Goal: Task Accomplishment & Management: Use online tool/utility

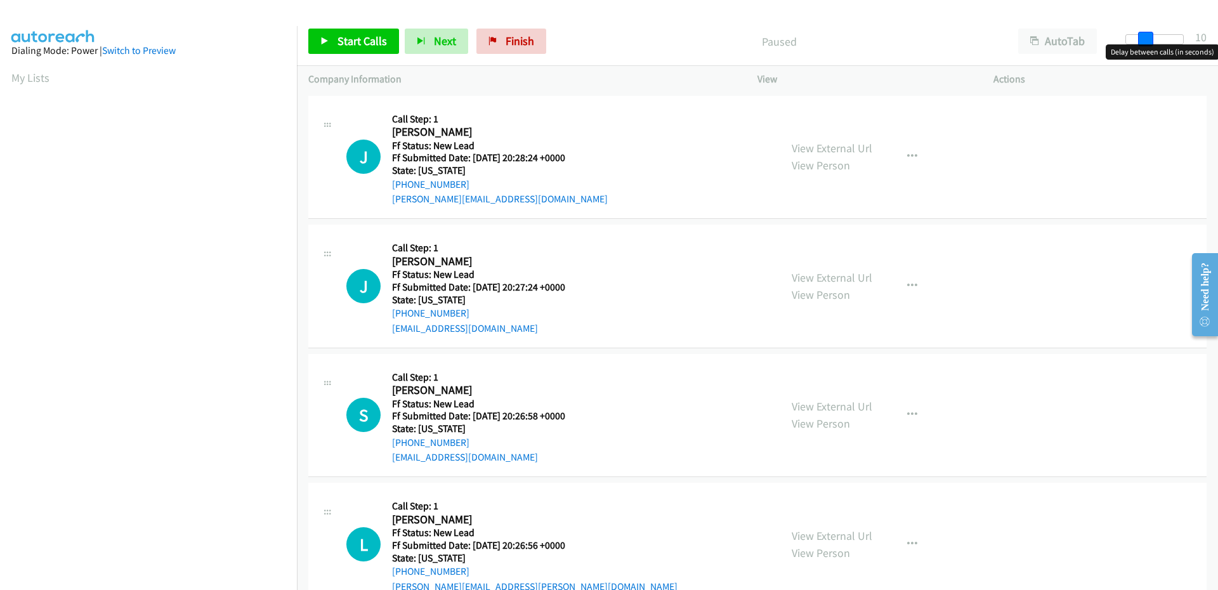
drag, startPoint x: 1136, startPoint y: 43, endPoint x: 1151, endPoint y: 48, distance: 15.9
click at [1151, 48] on body "Start Calls Pause Next Finish Paused AutoTab AutoTab 10 Company Information Inf…" at bounding box center [609, 30] width 1218 height 60
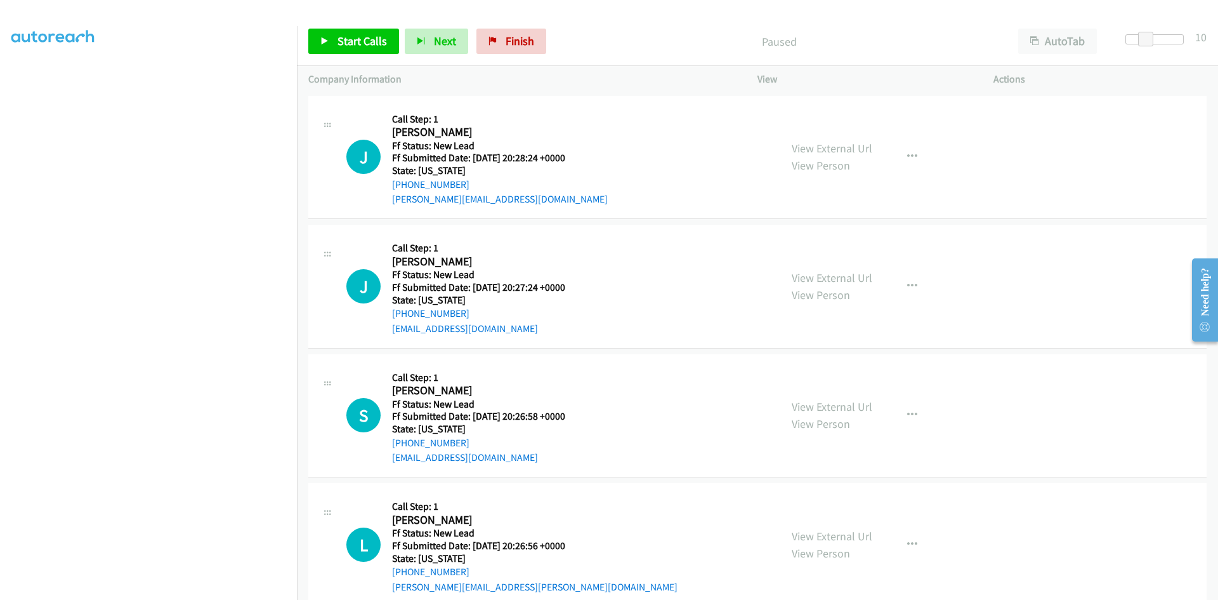
scroll to position [85, 0]
click at [383, 41] on span "Start Calls" at bounding box center [362, 41] width 49 height 15
click at [796, 146] on link "View External Url" at bounding box center [832, 148] width 81 height 15
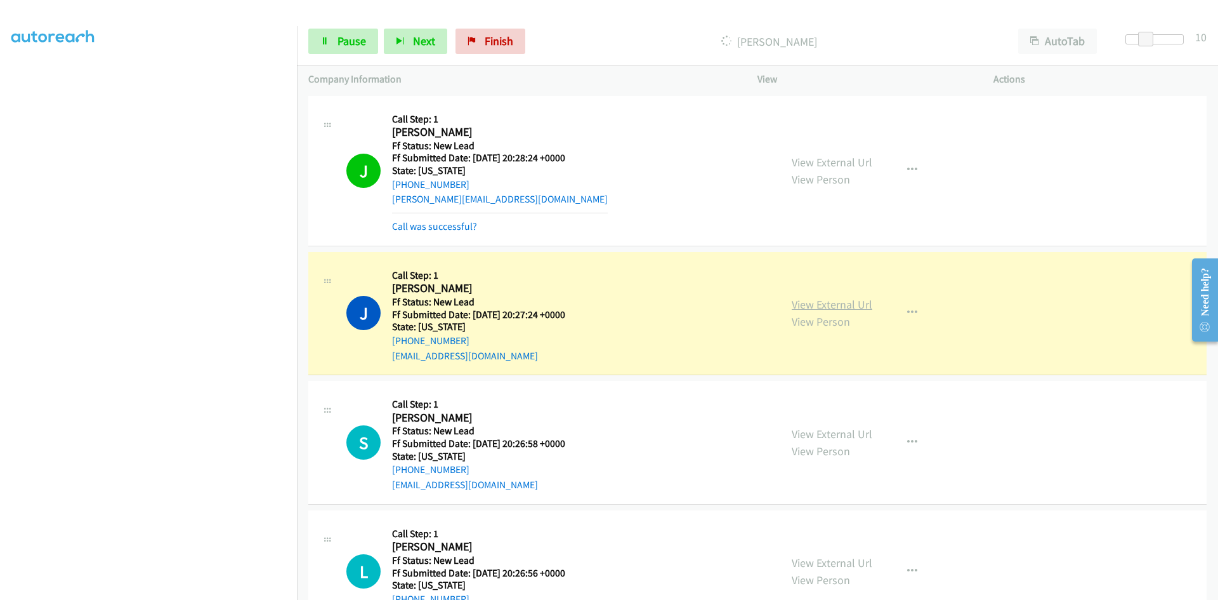
click at [806, 300] on link "View External Url" at bounding box center [832, 304] width 81 height 15
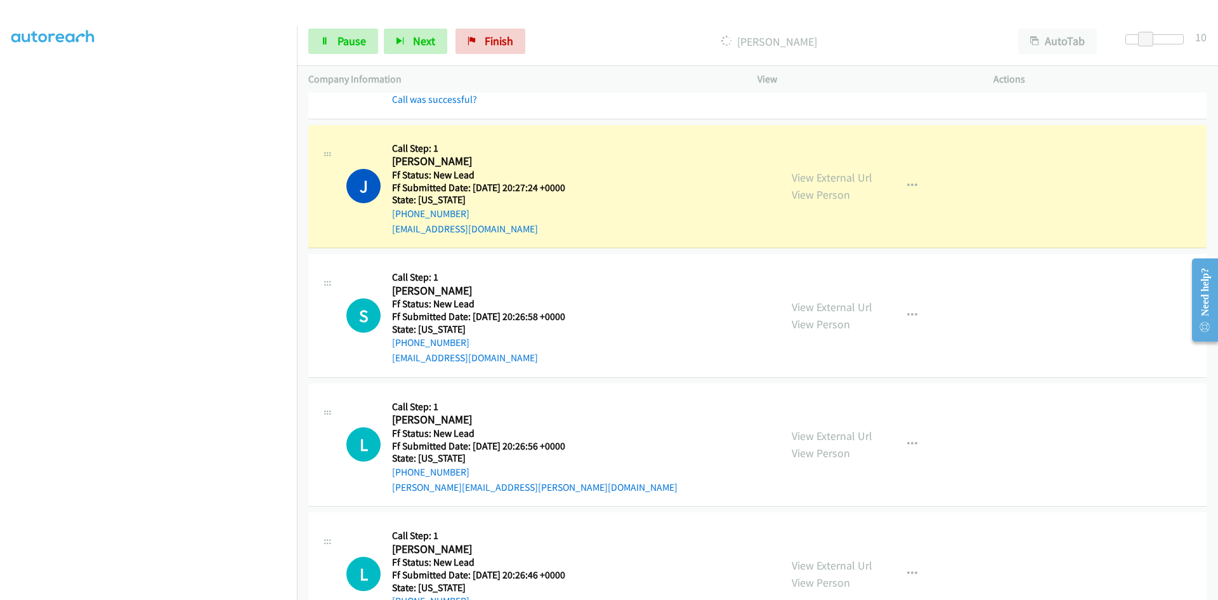
scroll to position [181, 0]
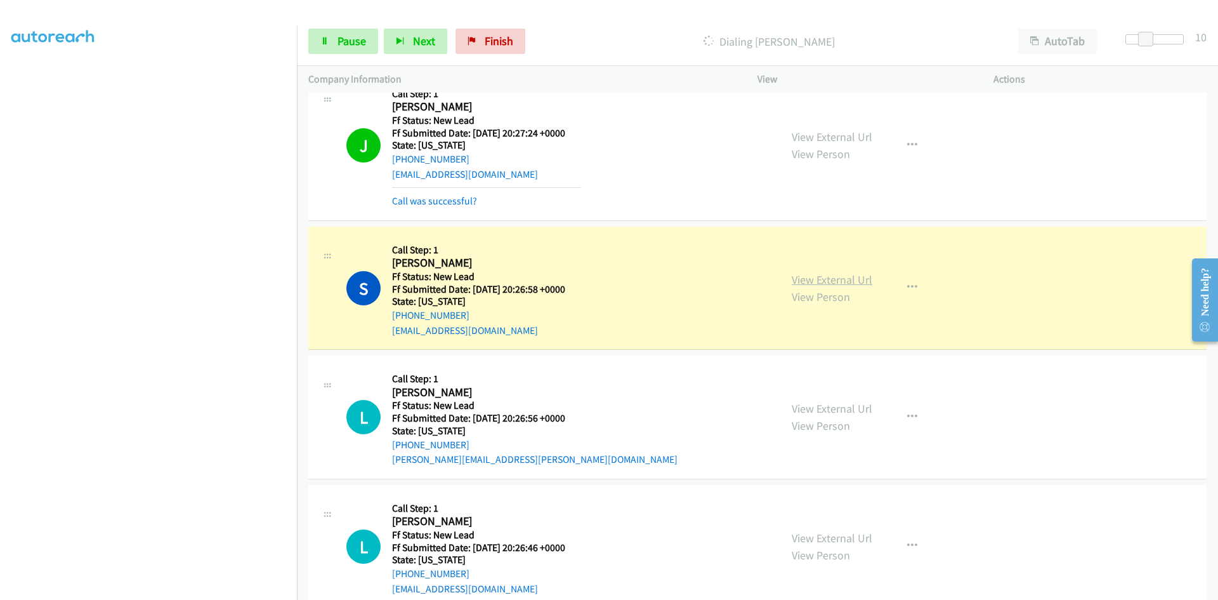
click at [813, 278] on link "View External Url" at bounding box center [832, 279] width 81 height 15
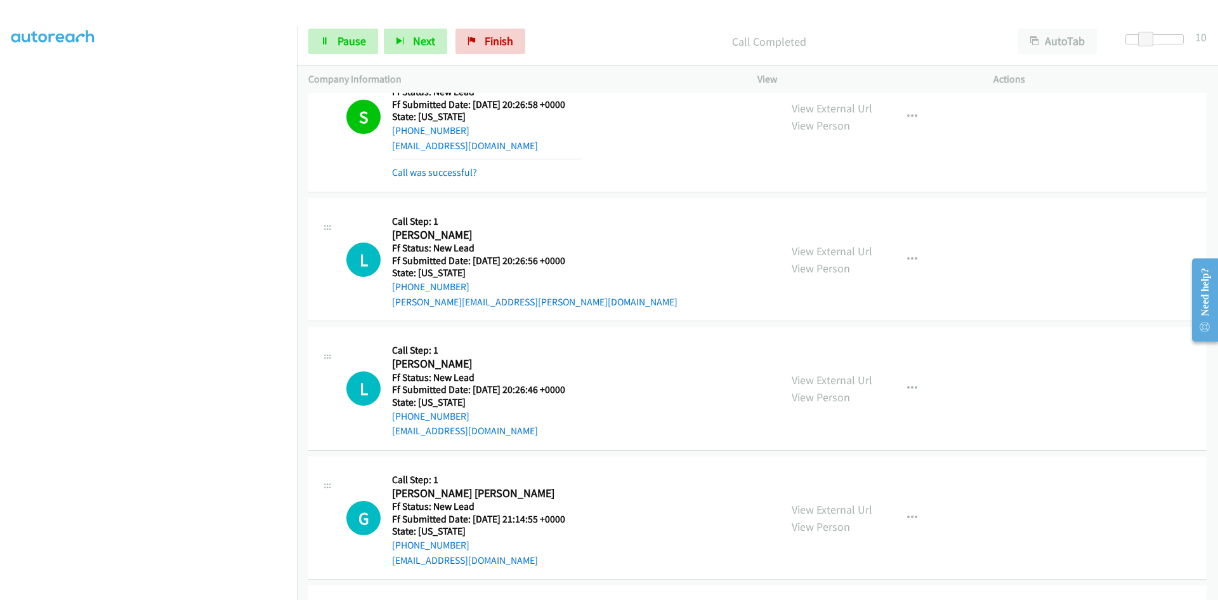
scroll to position [435, 0]
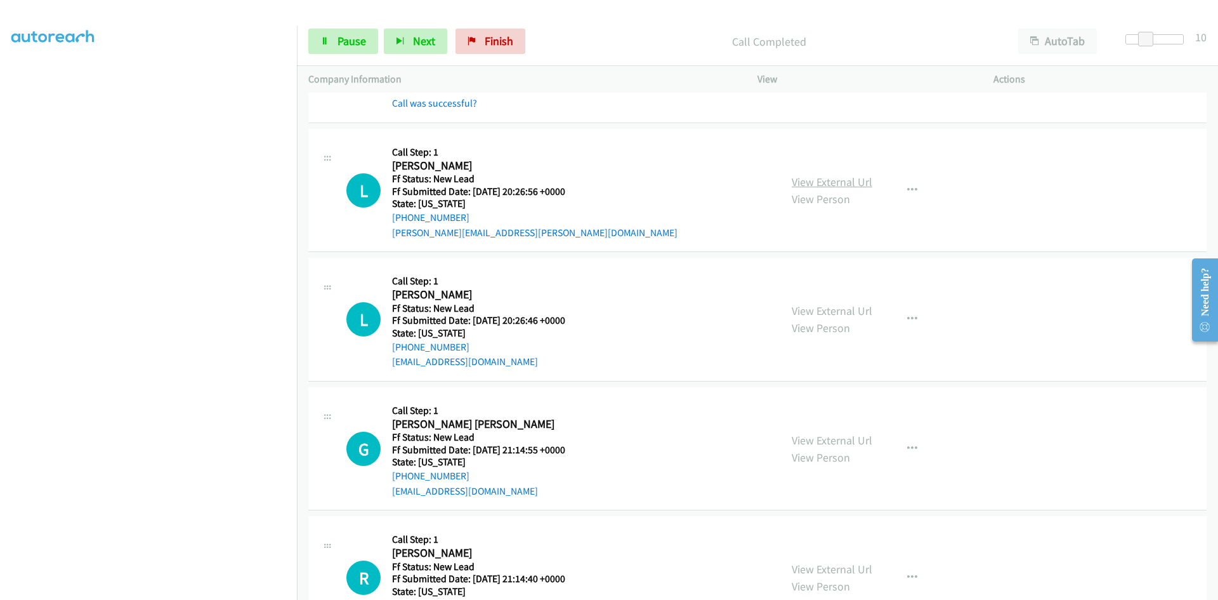
click at [862, 186] on link "View External Url" at bounding box center [832, 181] width 81 height 15
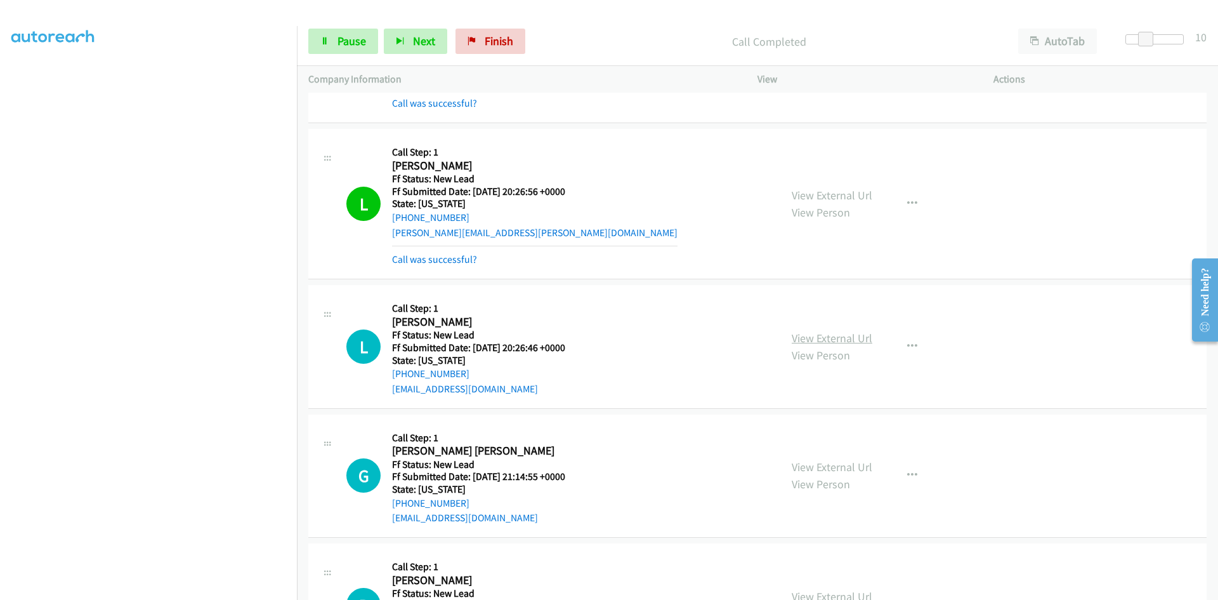
click at [797, 335] on link "View External Url" at bounding box center [832, 338] width 81 height 15
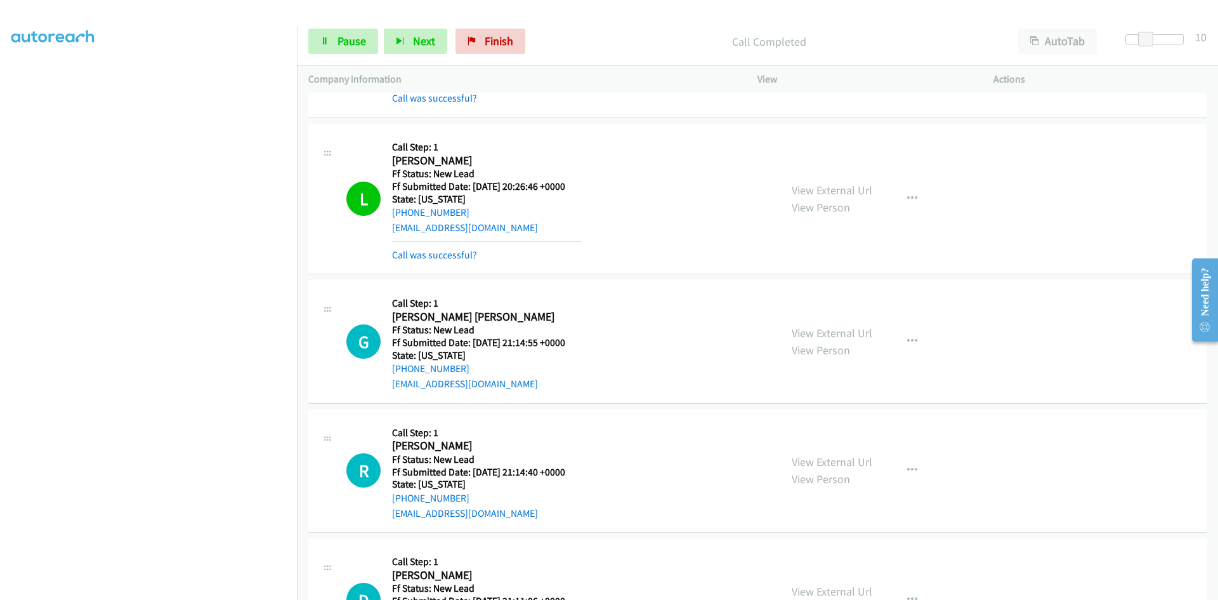
scroll to position [626, 0]
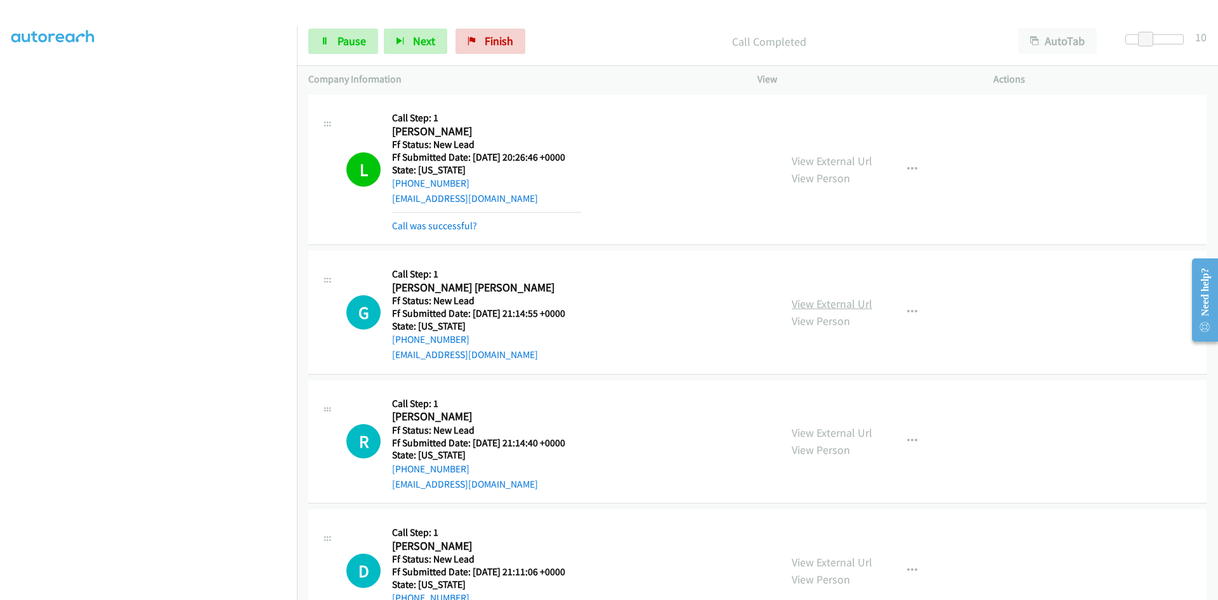
click at [831, 307] on link "View External Url" at bounding box center [832, 303] width 81 height 15
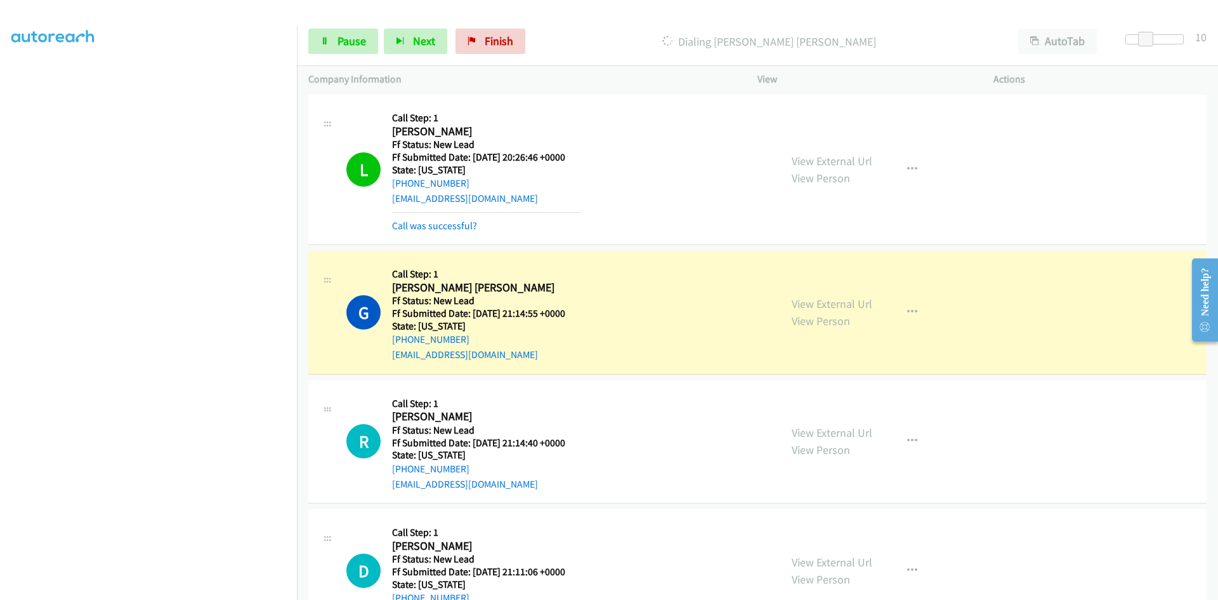
scroll to position [112, 0]
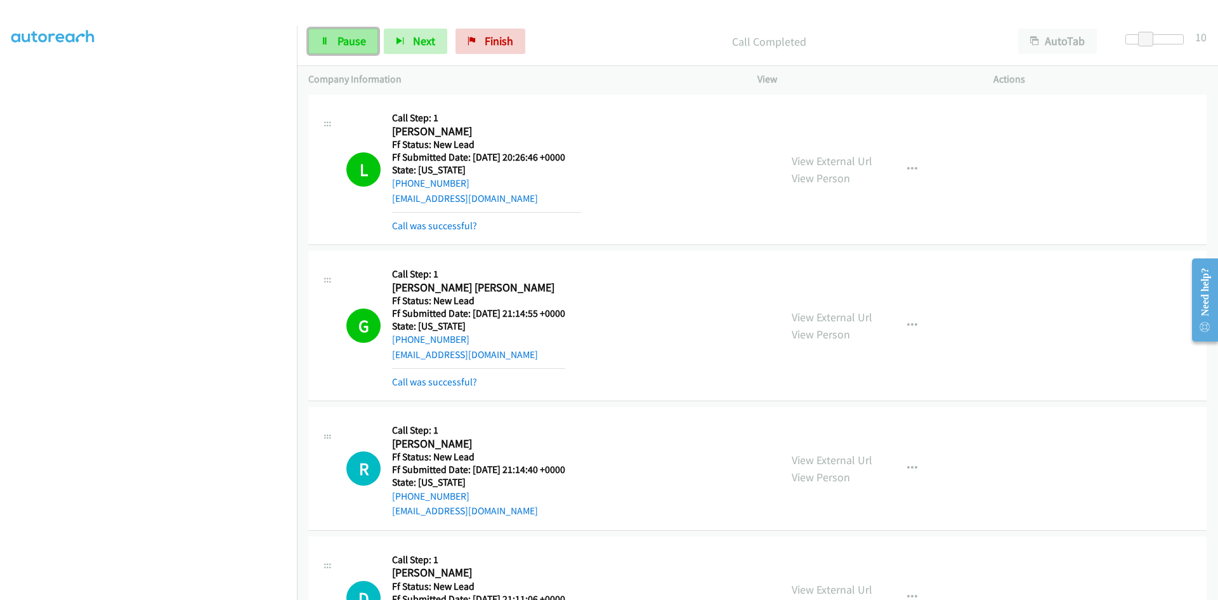
click at [315, 47] on link "Pause" at bounding box center [343, 41] width 70 height 25
click at [427, 383] on link "Call was successful?" at bounding box center [434, 382] width 85 height 12
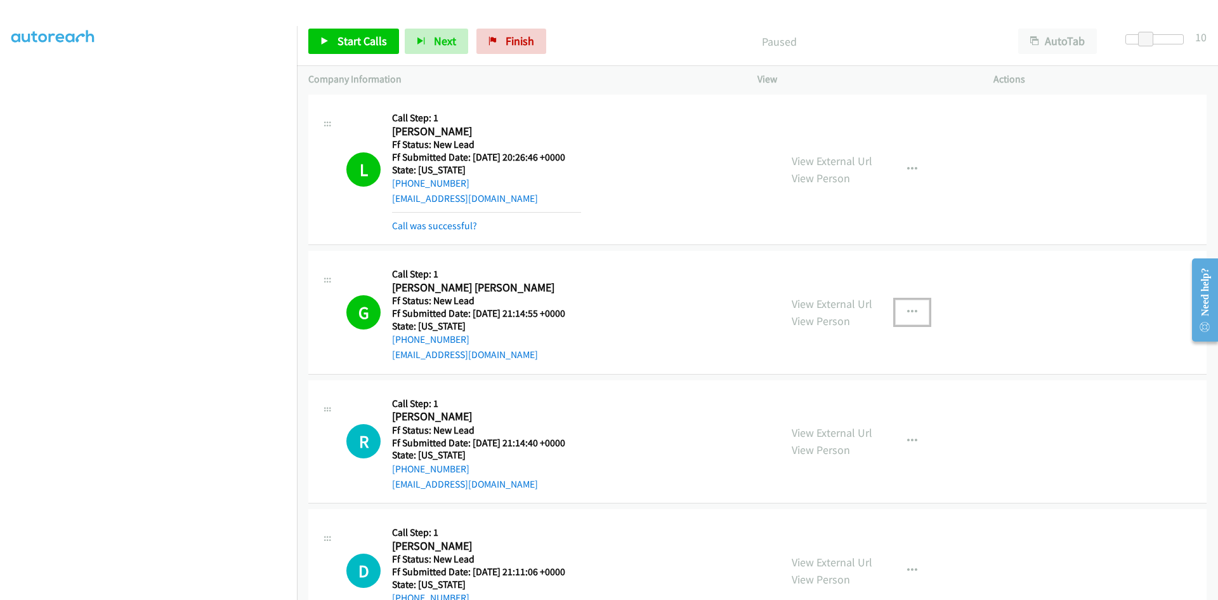
click at [907, 311] on icon "button" at bounding box center [912, 312] width 10 height 10
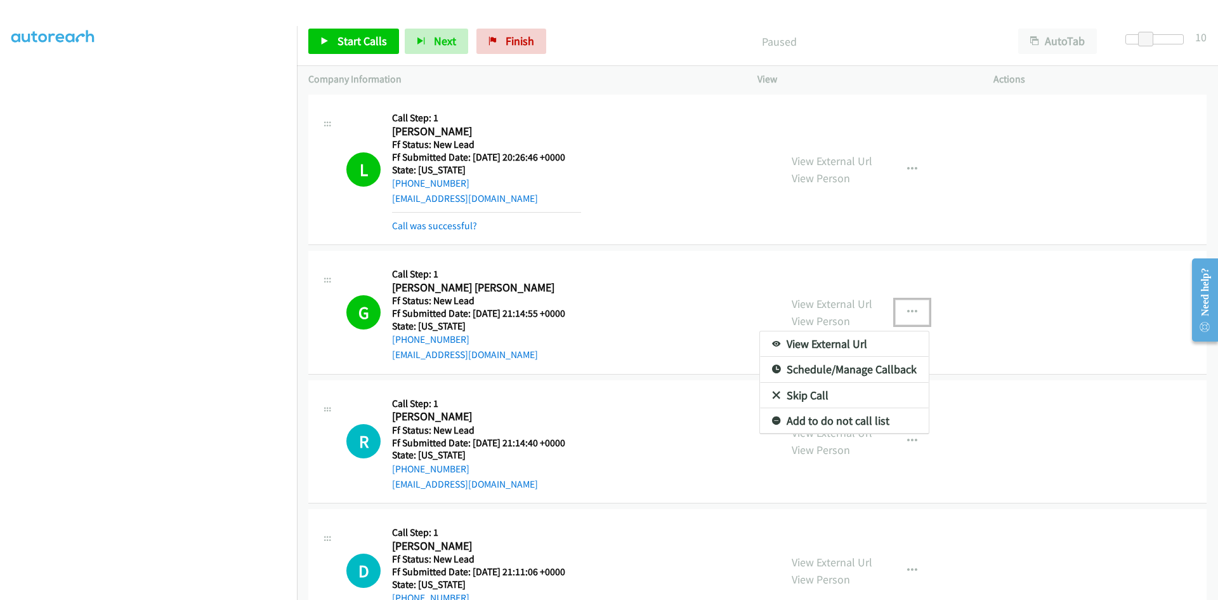
click at [841, 419] on link "Add to do not call list" at bounding box center [844, 420] width 169 height 25
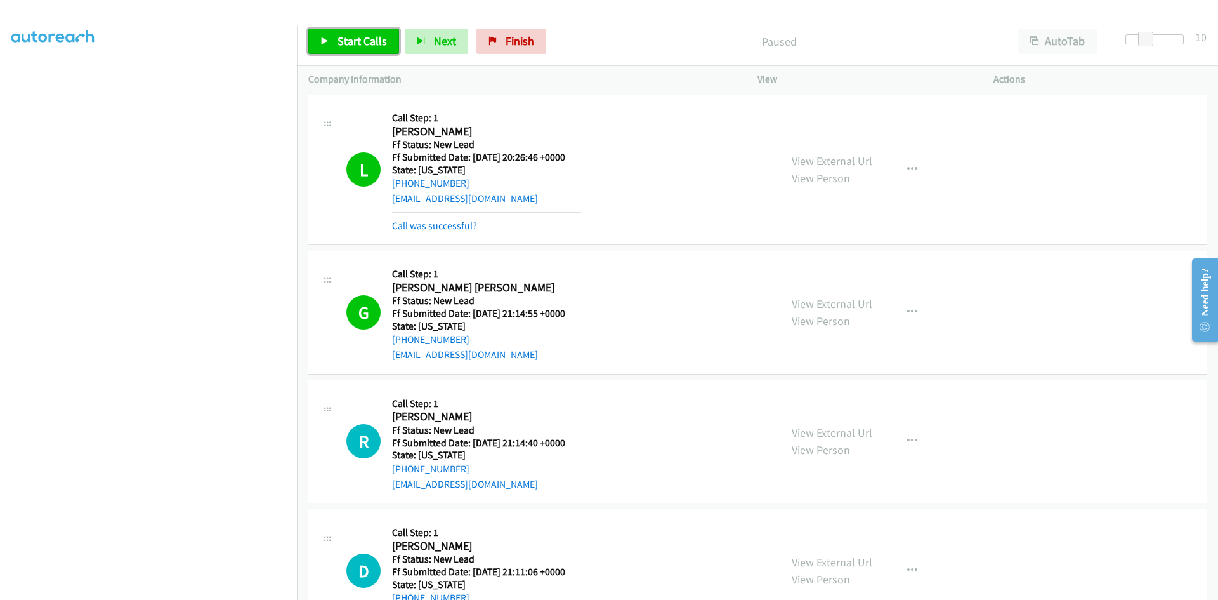
click at [365, 41] on span "Start Calls" at bounding box center [362, 41] width 49 height 15
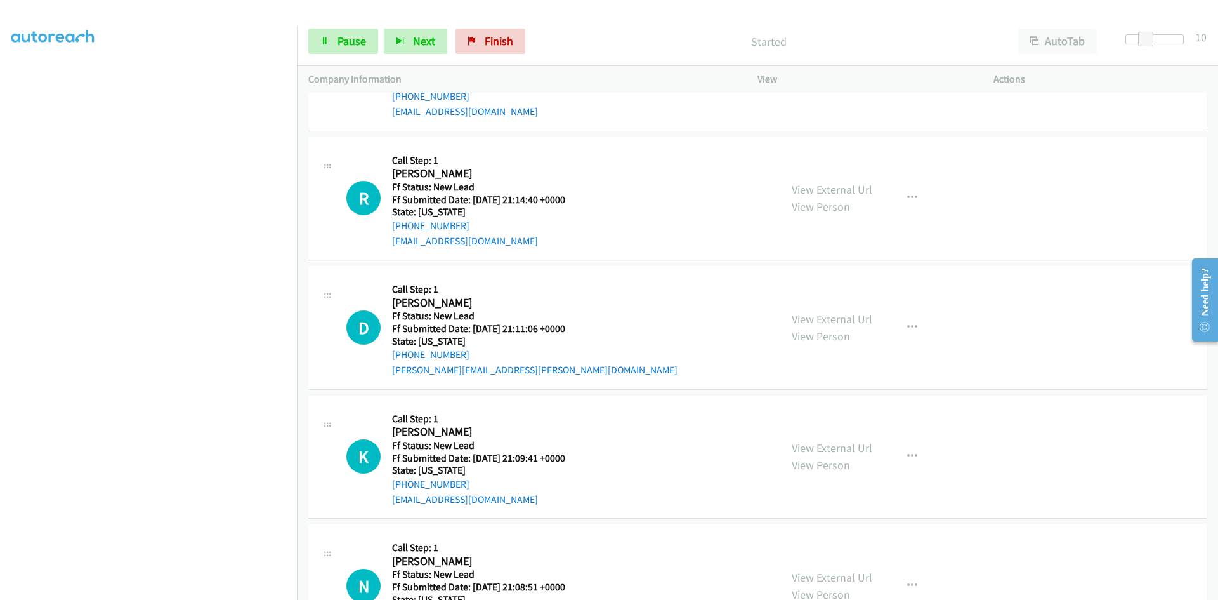
scroll to position [879, 0]
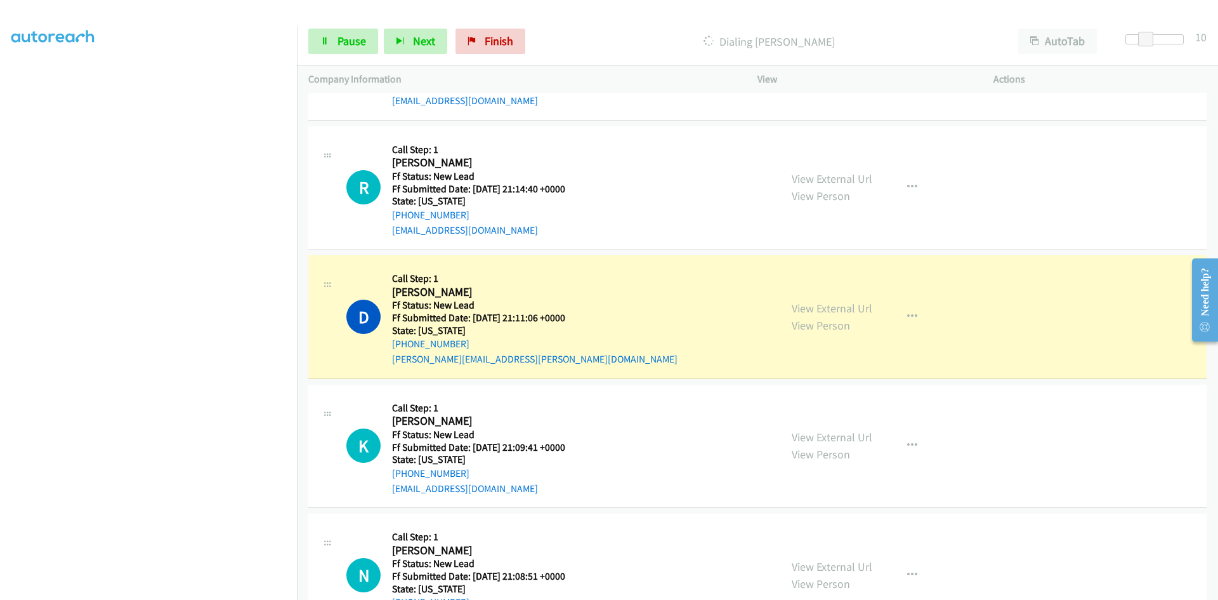
click at [813, 299] on div "View External Url View Person" at bounding box center [832, 316] width 81 height 34
click at [813, 308] on link "View External Url" at bounding box center [832, 308] width 81 height 15
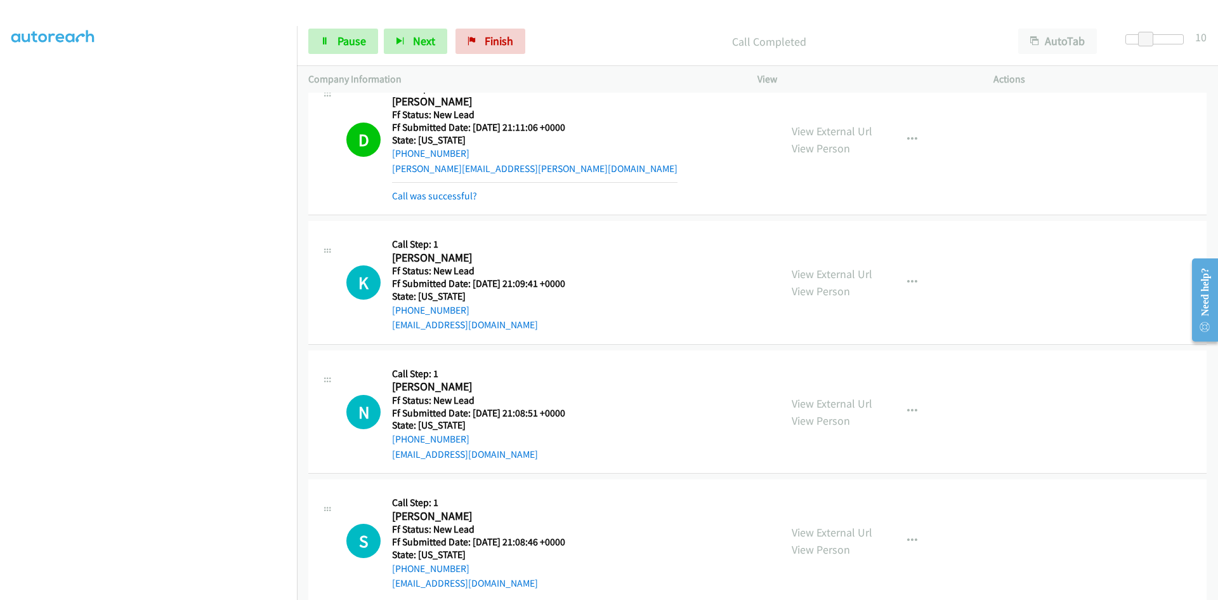
scroll to position [1091, 0]
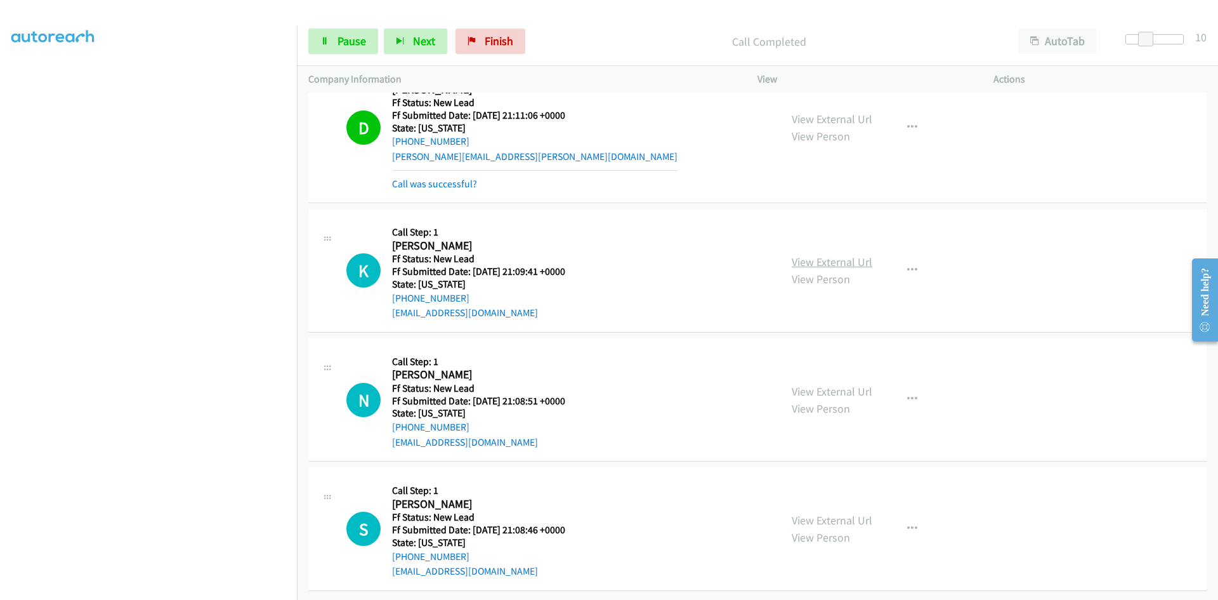
click at [840, 254] on link "View External Url" at bounding box center [832, 261] width 81 height 15
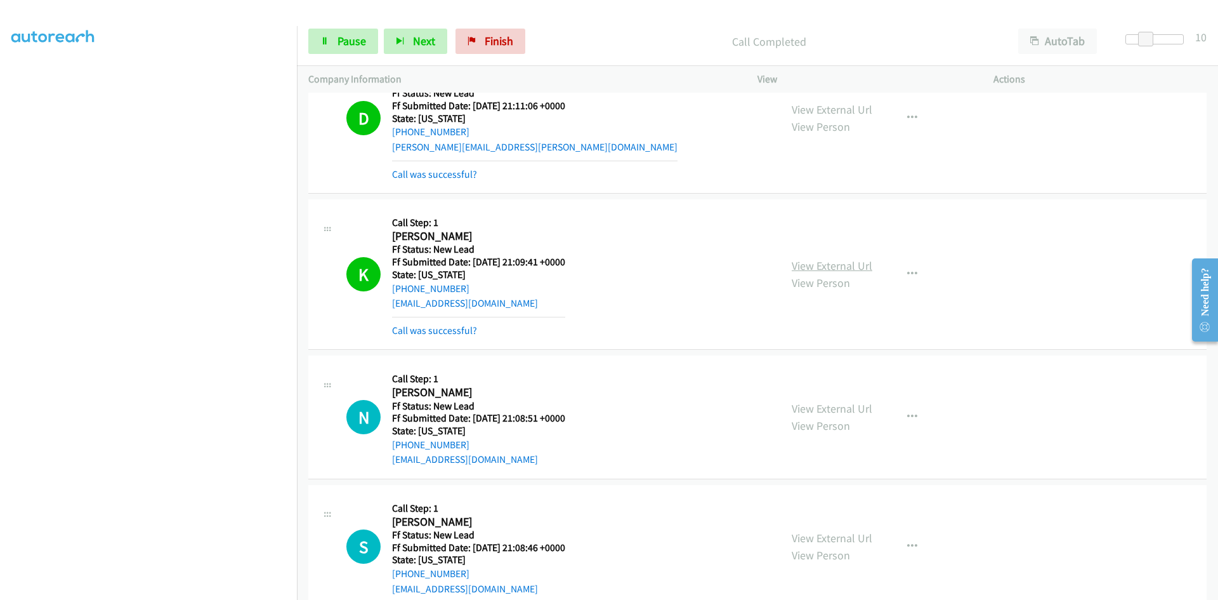
click at [812, 266] on link "View External Url" at bounding box center [832, 265] width 81 height 15
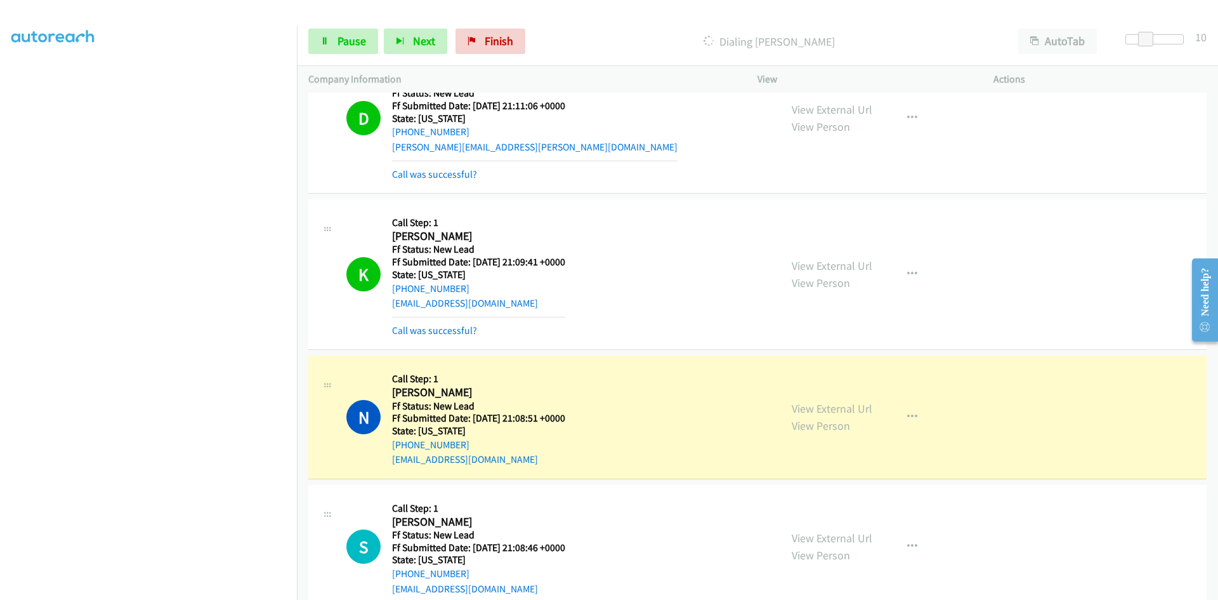
scroll to position [1119, 0]
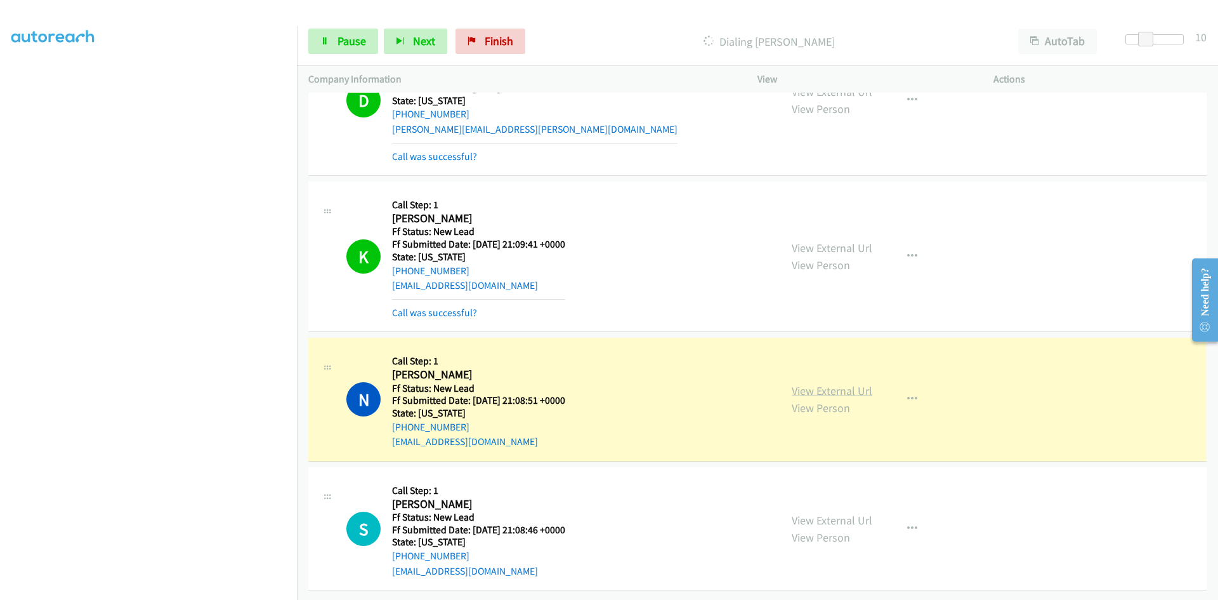
click at [794, 383] on link "View External Url" at bounding box center [832, 390] width 81 height 15
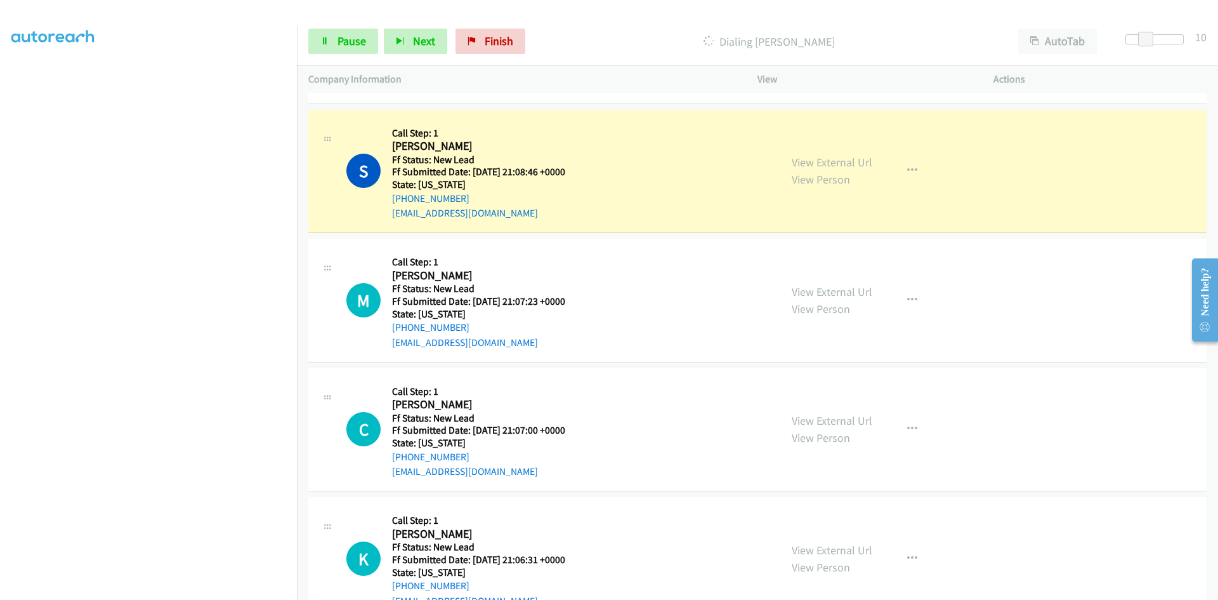
scroll to position [1499, 0]
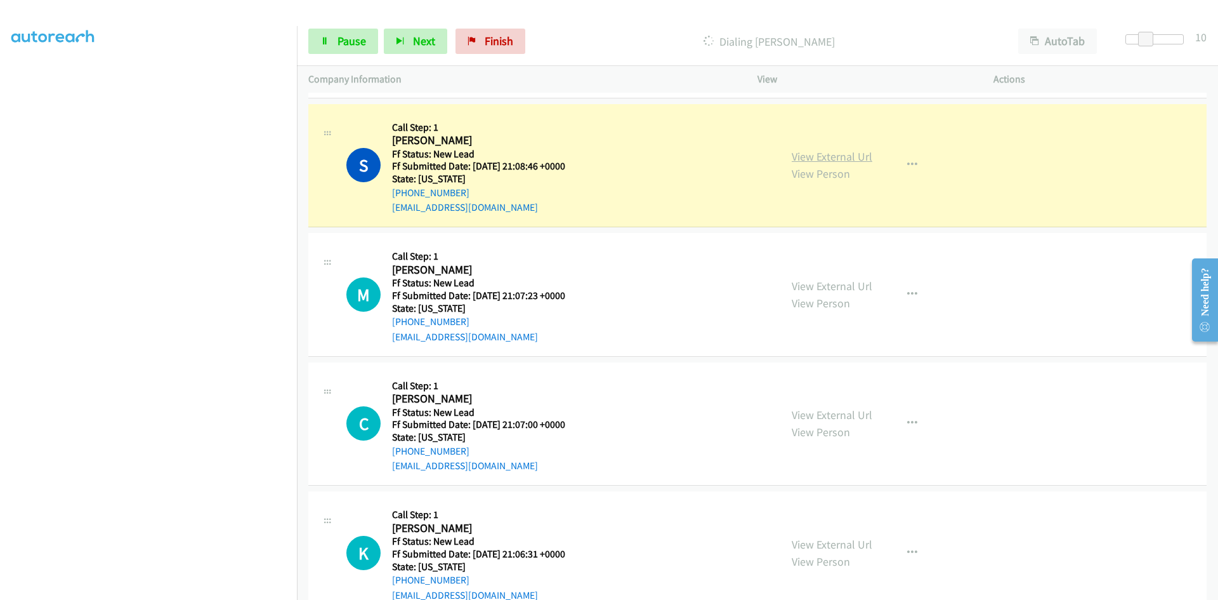
click at [832, 164] on link "View External Url" at bounding box center [832, 156] width 81 height 15
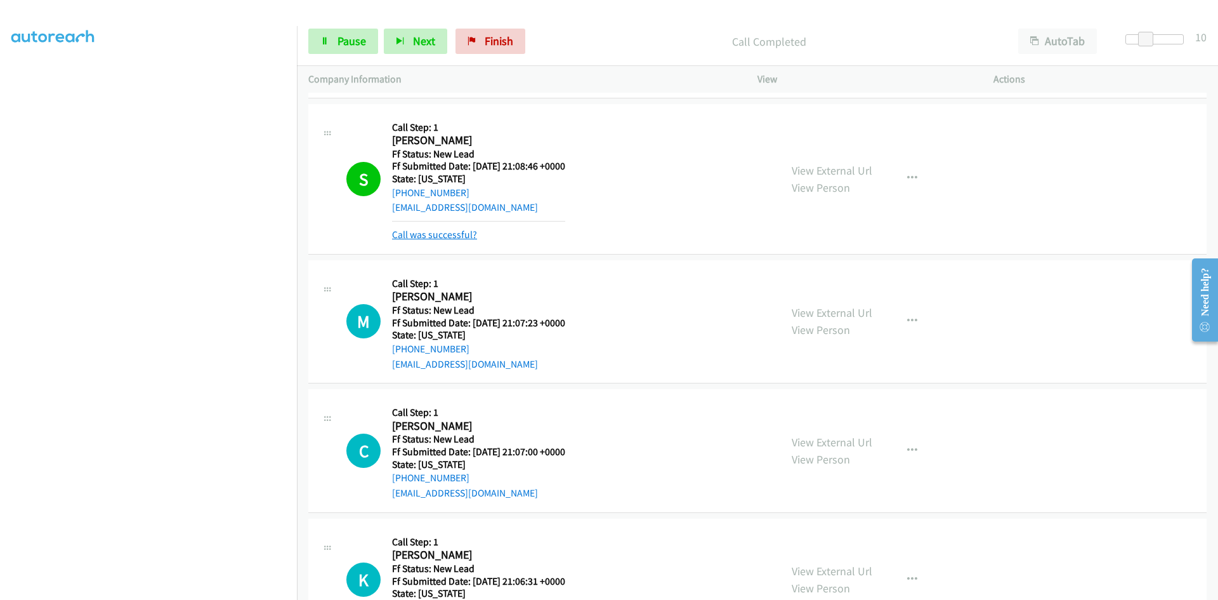
click at [457, 232] on link "Call was successful?" at bounding box center [434, 234] width 85 height 12
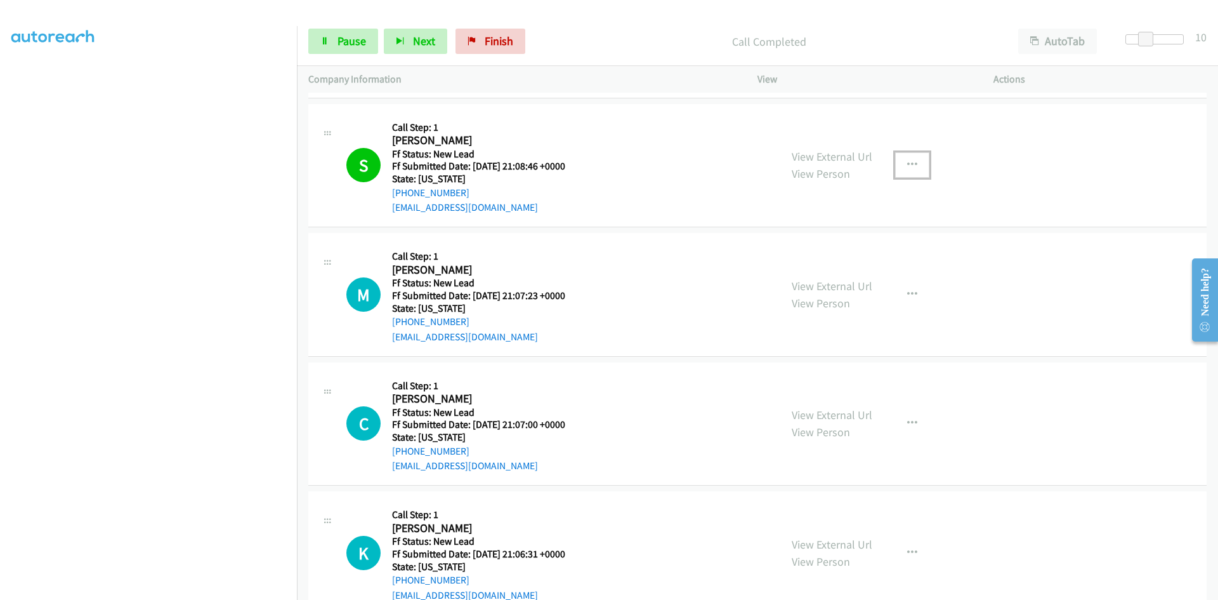
click at [908, 161] on icon "button" at bounding box center [912, 165] width 10 height 10
click at [796, 273] on link "Add to do not call list" at bounding box center [844, 273] width 169 height 25
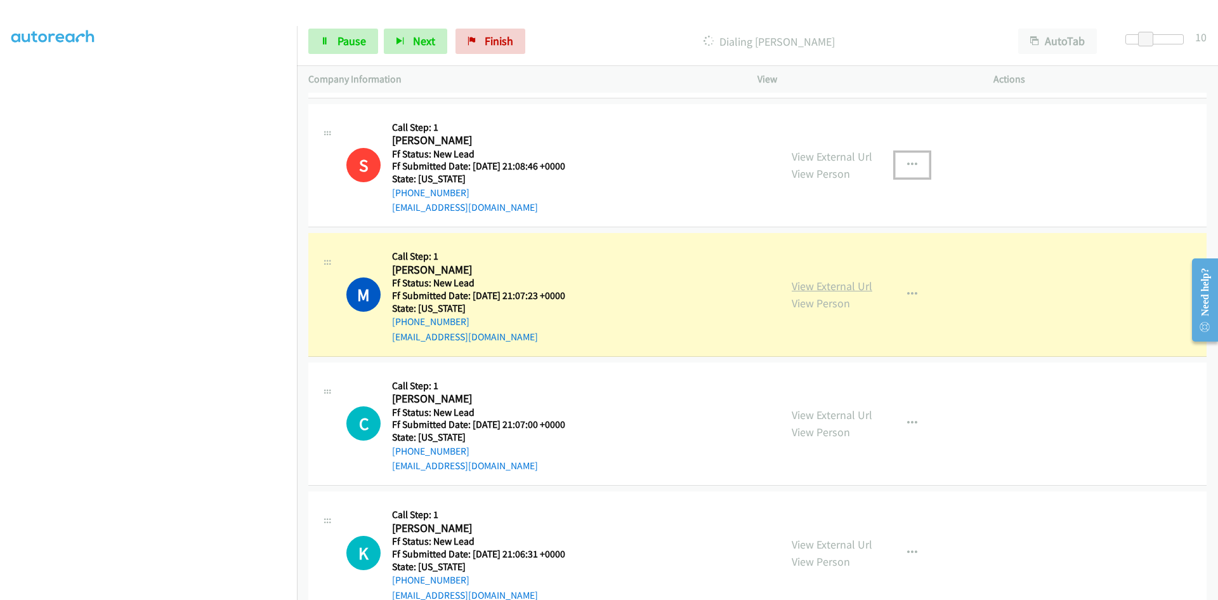
click at [794, 288] on link "View External Url" at bounding box center [832, 286] width 81 height 15
click at [342, 45] on span "Pause" at bounding box center [352, 41] width 29 height 15
click at [860, 285] on link "View External Url" at bounding box center [832, 286] width 81 height 15
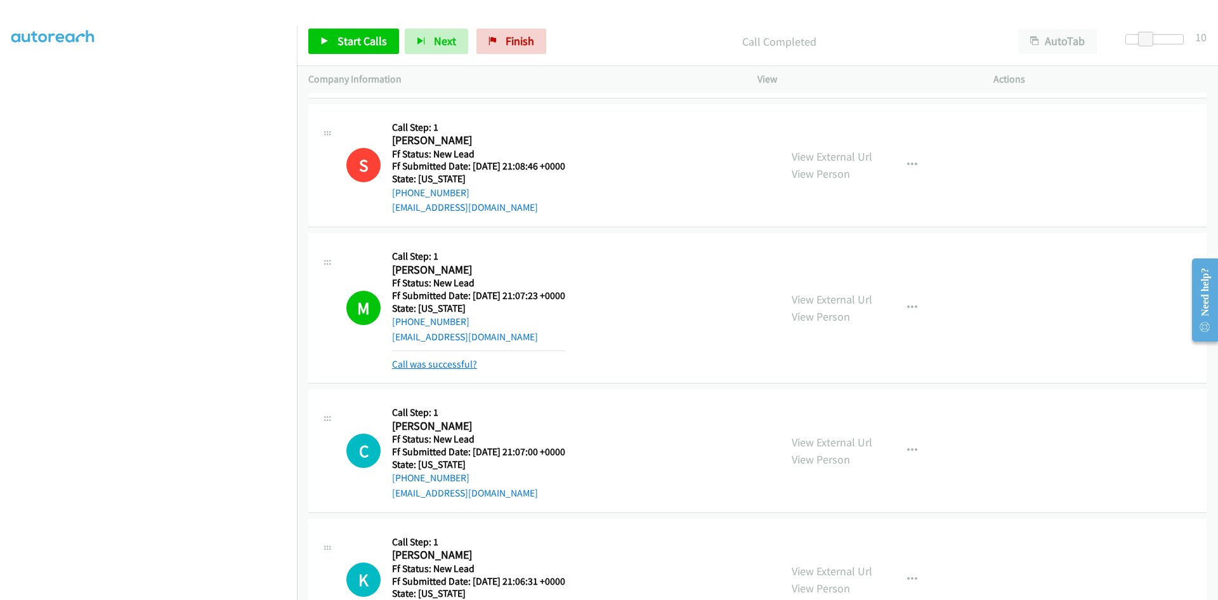
click at [447, 365] on link "Call was successful?" at bounding box center [434, 364] width 85 height 12
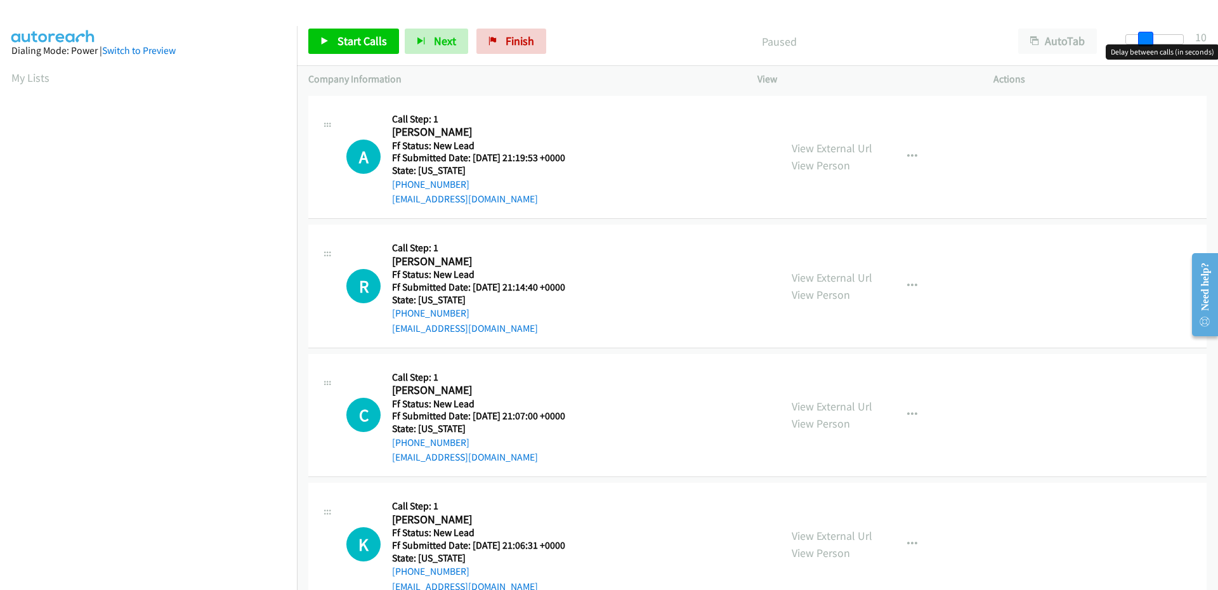
drag, startPoint x: 1141, startPoint y: 40, endPoint x: 1150, endPoint y: 44, distance: 9.9
click at [1150, 44] on body "Start Calls Pause Next Finish Paused AutoTab AutoTab 10 Company Information Inf…" at bounding box center [609, 30] width 1218 height 60
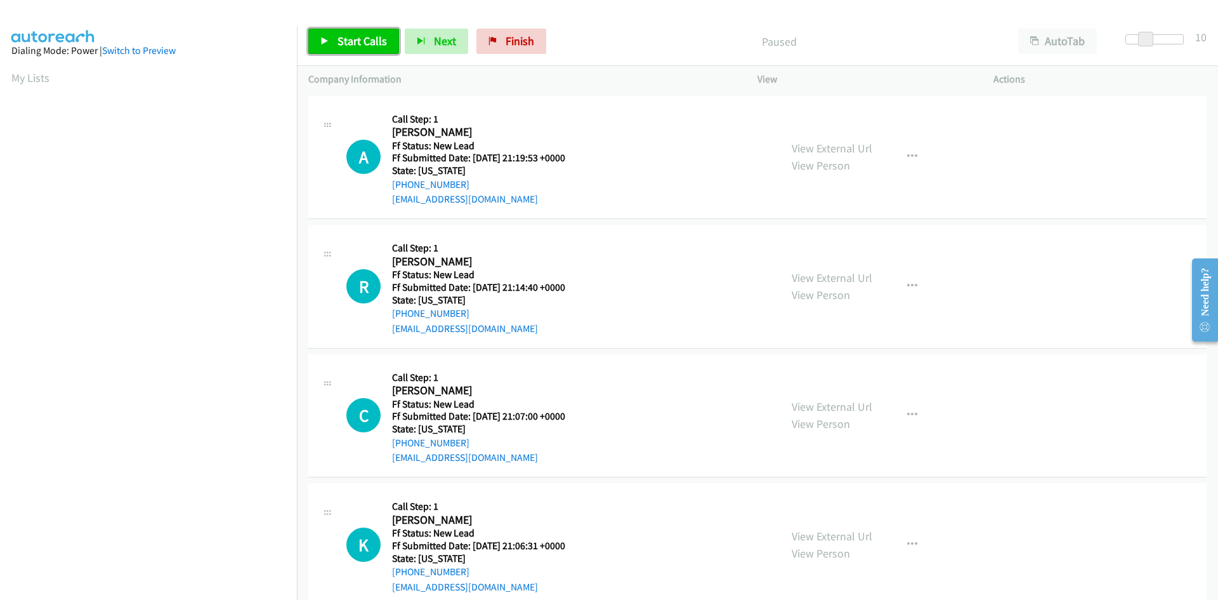
click at [334, 40] on link "Start Calls" at bounding box center [353, 41] width 91 height 25
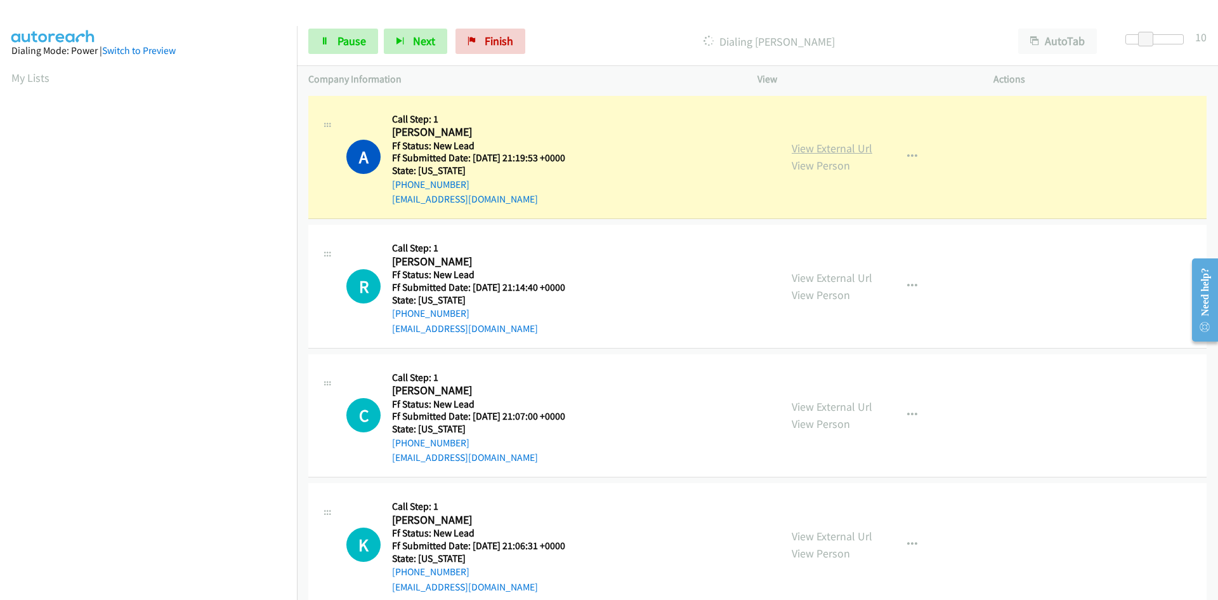
click at [840, 148] on link "View External Url" at bounding box center [832, 148] width 81 height 15
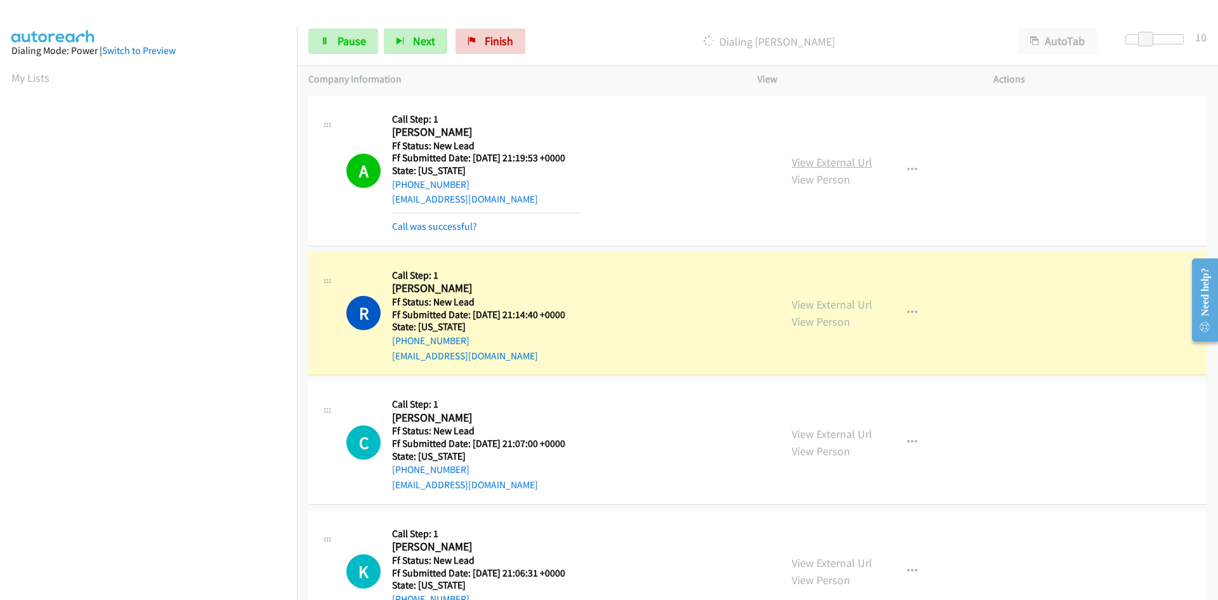
scroll to position [112, 0]
click at [795, 301] on link "View External Url" at bounding box center [832, 304] width 81 height 15
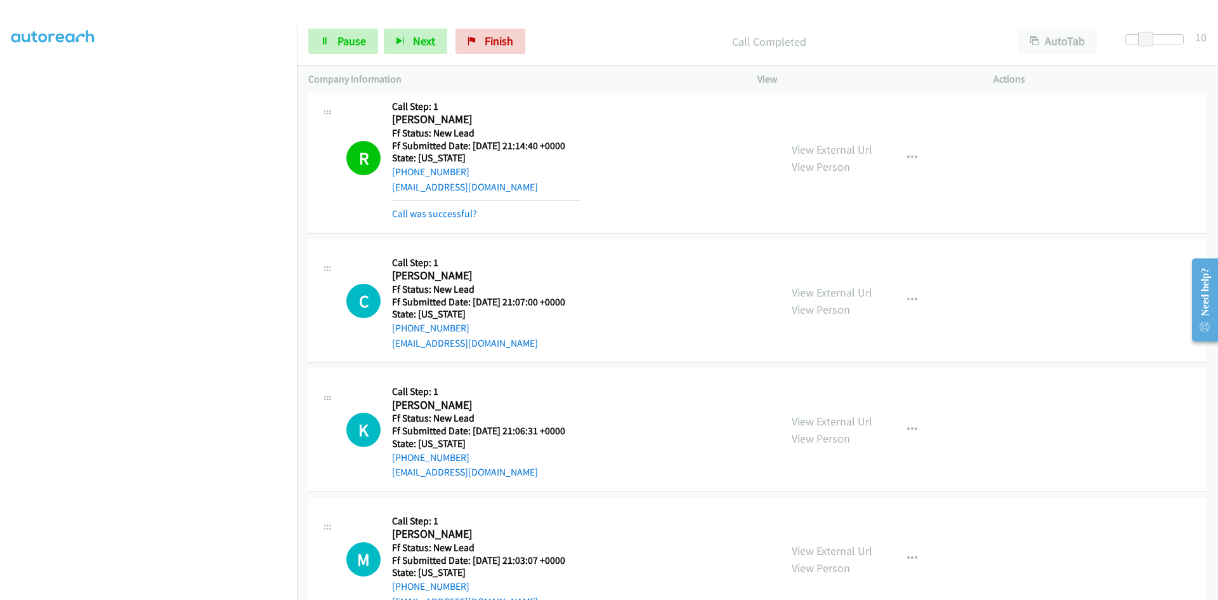
scroll to position [209, 0]
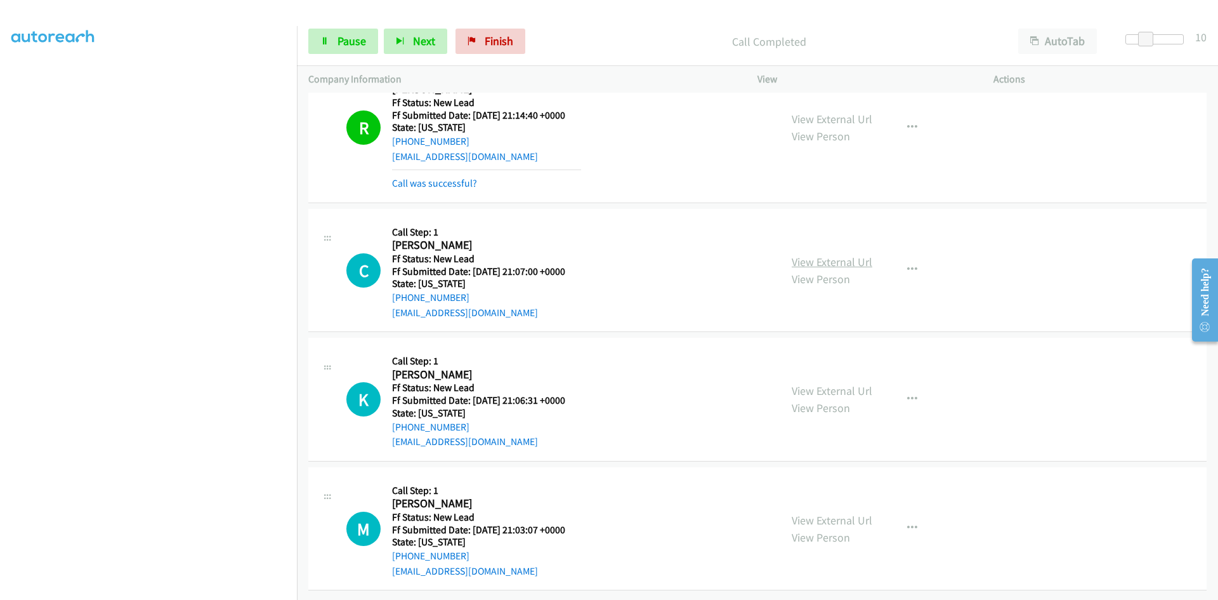
click at [857, 254] on link "View External Url" at bounding box center [832, 261] width 81 height 15
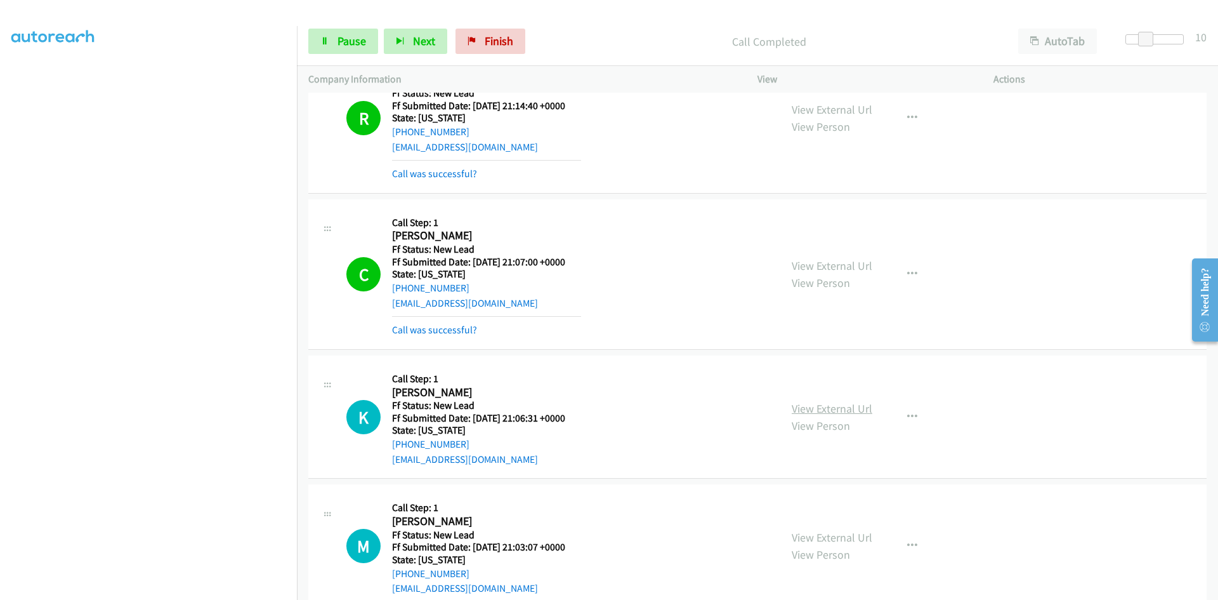
click at [801, 409] on link "View External Url" at bounding box center [832, 408] width 81 height 15
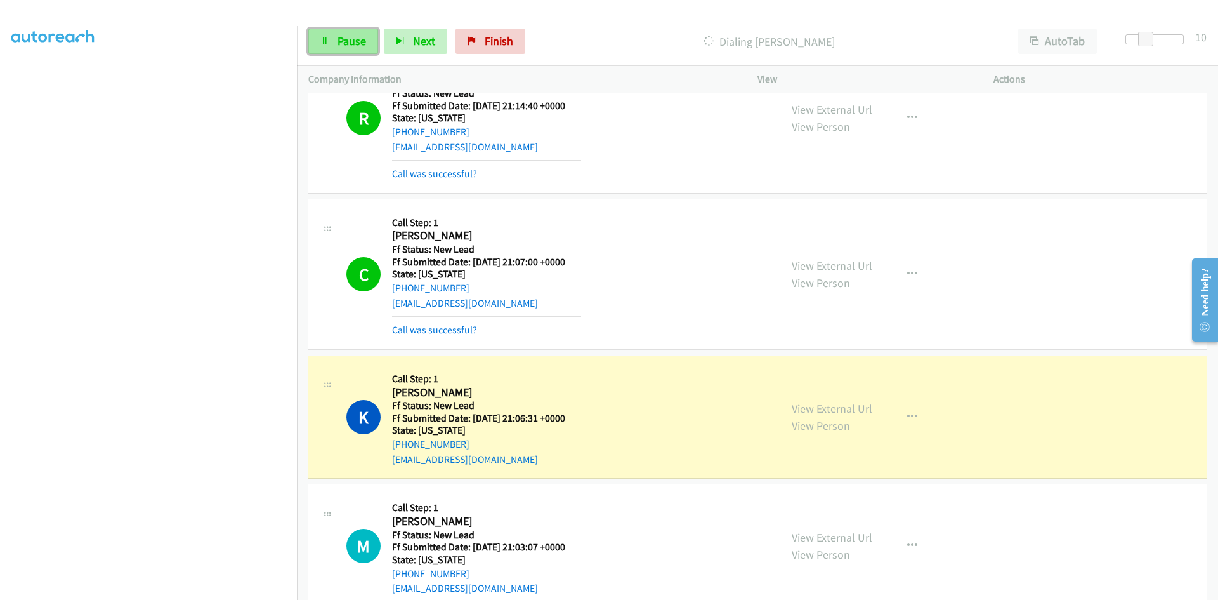
click at [357, 49] on link "Pause" at bounding box center [343, 41] width 70 height 25
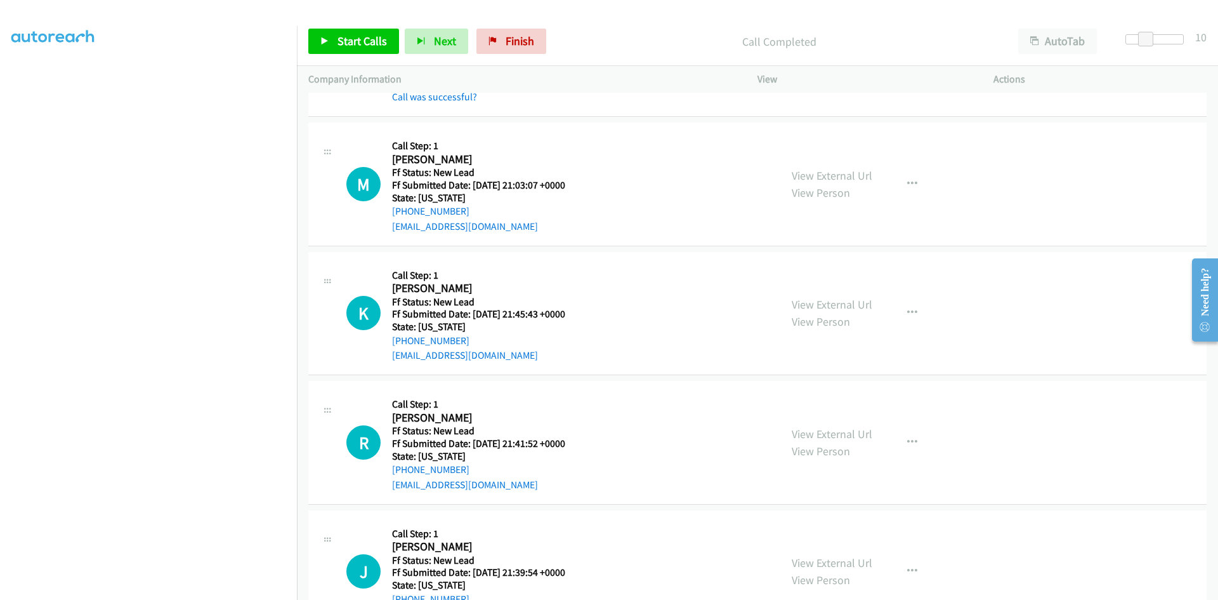
scroll to position [650, 0]
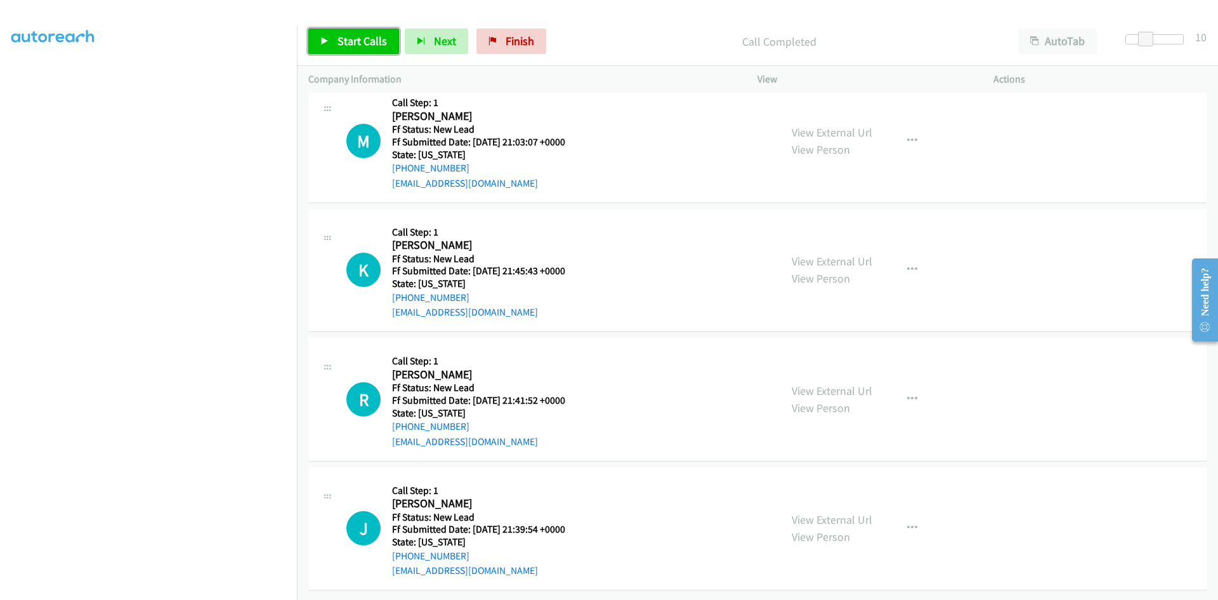
click at [352, 43] on span "Start Calls" at bounding box center [362, 41] width 49 height 15
click at [843, 127] on link "View External Url" at bounding box center [832, 132] width 81 height 15
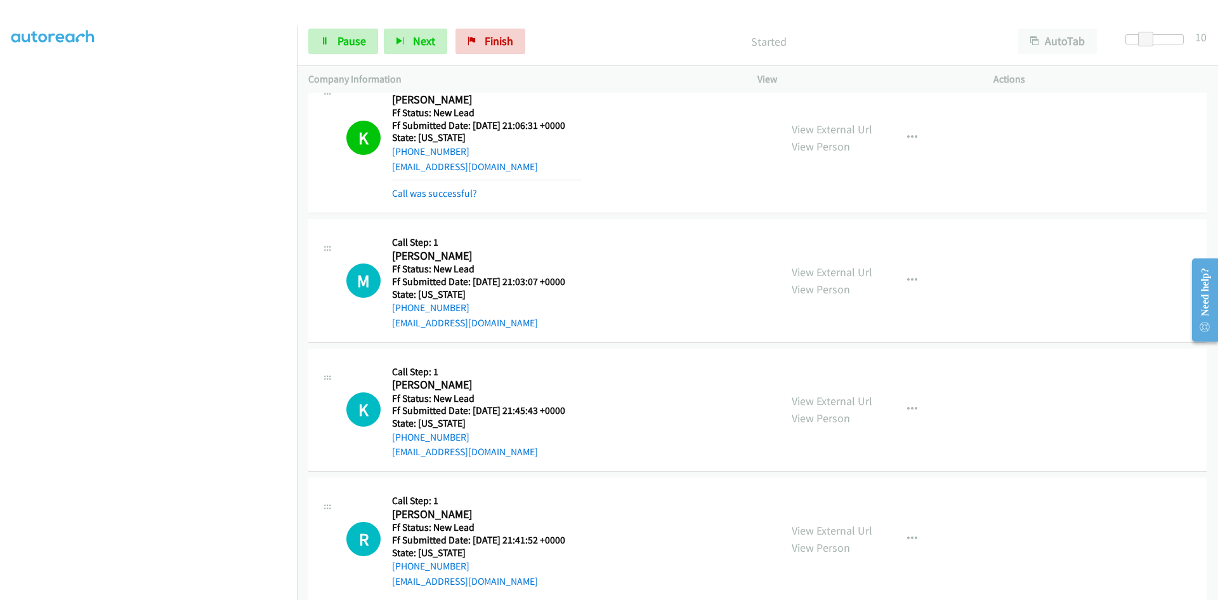
scroll to position [523, 0]
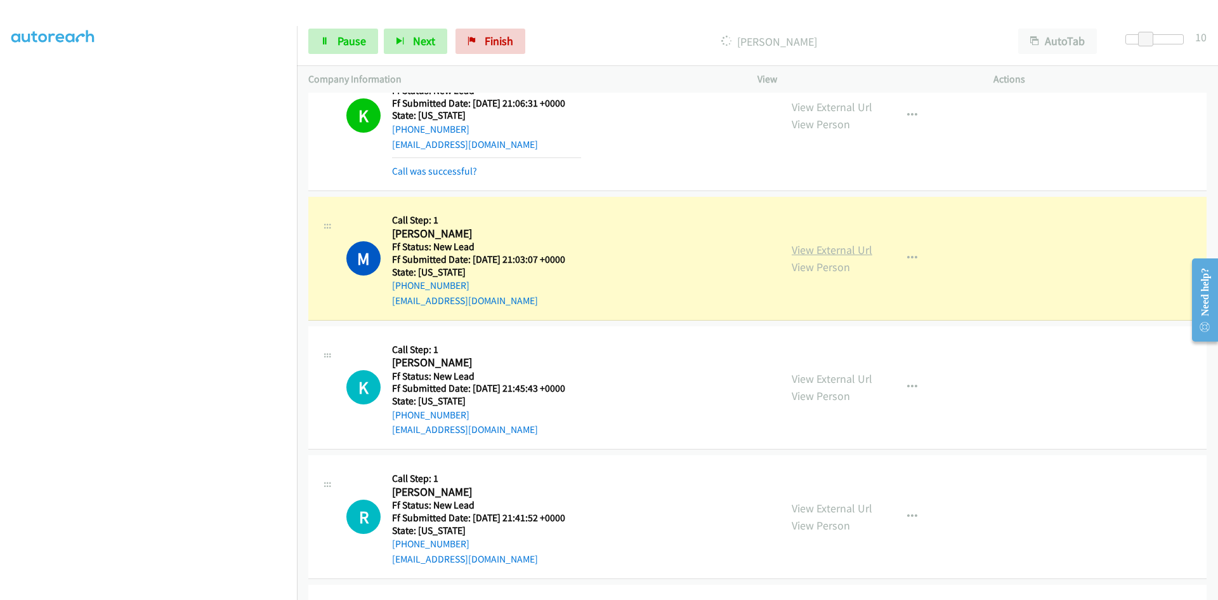
click at [812, 253] on link "View External Url" at bounding box center [832, 249] width 81 height 15
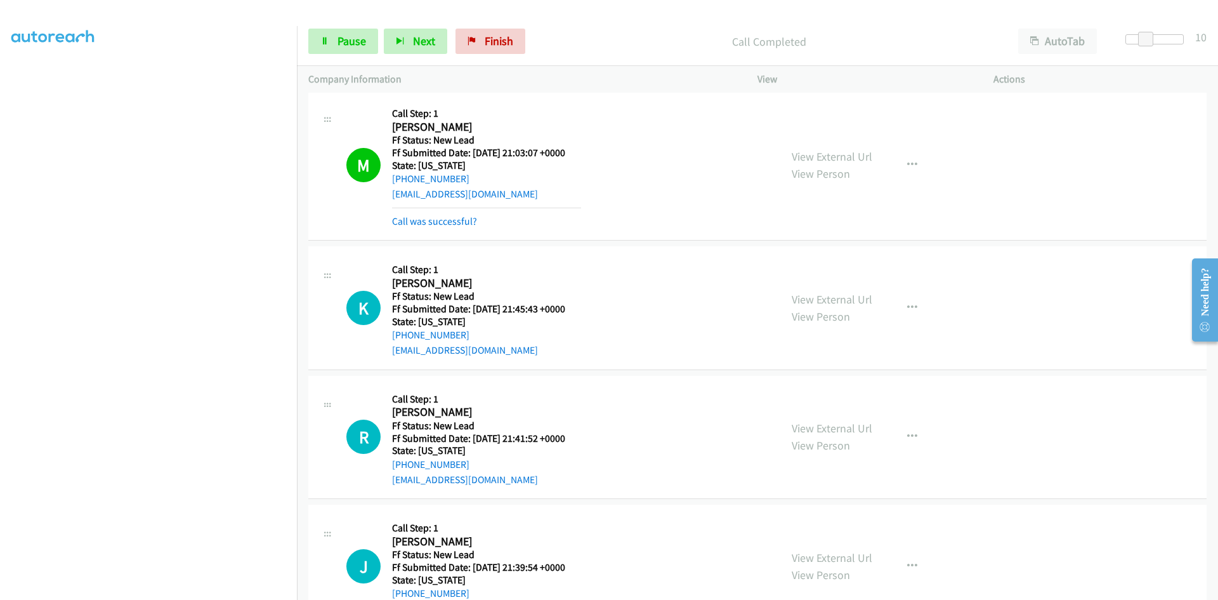
scroll to position [677, 0]
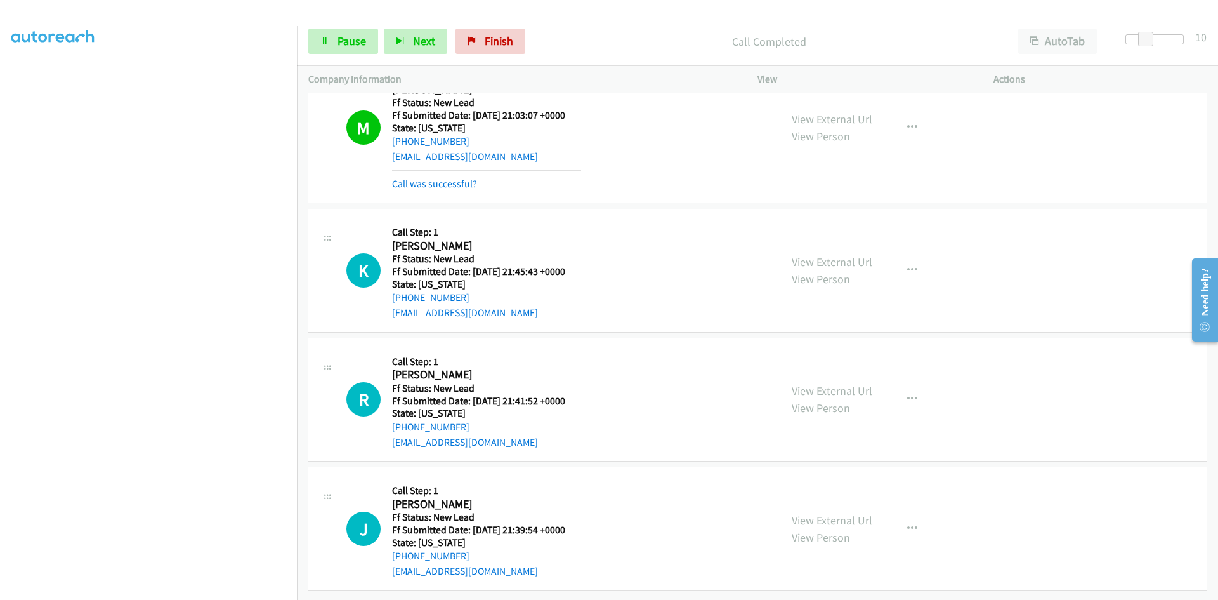
click at [830, 254] on link "View External Url" at bounding box center [832, 261] width 81 height 15
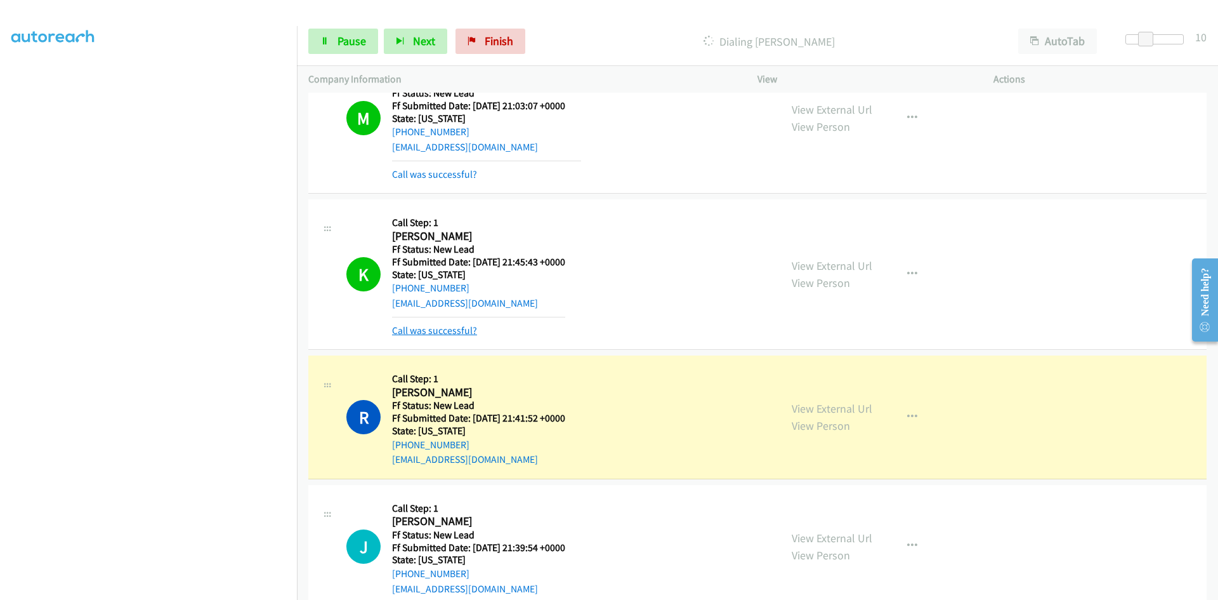
click at [450, 332] on link "Call was successful?" at bounding box center [434, 330] width 85 height 12
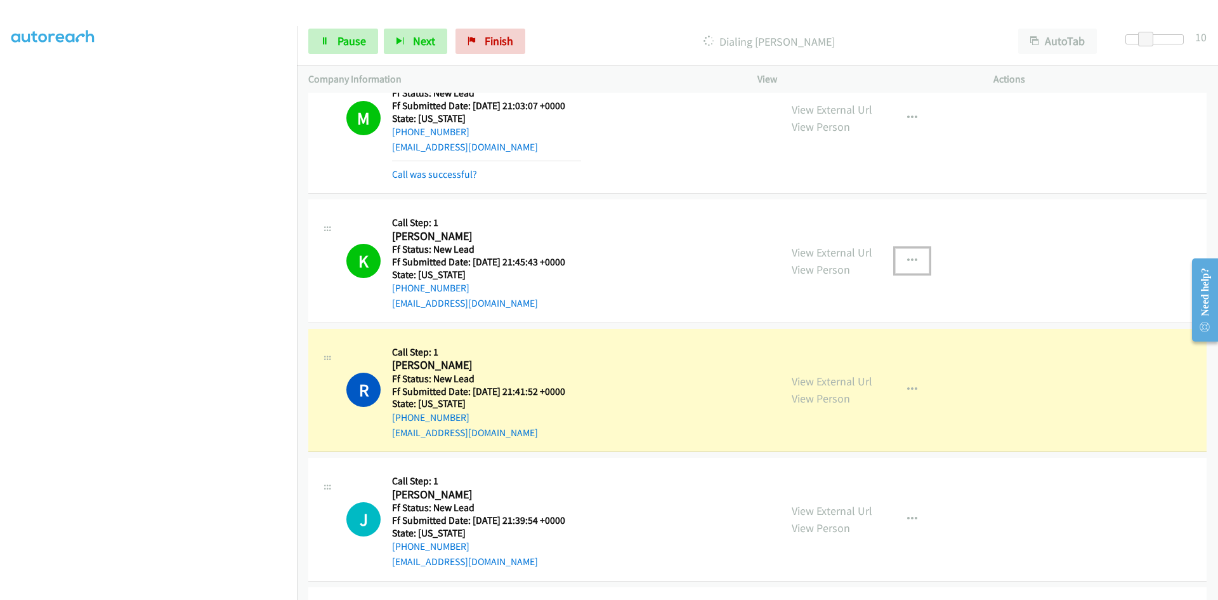
click at [907, 256] on icon "button" at bounding box center [912, 261] width 10 height 10
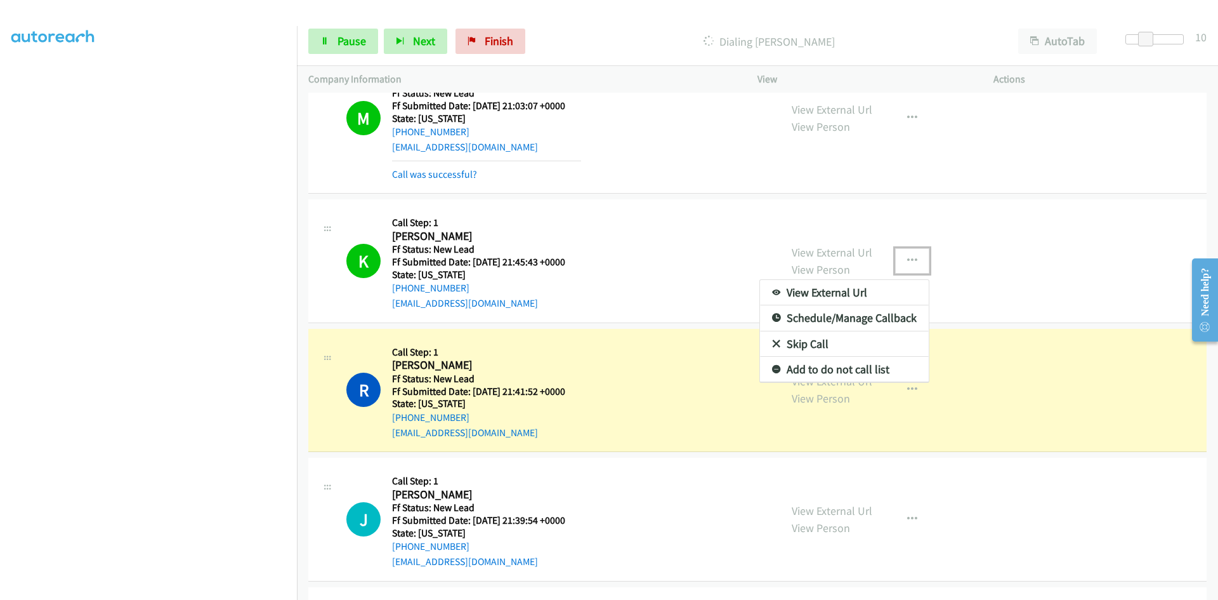
click at [853, 367] on link "Add to do not call list" at bounding box center [844, 369] width 169 height 25
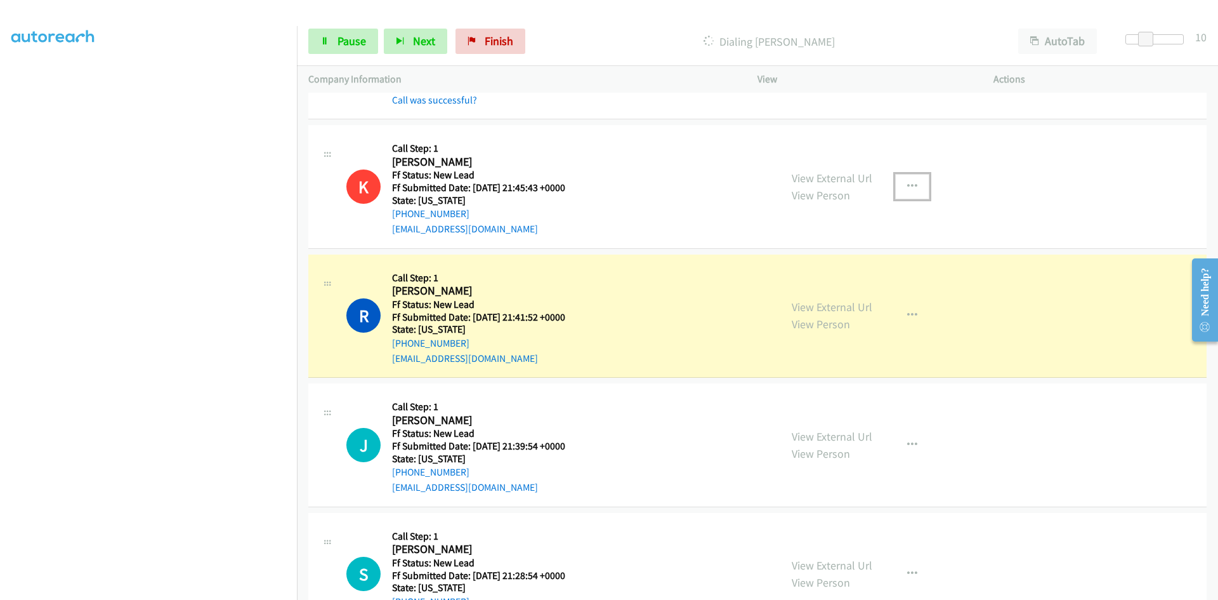
scroll to position [867, 0]
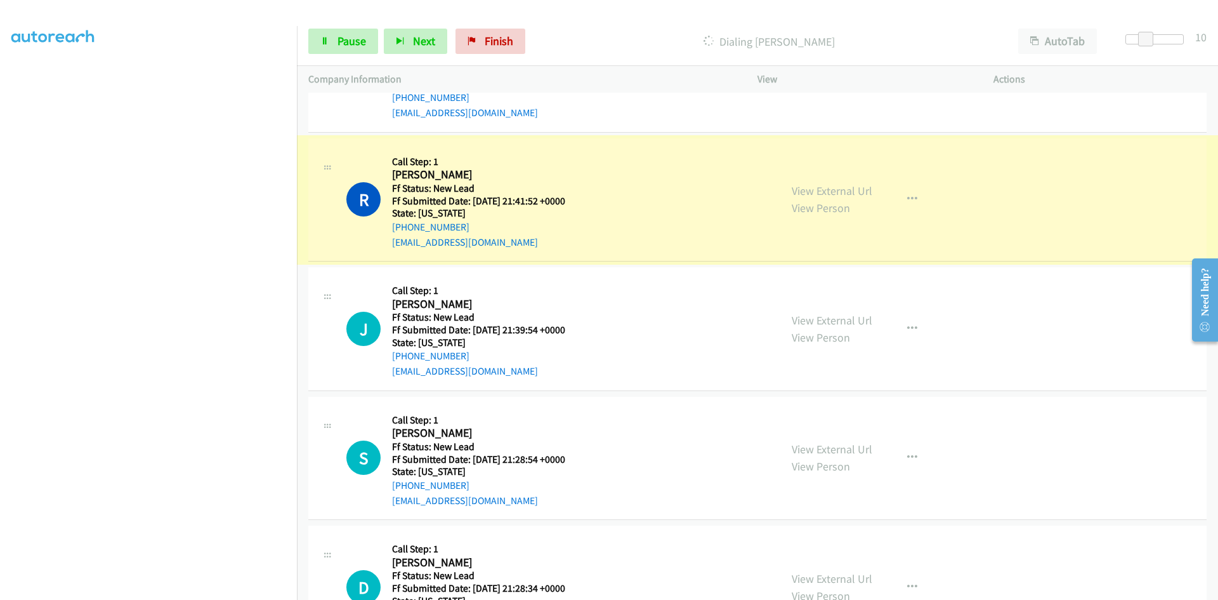
click at [799, 190] on link "View External Url" at bounding box center [832, 190] width 81 height 15
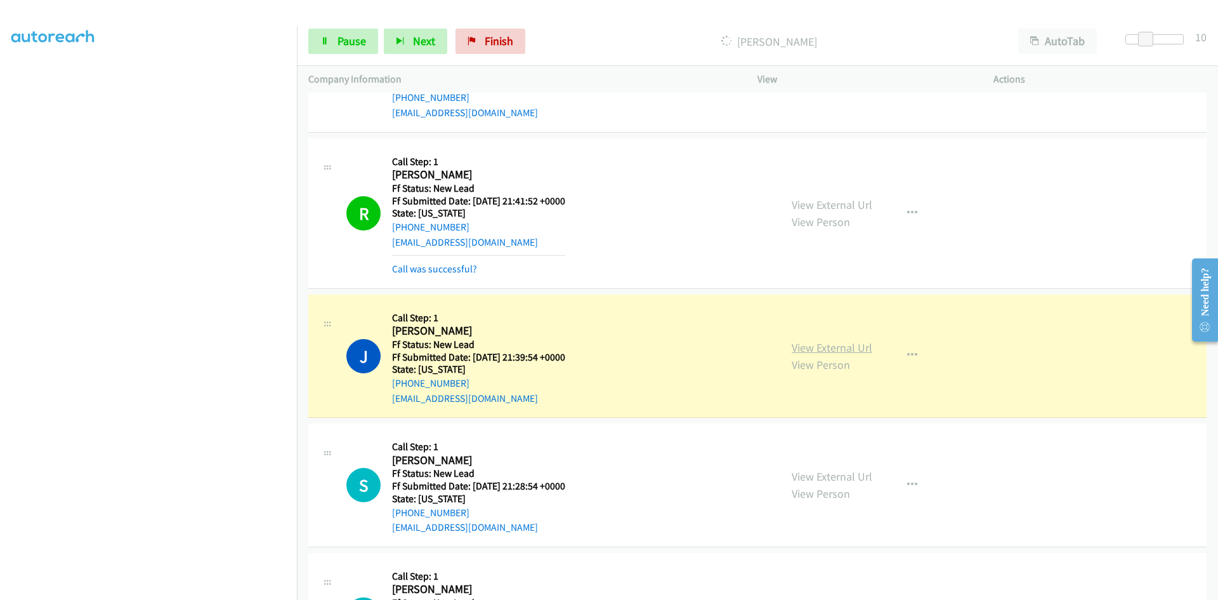
click at [855, 348] on link "View External Url" at bounding box center [832, 347] width 81 height 15
click at [333, 39] on link "Pause" at bounding box center [343, 41] width 70 height 25
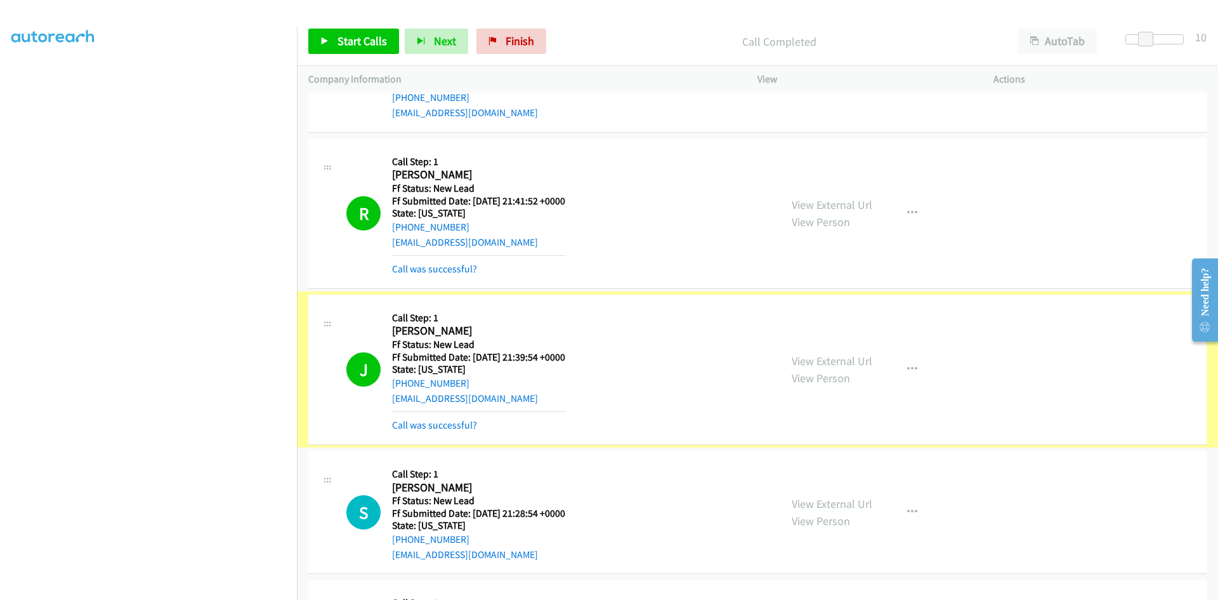
click at [427, 425] on link "Call was successful?" at bounding box center [434, 425] width 85 height 12
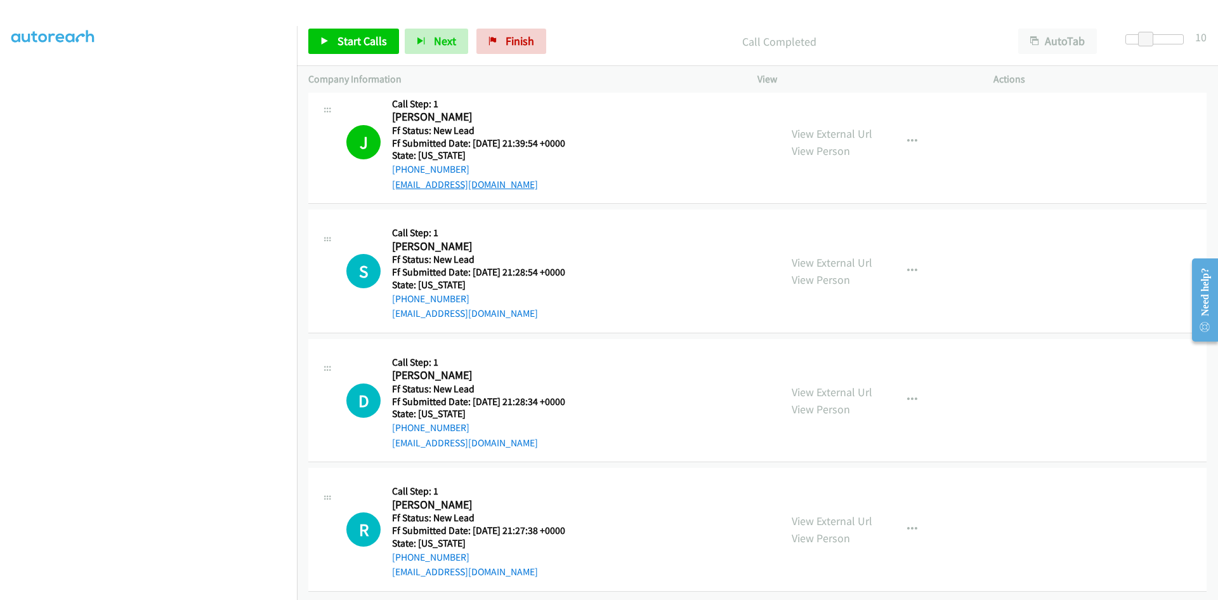
scroll to position [1091, 0]
click at [339, 36] on span "Start Calls" at bounding box center [362, 41] width 49 height 15
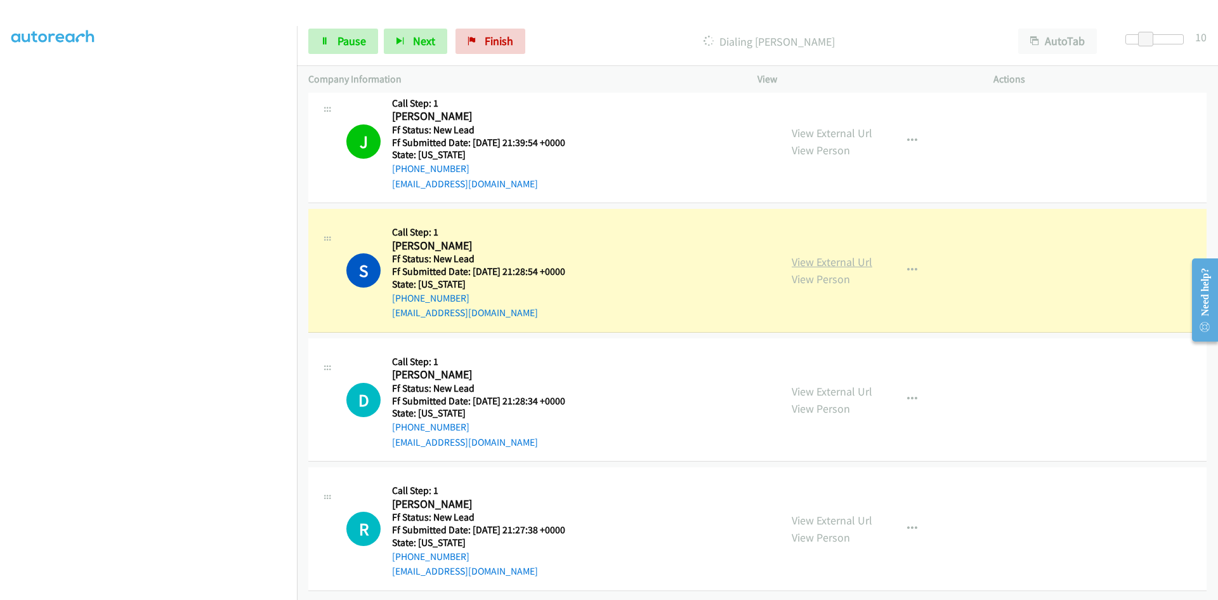
click at [858, 254] on link "View External Url" at bounding box center [832, 261] width 81 height 15
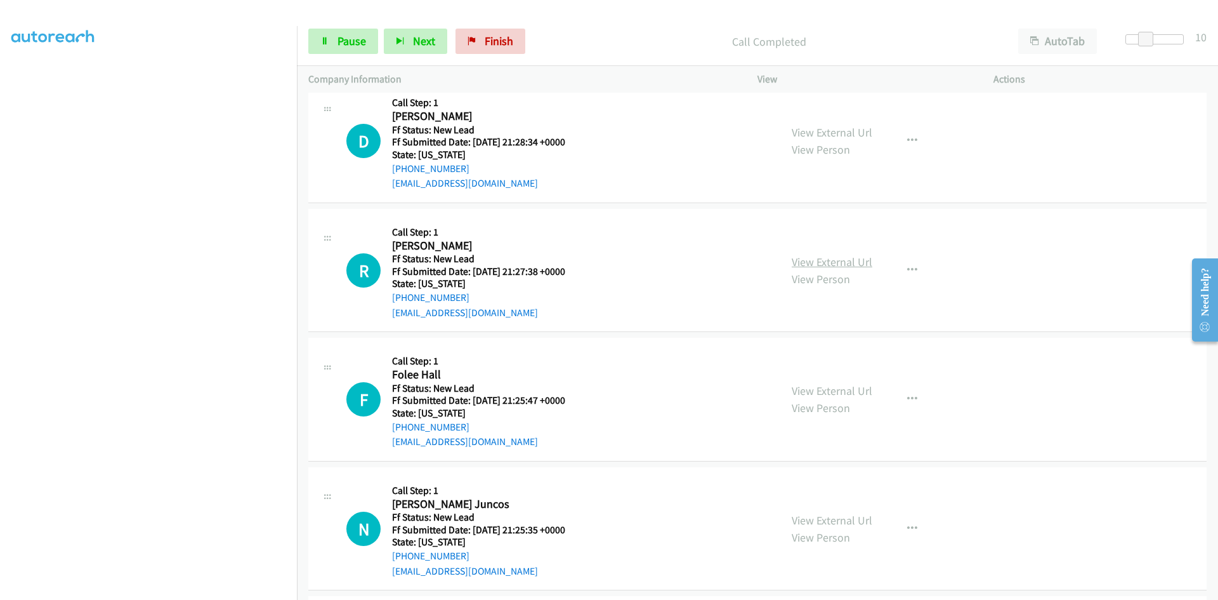
scroll to position [1345, 0]
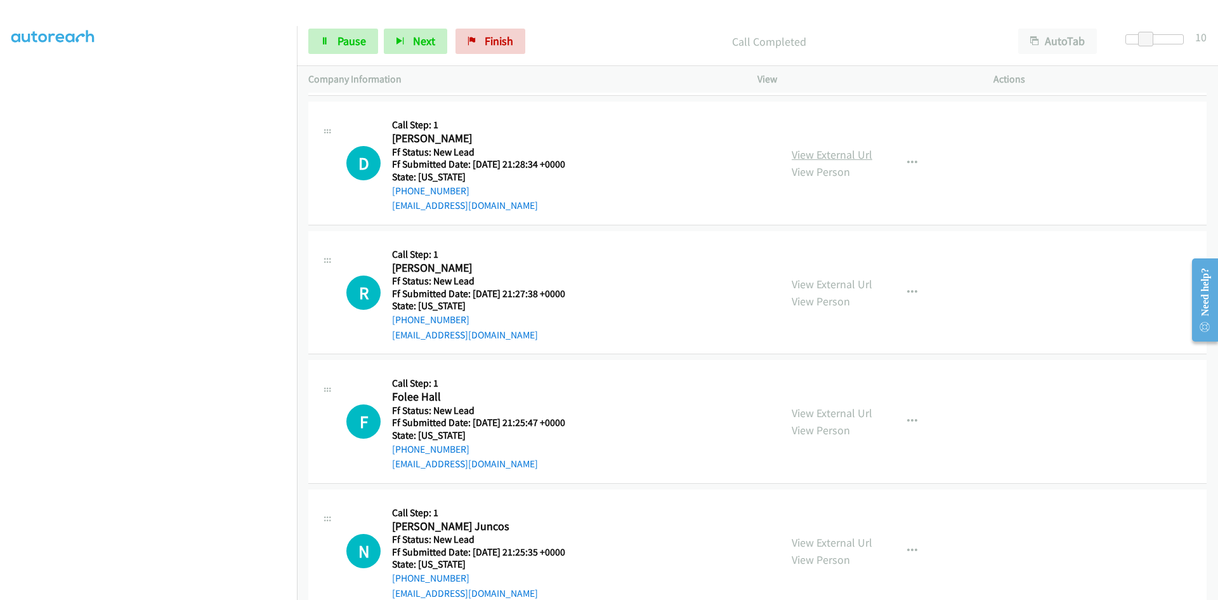
click at [838, 154] on link "View External Url" at bounding box center [832, 154] width 81 height 15
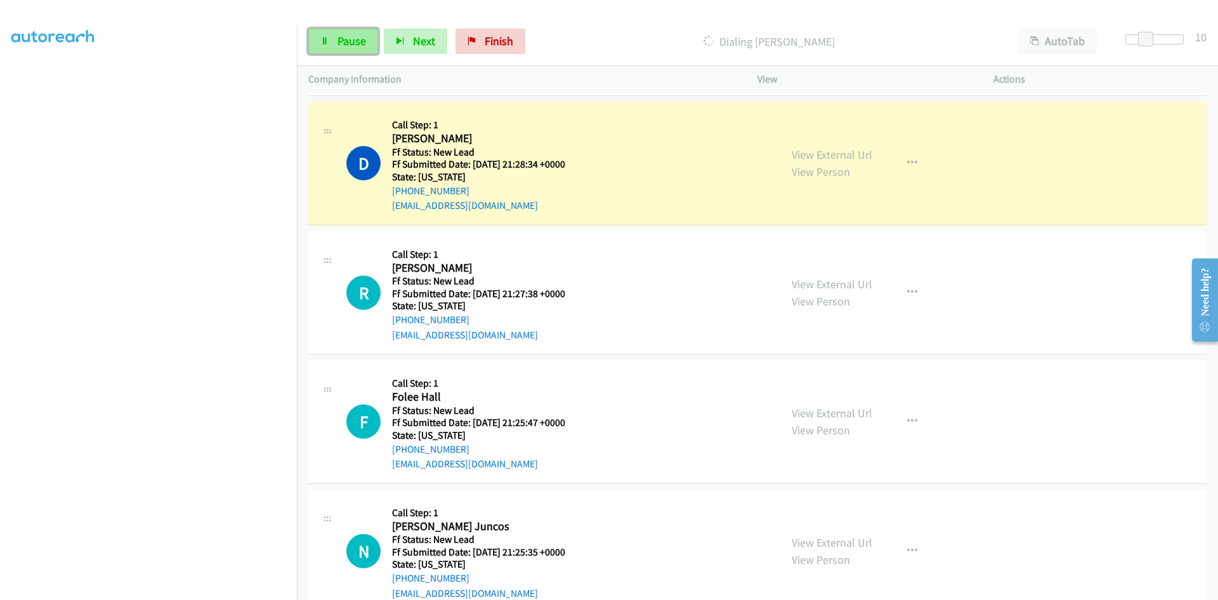
click at [330, 41] on link "Pause" at bounding box center [343, 41] width 70 height 25
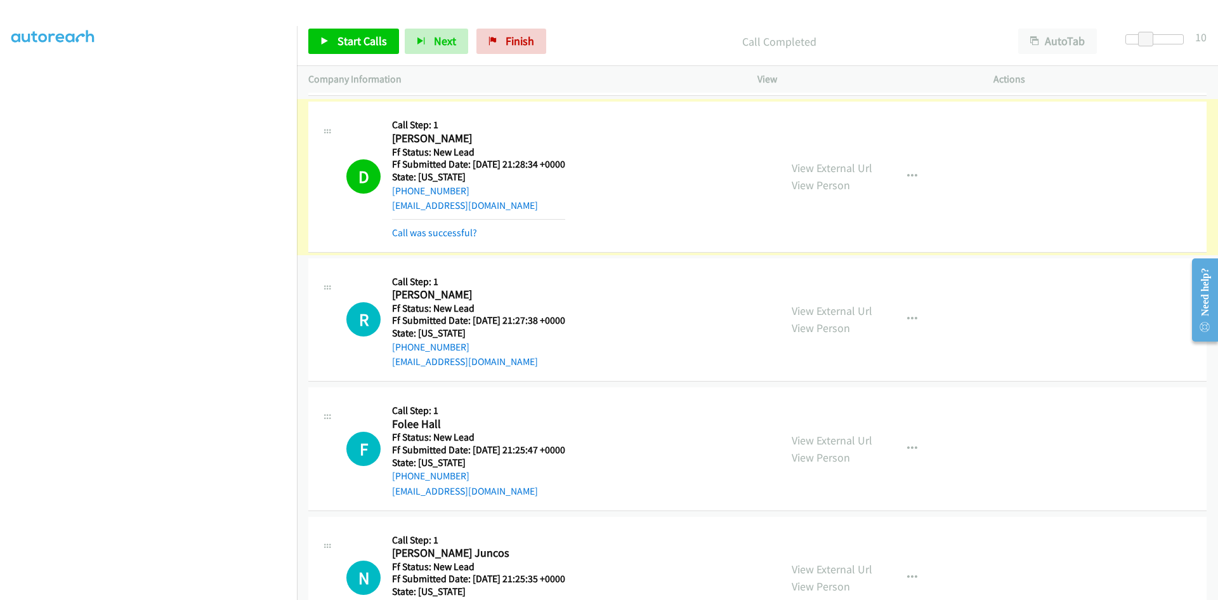
click at [469, 233] on link "Call was successful?" at bounding box center [434, 232] width 85 height 12
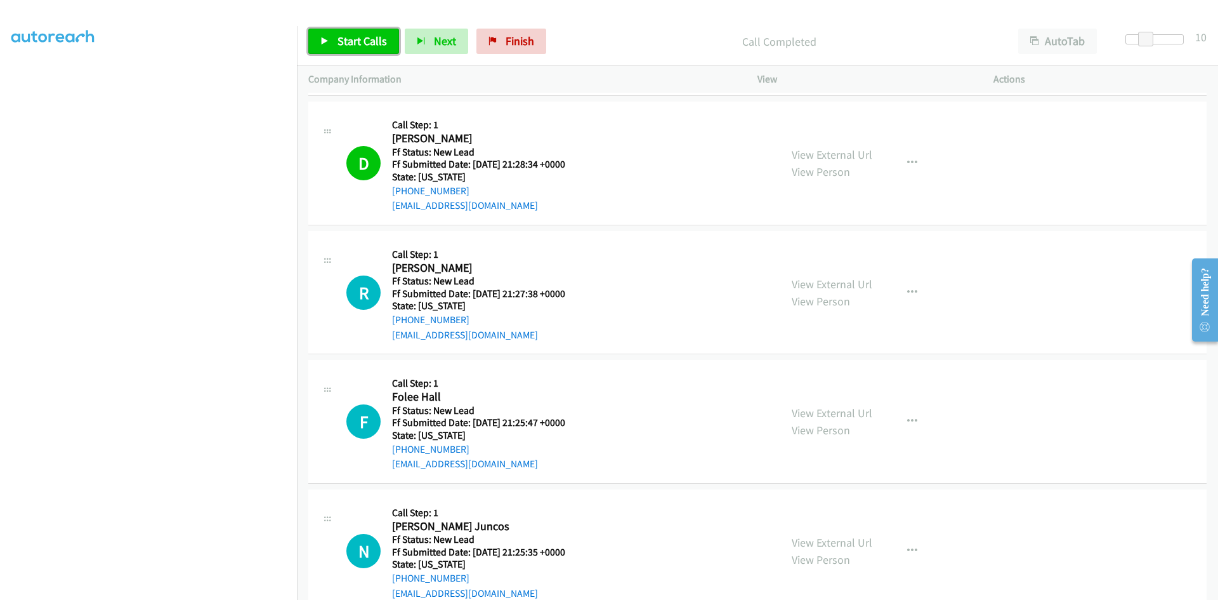
click at [377, 41] on span "Start Calls" at bounding box center [362, 41] width 49 height 15
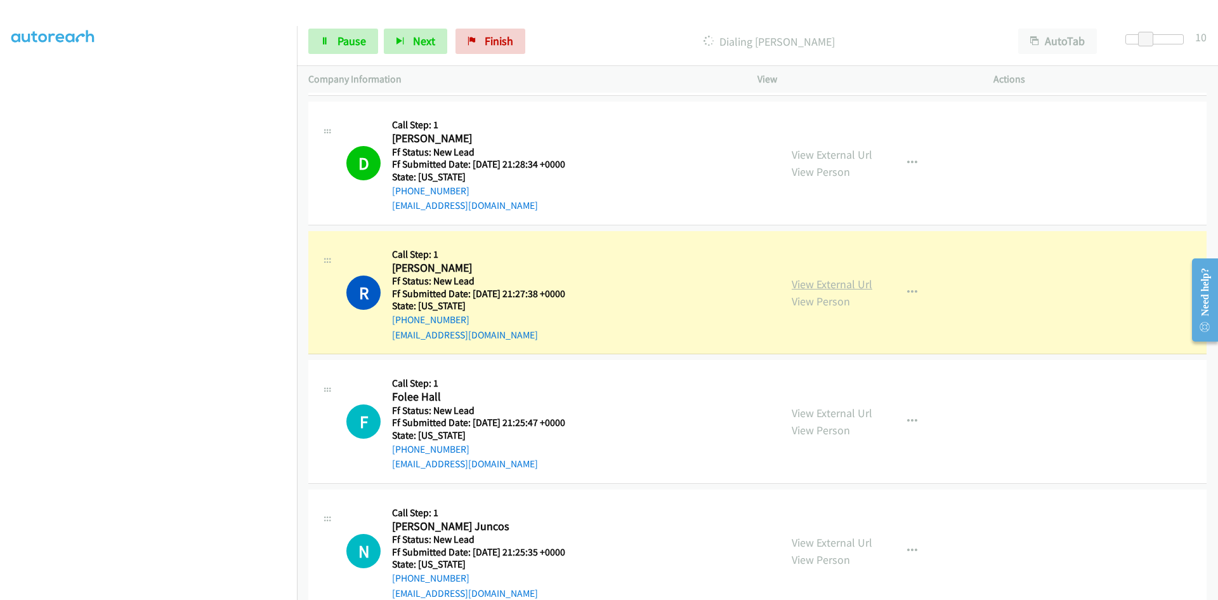
click at [851, 286] on link "View External Url" at bounding box center [832, 284] width 81 height 15
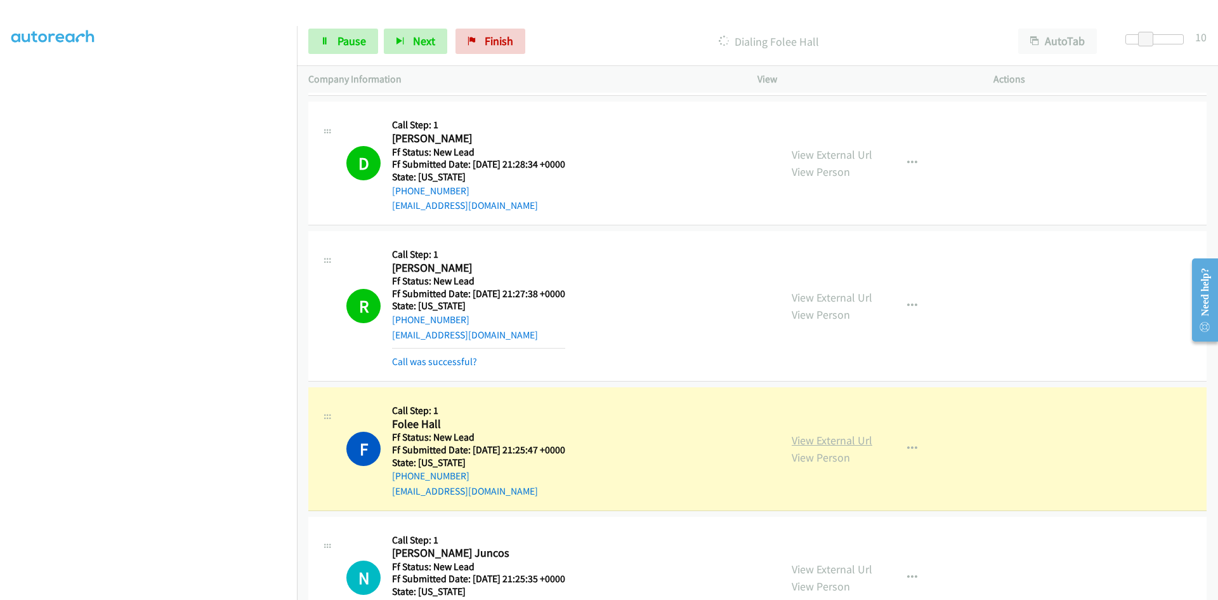
click at [792, 440] on link "View External Url" at bounding box center [832, 440] width 81 height 15
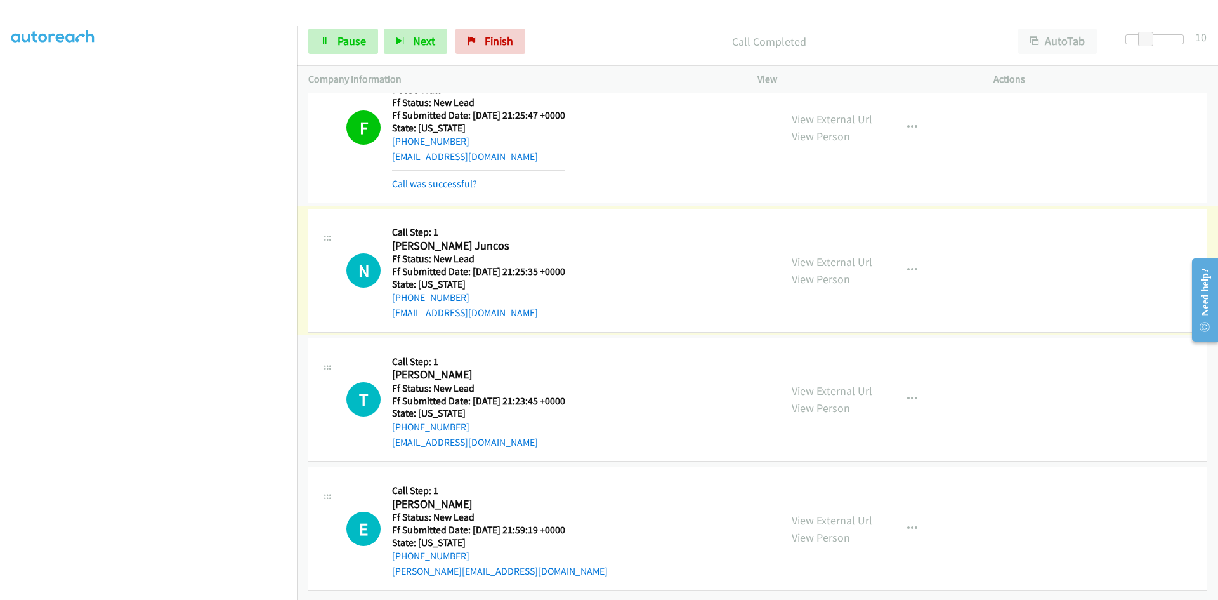
scroll to position [1689, 0]
click at [821, 254] on link "View External Url" at bounding box center [832, 261] width 81 height 15
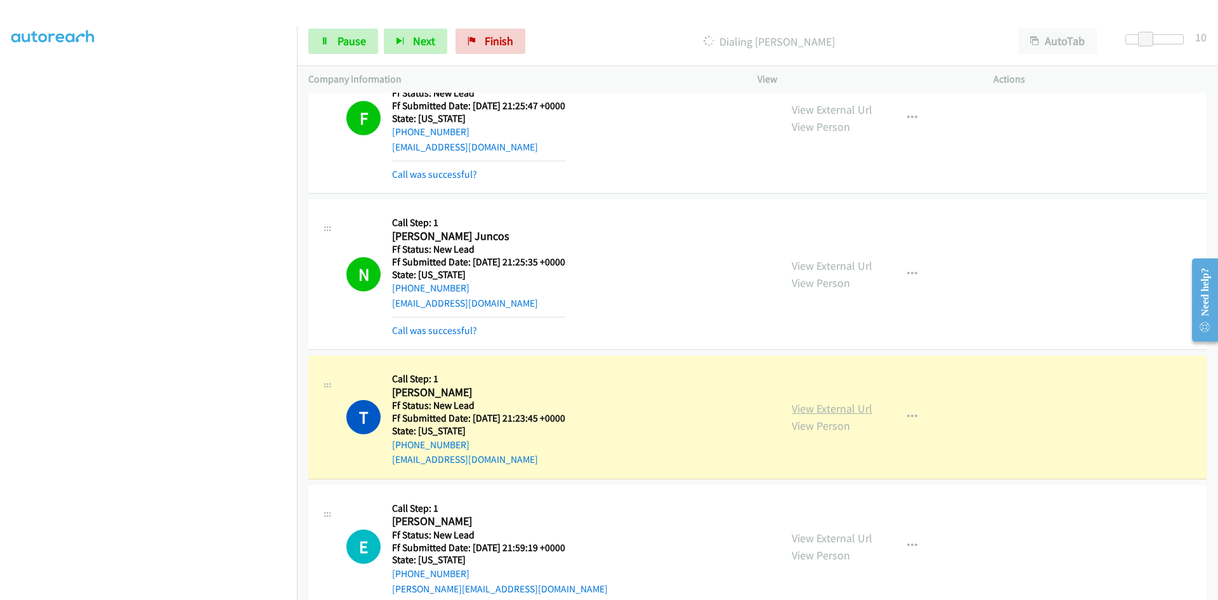
click at [805, 407] on link "View External Url" at bounding box center [832, 408] width 81 height 15
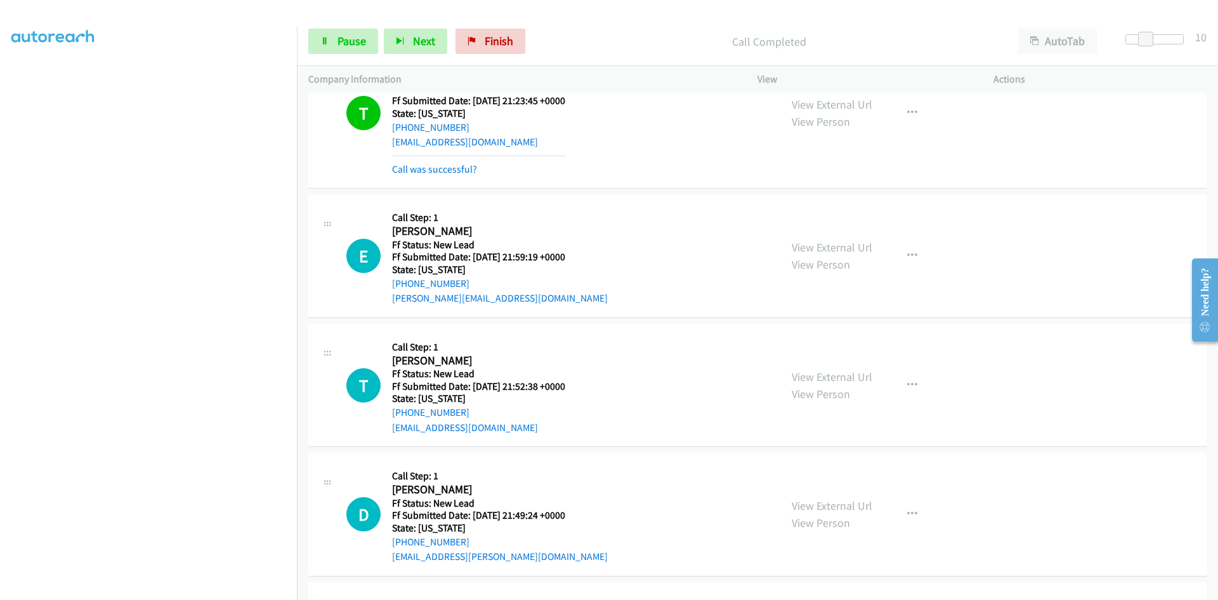
scroll to position [2019, 0]
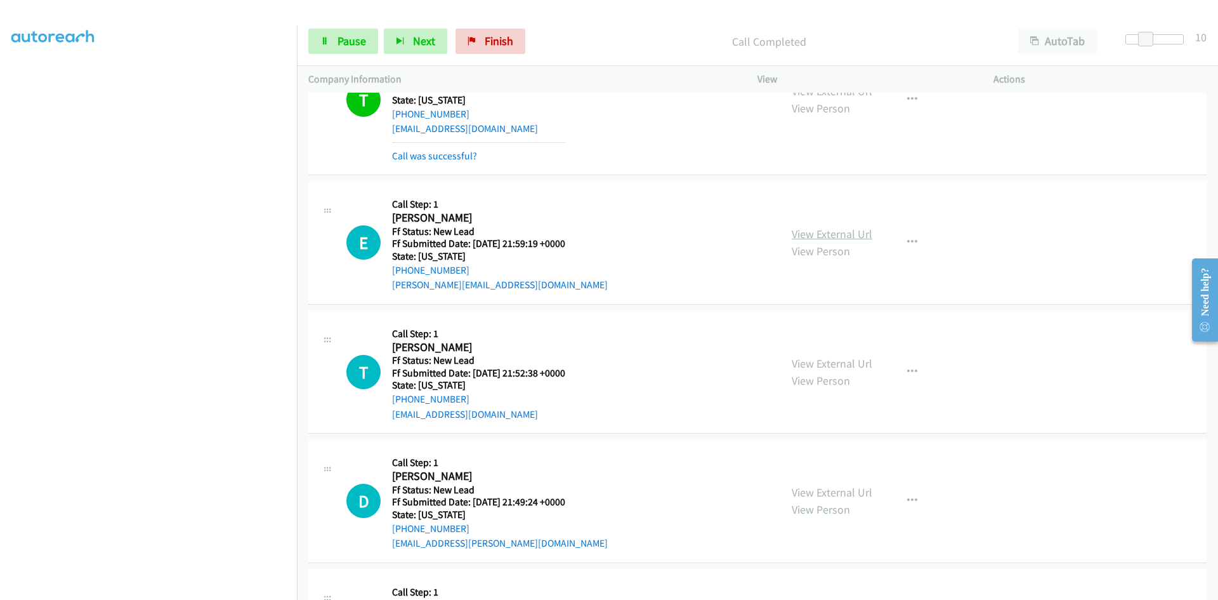
click at [860, 235] on link "View External Url" at bounding box center [832, 233] width 81 height 15
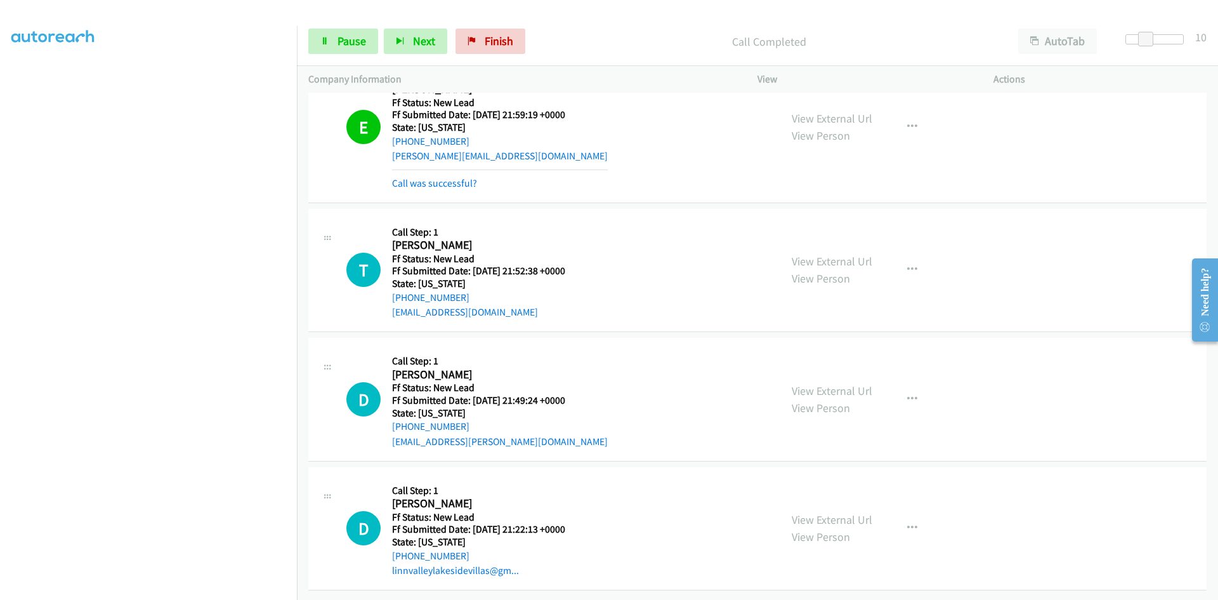
scroll to position [2158, 0]
click at [817, 254] on link "View External Url" at bounding box center [832, 261] width 81 height 15
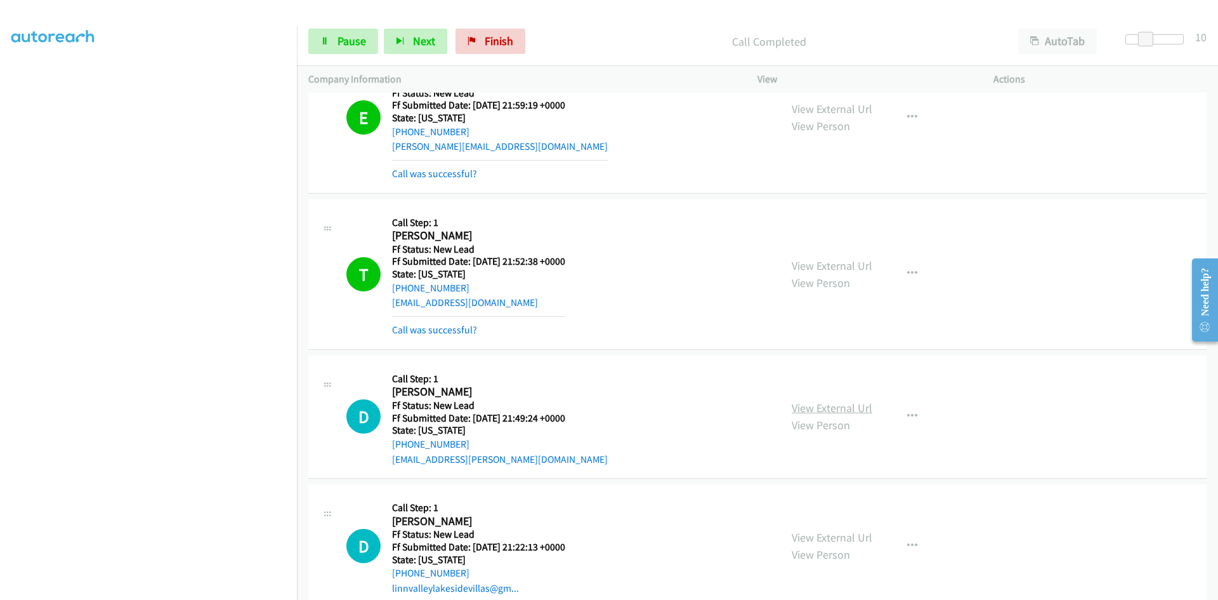
click at [819, 406] on link "View External Url" at bounding box center [832, 407] width 81 height 15
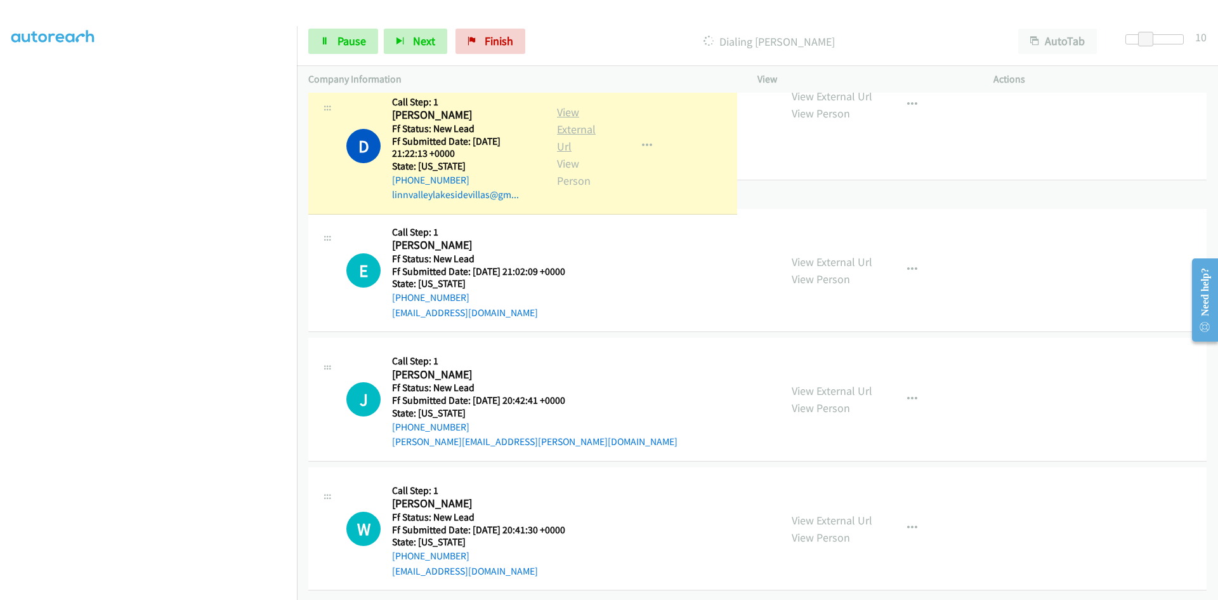
scroll to position [2599, 0]
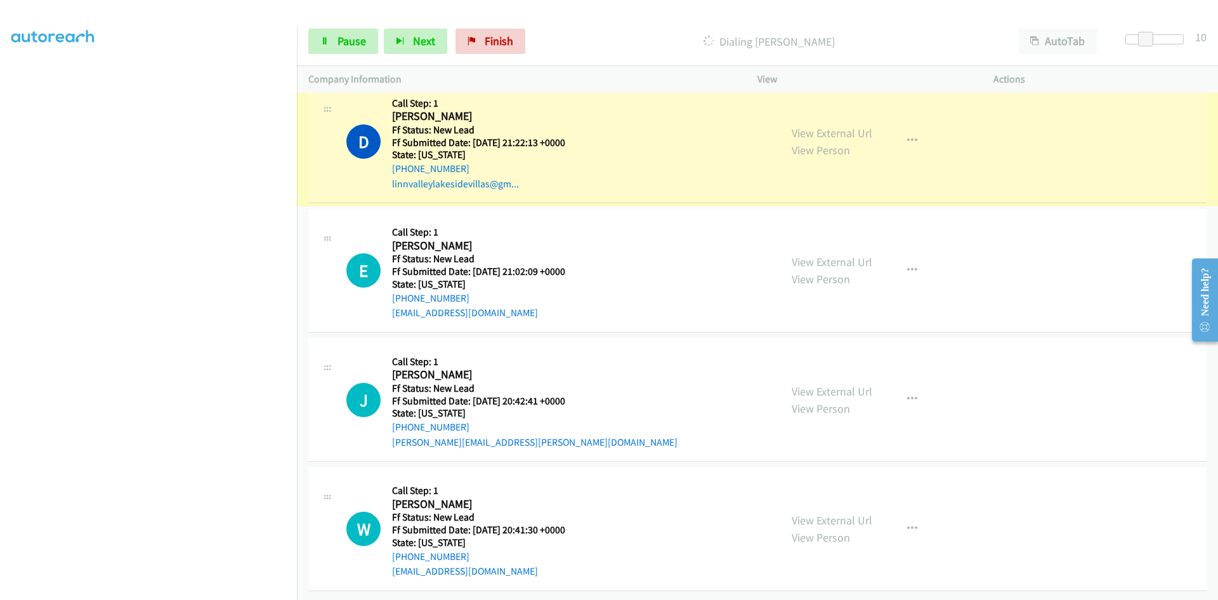
click at [835, 126] on link "View External Url" at bounding box center [832, 133] width 81 height 15
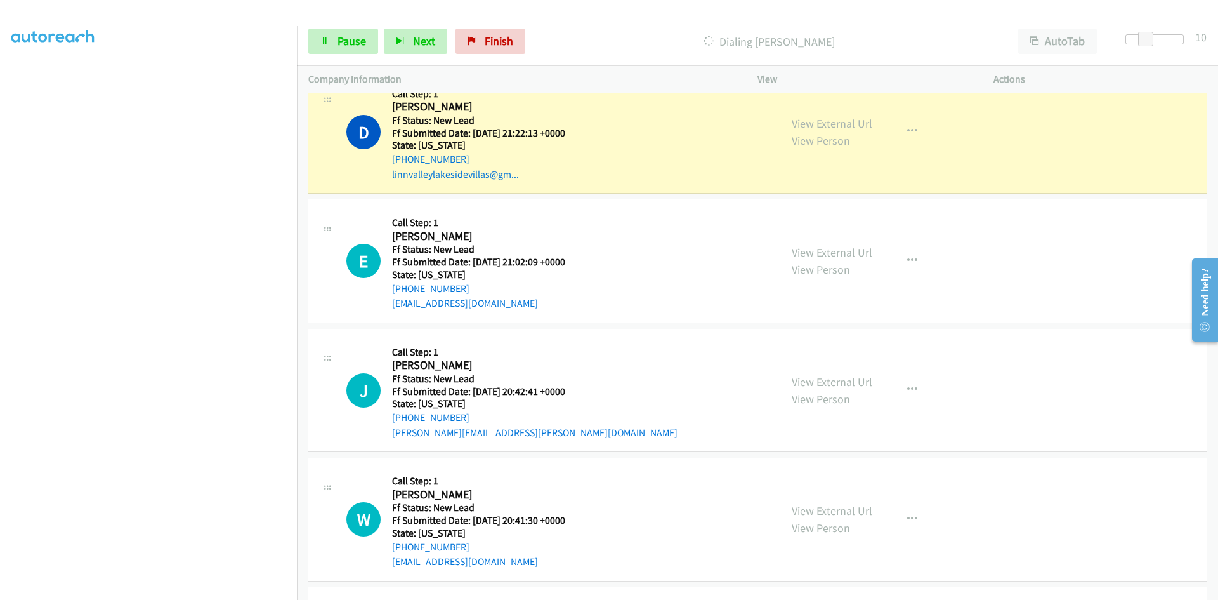
scroll to position [2625, 0]
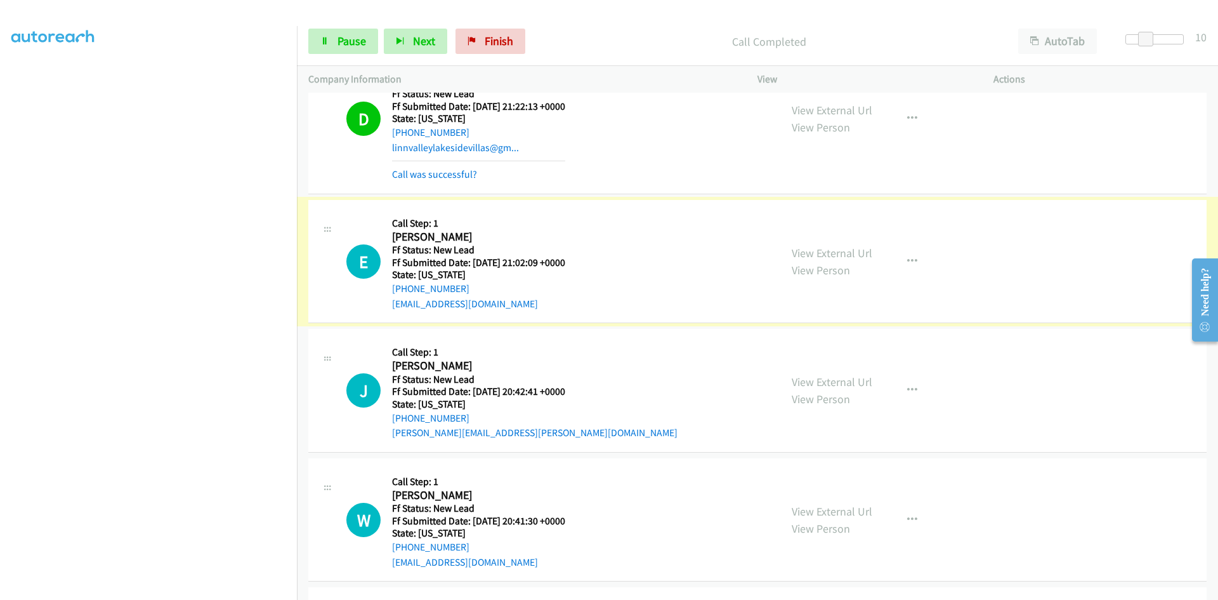
click at [794, 253] on link "View External Url" at bounding box center [832, 253] width 81 height 15
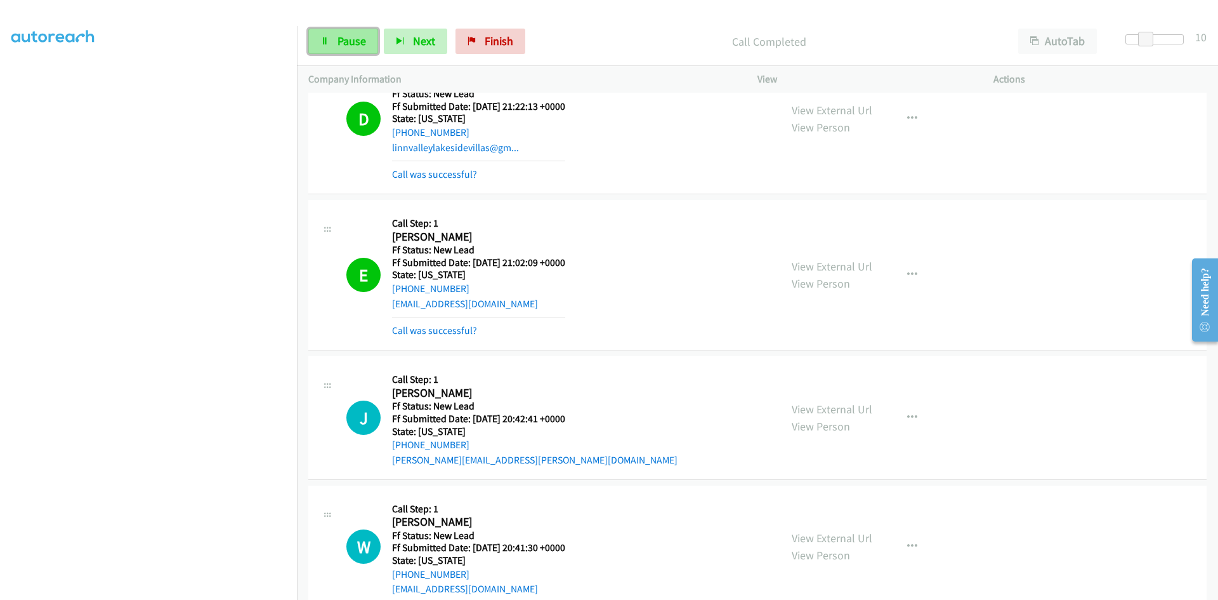
click at [345, 45] on span "Pause" at bounding box center [352, 41] width 29 height 15
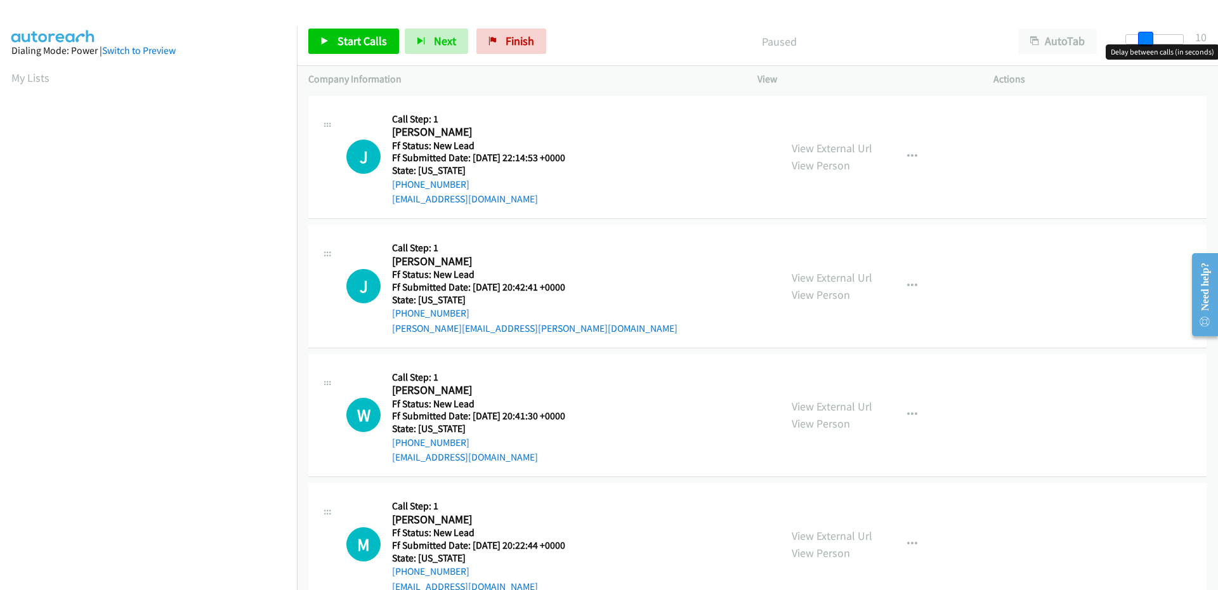
drag, startPoint x: 1134, startPoint y: 39, endPoint x: 1153, endPoint y: 37, distance: 19.7
click at [1153, 37] on div at bounding box center [1155, 39] width 58 height 10
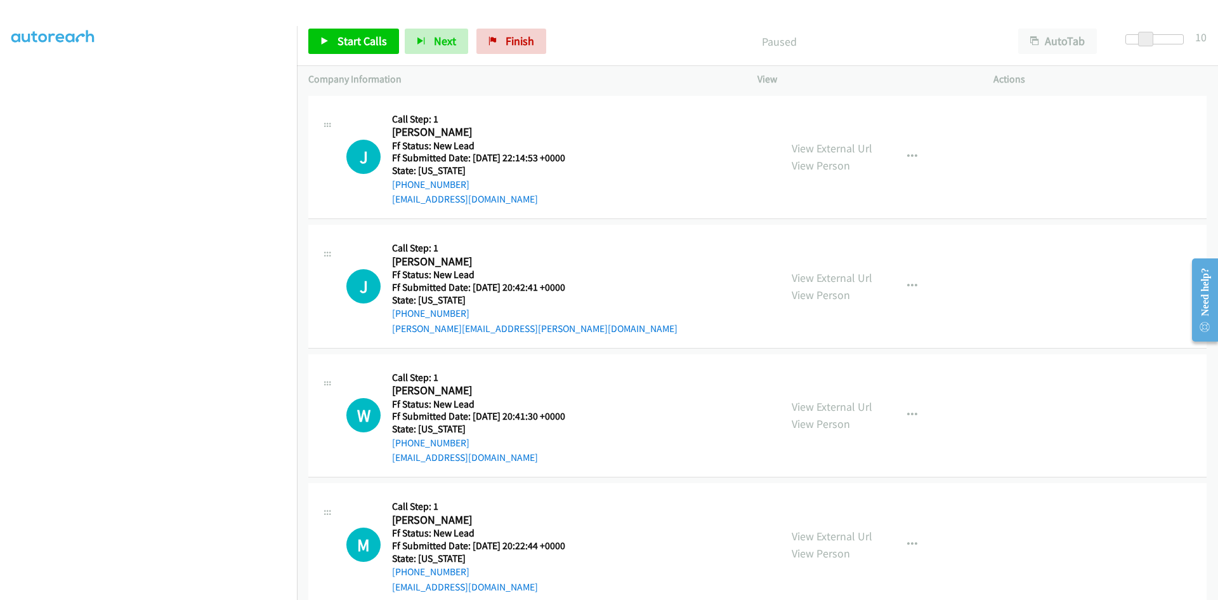
scroll to position [112, 0]
click at [329, 40] on icon at bounding box center [324, 41] width 9 height 9
click at [800, 147] on link "View External Url" at bounding box center [832, 148] width 81 height 15
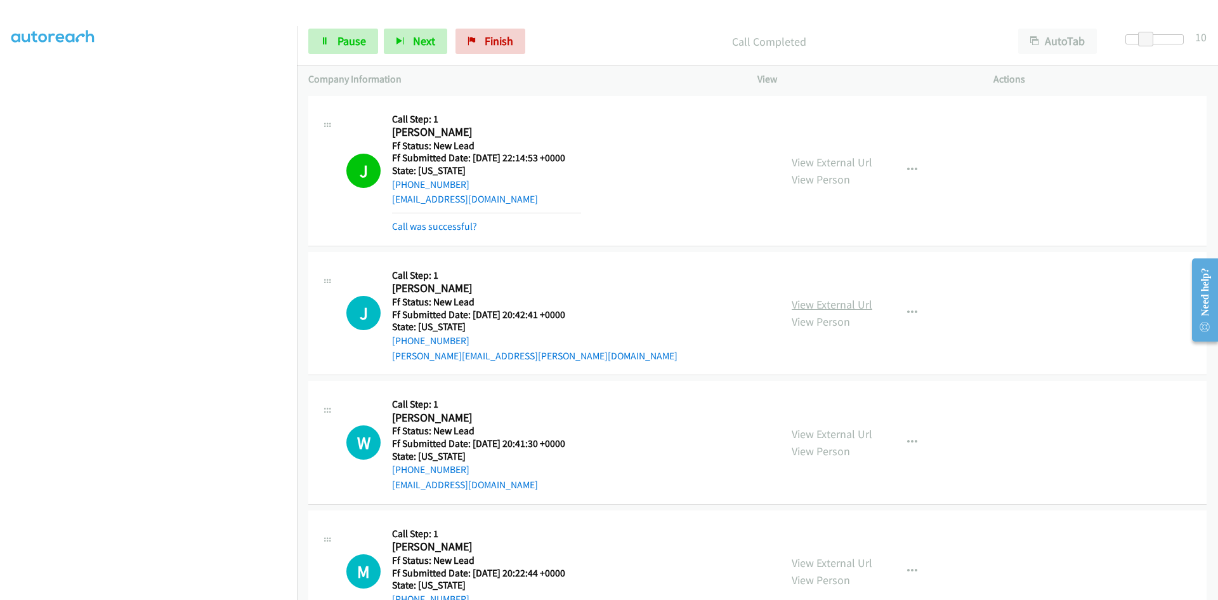
click at [846, 306] on link "View External Url" at bounding box center [832, 304] width 81 height 15
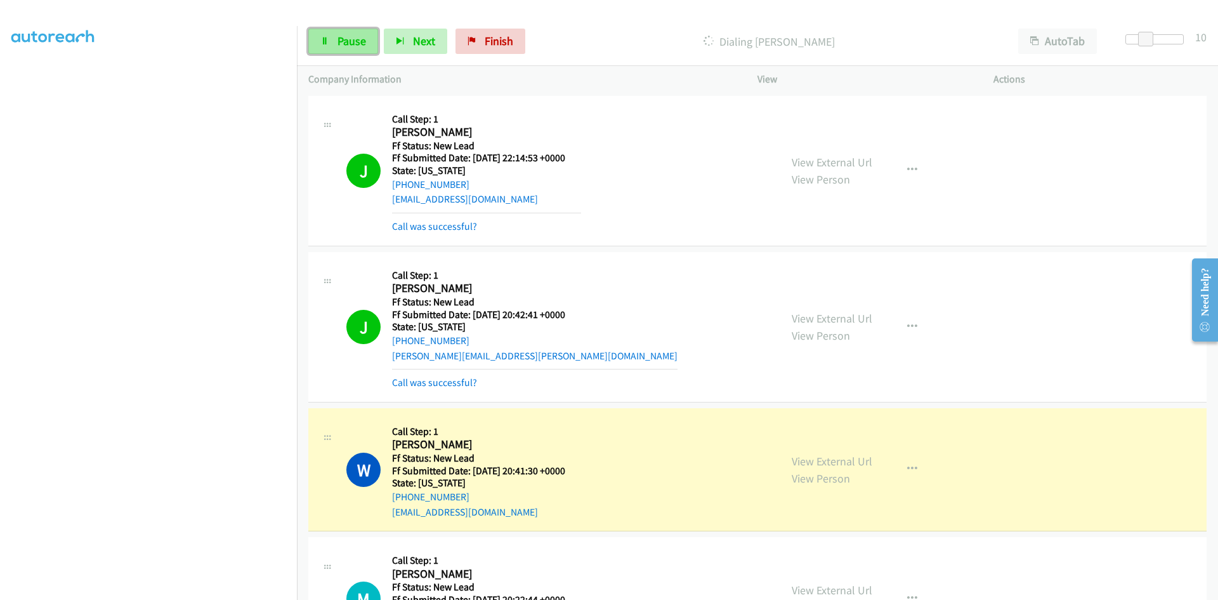
click at [329, 40] on link "Pause" at bounding box center [343, 41] width 70 height 25
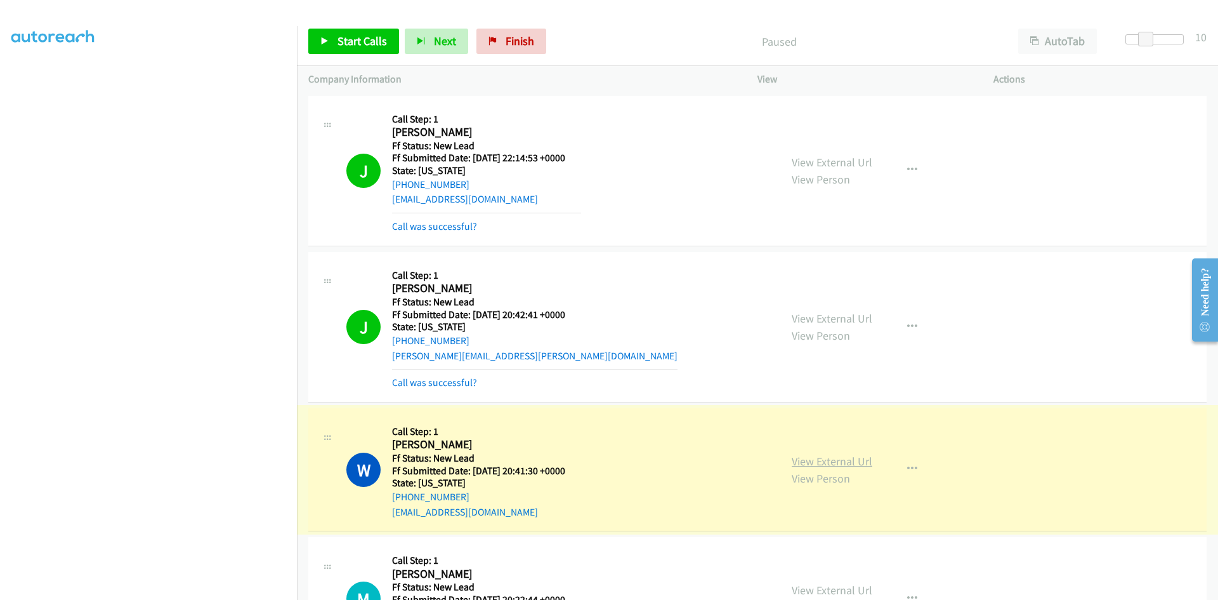
click at [800, 464] on link "View External Url" at bounding box center [832, 461] width 81 height 15
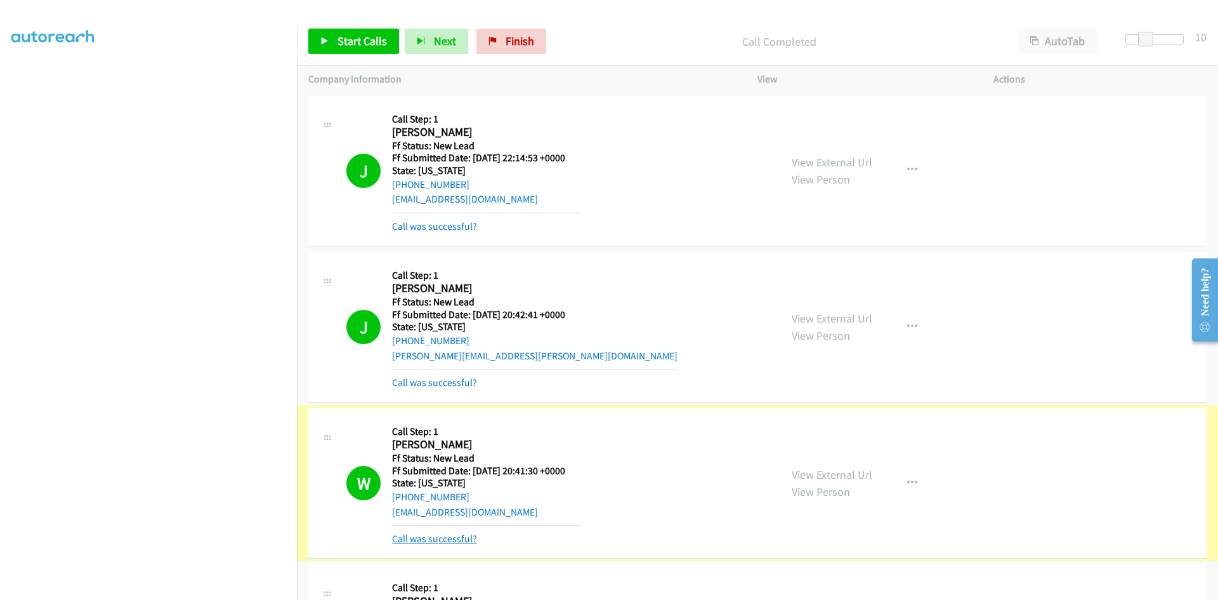
click at [452, 539] on link "Call was successful?" at bounding box center [434, 538] width 85 height 12
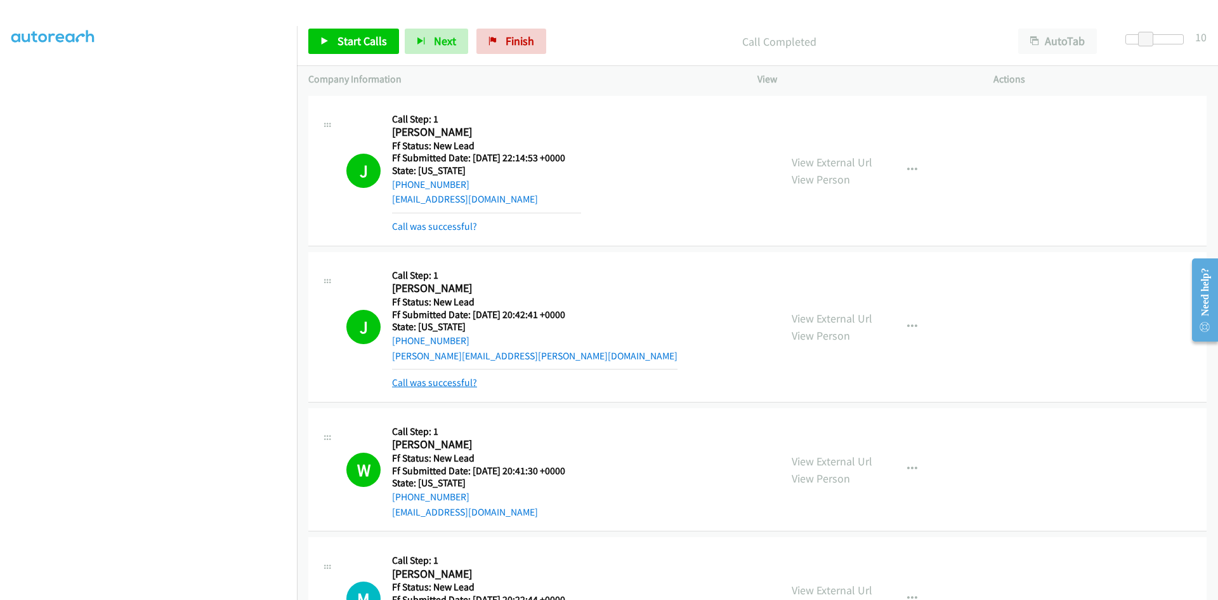
click at [456, 383] on link "Call was successful?" at bounding box center [434, 382] width 85 height 12
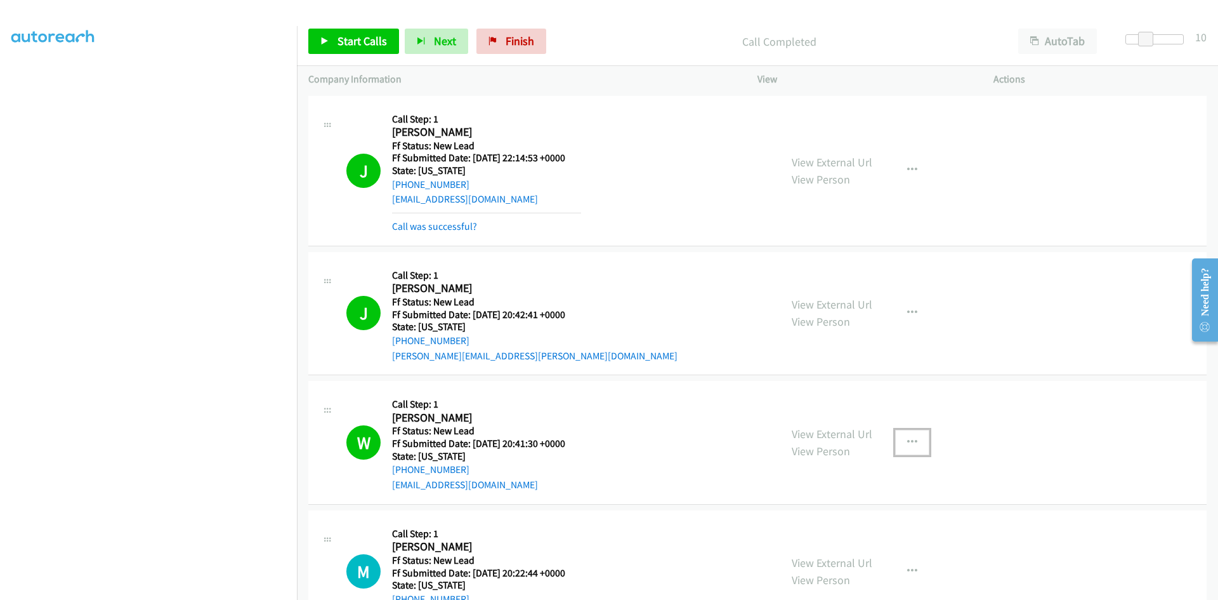
click at [908, 442] on icon "button" at bounding box center [912, 442] width 10 height 10
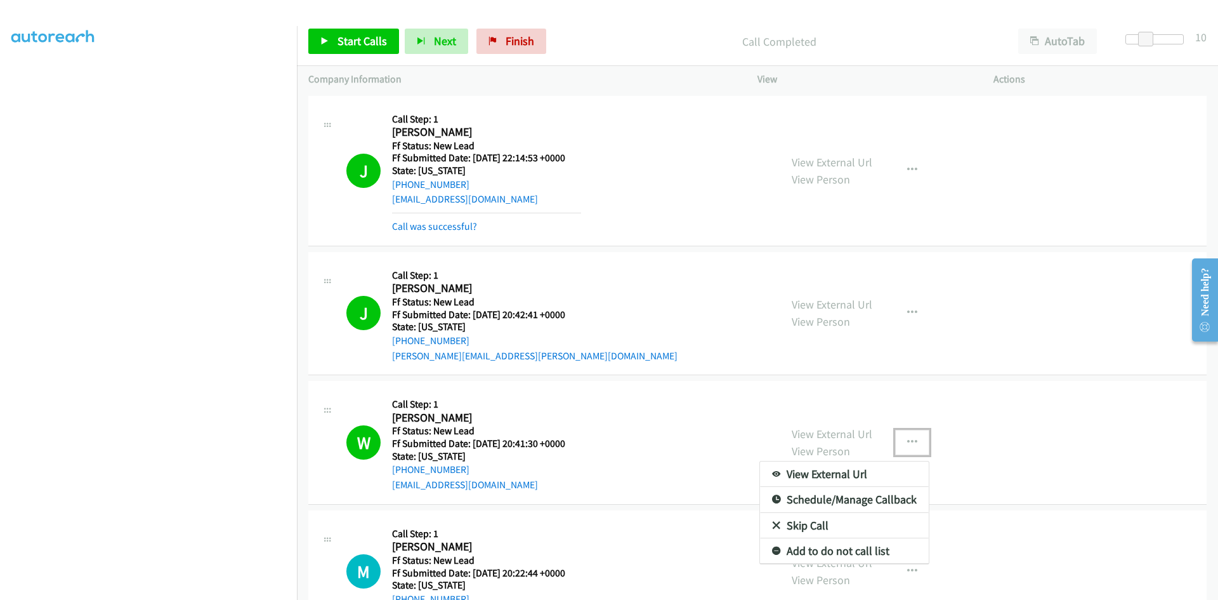
click at [829, 556] on link "Add to do not call list" at bounding box center [844, 550] width 169 height 25
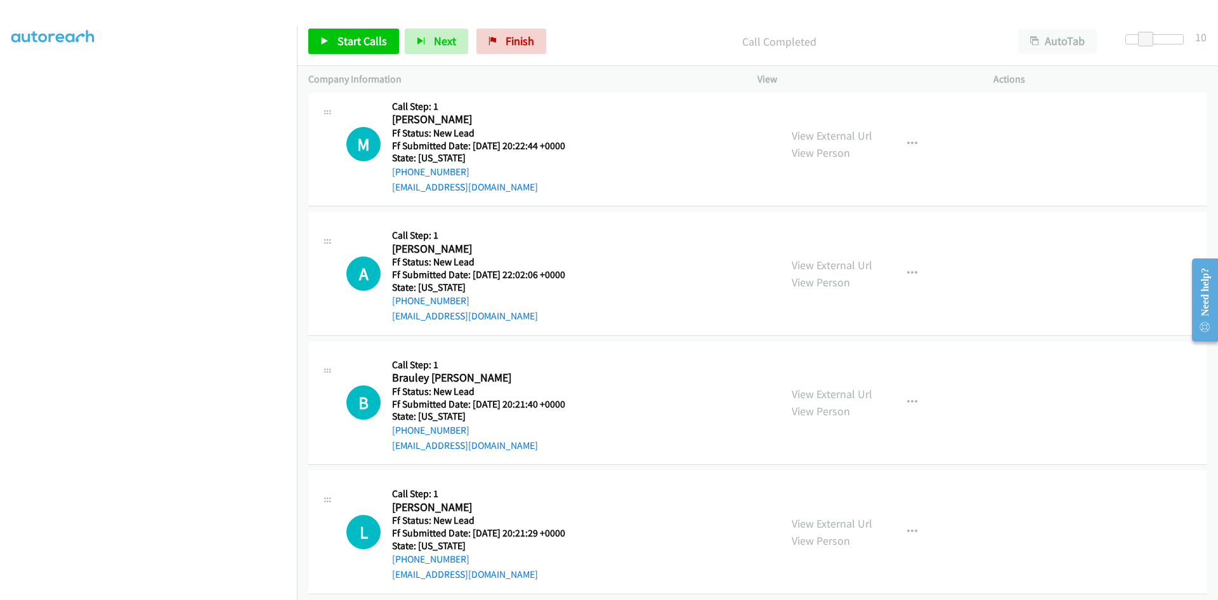
scroll to position [444, 0]
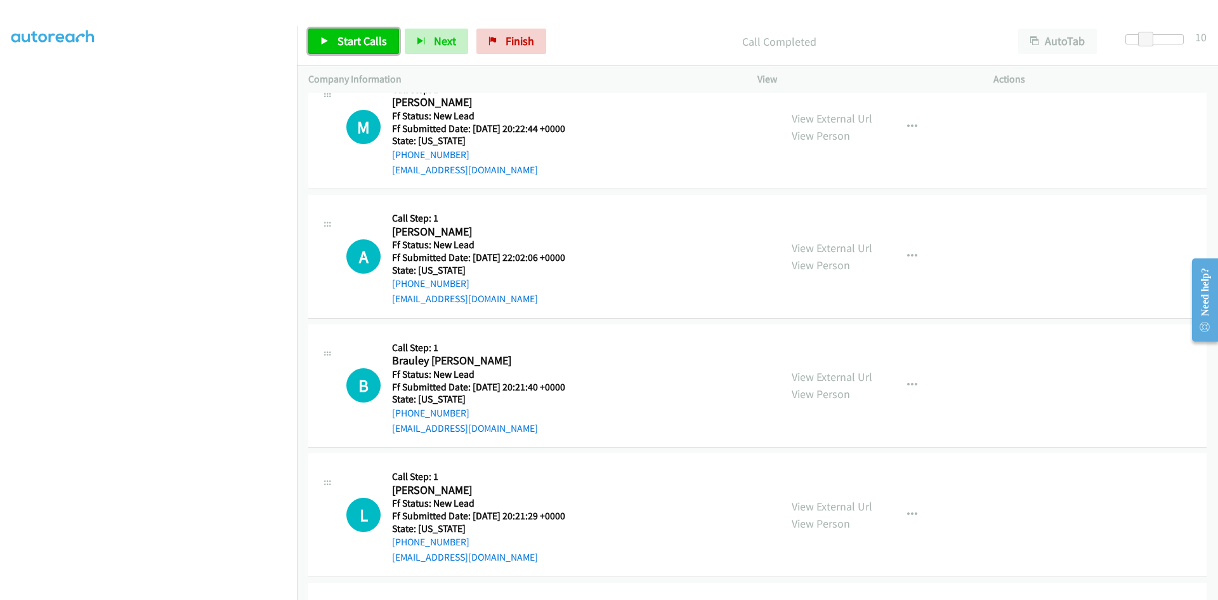
click at [360, 46] on span "Start Calls" at bounding box center [362, 41] width 49 height 15
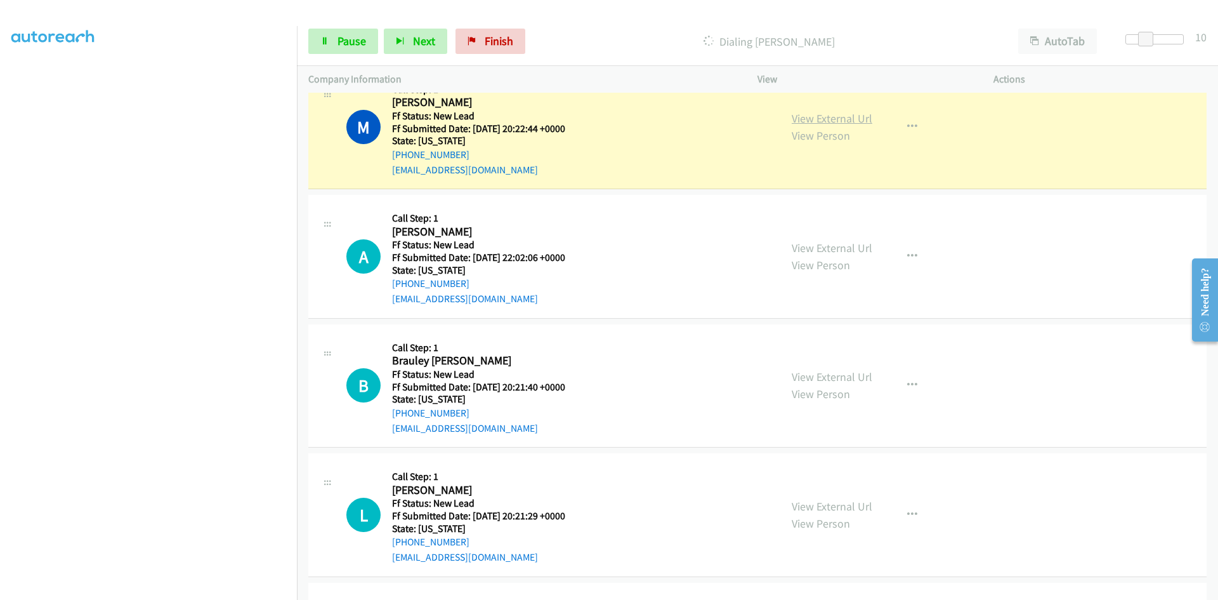
click at [825, 119] on link "View External Url" at bounding box center [832, 118] width 81 height 15
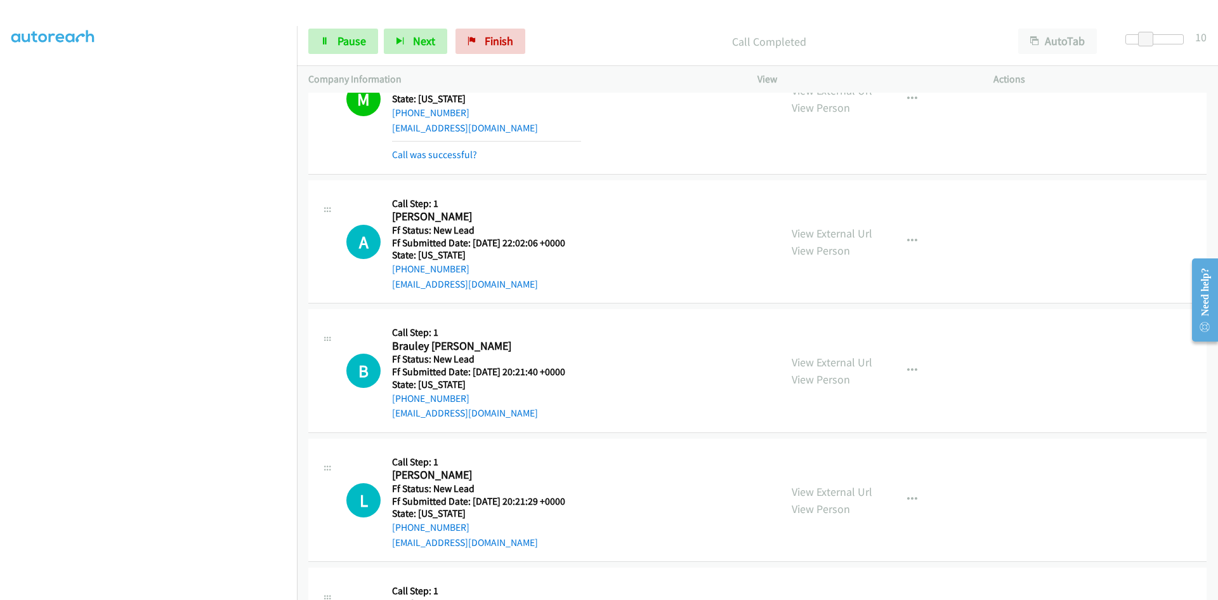
scroll to position [508, 0]
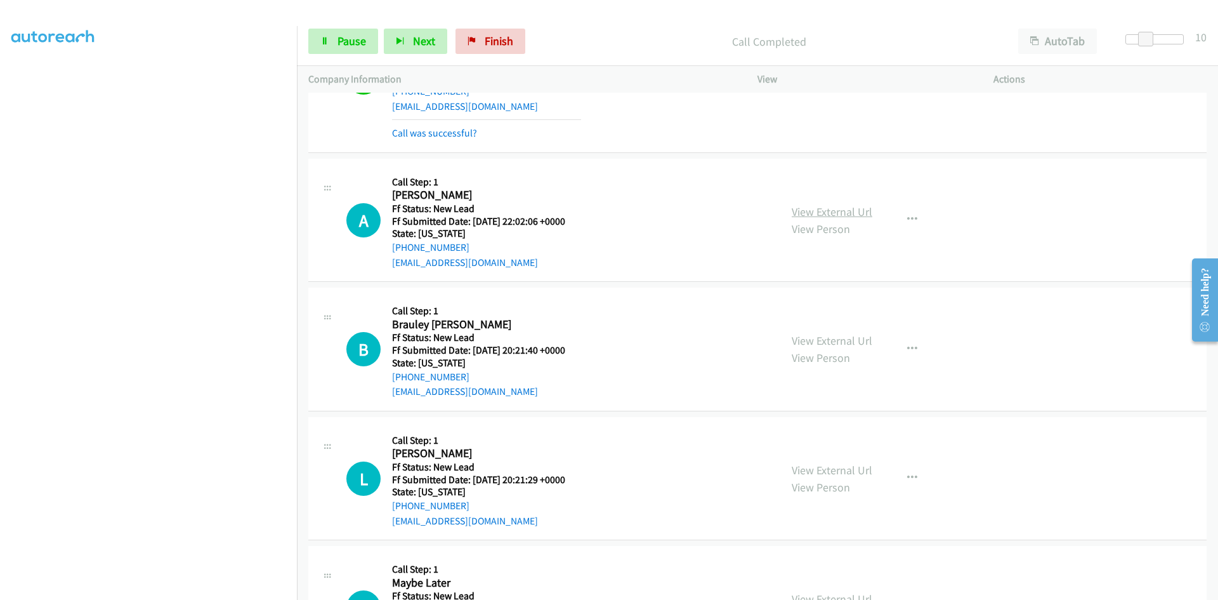
click at [858, 216] on link "View External Url" at bounding box center [832, 211] width 81 height 15
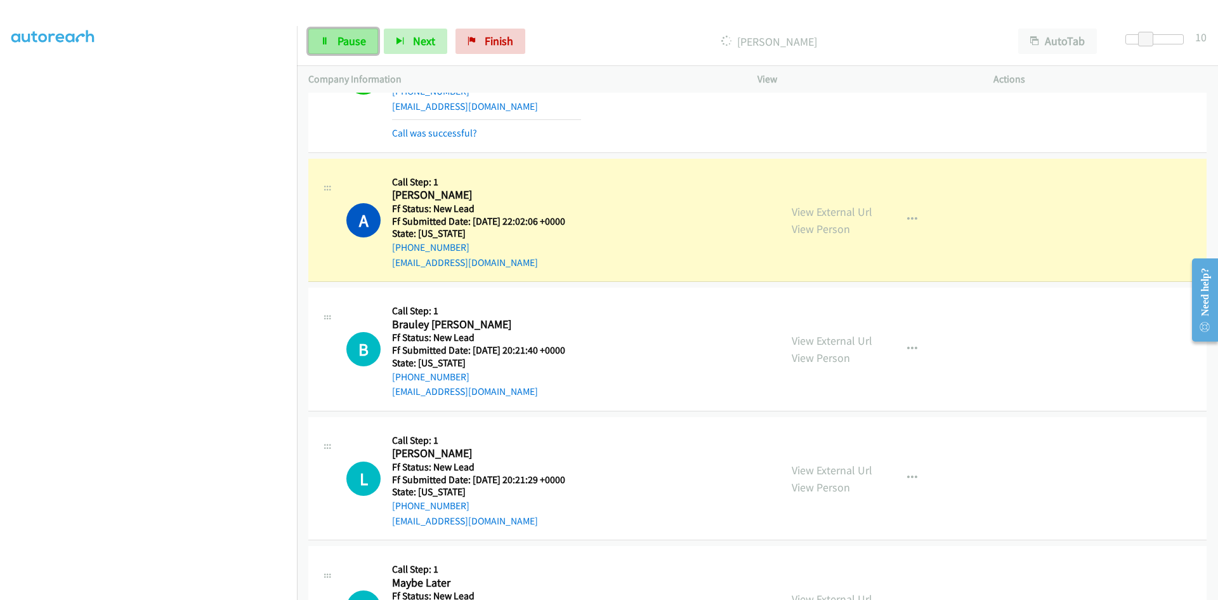
click at [330, 43] on link "Pause" at bounding box center [343, 41] width 70 height 25
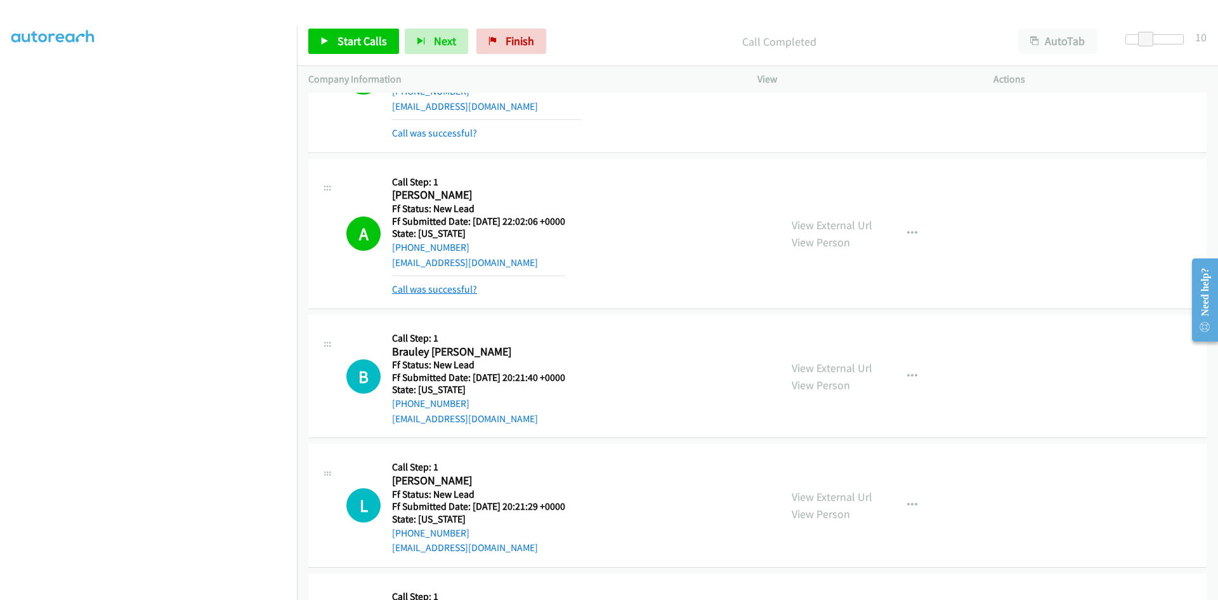
click at [445, 288] on link "Call was successful?" at bounding box center [434, 289] width 85 height 12
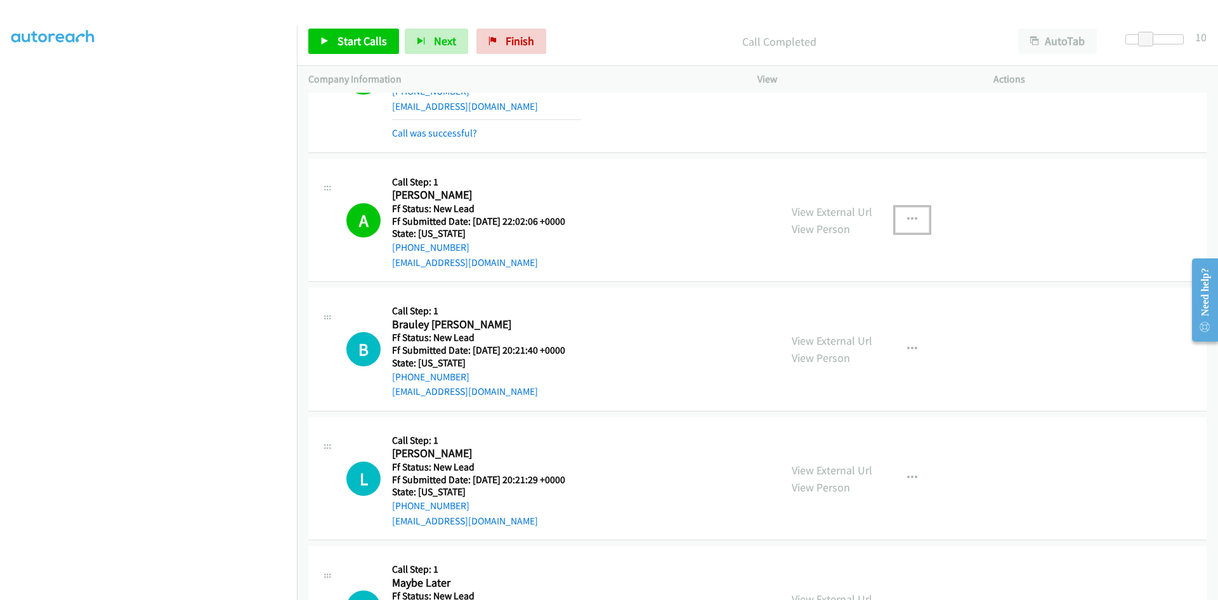
click at [913, 213] on button "button" at bounding box center [912, 219] width 34 height 25
click at [855, 326] on link "Add to do not call list" at bounding box center [844, 327] width 169 height 25
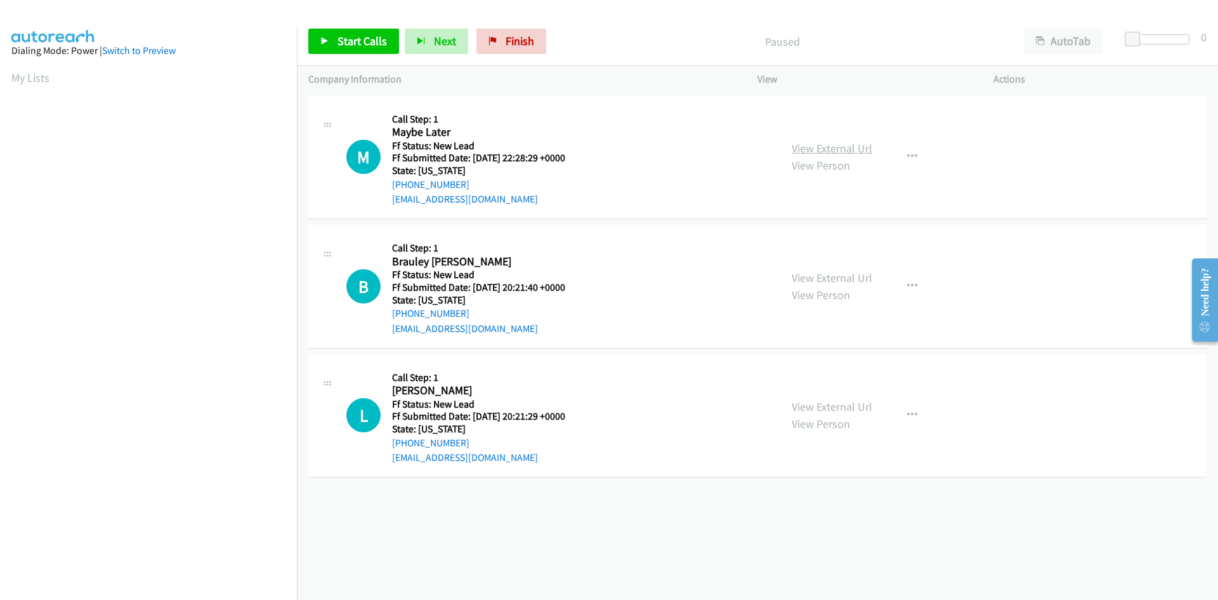
click at [820, 144] on link "View External Url" at bounding box center [832, 148] width 81 height 15
click at [907, 152] on icon "button" at bounding box center [912, 157] width 10 height 10
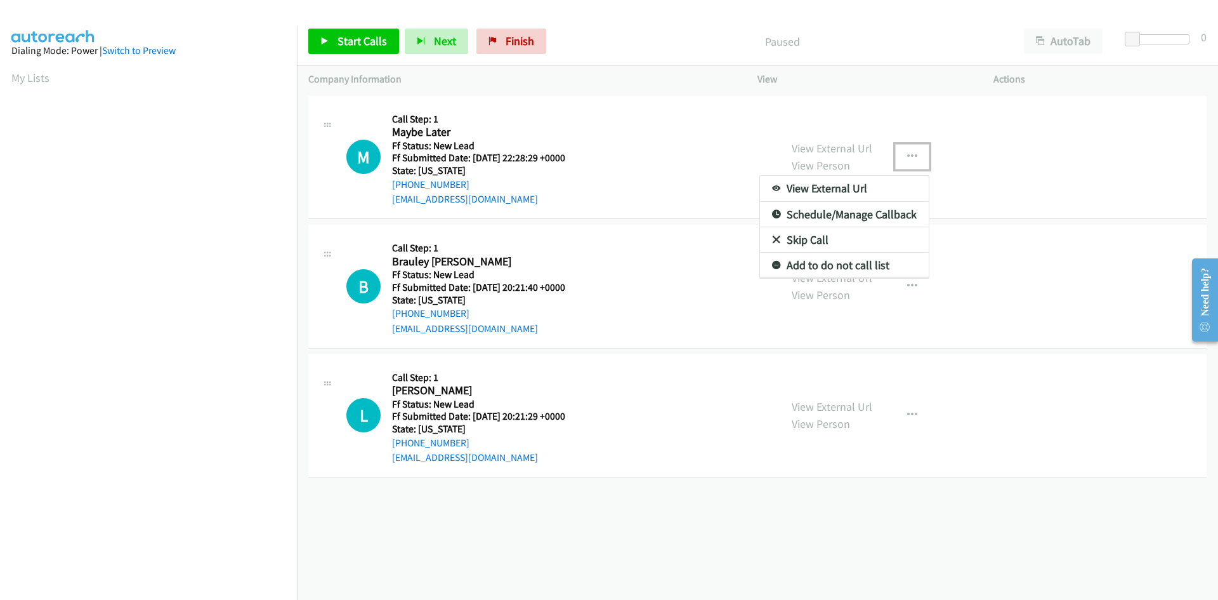
click at [806, 263] on link "Add to do not call list" at bounding box center [844, 265] width 169 height 25
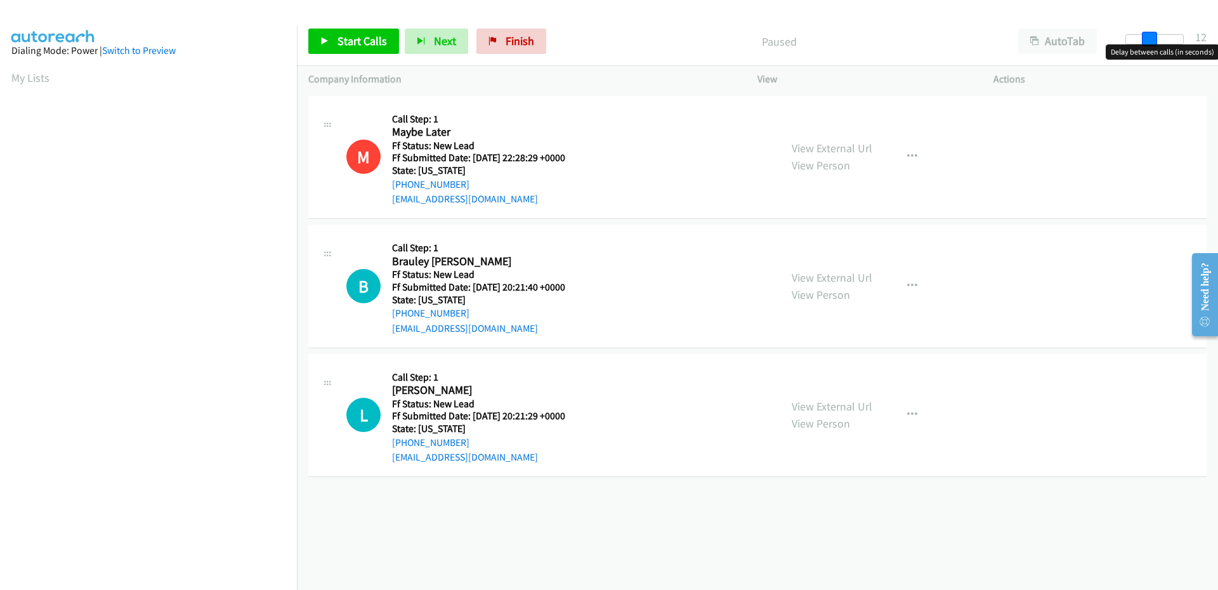
drag, startPoint x: 1141, startPoint y: 37, endPoint x: 1159, endPoint y: 38, distance: 17.8
click at [1159, 38] on div at bounding box center [1155, 39] width 58 height 10
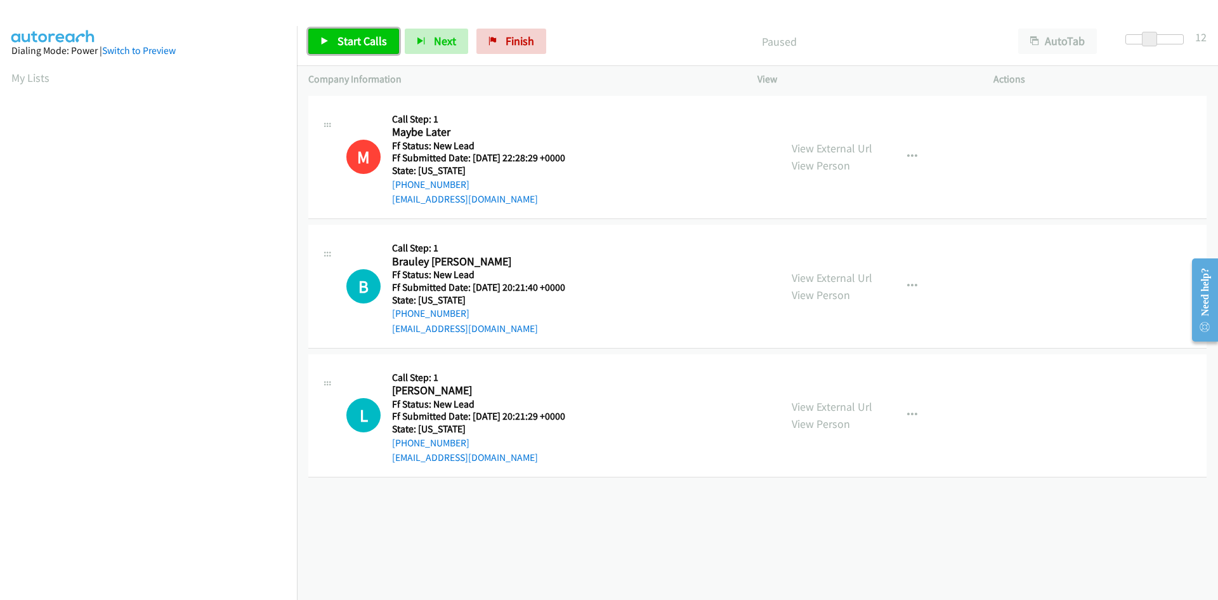
click at [383, 40] on span "Start Calls" at bounding box center [362, 41] width 49 height 15
click at [832, 279] on link "View External Url" at bounding box center [832, 277] width 81 height 15
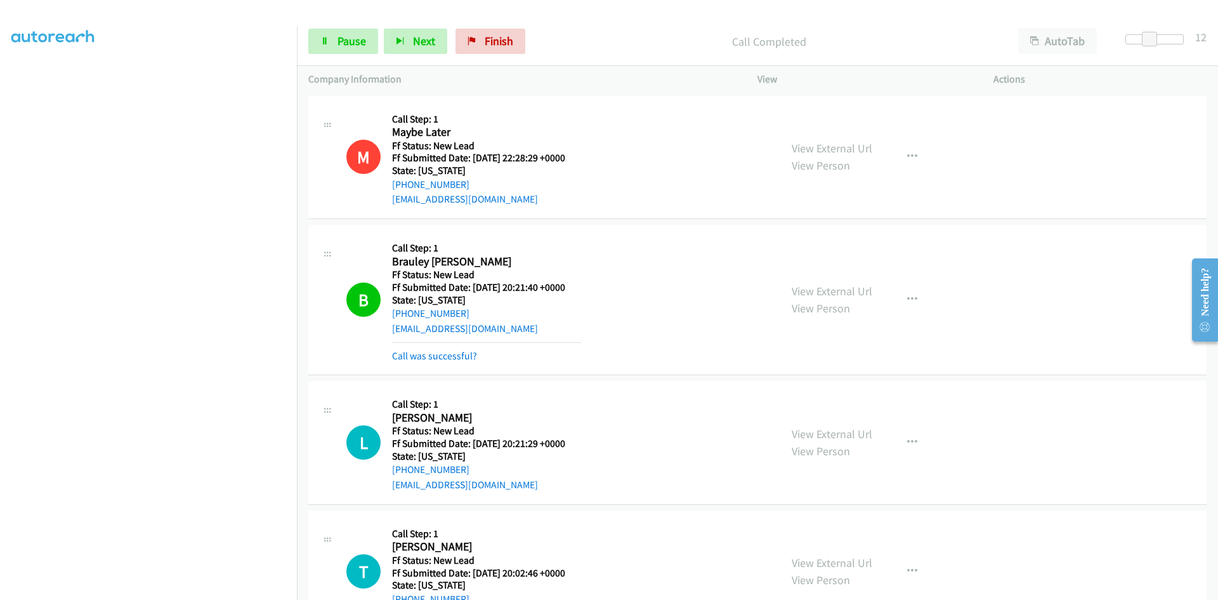
scroll to position [181, 0]
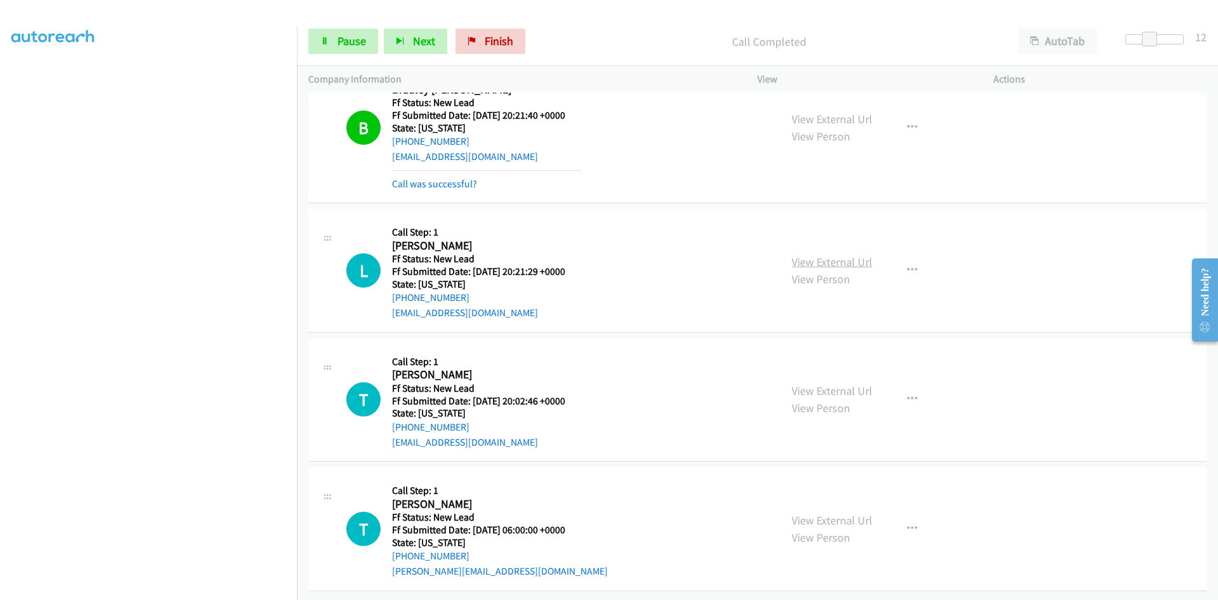
click at [842, 254] on link "View External Url" at bounding box center [832, 261] width 81 height 15
click at [428, 178] on link "Call was successful?" at bounding box center [434, 184] width 85 height 12
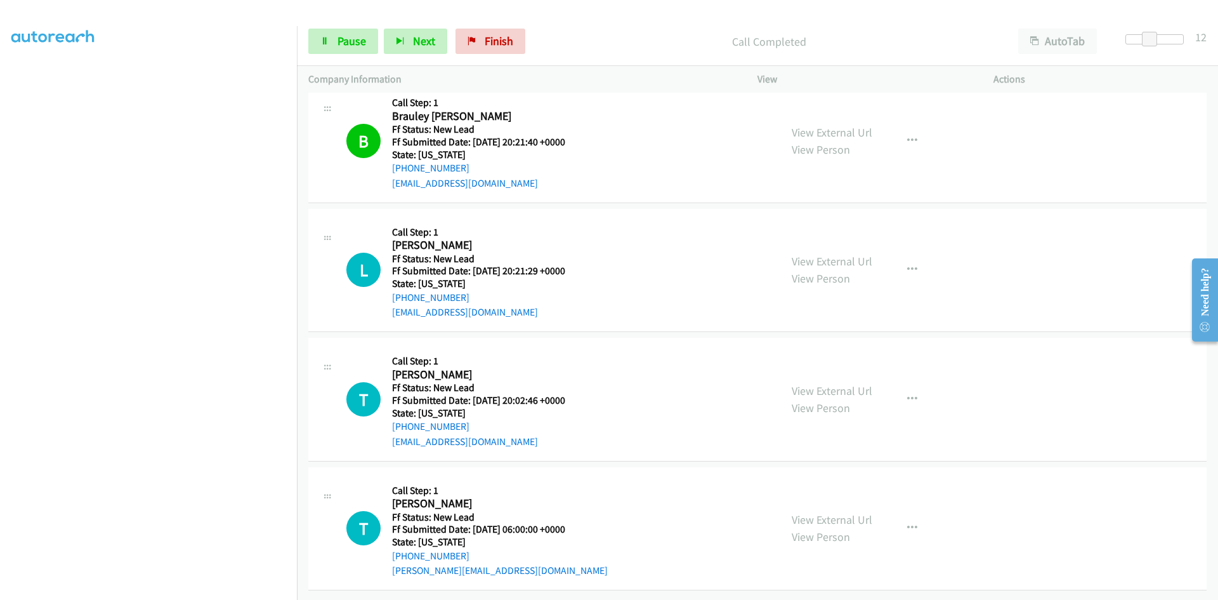
scroll to position [168, 0]
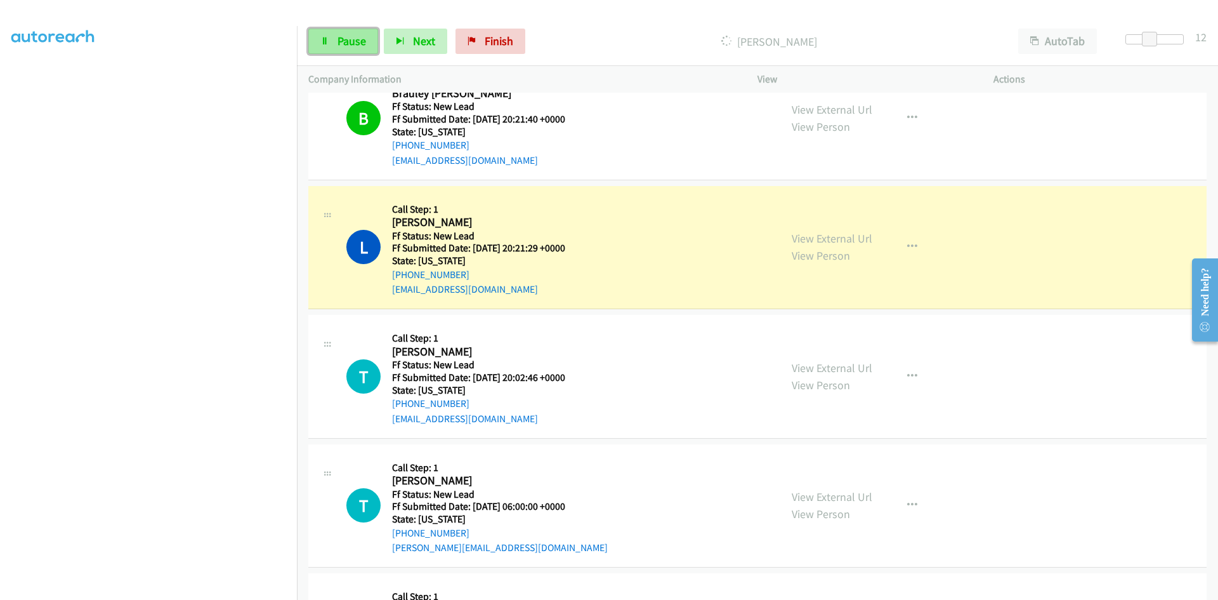
click at [331, 44] on link "Pause" at bounding box center [343, 41] width 70 height 25
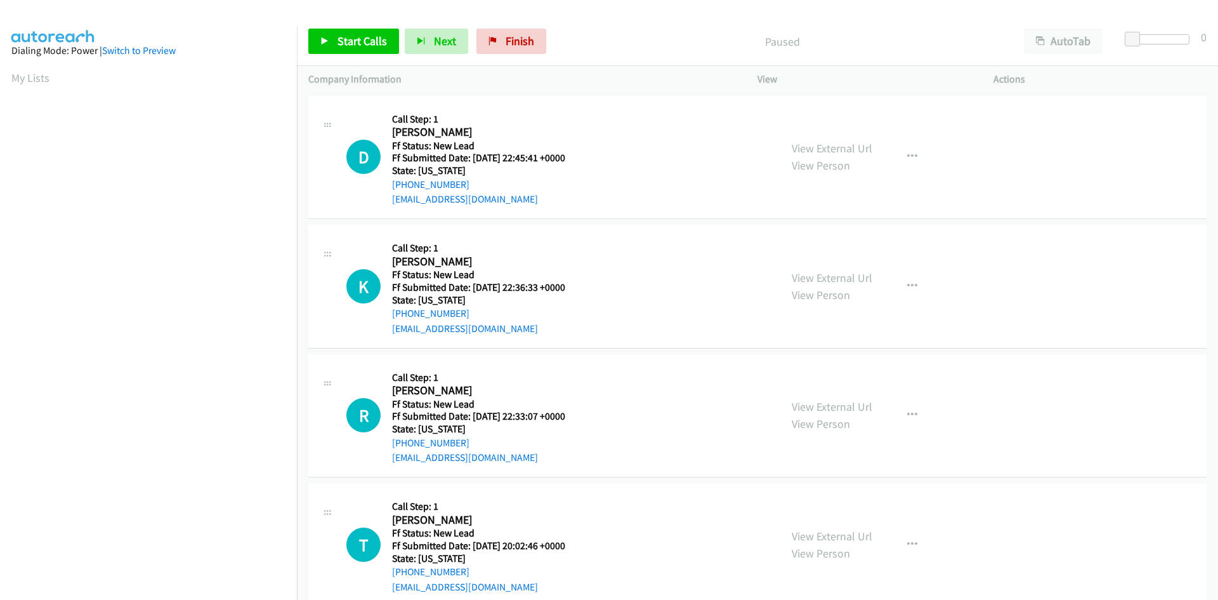
click at [421, 296] on h5 "State: [US_STATE]" at bounding box center [486, 300] width 189 height 13
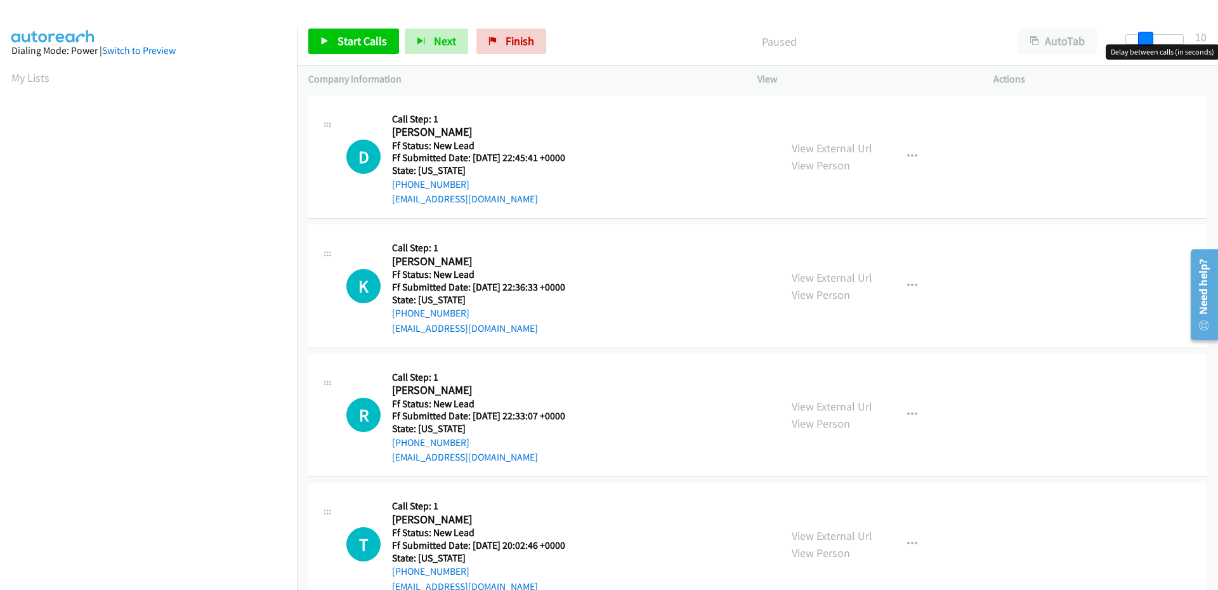
drag, startPoint x: 1134, startPoint y: 41, endPoint x: 1153, endPoint y: 42, distance: 18.4
click at [1153, 42] on span at bounding box center [1145, 39] width 15 height 15
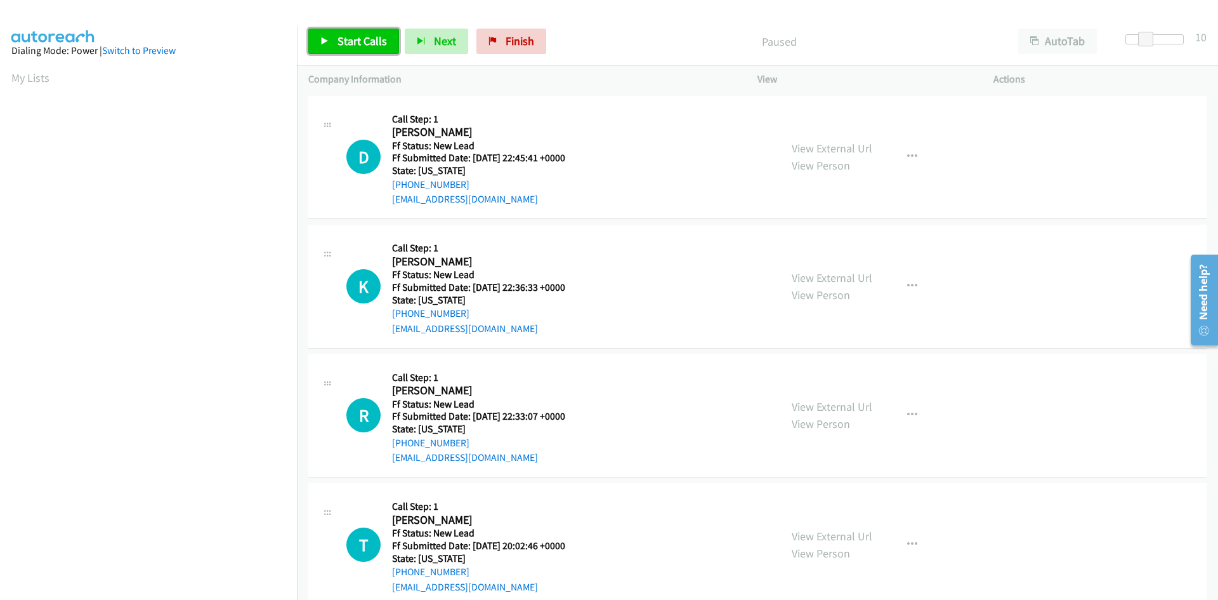
click at [360, 39] on span "Start Calls" at bounding box center [362, 41] width 49 height 15
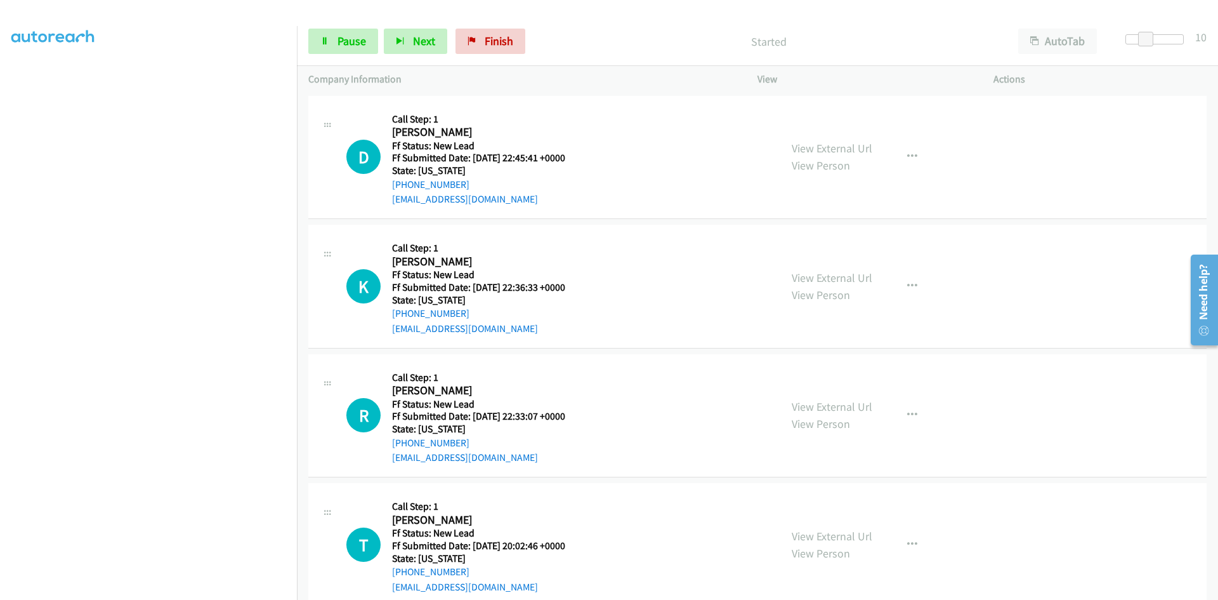
scroll to position [112, 0]
click at [792, 148] on link "View External Url" at bounding box center [832, 148] width 81 height 15
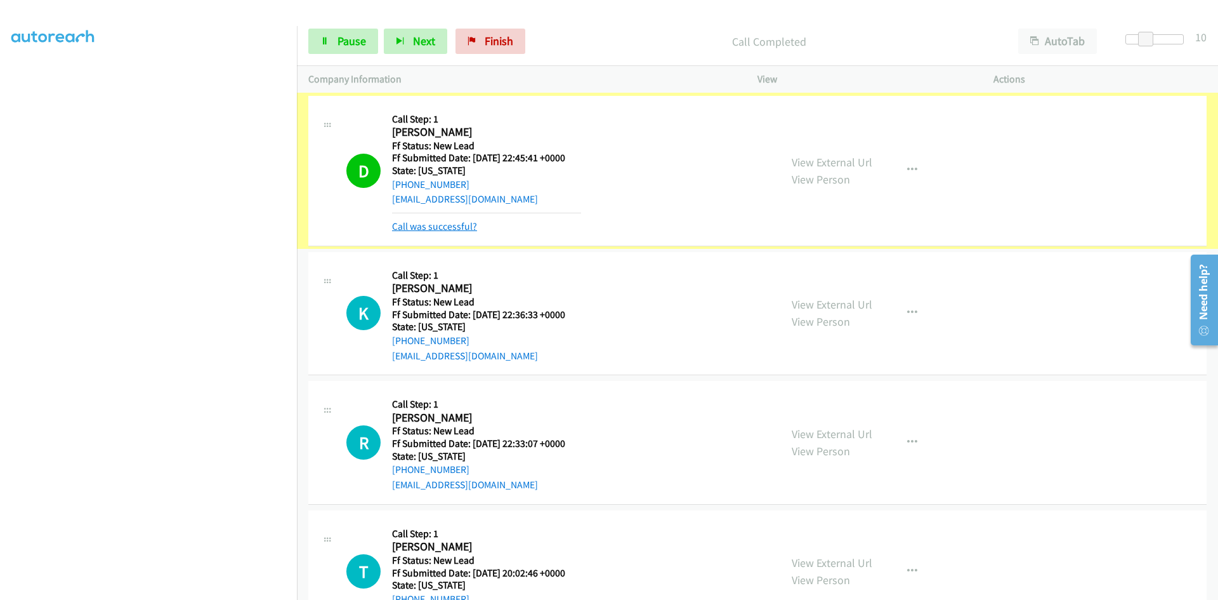
click at [426, 224] on link "Call was successful?" at bounding box center [434, 226] width 85 height 12
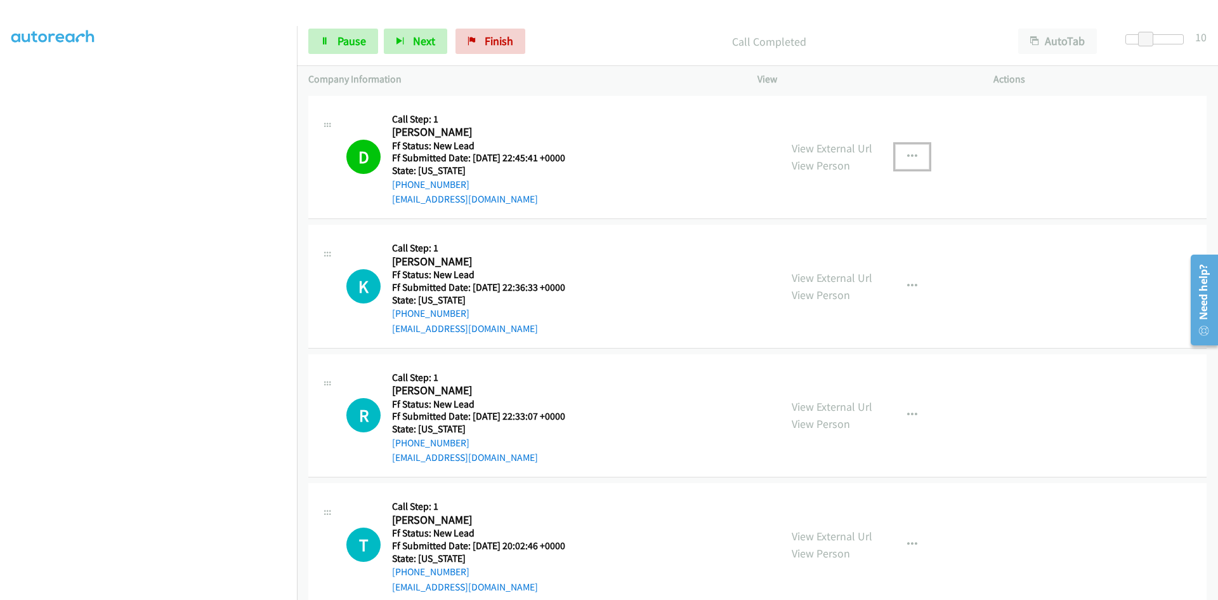
click at [907, 152] on icon "button" at bounding box center [912, 157] width 10 height 10
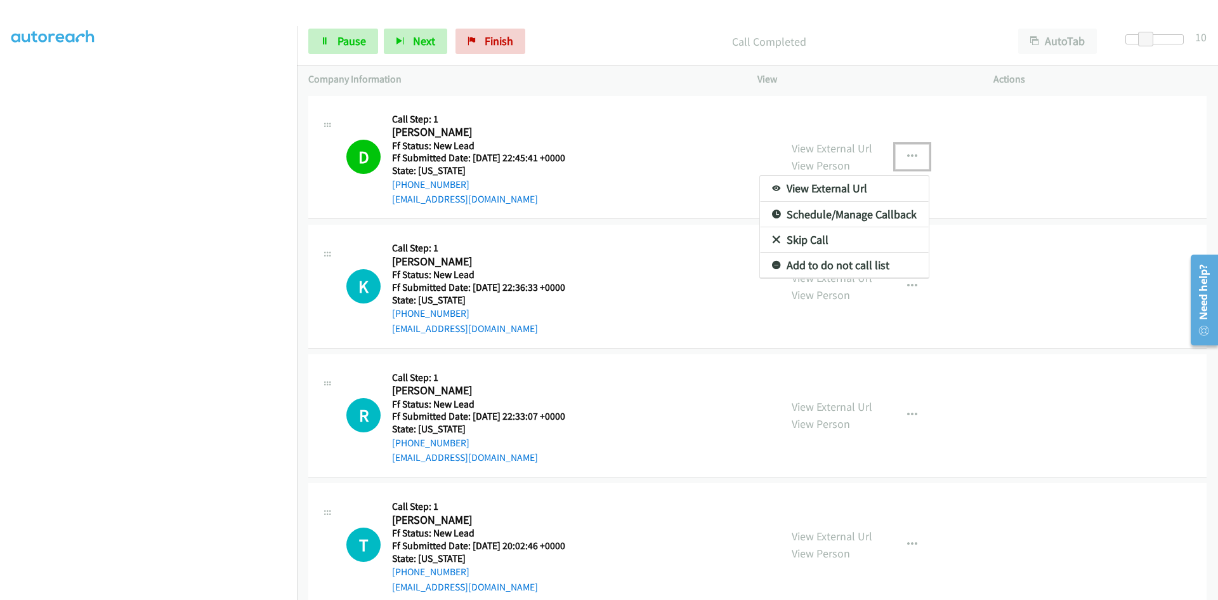
click at [785, 263] on link "Add to do not call list" at bounding box center [844, 265] width 169 height 25
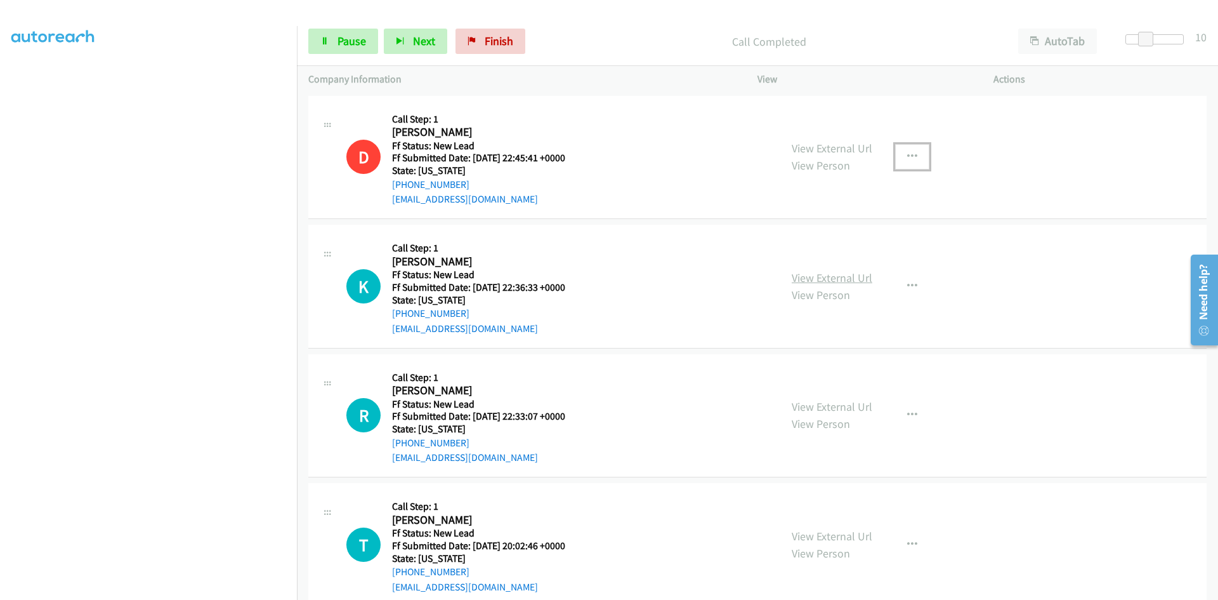
click at [836, 278] on link "View External Url" at bounding box center [832, 277] width 81 height 15
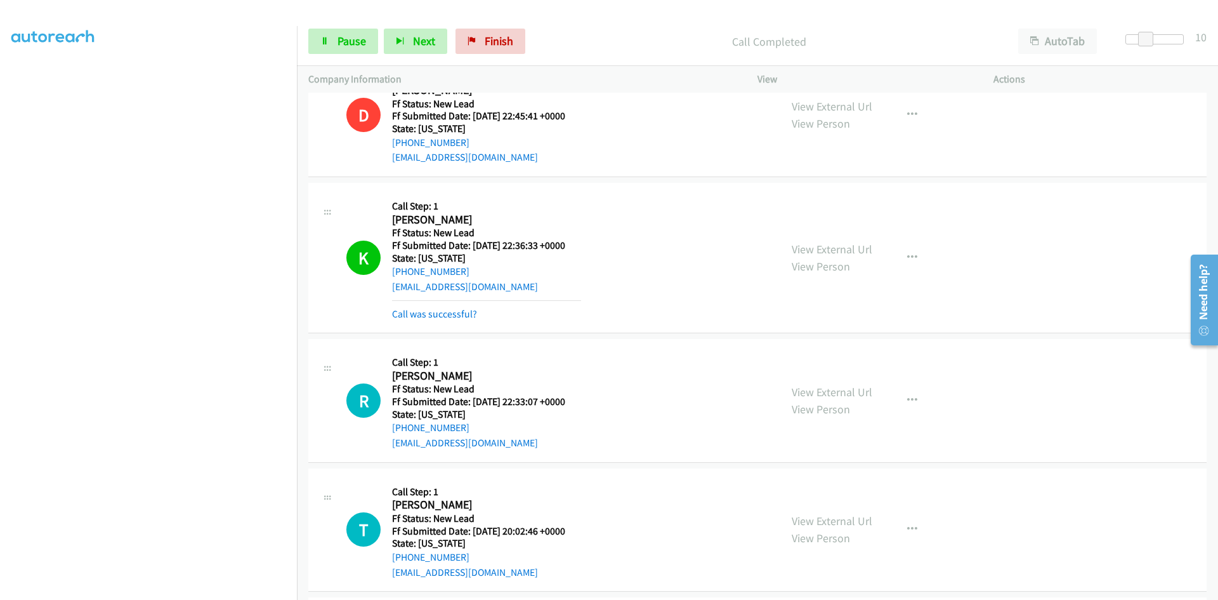
scroll to position [181, 0]
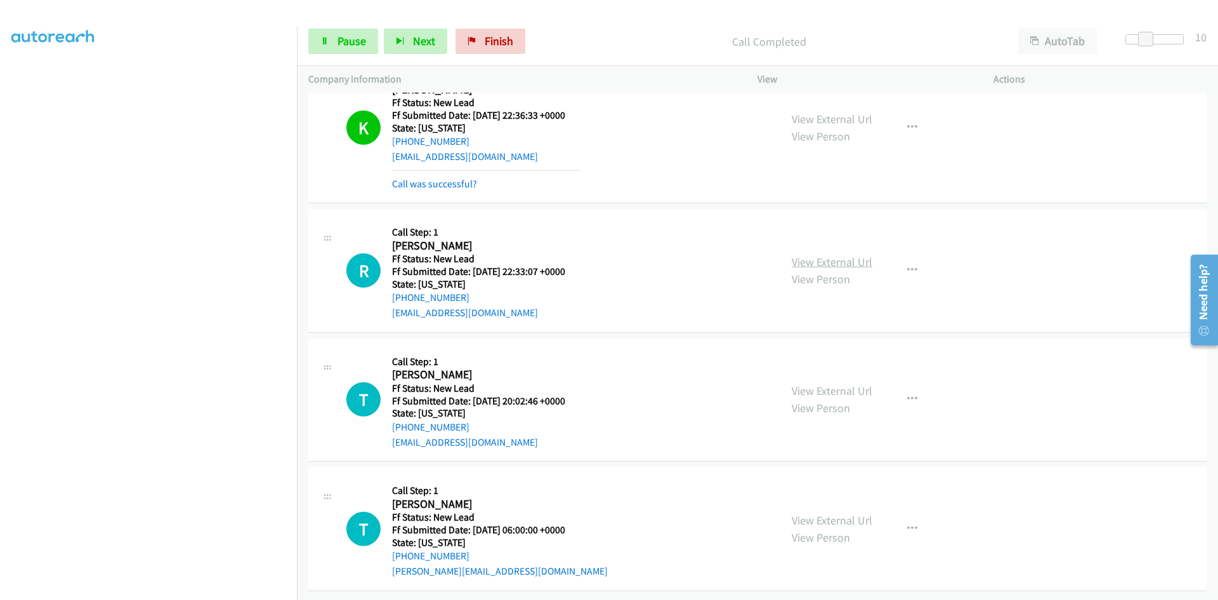
click at [810, 254] on link "View External Url" at bounding box center [832, 261] width 81 height 15
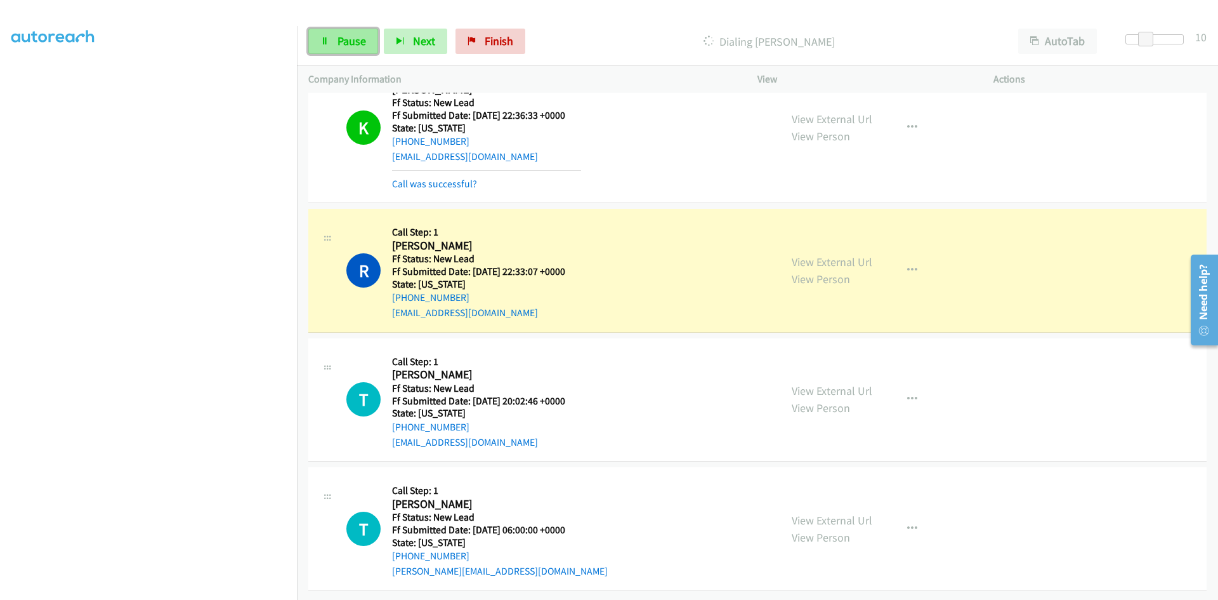
click at [350, 50] on link "Pause" at bounding box center [343, 41] width 70 height 25
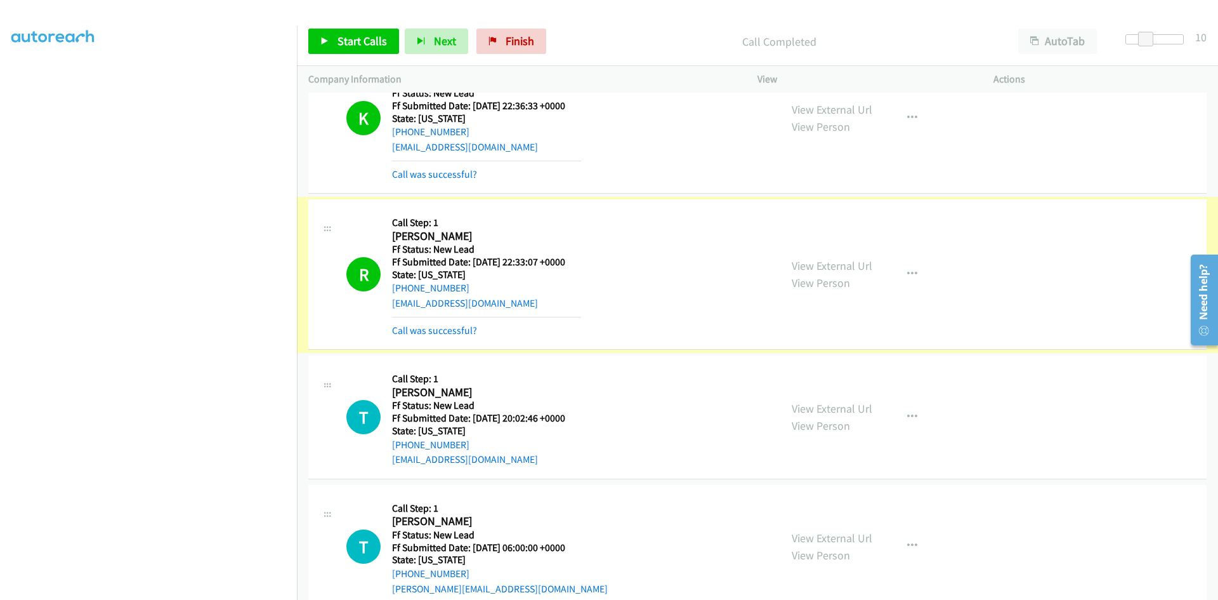
click at [420, 331] on link "Call was successful?" at bounding box center [434, 330] width 85 height 12
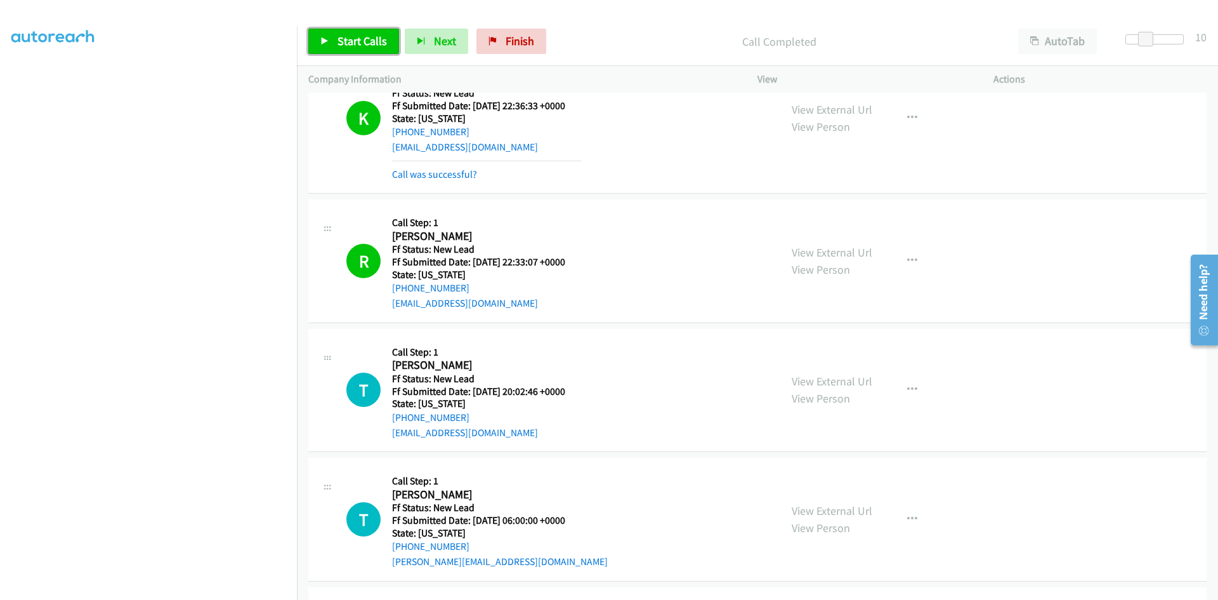
click at [346, 43] on span "Start Calls" at bounding box center [362, 41] width 49 height 15
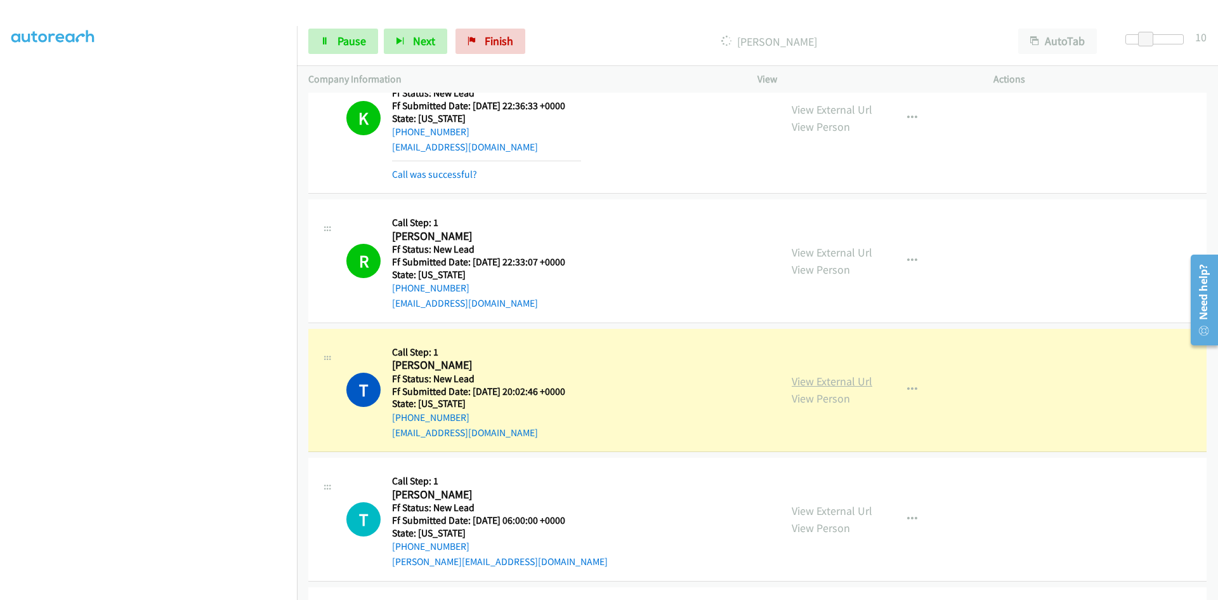
click at [804, 374] on link "View External Url" at bounding box center [832, 381] width 81 height 15
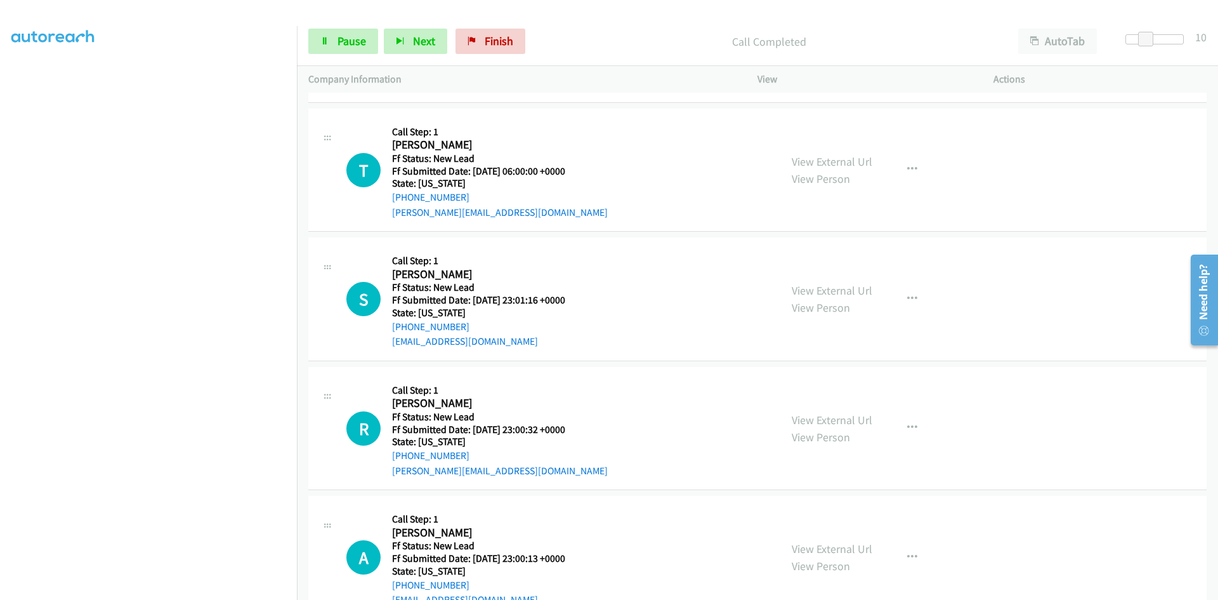
scroll to position [562, 0]
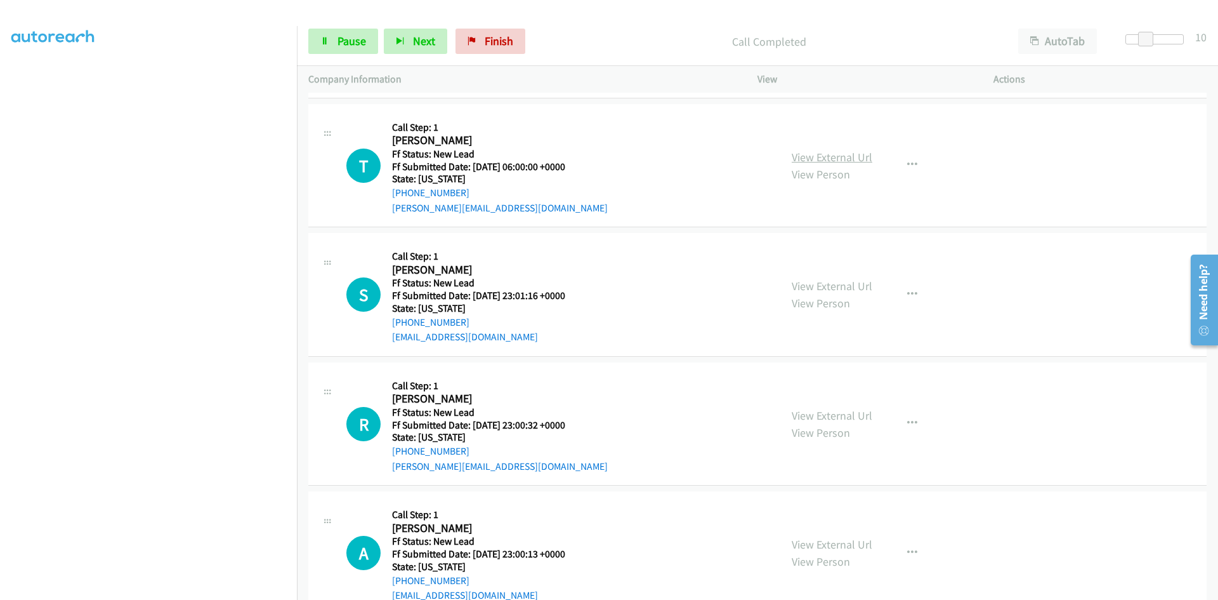
click at [814, 157] on link "View External Url" at bounding box center [832, 157] width 81 height 15
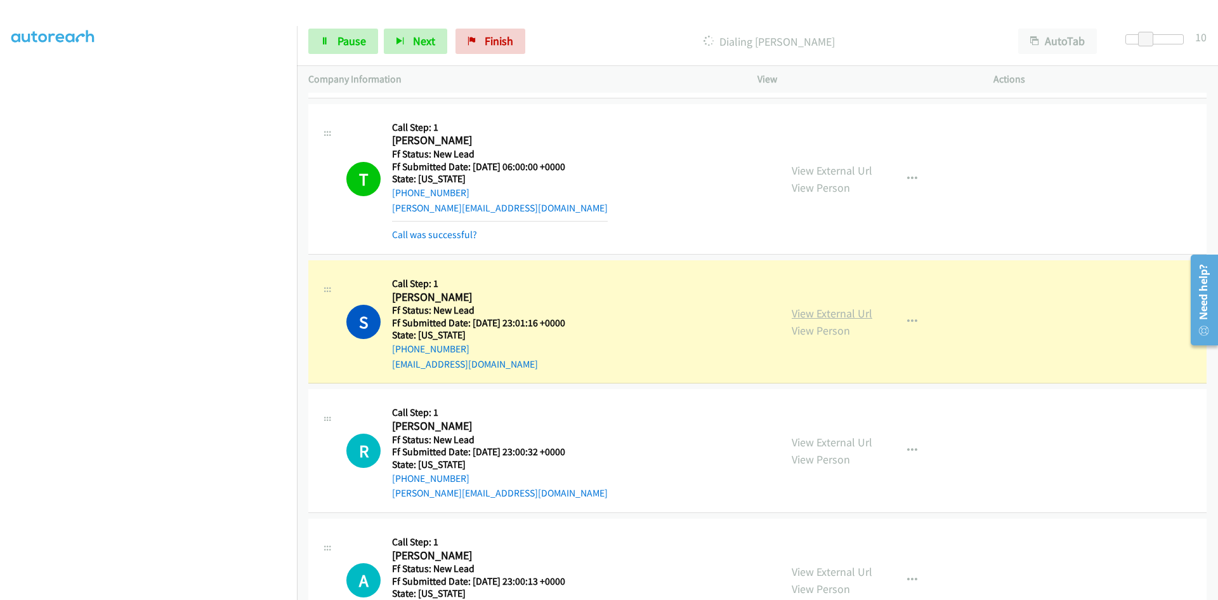
click at [857, 313] on link "View External Url" at bounding box center [832, 313] width 81 height 15
click at [344, 41] on span "Pause" at bounding box center [352, 41] width 29 height 15
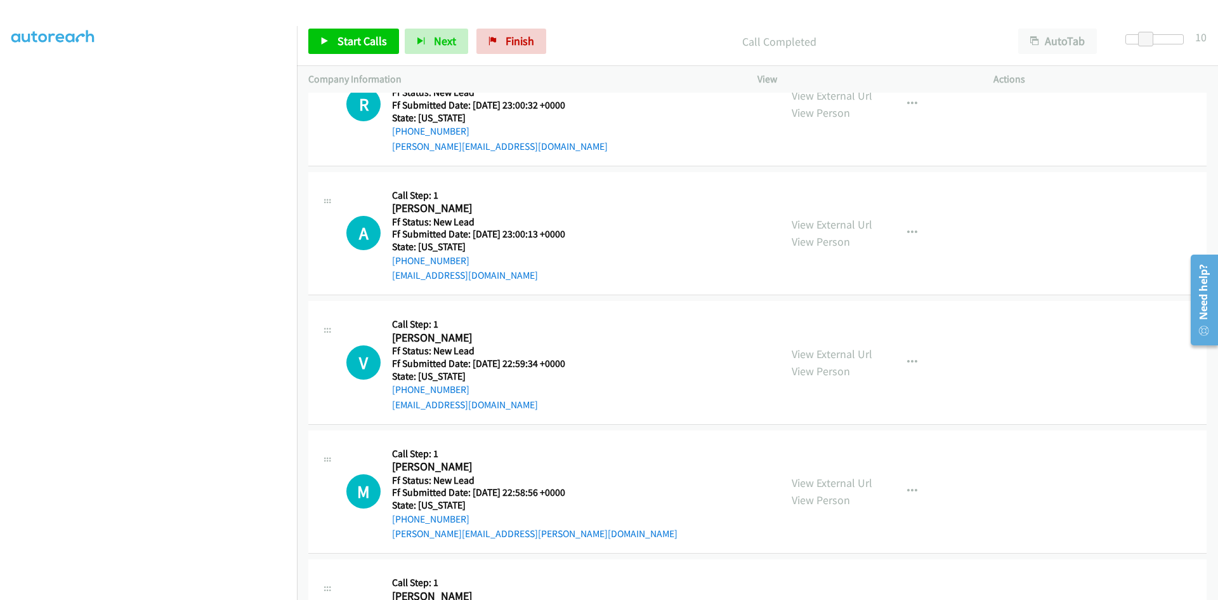
scroll to position [1037, 0]
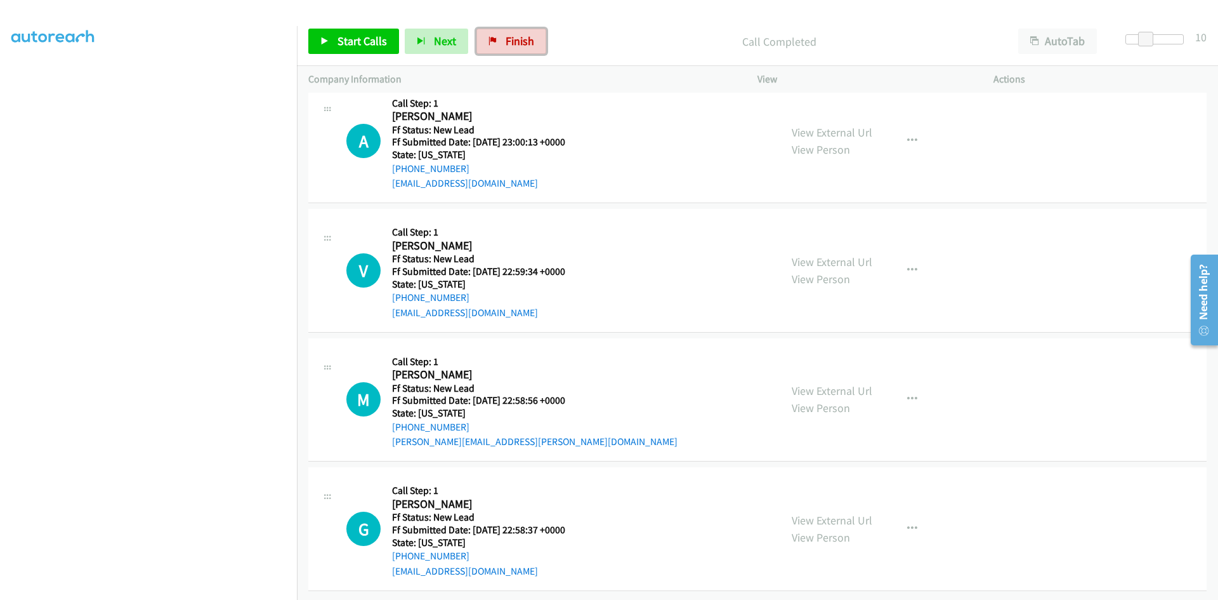
drag, startPoint x: 523, startPoint y: 49, endPoint x: 667, endPoint y: 67, distance: 144.4
click at [523, 49] on link "Finish" at bounding box center [511, 41] width 70 height 25
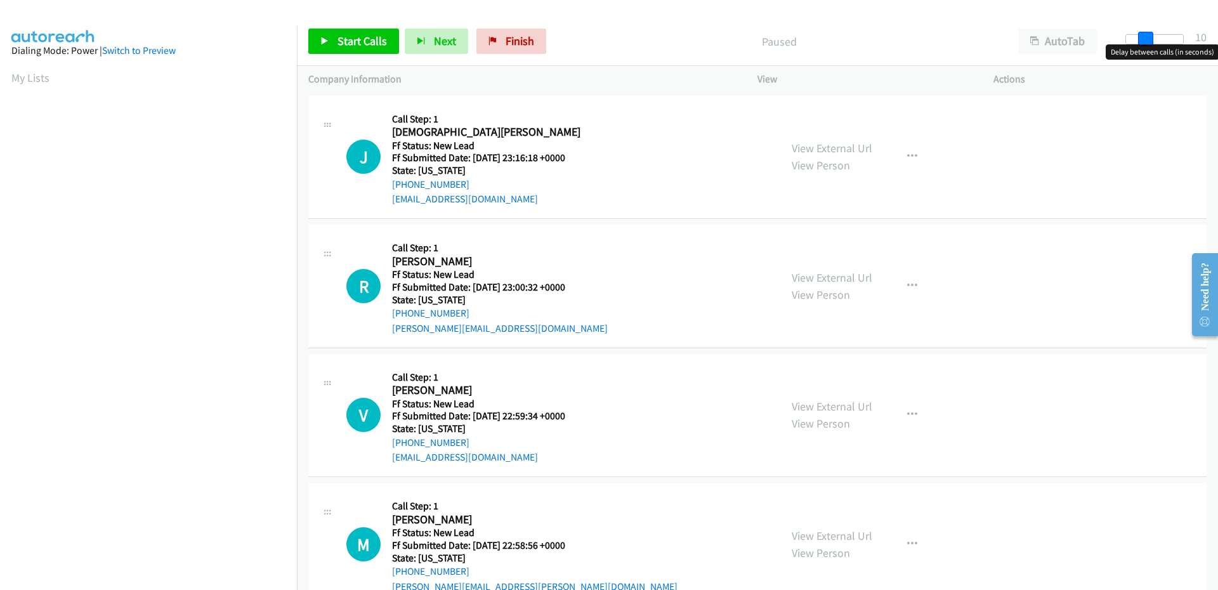
drag, startPoint x: 1134, startPoint y: 44, endPoint x: 1153, endPoint y: 43, distance: 19.7
click at [1153, 43] on div at bounding box center [1155, 39] width 58 height 10
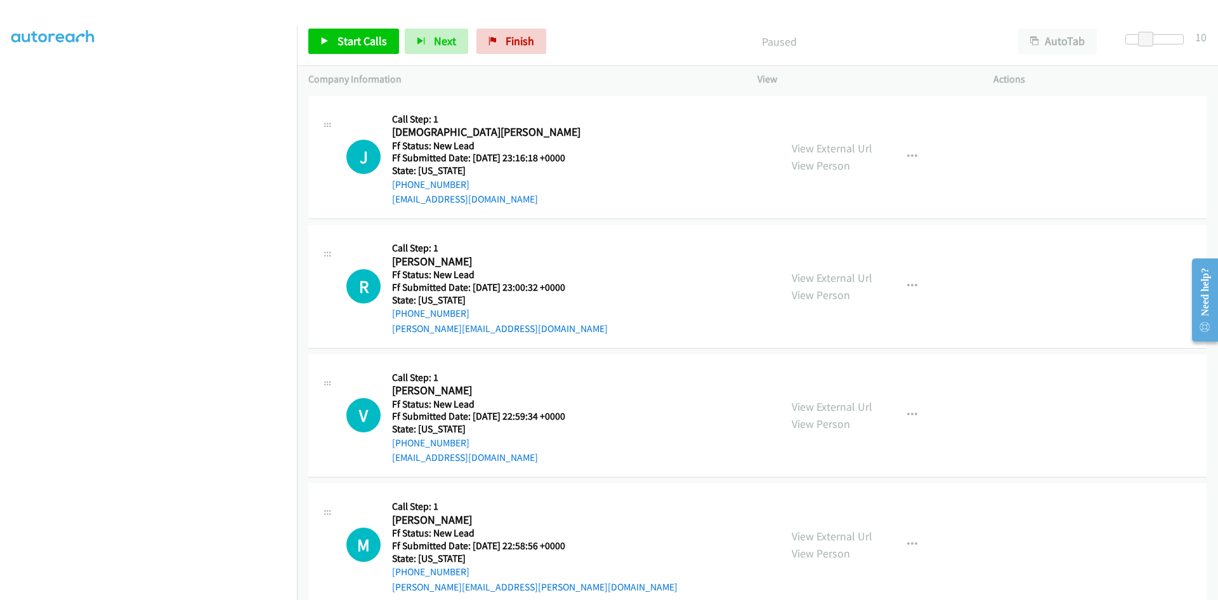
scroll to position [112, 0]
click at [367, 34] on span "Start Calls" at bounding box center [362, 41] width 49 height 15
click at [813, 144] on link "View External Url" at bounding box center [832, 148] width 81 height 15
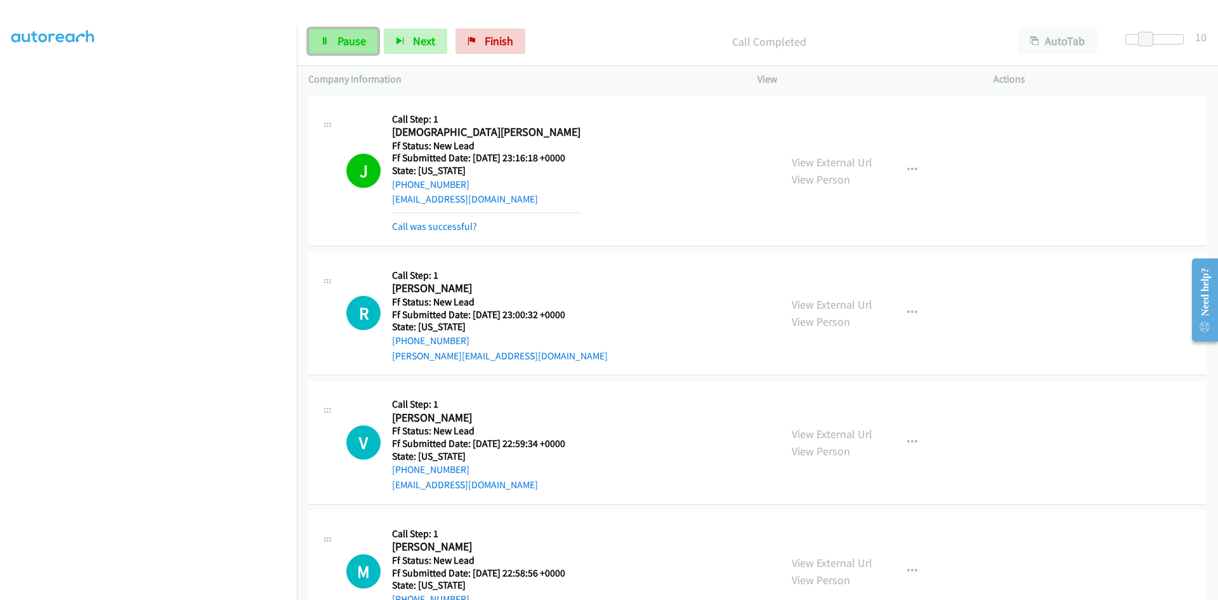
click at [339, 41] on span "Pause" at bounding box center [352, 41] width 29 height 15
click at [406, 221] on link "Call was successful?" at bounding box center [434, 226] width 85 height 12
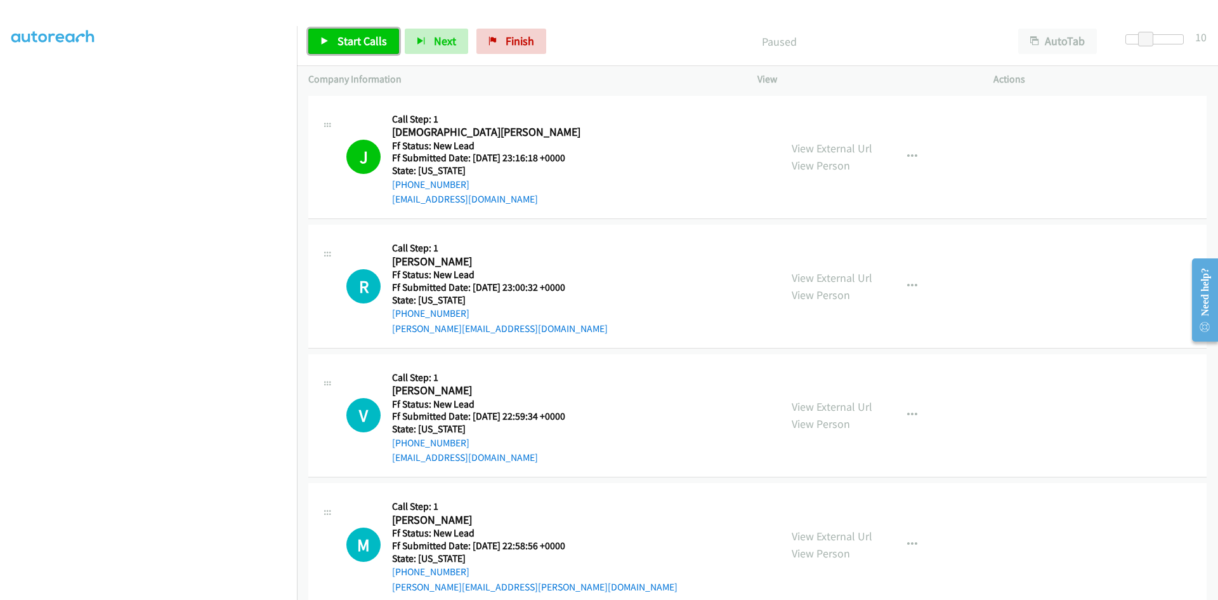
click at [356, 32] on link "Start Calls" at bounding box center [353, 41] width 91 height 25
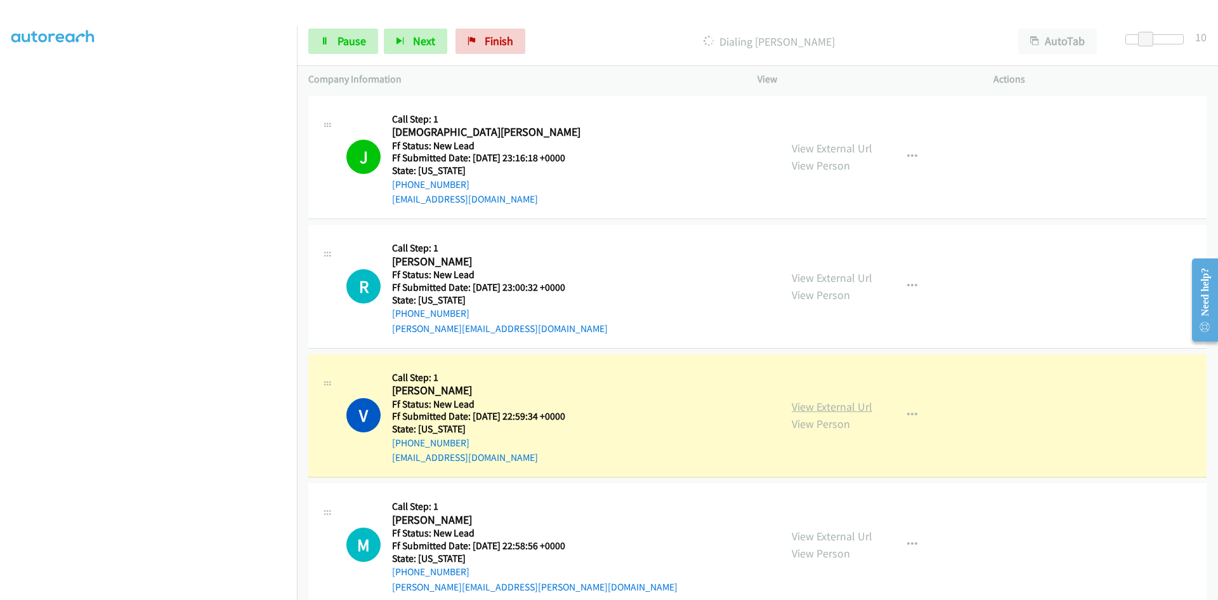
click at [849, 409] on link "View External Url" at bounding box center [832, 406] width 81 height 15
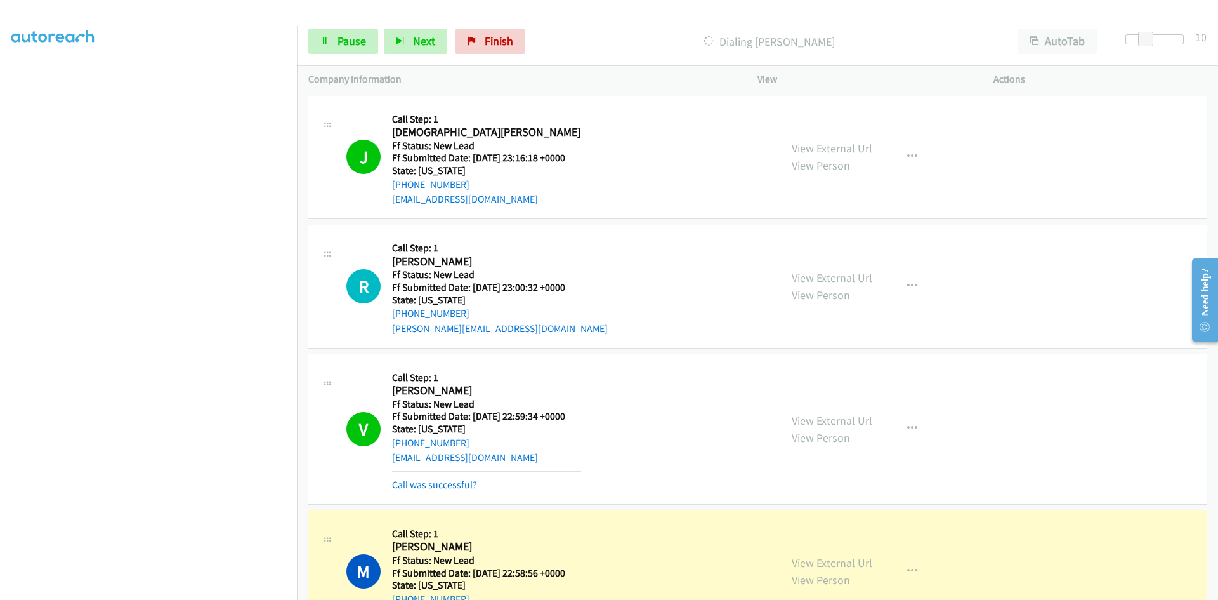
scroll to position [181, 0]
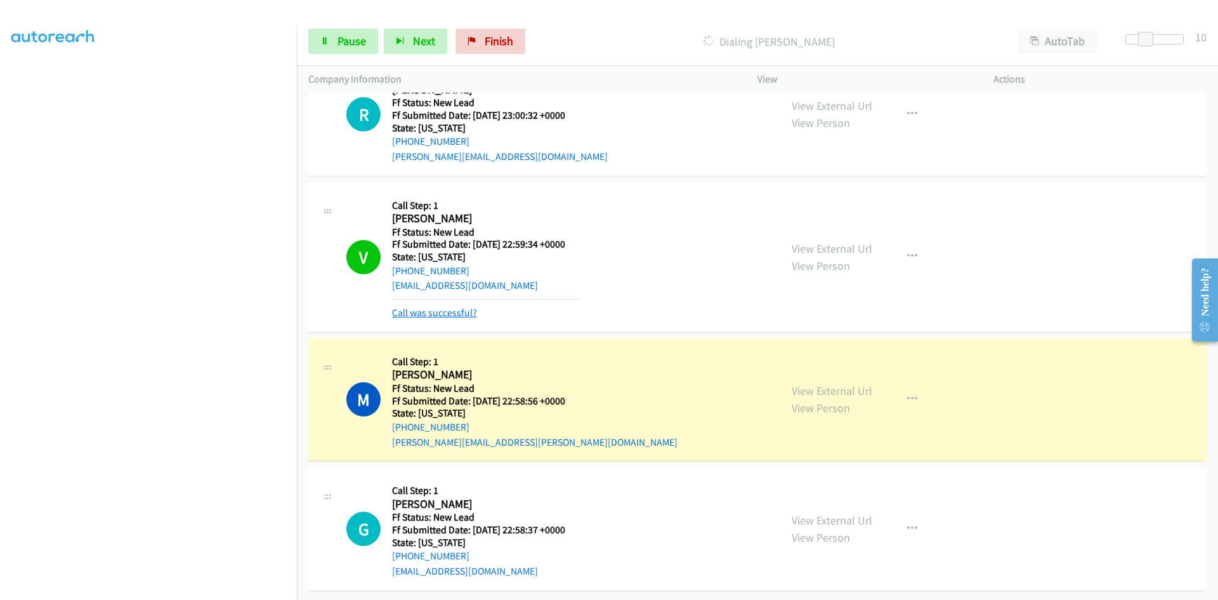
click at [463, 306] on link "Call was successful?" at bounding box center [434, 312] width 85 height 12
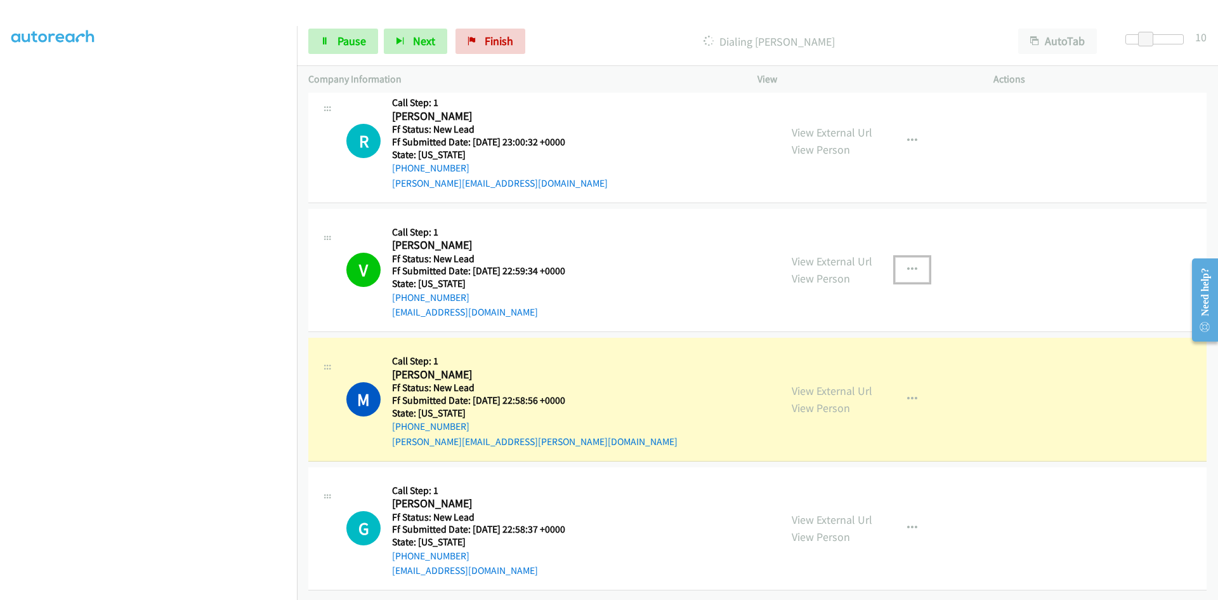
click at [907, 265] on icon "button" at bounding box center [912, 270] width 10 height 10
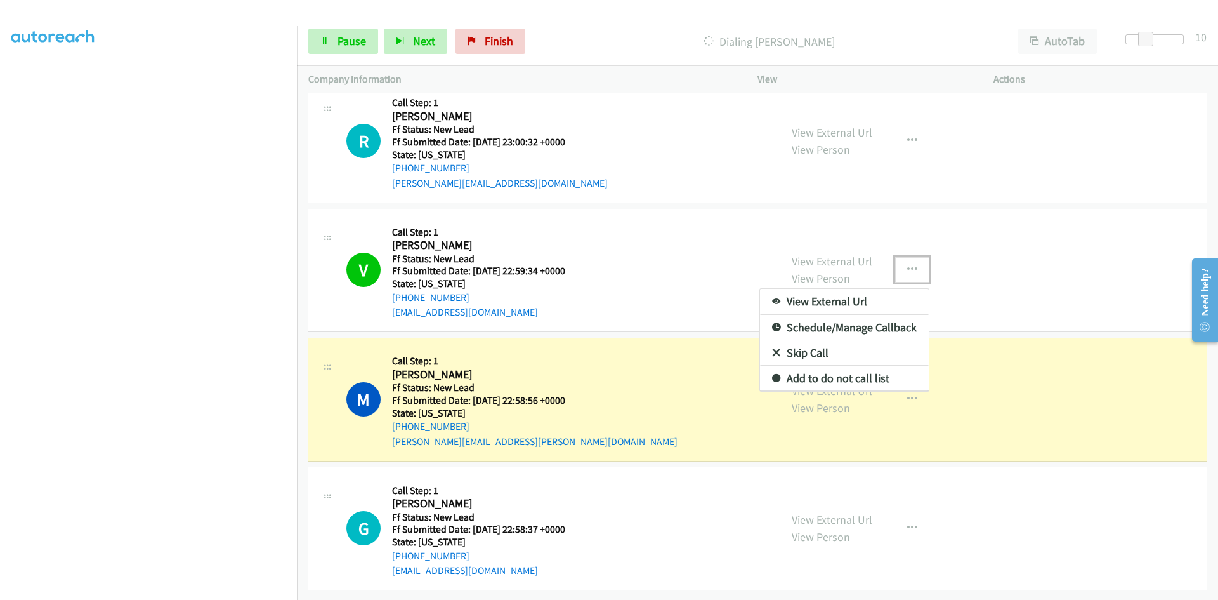
click at [849, 372] on link "Add to do not call list" at bounding box center [844, 377] width 169 height 25
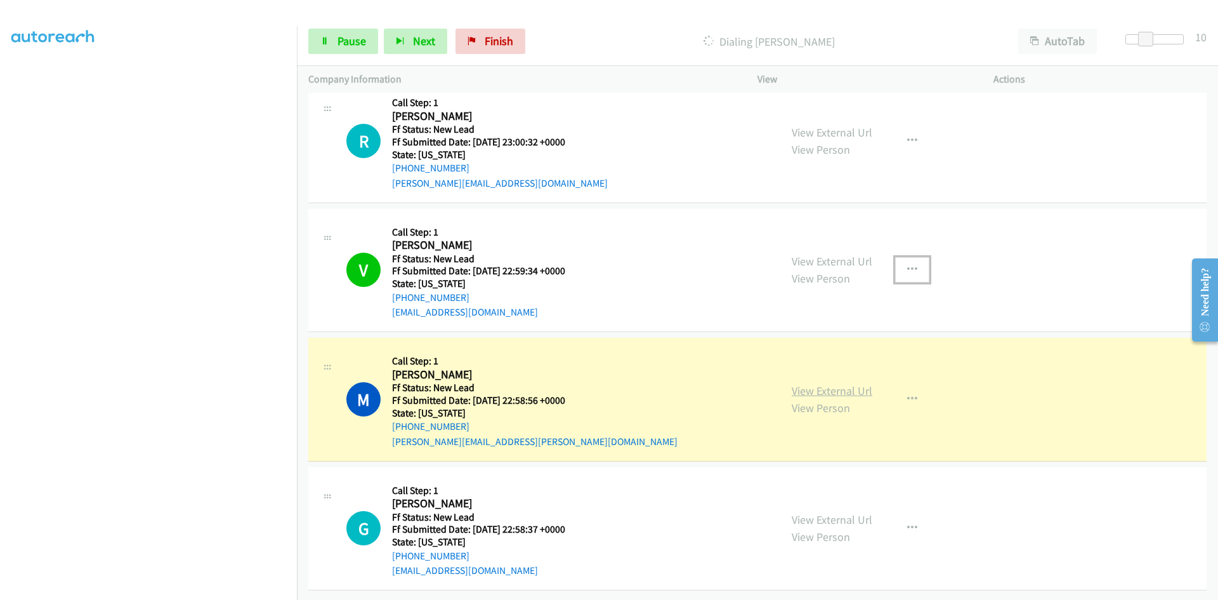
click at [809, 383] on link "View External Url" at bounding box center [832, 390] width 81 height 15
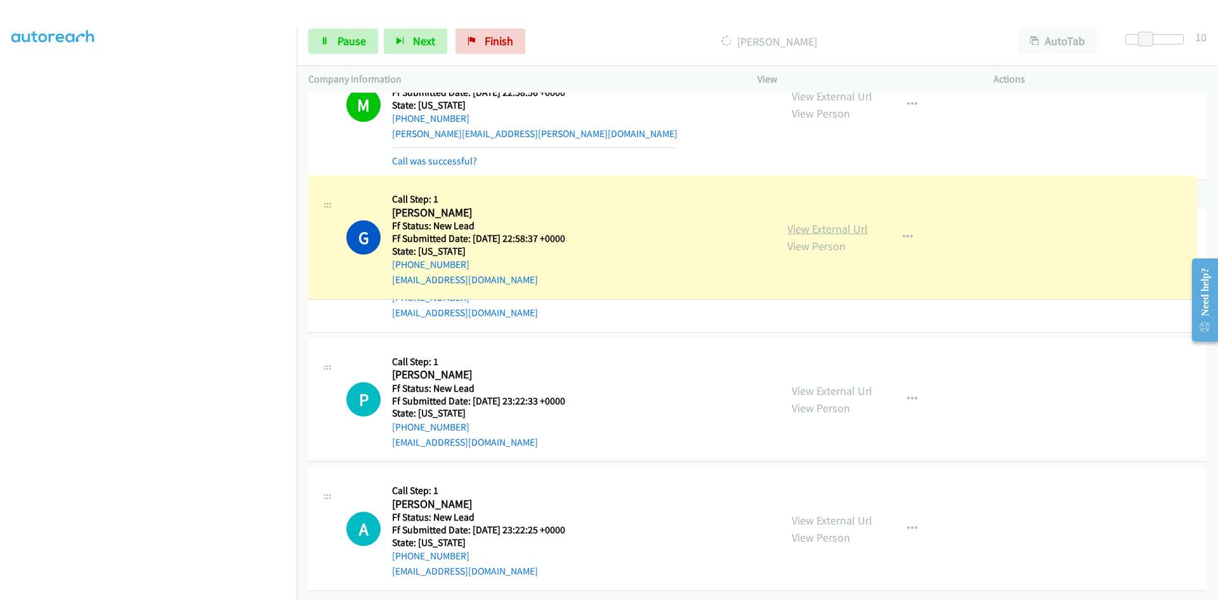
scroll to position [472, 0]
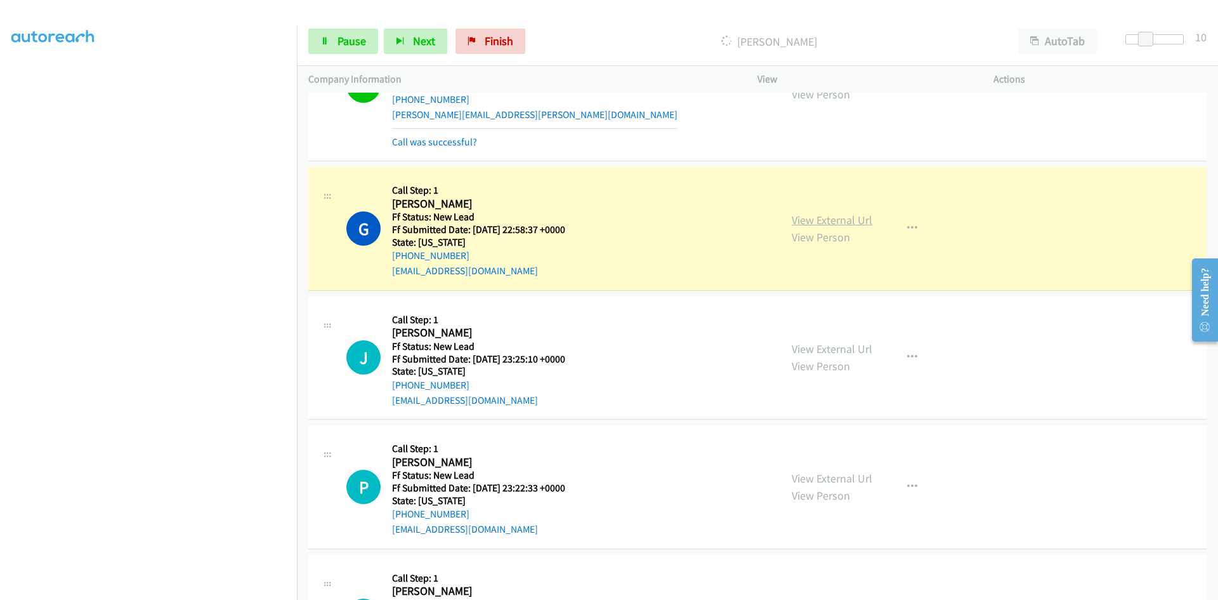
click at [801, 215] on link "View External Url" at bounding box center [832, 220] width 81 height 15
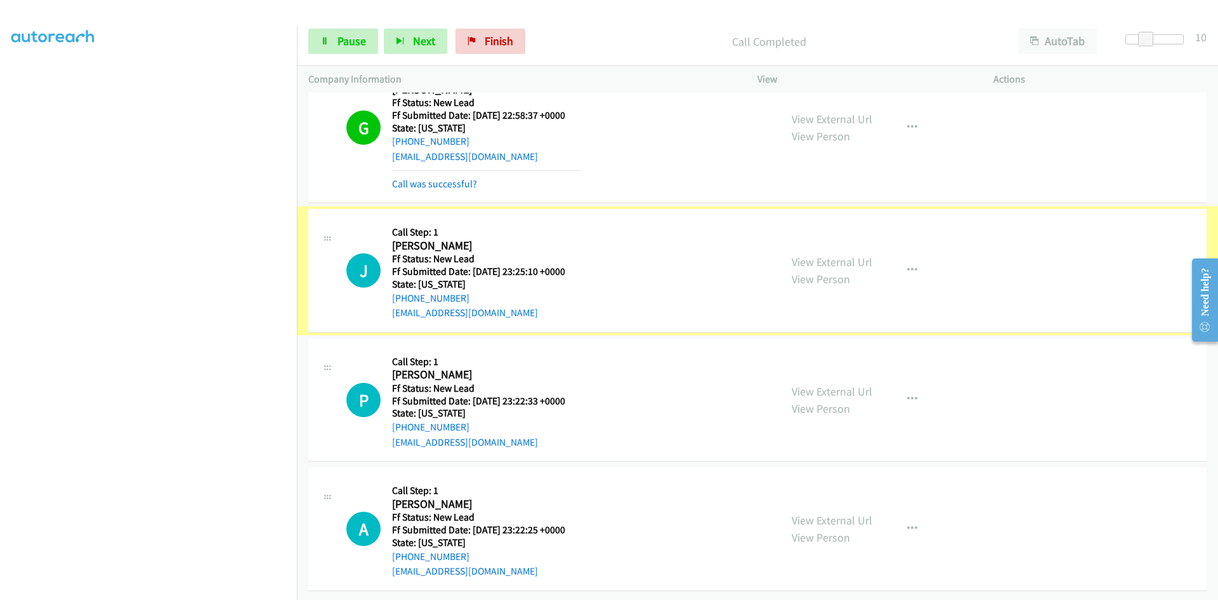
scroll to position [596, 0]
click at [820, 254] on link "View External Url" at bounding box center [832, 261] width 81 height 15
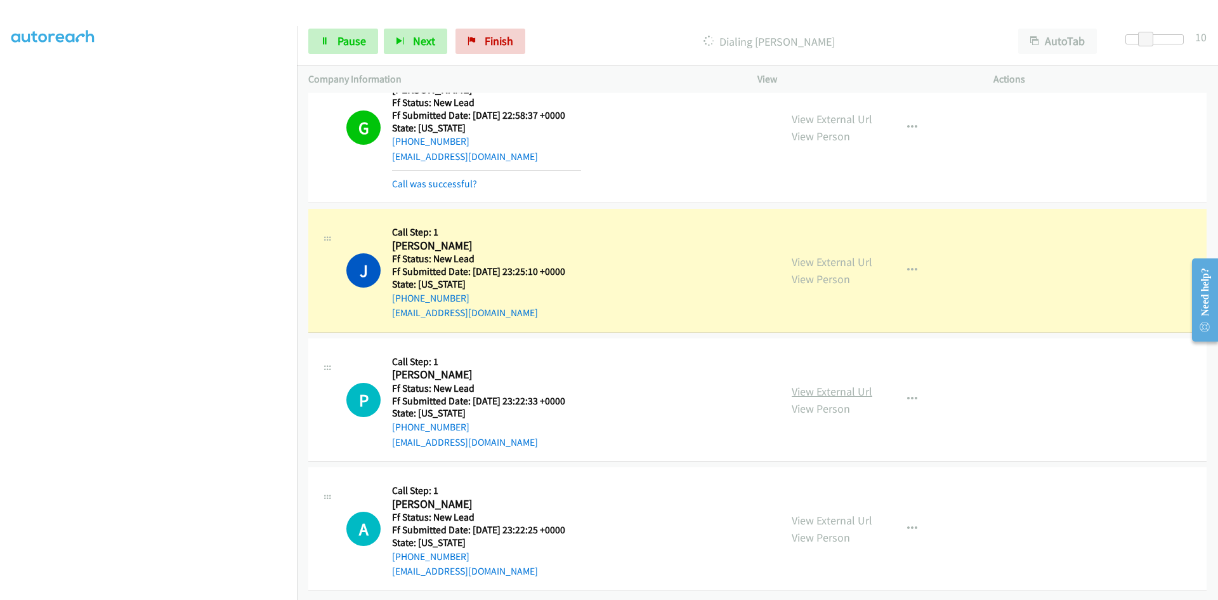
click at [804, 384] on link "View External Url" at bounding box center [832, 391] width 81 height 15
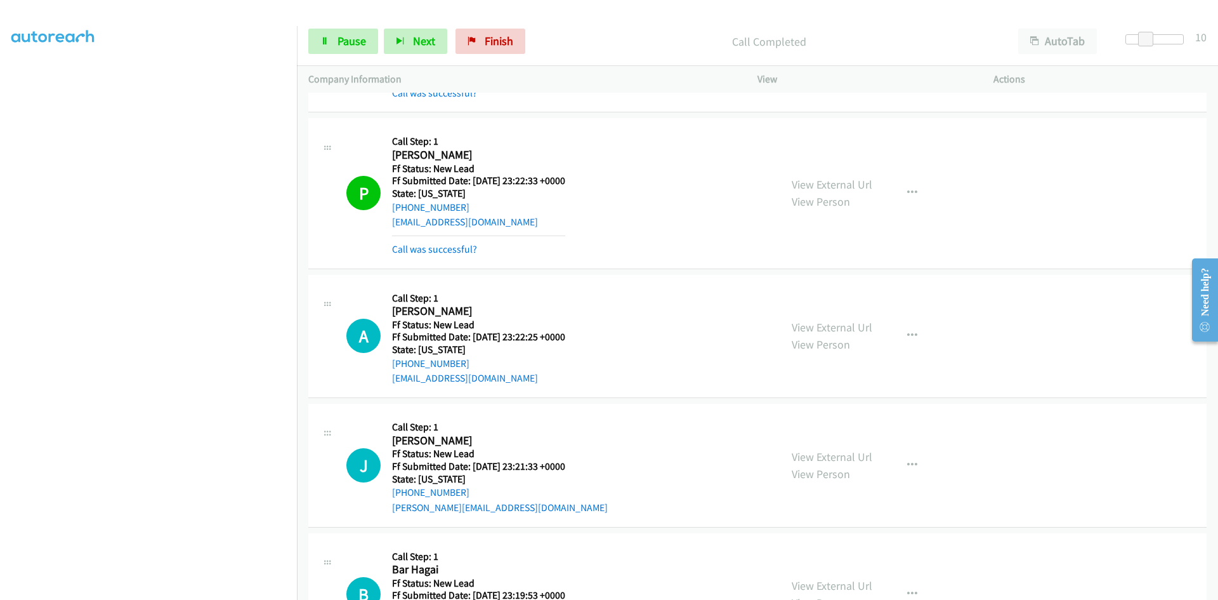
scroll to position [976, 0]
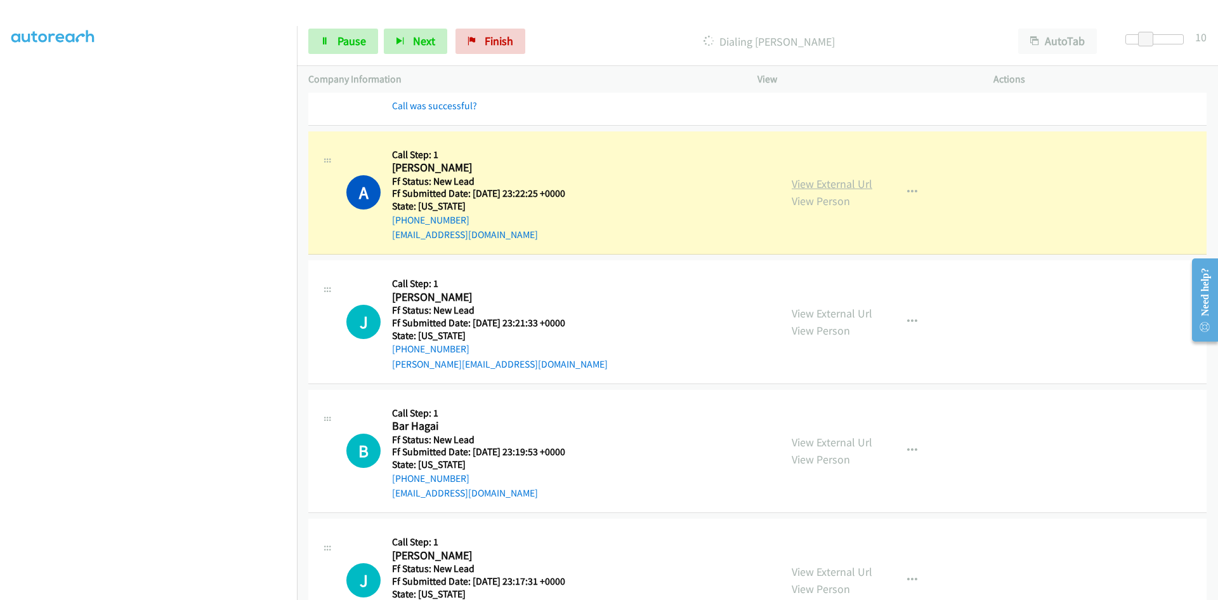
click at [849, 185] on link "View External Url" at bounding box center [832, 183] width 81 height 15
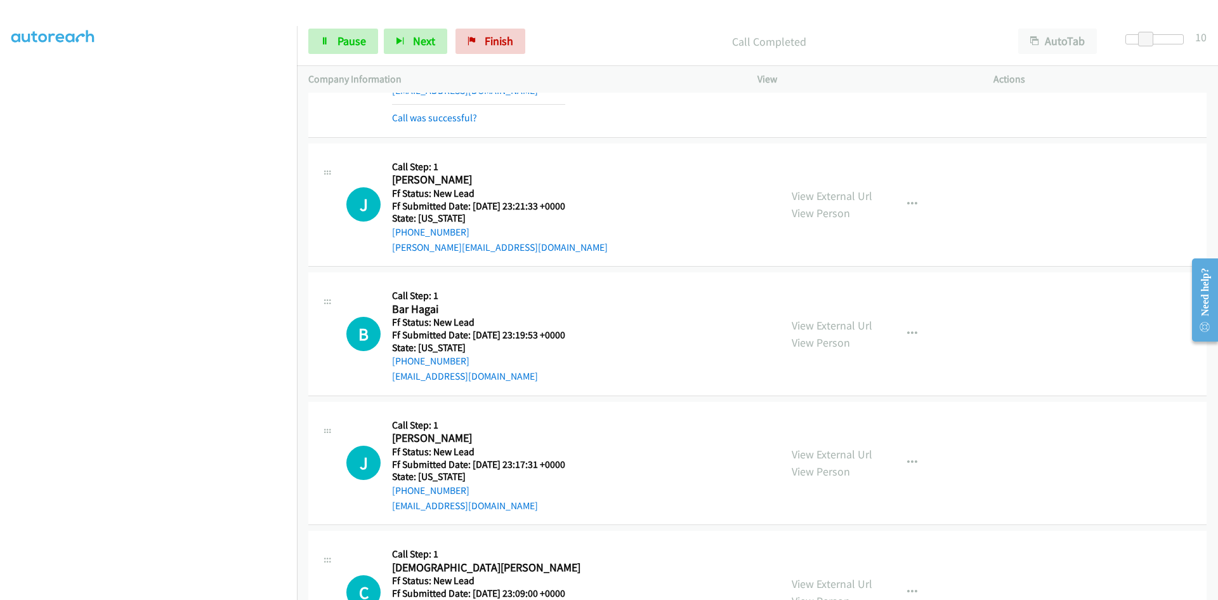
scroll to position [1167, 0]
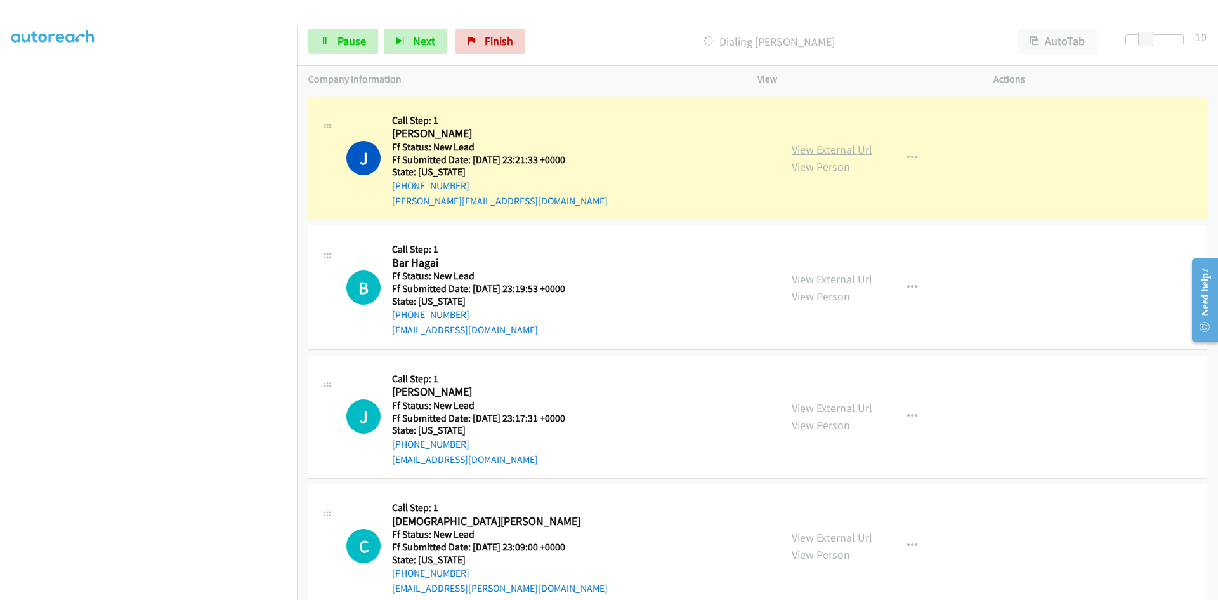
click at [836, 147] on link "View External Url" at bounding box center [832, 149] width 81 height 15
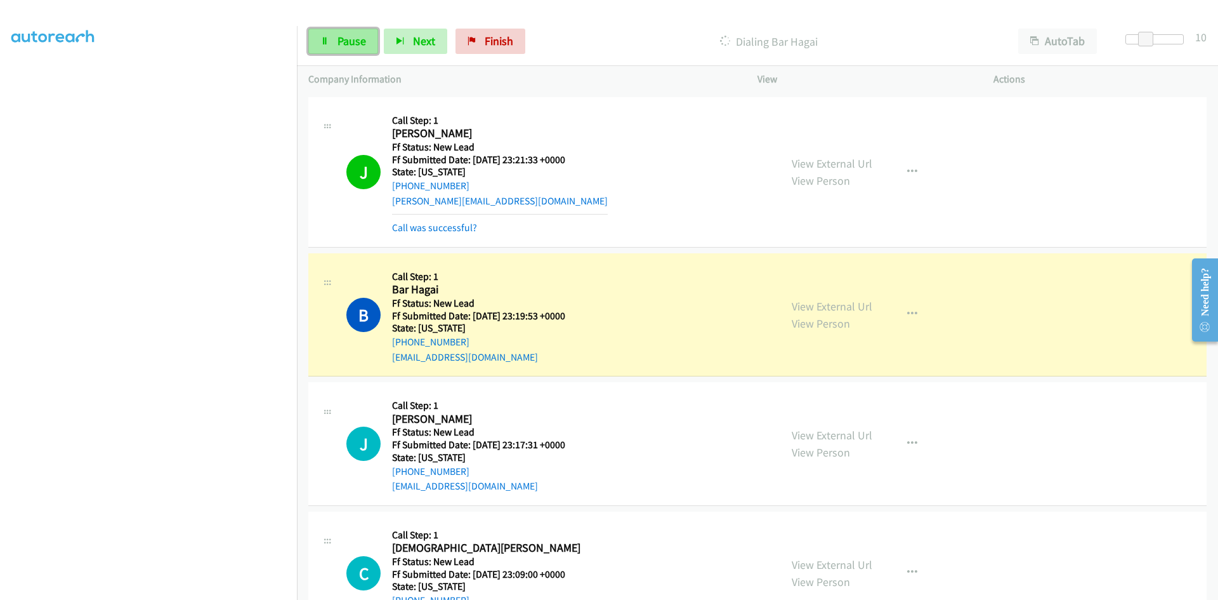
click at [336, 39] on link "Pause" at bounding box center [343, 41] width 70 height 25
click at [848, 308] on link "View External Url" at bounding box center [832, 306] width 81 height 15
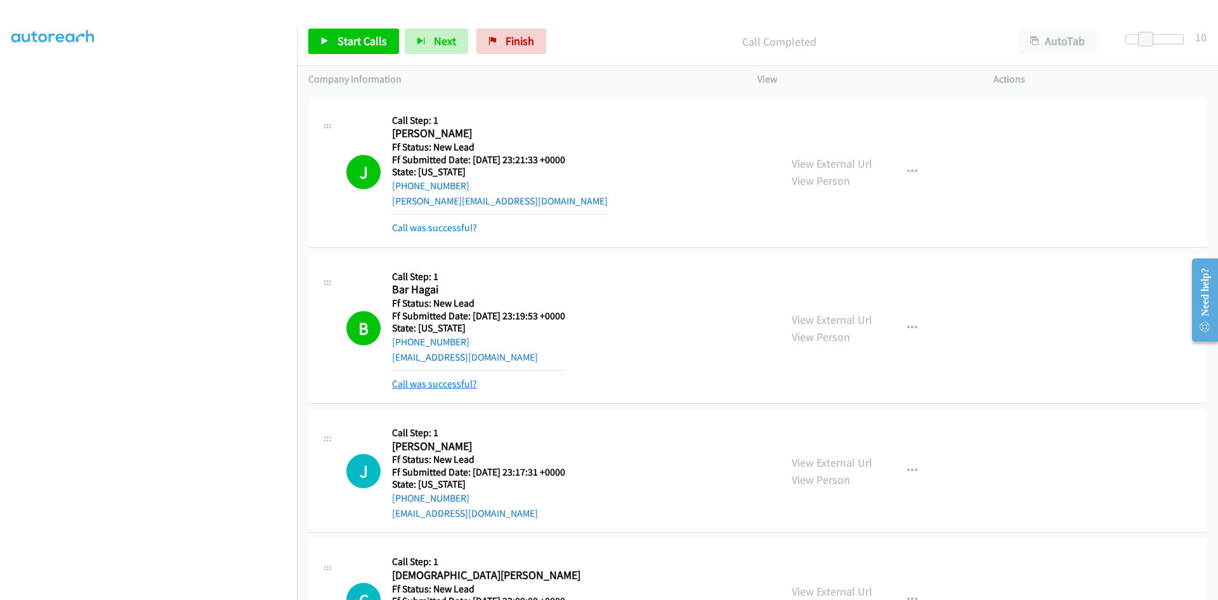
click at [437, 385] on link "Call was successful?" at bounding box center [434, 383] width 85 height 12
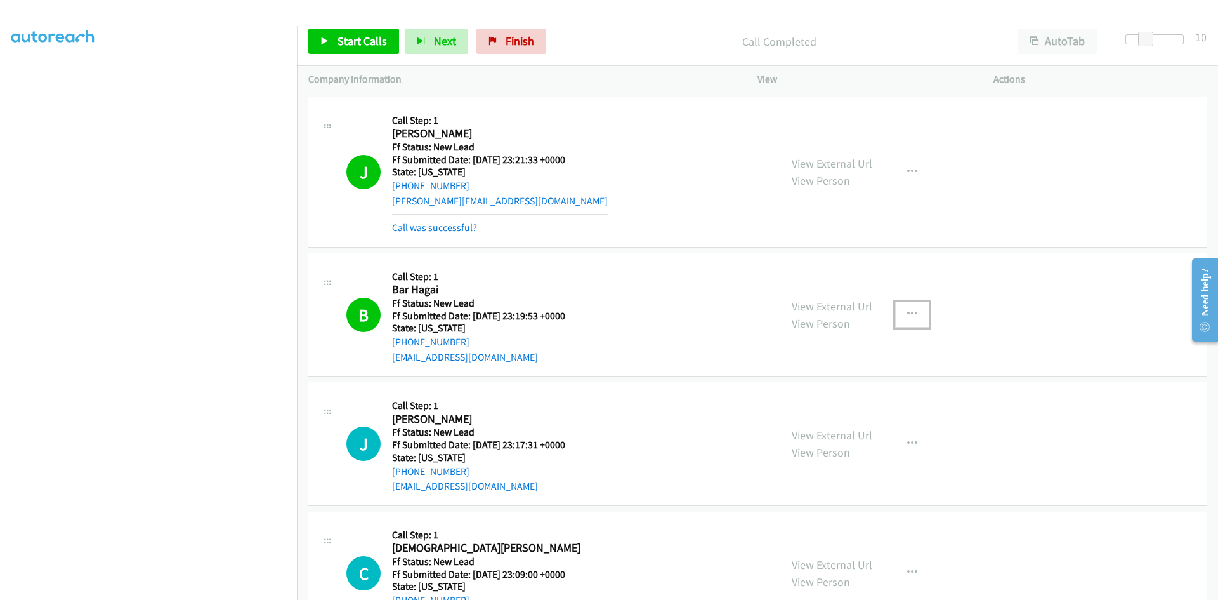
click at [899, 311] on button "button" at bounding box center [912, 313] width 34 height 25
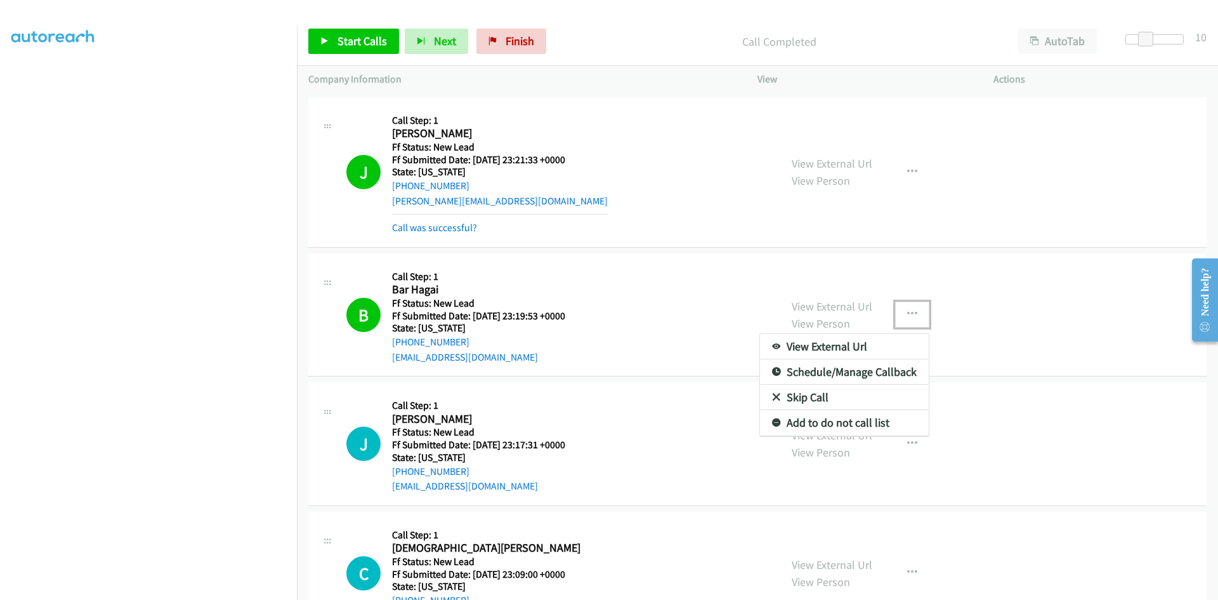
click at [832, 420] on link "Add to do not call list" at bounding box center [844, 422] width 169 height 25
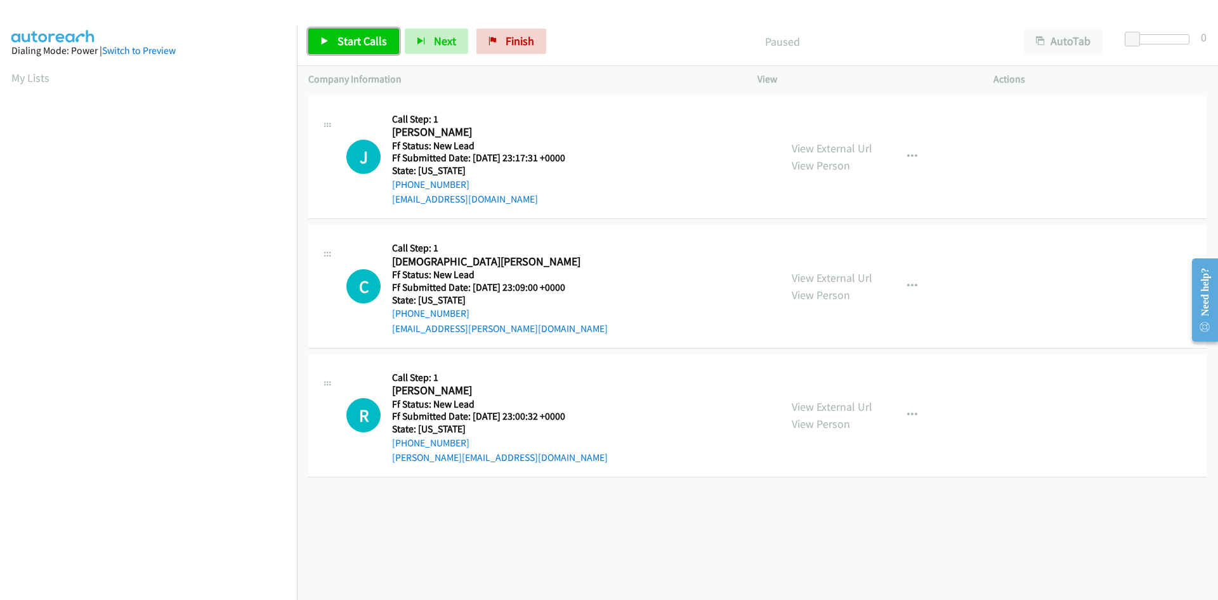
click at [389, 46] on link "Start Calls" at bounding box center [353, 41] width 91 height 25
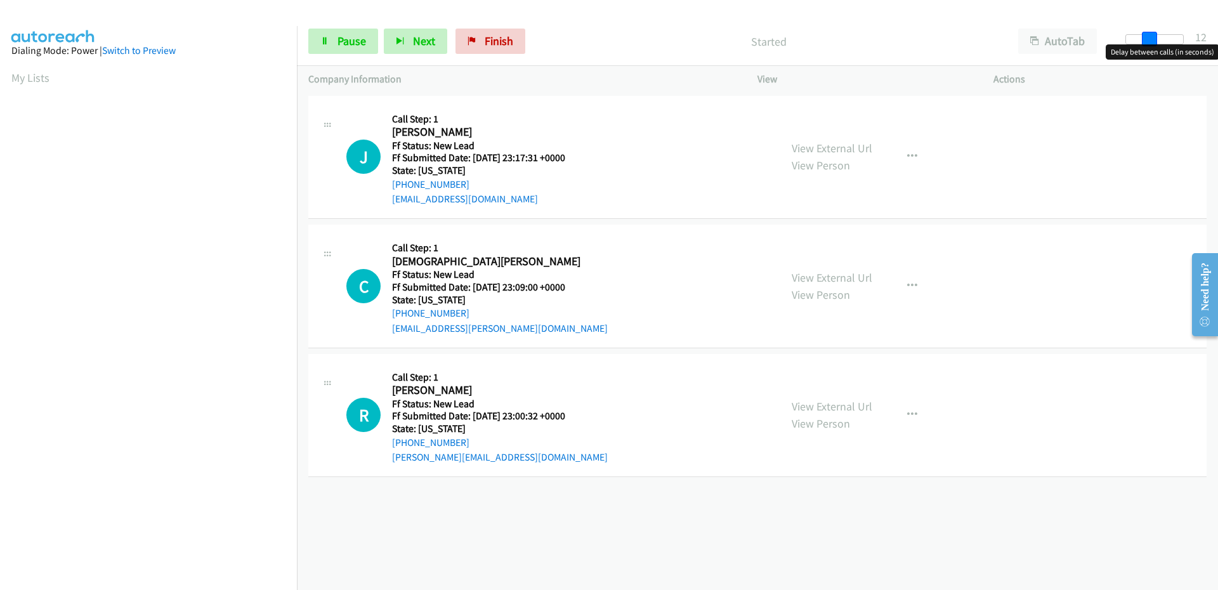
drag, startPoint x: 1146, startPoint y: 43, endPoint x: 1160, endPoint y: 44, distance: 14.0
click at [1160, 44] on div at bounding box center [1155, 39] width 58 height 10
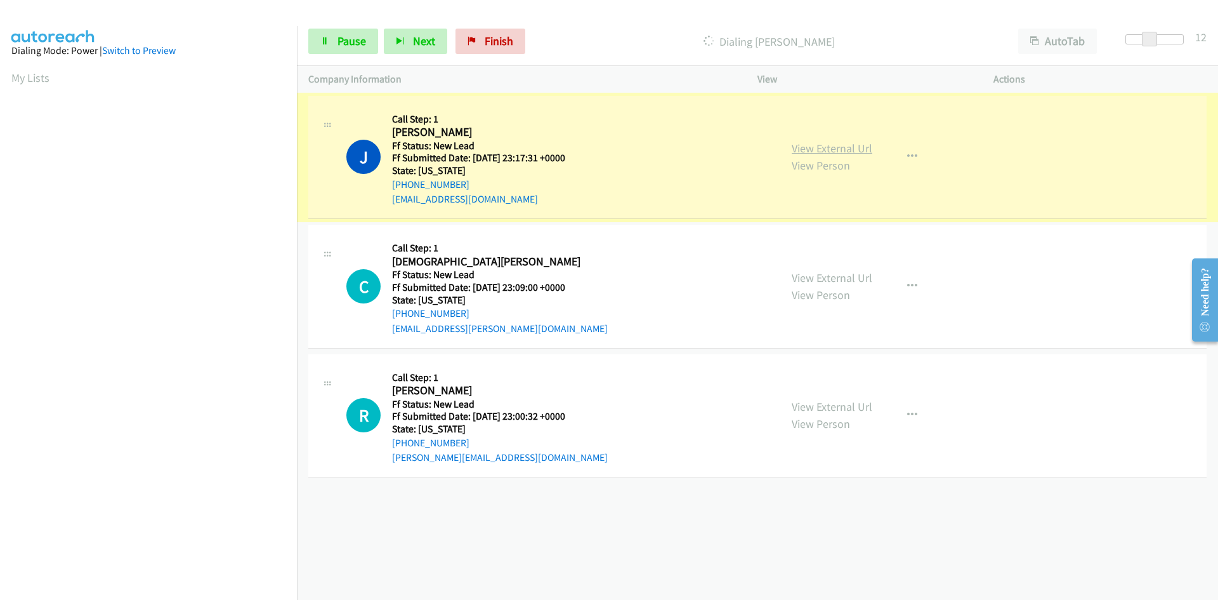
click at [792, 150] on link "View External Url" at bounding box center [832, 148] width 81 height 15
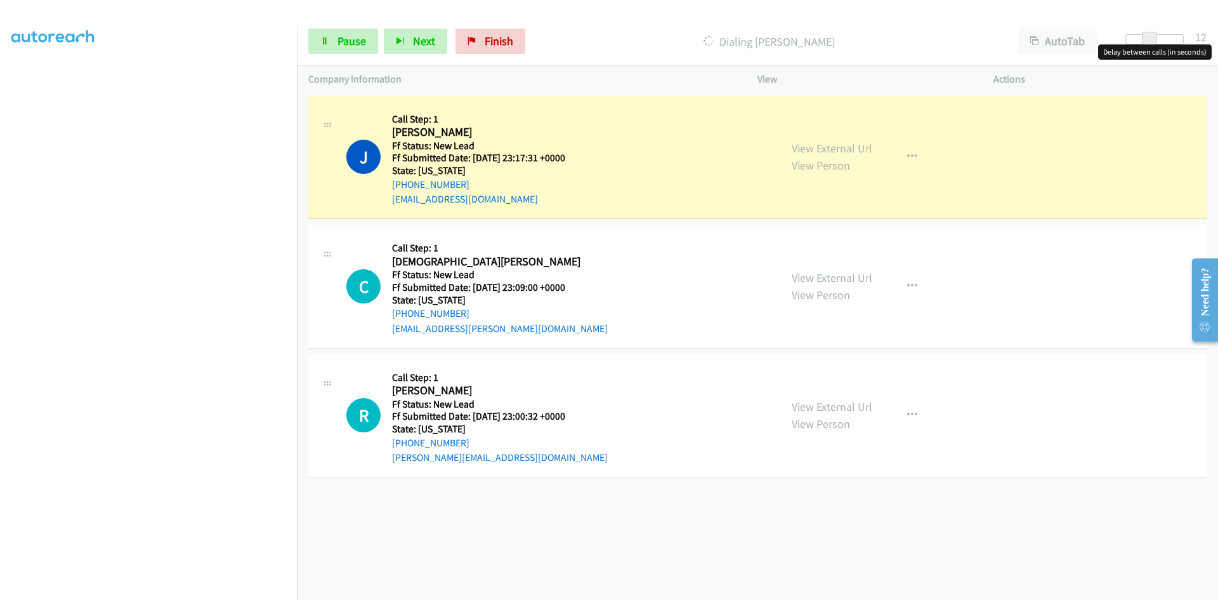
scroll to position [112, 0]
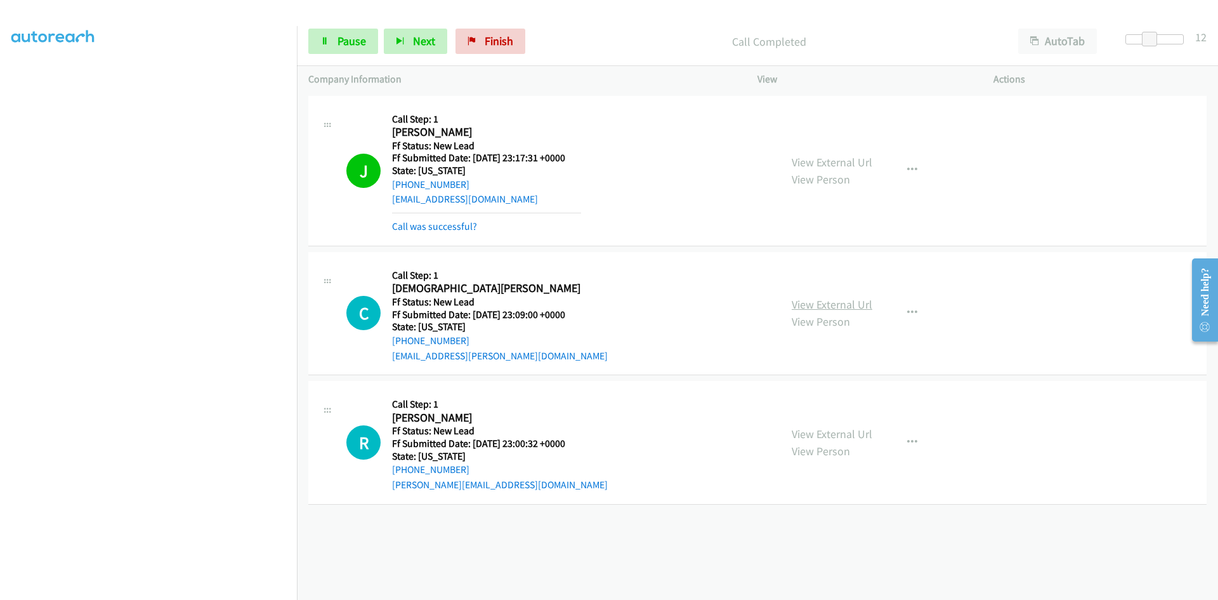
click at [842, 301] on link "View External Url" at bounding box center [832, 304] width 81 height 15
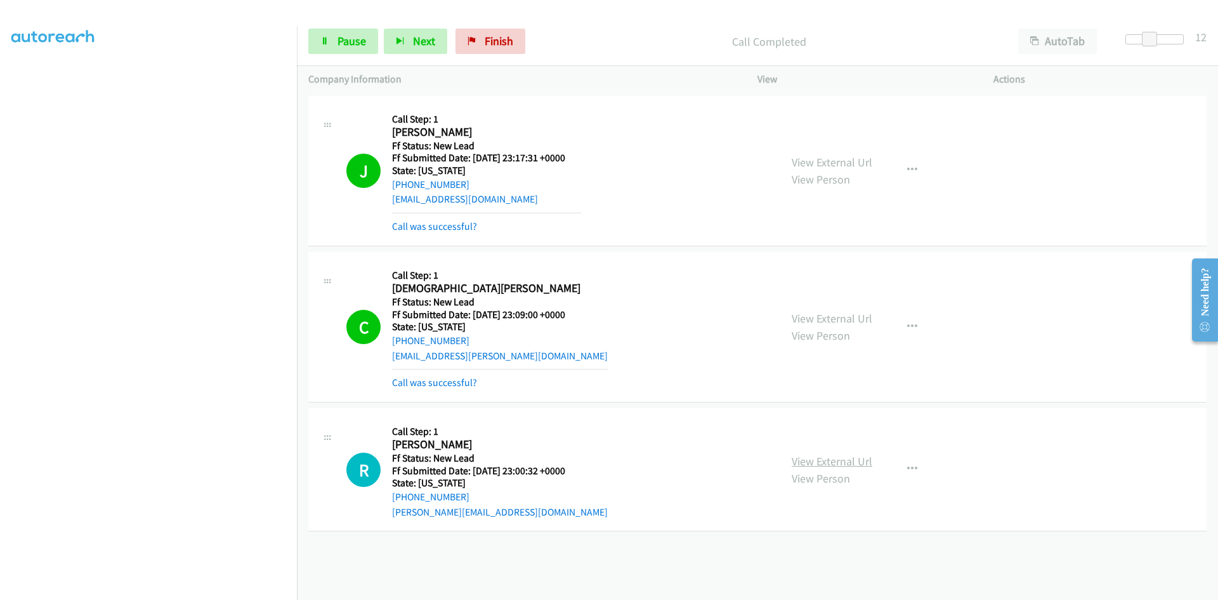
click at [842, 458] on link "View External Url" at bounding box center [832, 461] width 81 height 15
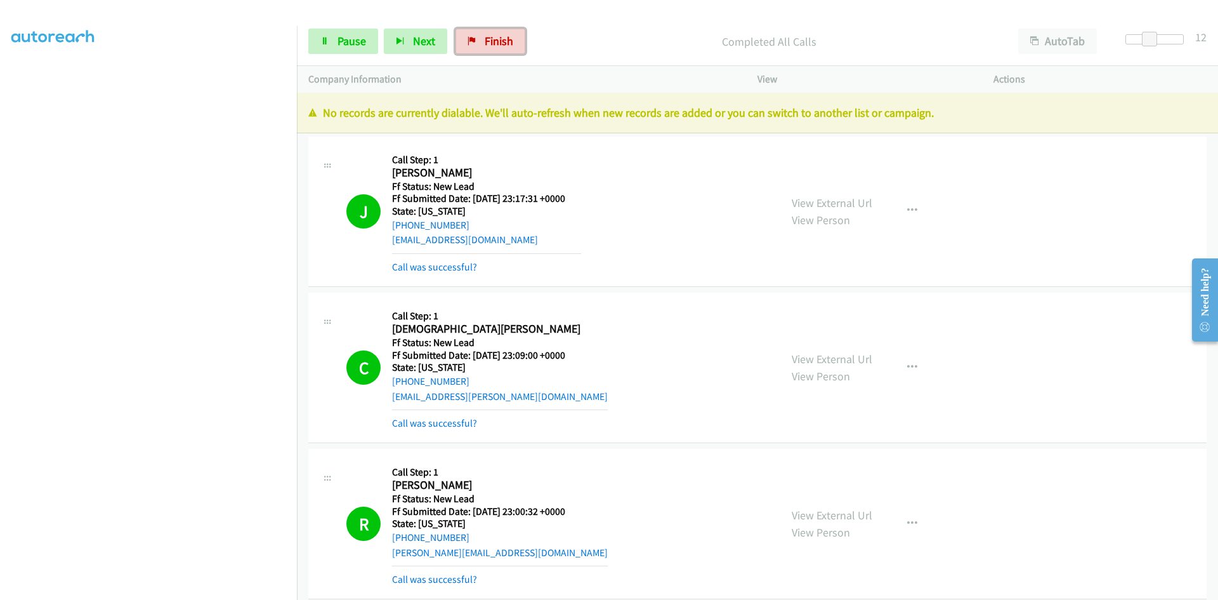
drag, startPoint x: 487, startPoint y: 54, endPoint x: 667, endPoint y: 75, distance: 182.1
click at [487, 53] on link "Finish" at bounding box center [491, 41] width 70 height 25
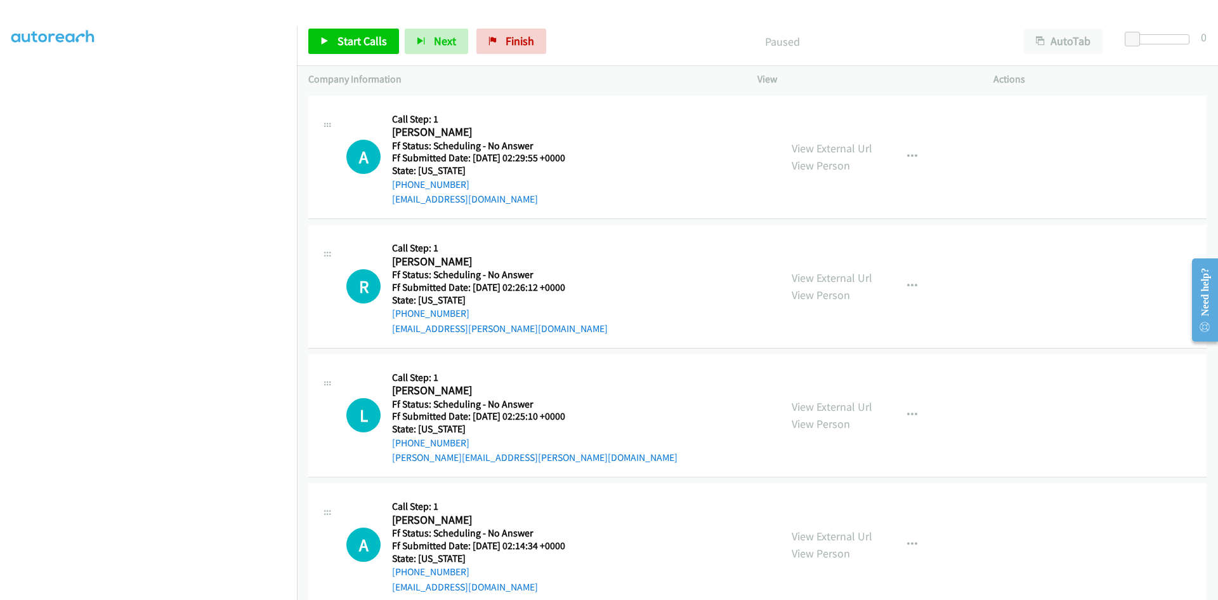
scroll to position [112, 0]
click at [338, 34] on span "Start Calls" at bounding box center [362, 41] width 49 height 15
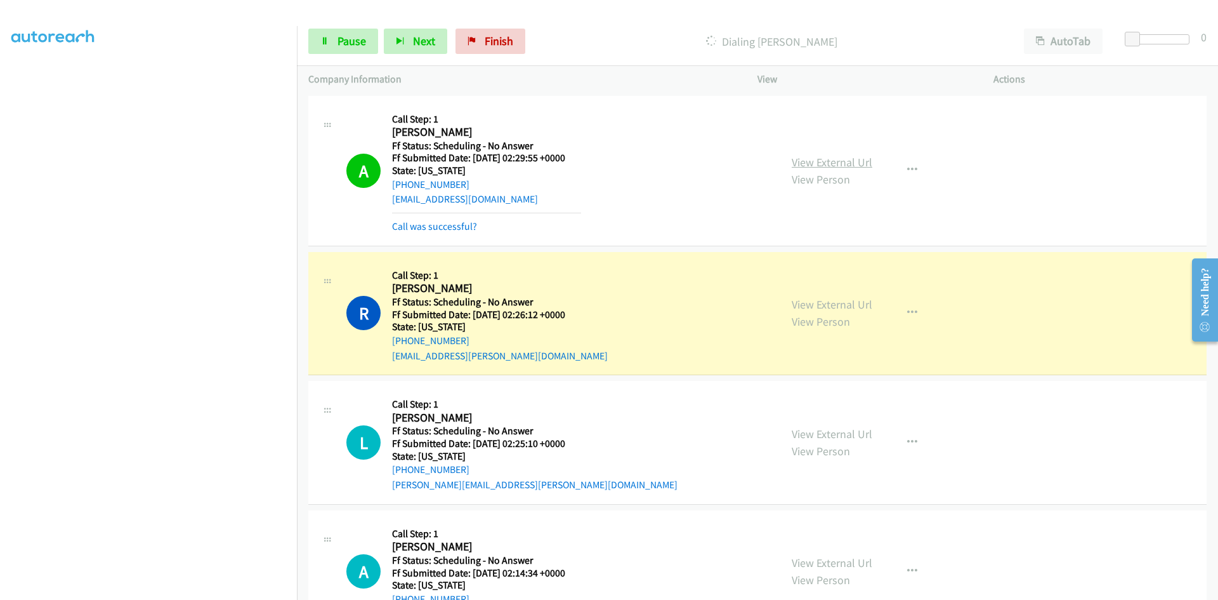
click at [841, 162] on link "View External Url" at bounding box center [832, 162] width 81 height 15
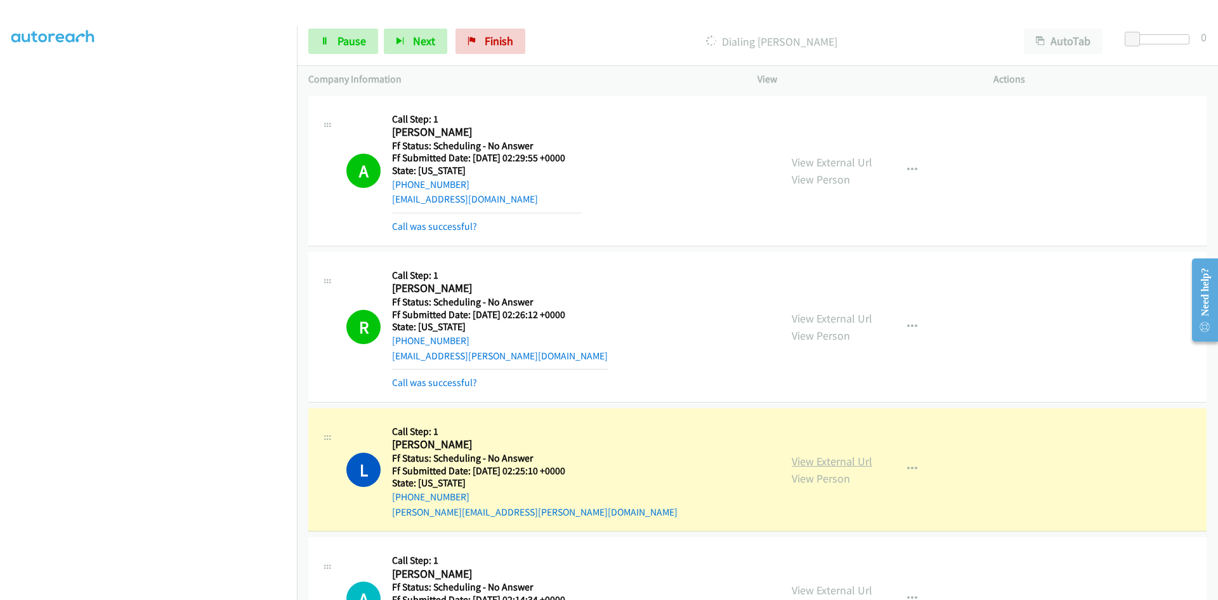
click at [803, 466] on link "View External Url" at bounding box center [832, 461] width 81 height 15
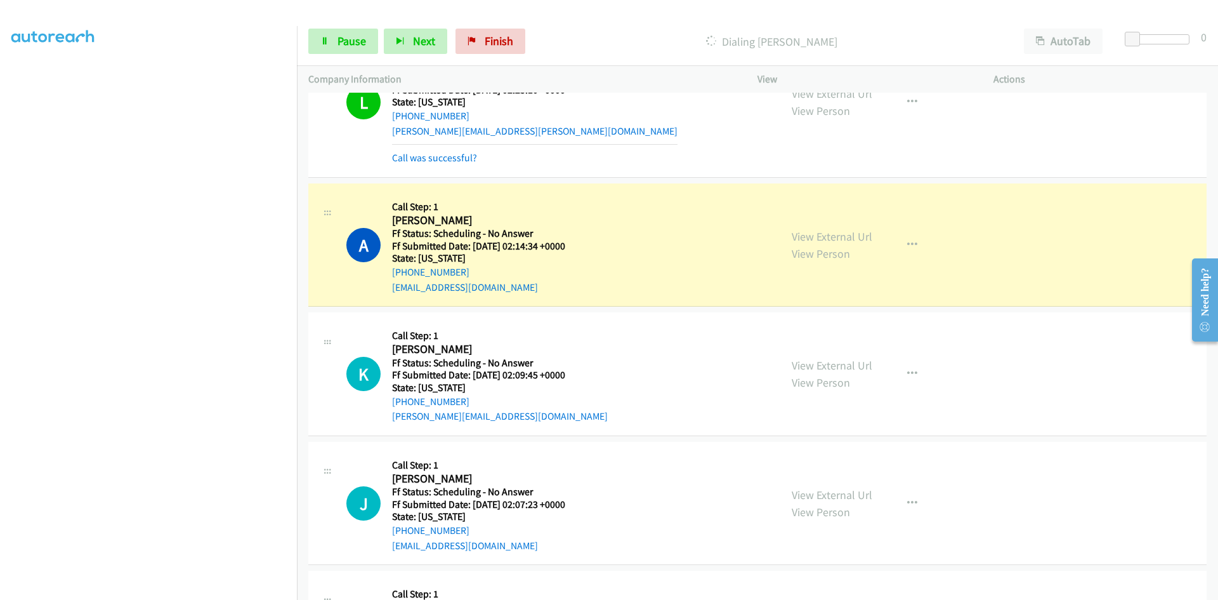
scroll to position [444, 0]
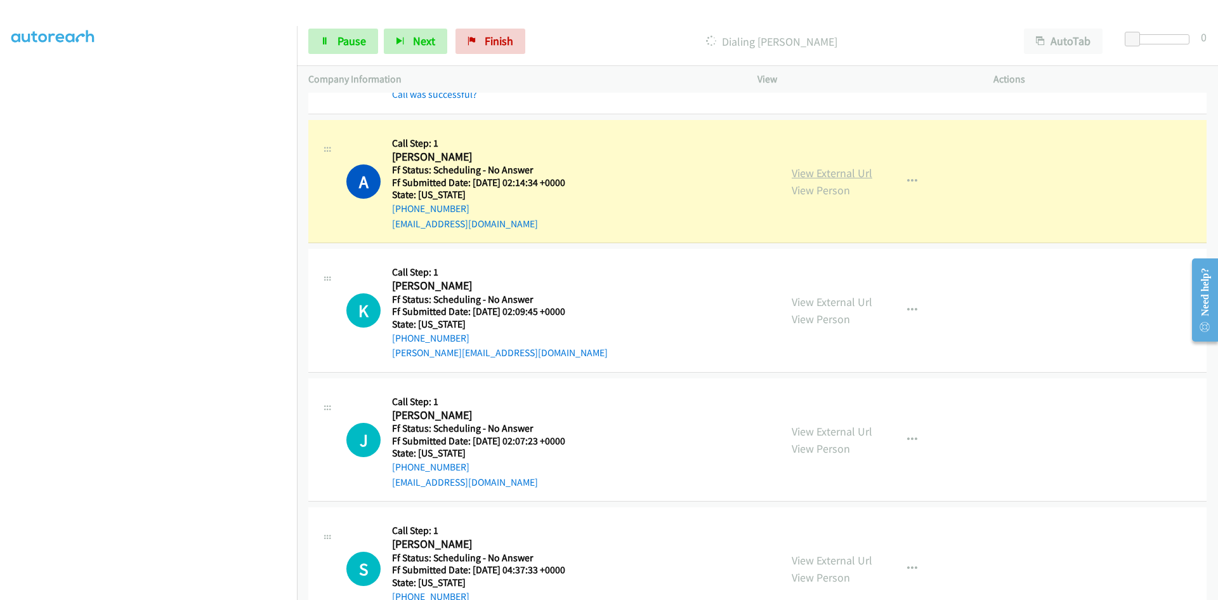
click at [860, 171] on link "View External Url" at bounding box center [832, 173] width 81 height 15
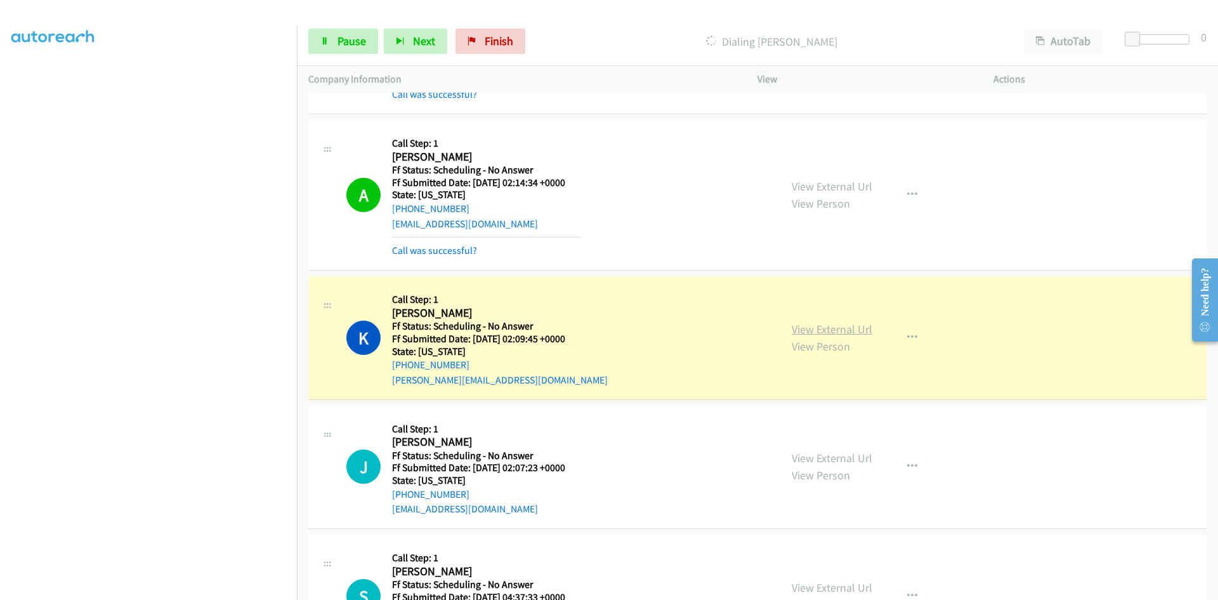
click at [856, 329] on link "View External Url" at bounding box center [832, 329] width 81 height 15
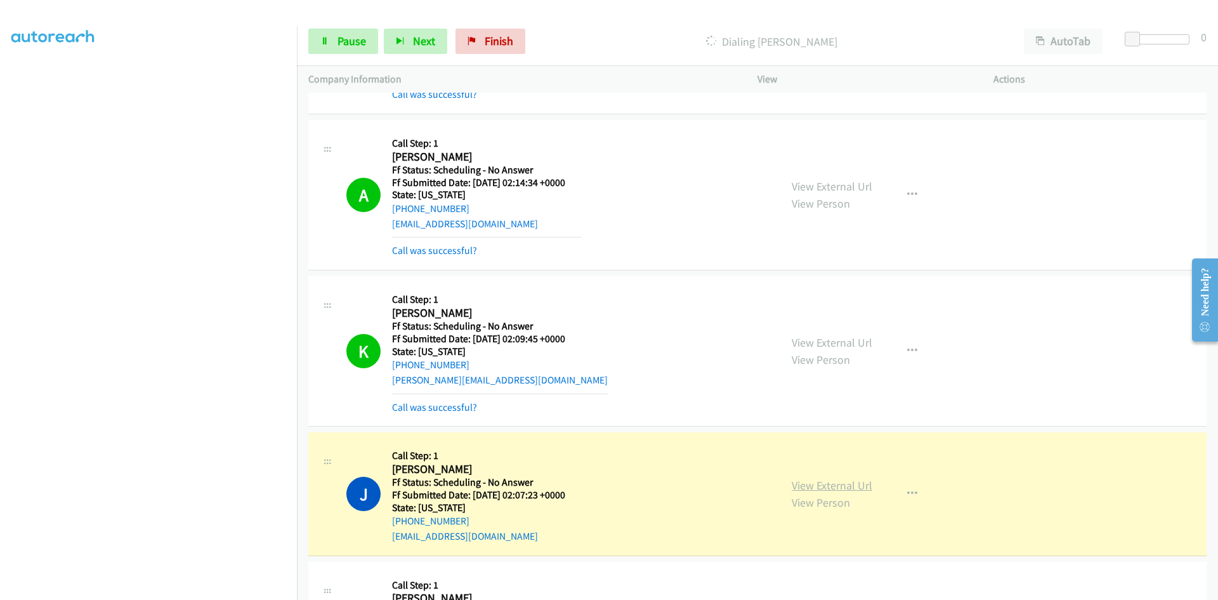
click at [804, 484] on link "View External Url" at bounding box center [832, 485] width 81 height 15
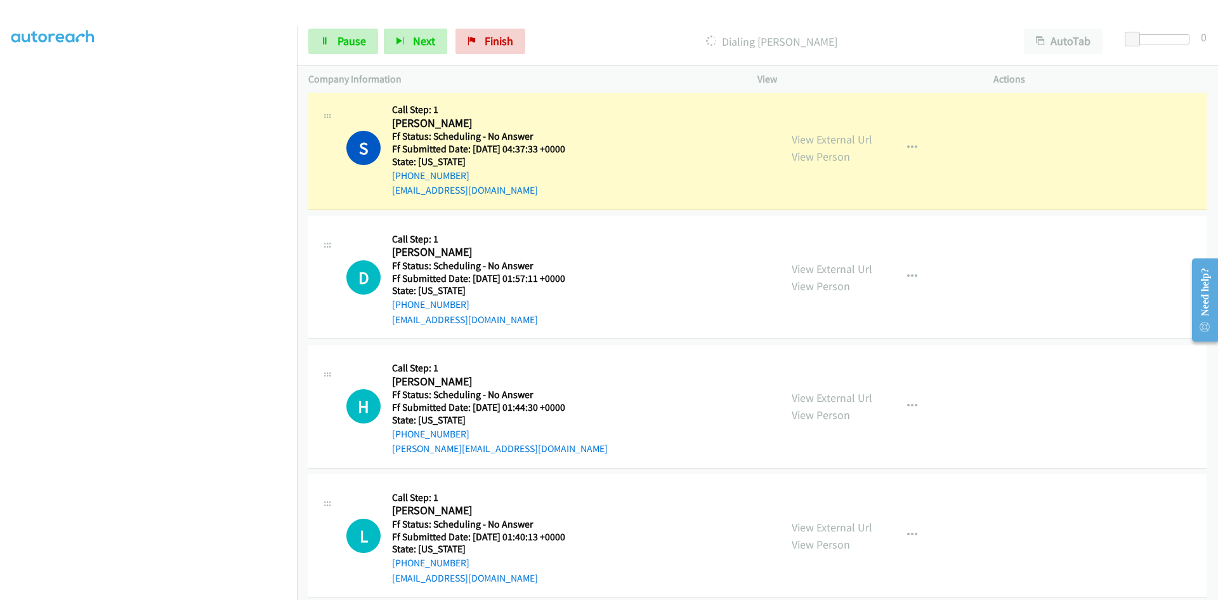
scroll to position [952, 0]
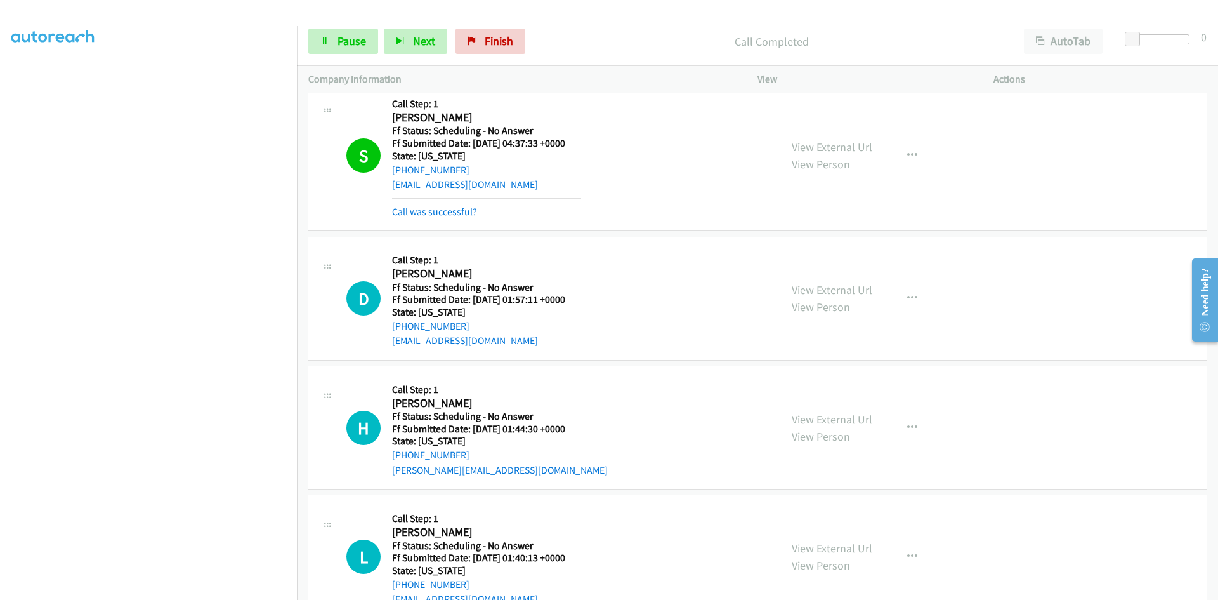
click at [824, 143] on link "View External Url" at bounding box center [832, 147] width 81 height 15
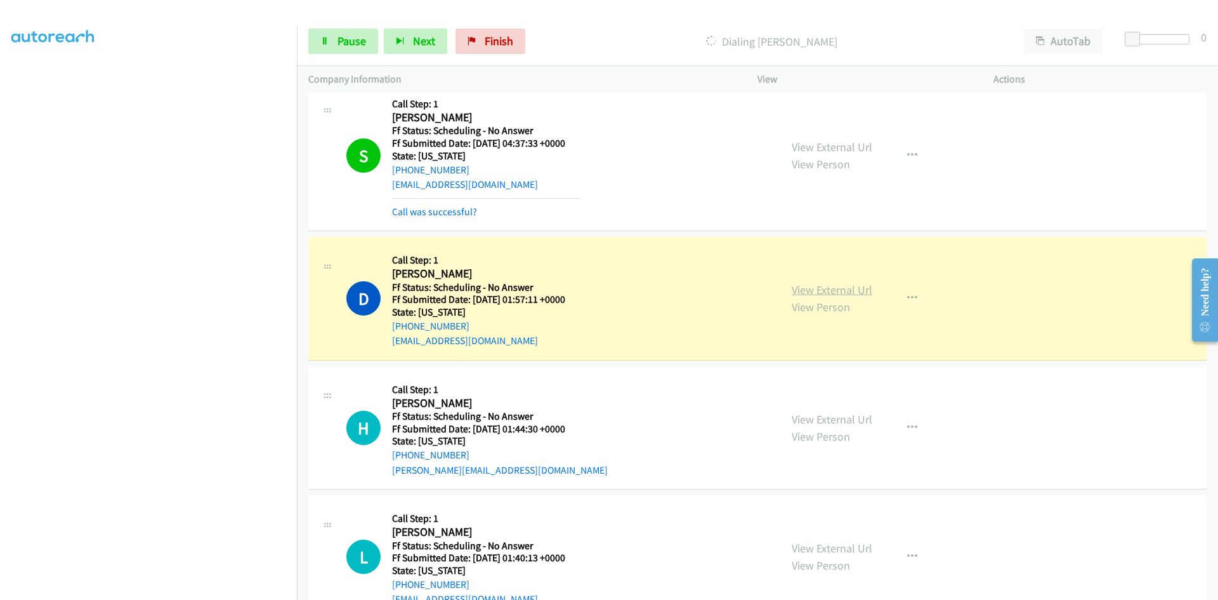
click at [820, 291] on link "View External Url" at bounding box center [832, 289] width 81 height 15
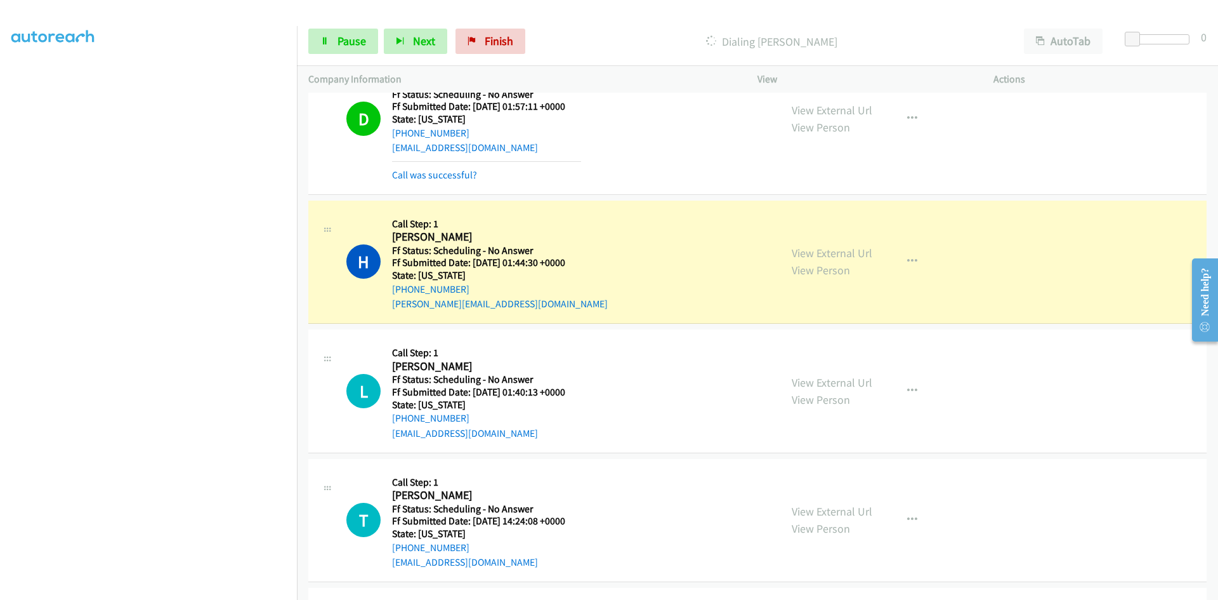
scroll to position [1205, 0]
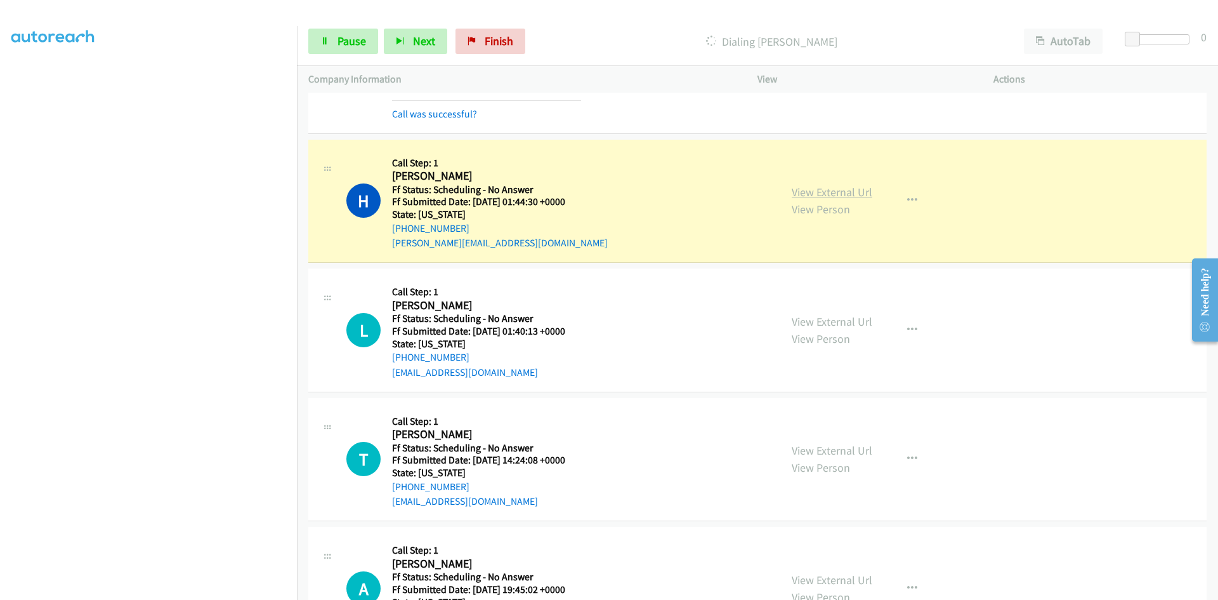
click at [844, 188] on link "View External Url" at bounding box center [832, 192] width 81 height 15
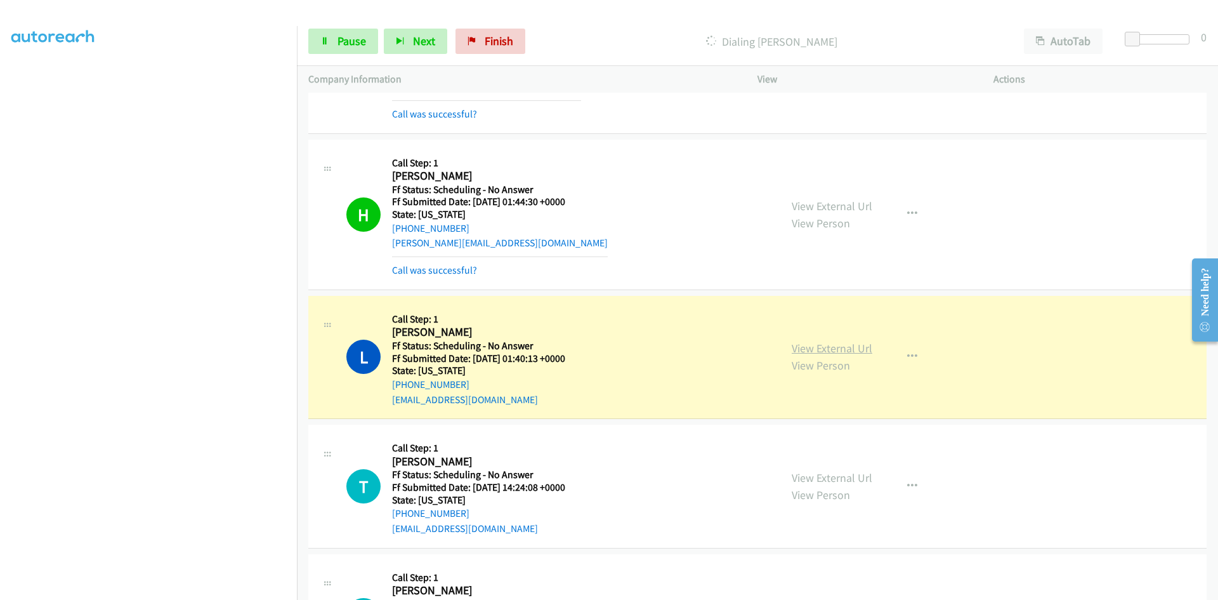
click at [850, 350] on link "View External Url" at bounding box center [832, 348] width 81 height 15
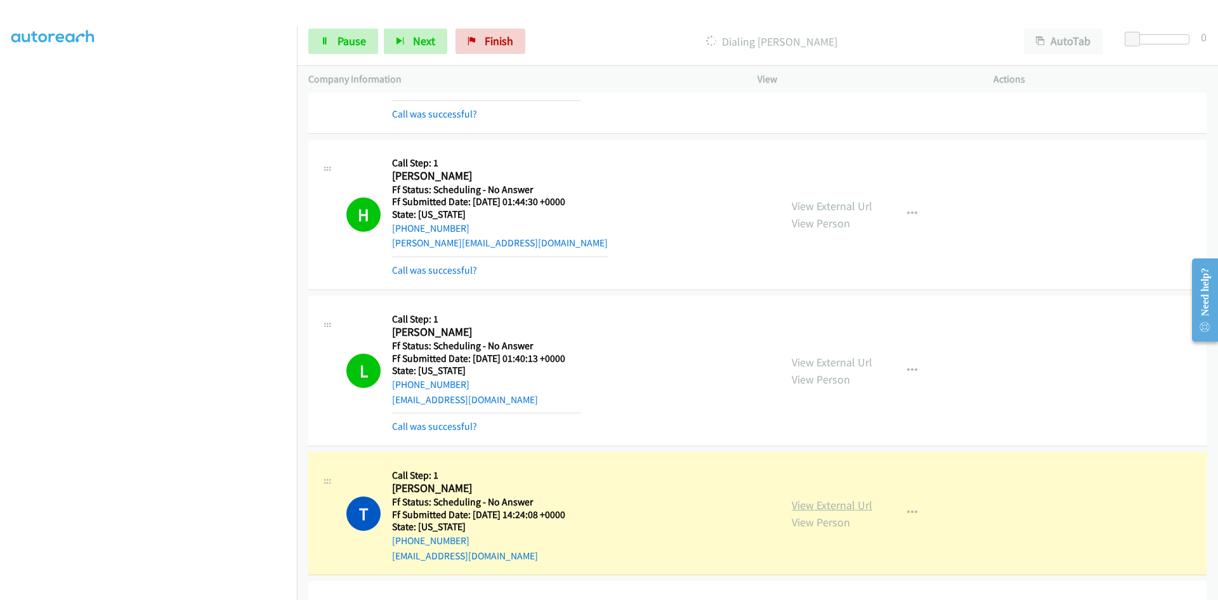
click at [850, 506] on link "View External Url" at bounding box center [832, 504] width 81 height 15
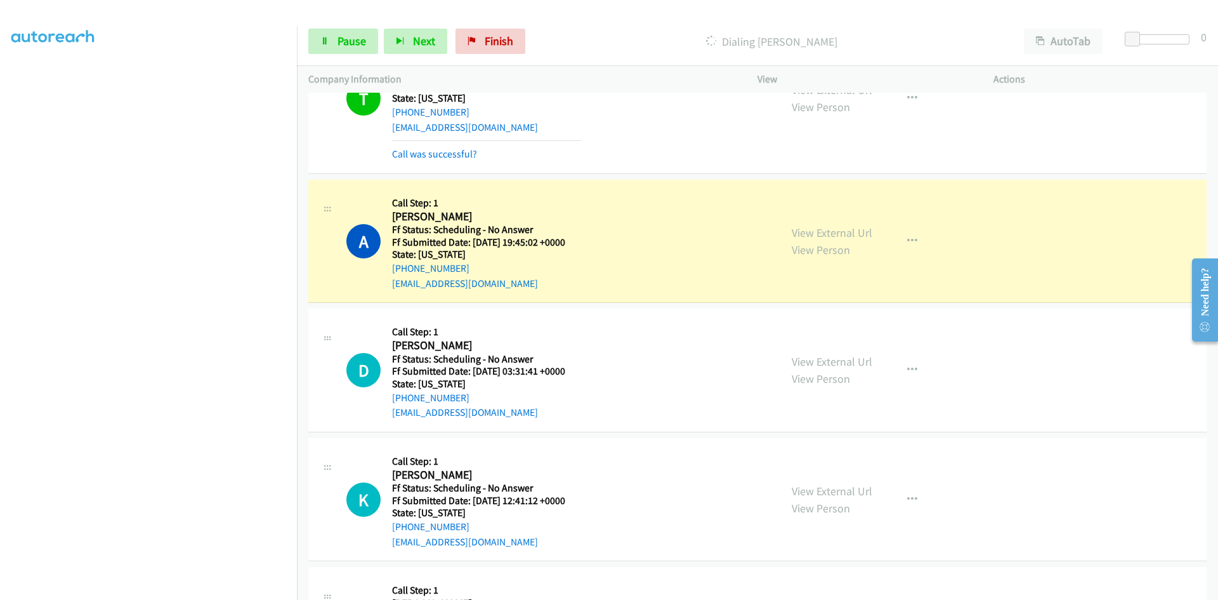
scroll to position [1650, 0]
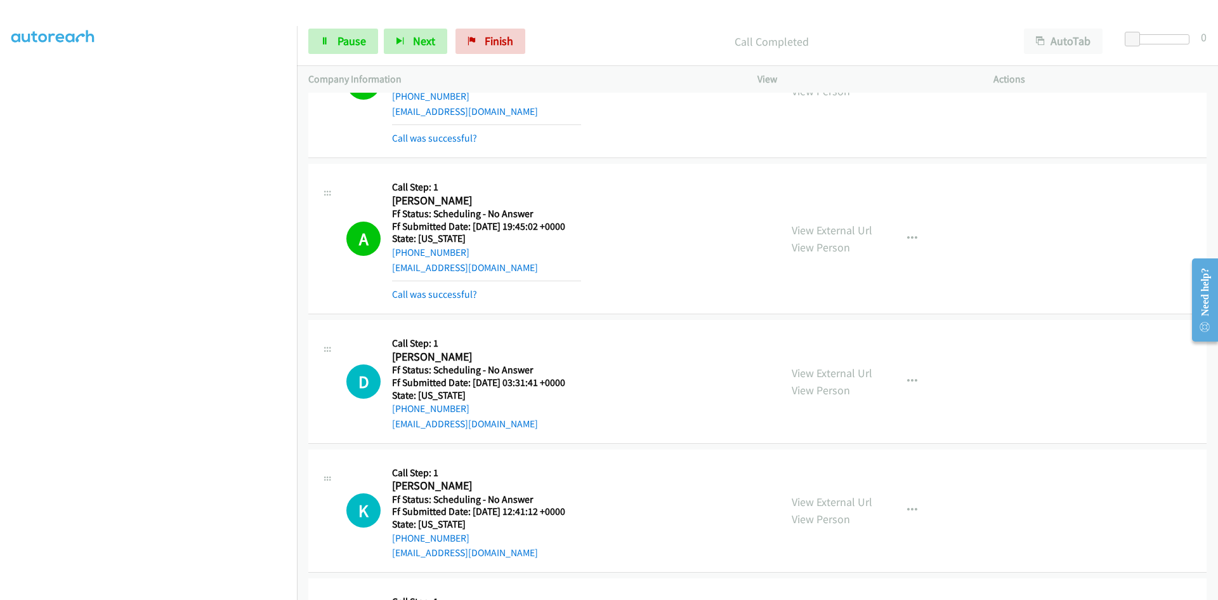
click at [839, 215] on div "View External Url View Person View External Url Email Schedule/Manage Callback …" at bounding box center [903, 238] width 247 height 127
click at [839, 225] on link "View External Url" at bounding box center [832, 230] width 81 height 15
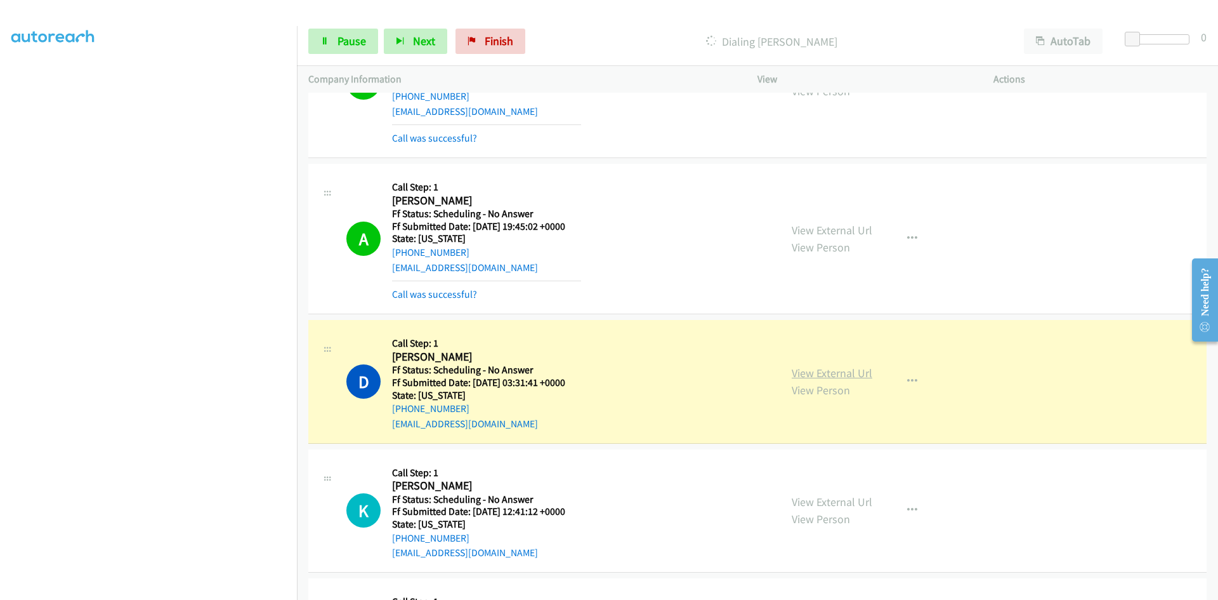
click at [810, 372] on link "View External Url" at bounding box center [832, 372] width 81 height 15
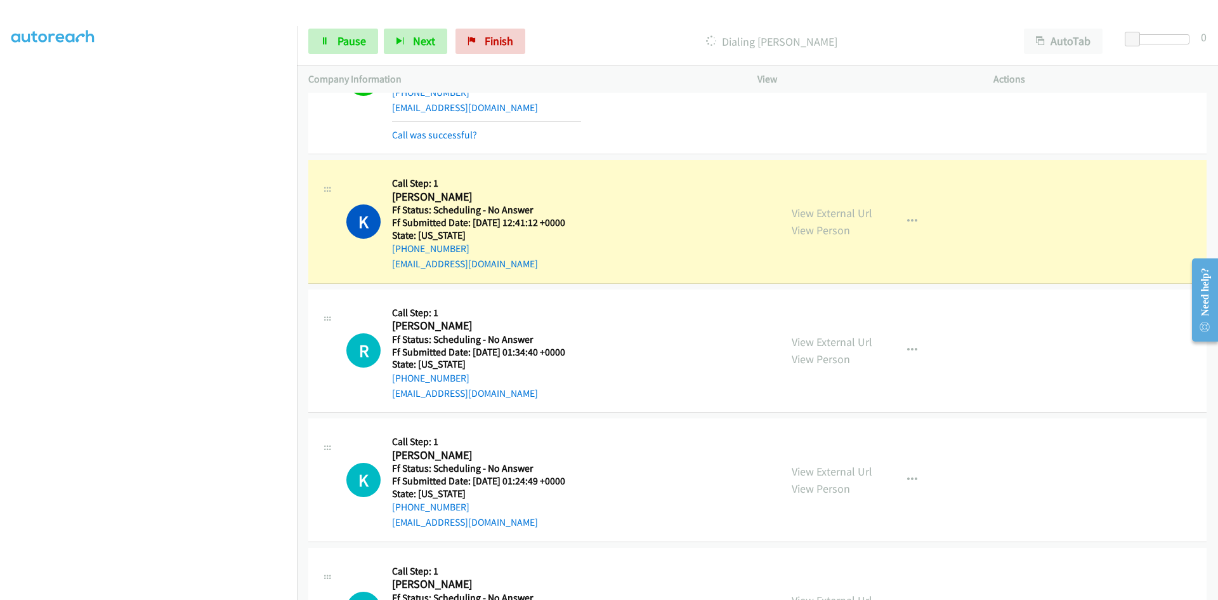
scroll to position [1967, 0]
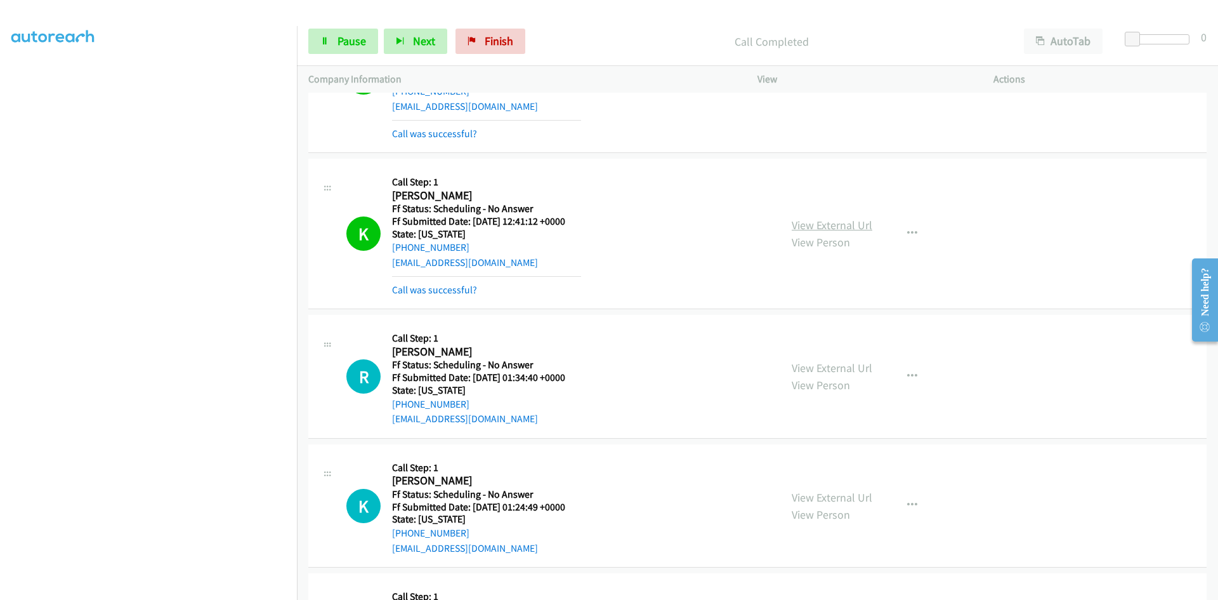
click at [853, 219] on link "View External Url" at bounding box center [832, 225] width 81 height 15
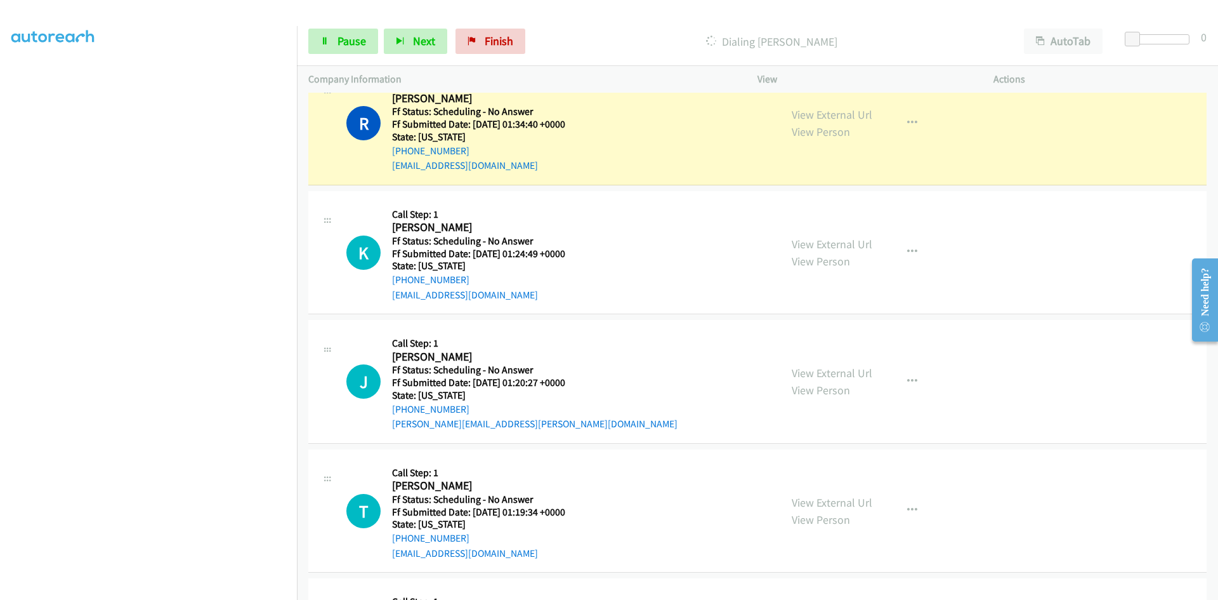
scroll to position [2221, 0]
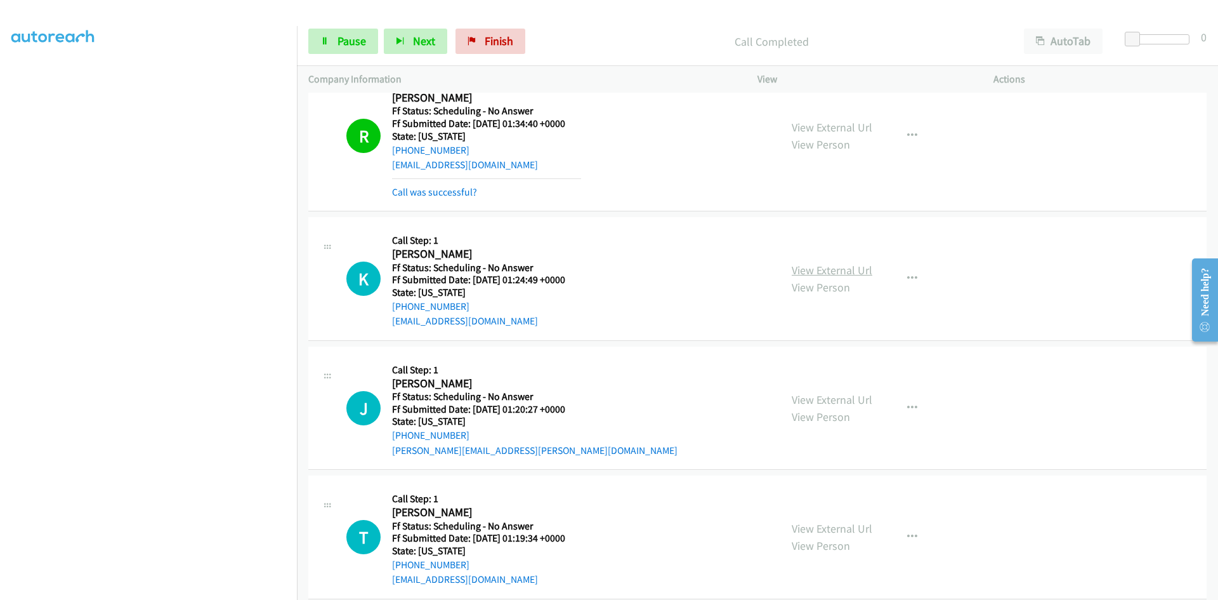
click at [830, 275] on link "View External Url" at bounding box center [832, 270] width 81 height 15
click at [910, 280] on icon "button" at bounding box center [912, 278] width 10 height 10
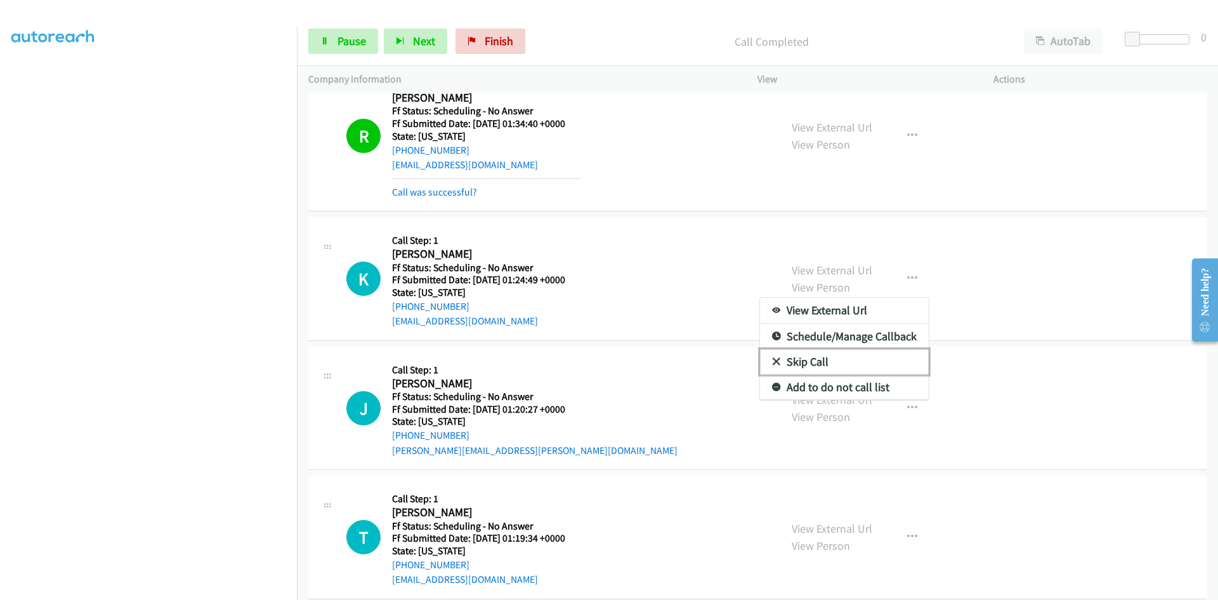
click at [832, 362] on link "Skip Call" at bounding box center [844, 361] width 169 height 25
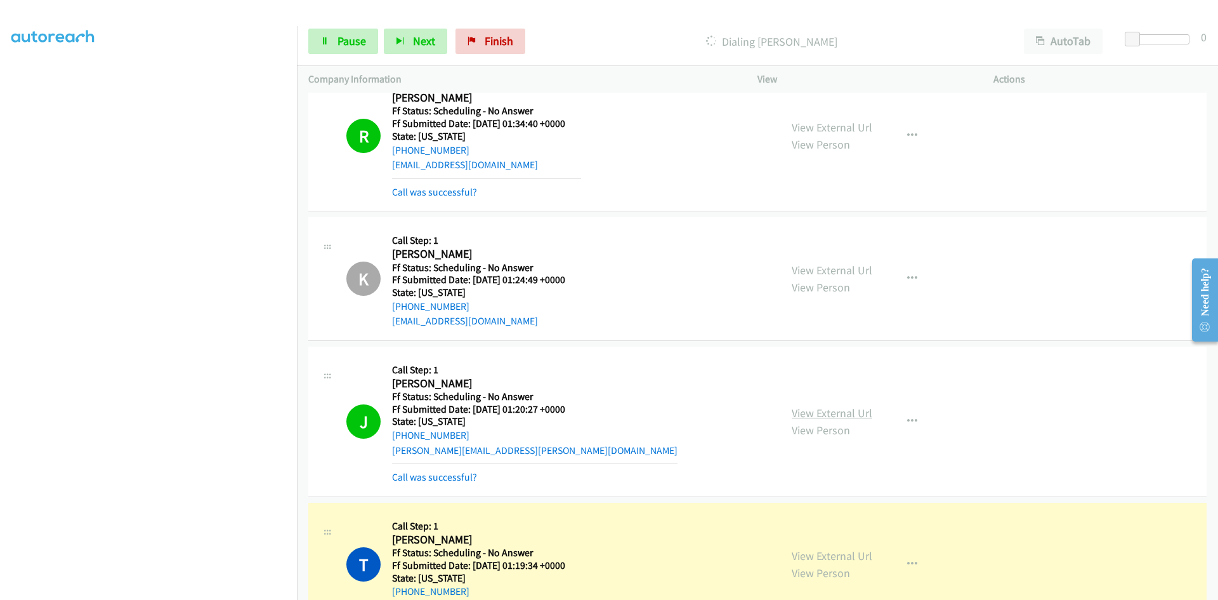
click at [855, 414] on link "View External Url" at bounding box center [832, 412] width 81 height 15
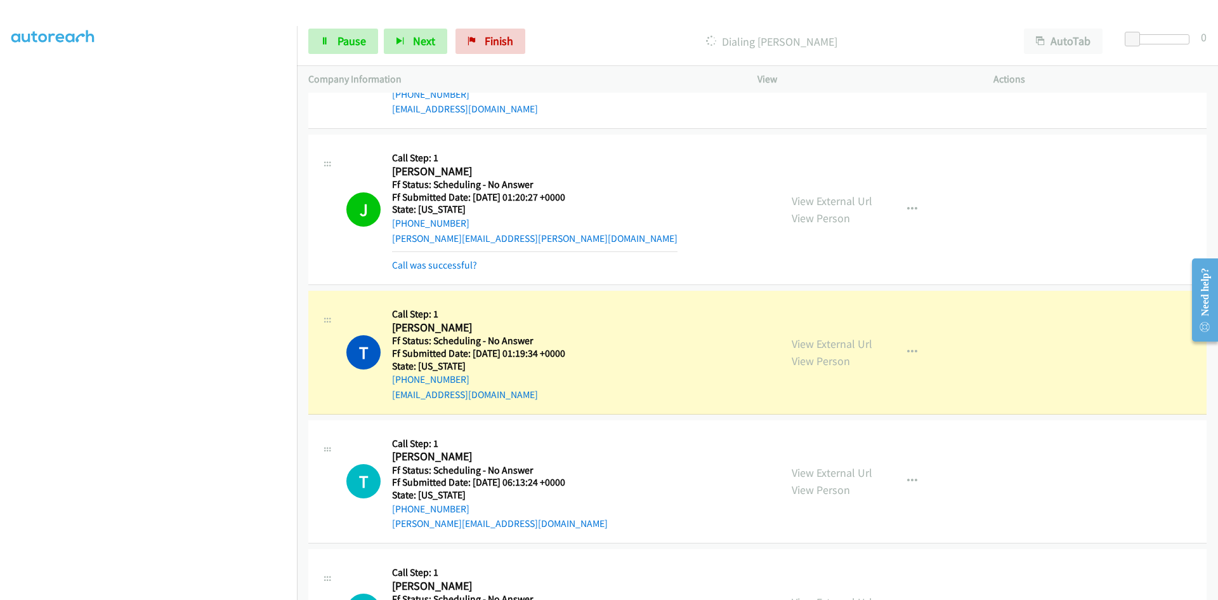
scroll to position [2474, 0]
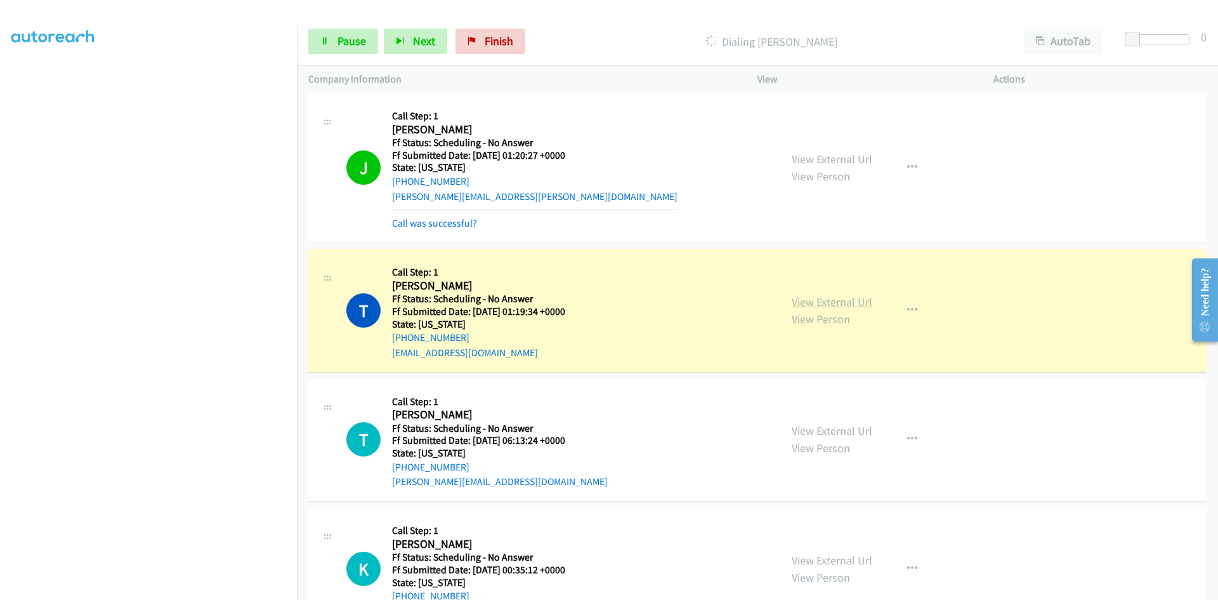
click at [796, 304] on link "View External Url" at bounding box center [832, 301] width 81 height 15
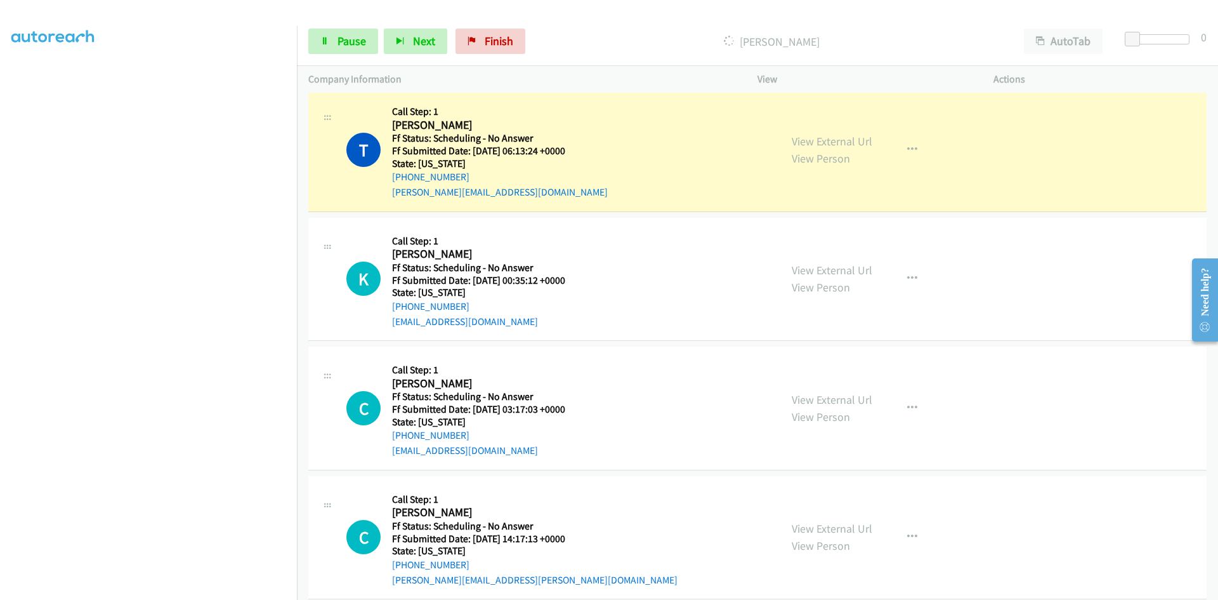
scroll to position [2792, 0]
click at [816, 142] on link "View External Url" at bounding box center [832, 140] width 81 height 15
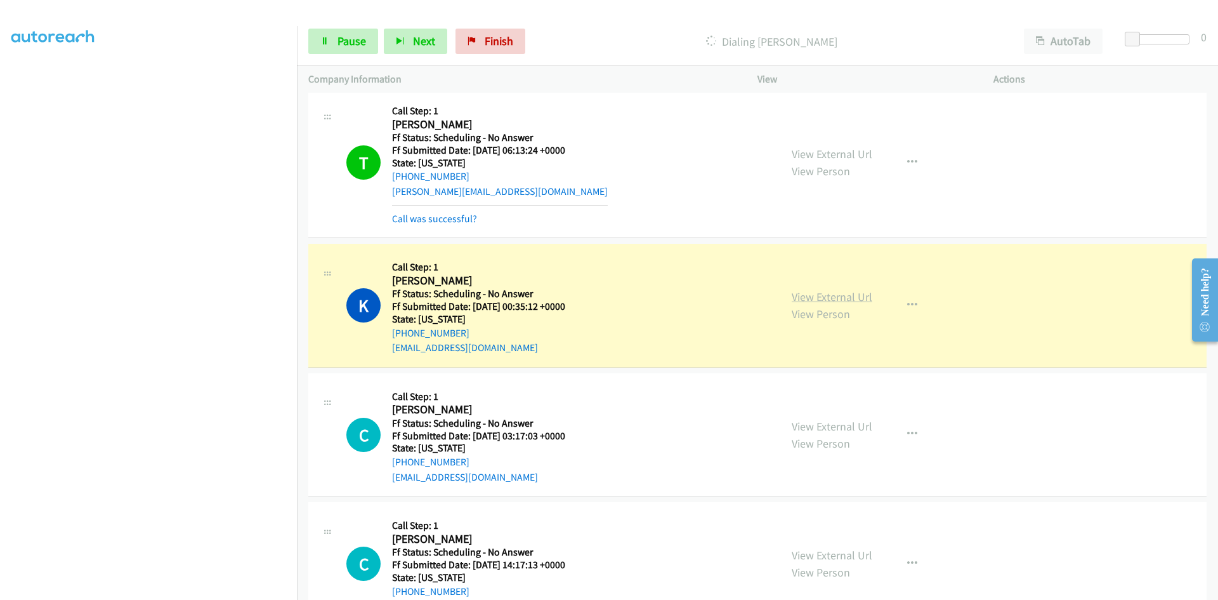
click at [816, 290] on link "View External Url" at bounding box center [832, 296] width 81 height 15
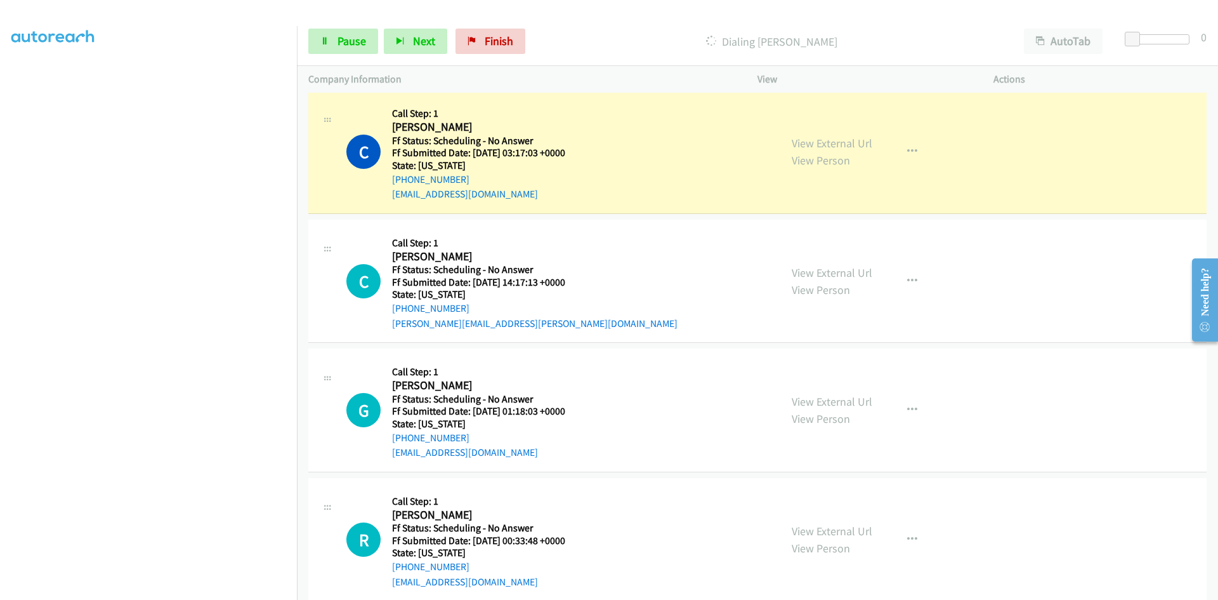
scroll to position [3109, 0]
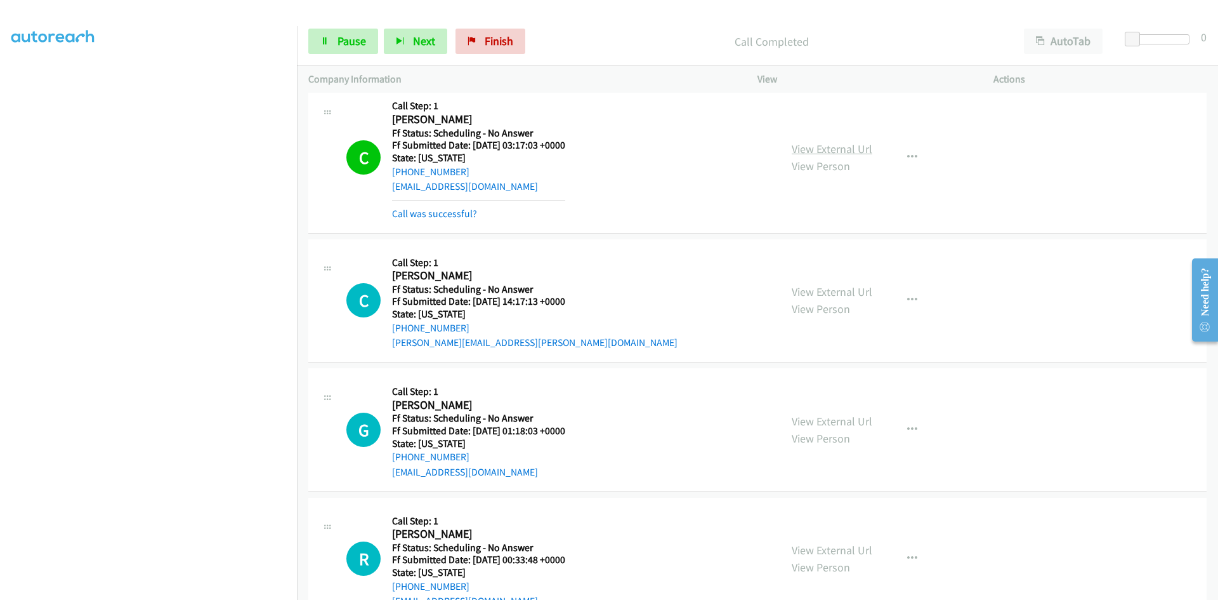
click at [817, 143] on link "View External Url" at bounding box center [832, 148] width 81 height 15
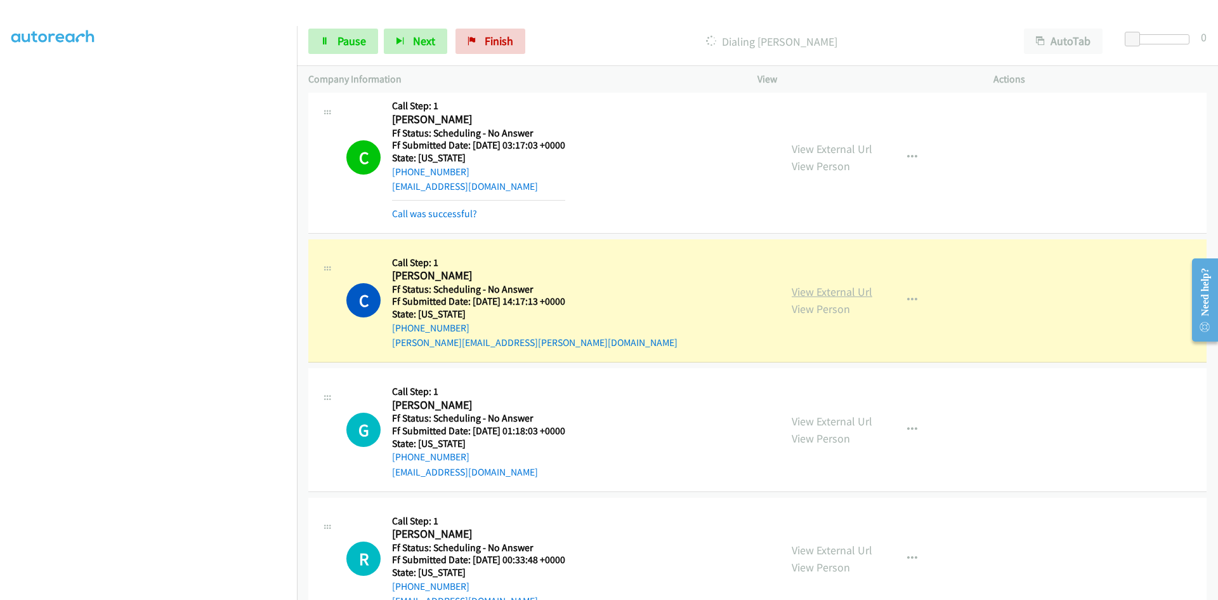
click at [814, 298] on link "View External Url" at bounding box center [832, 291] width 81 height 15
click at [853, 288] on link "View External Url" at bounding box center [832, 291] width 81 height 15
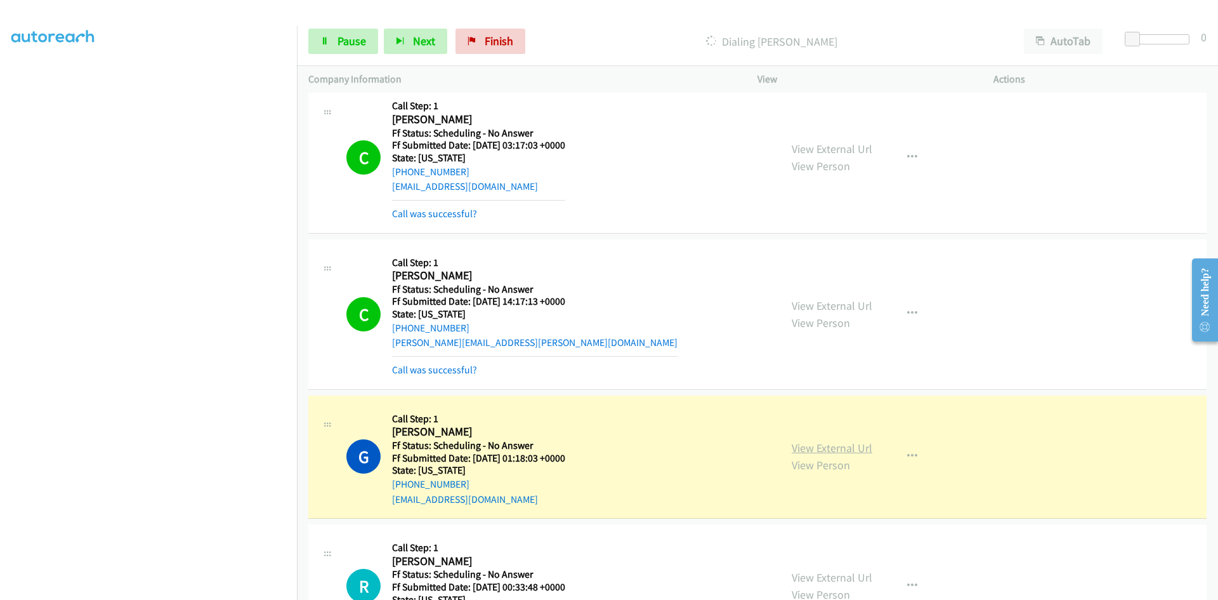
click at [819, 448] on link "View External Url" at bounding box center [832, 447] width 81 height 15
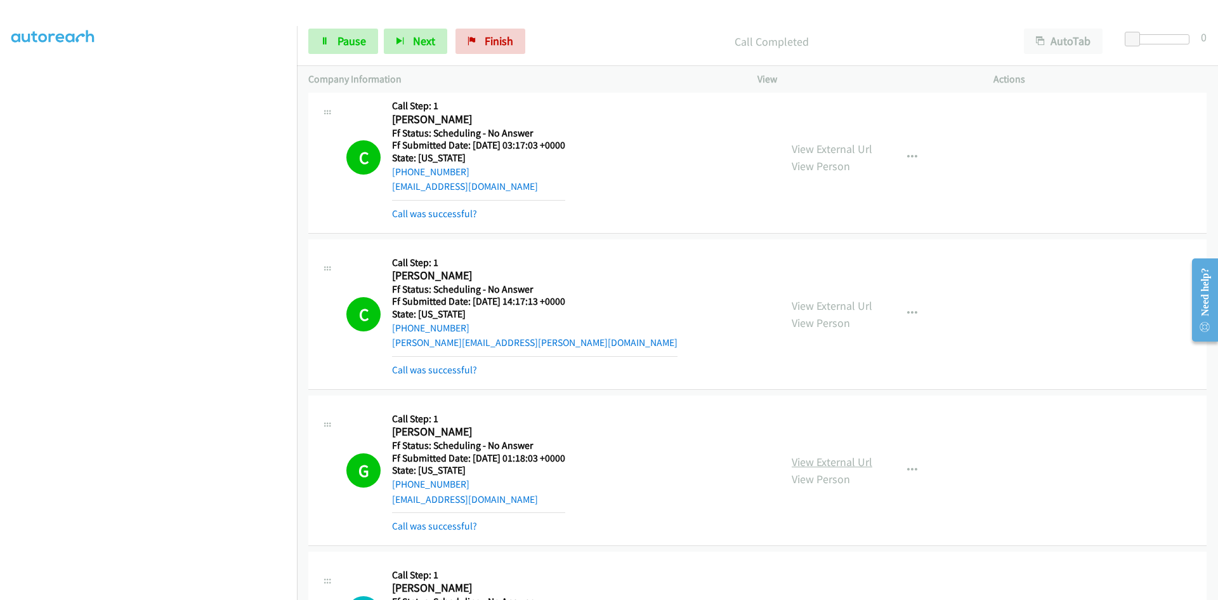
click at [802, 465] on link "View External Url" at bounding box center [832, 461] width 81 height 15
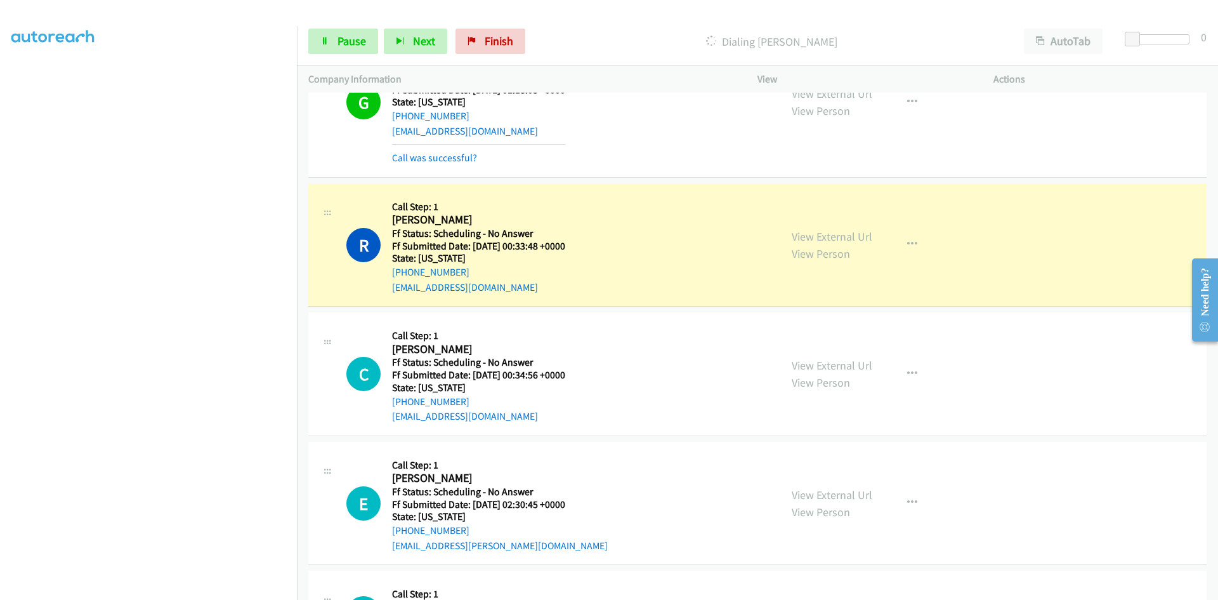
scroll to position [3489, 0]
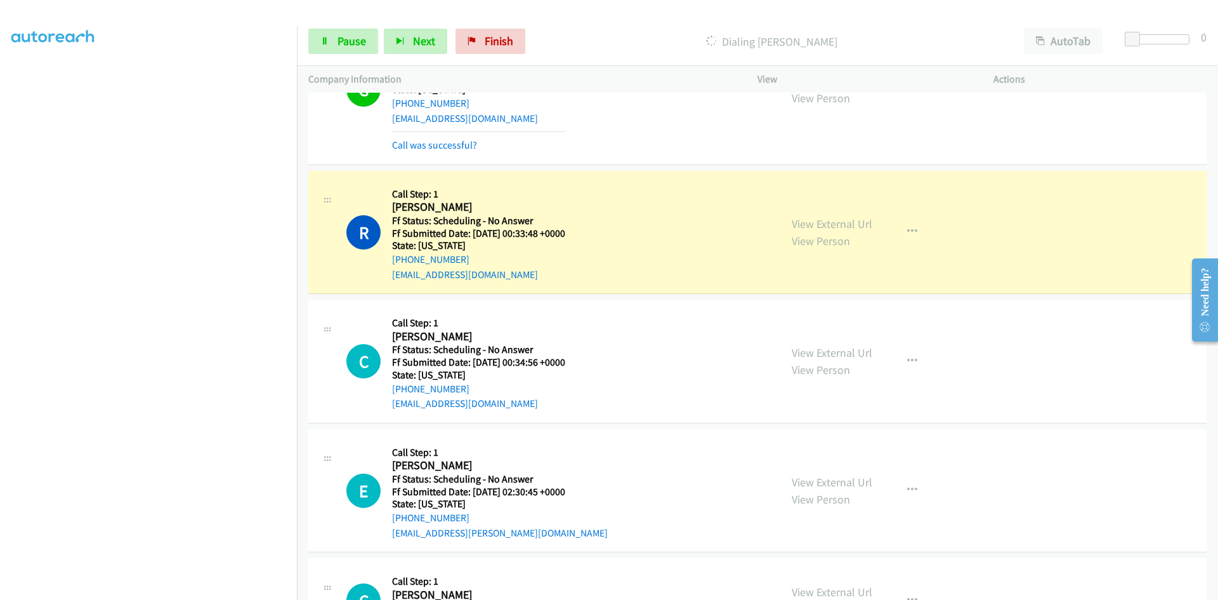
click at [855, 215] on div "View External Url View Person" at bounding box center [832, 232] width 81 height 34
click at [855, 224] on link "View External Url" at bounding box center [832, 223] width 81 height 15
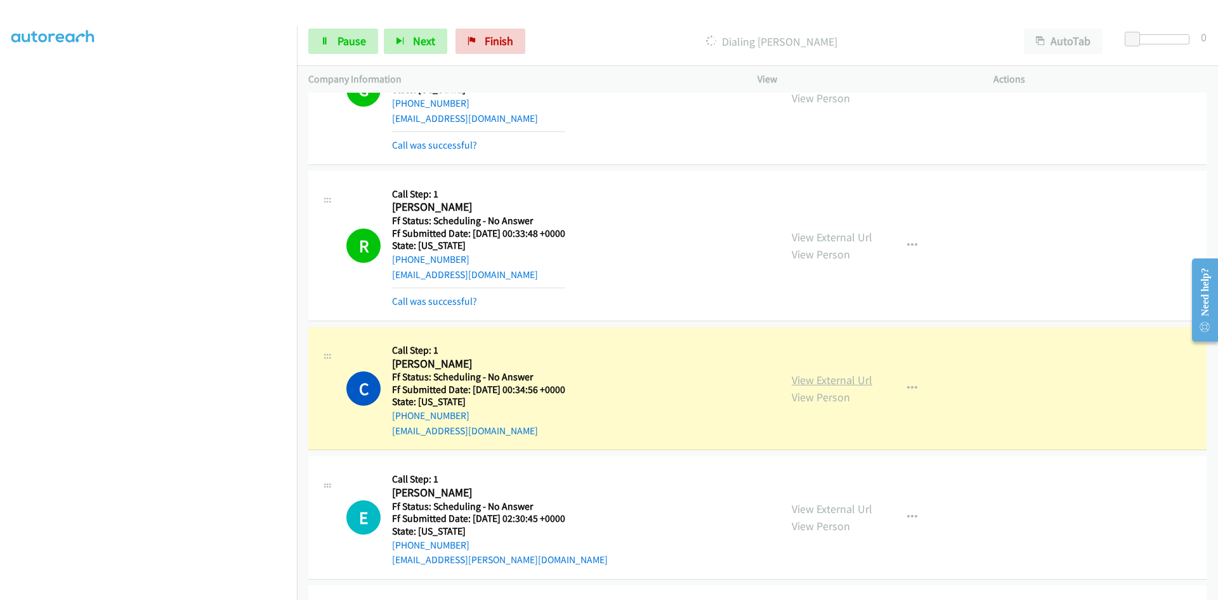
click at [821, 383] on link "View External Url" at bounding box center [832, 379] width 81 height 15
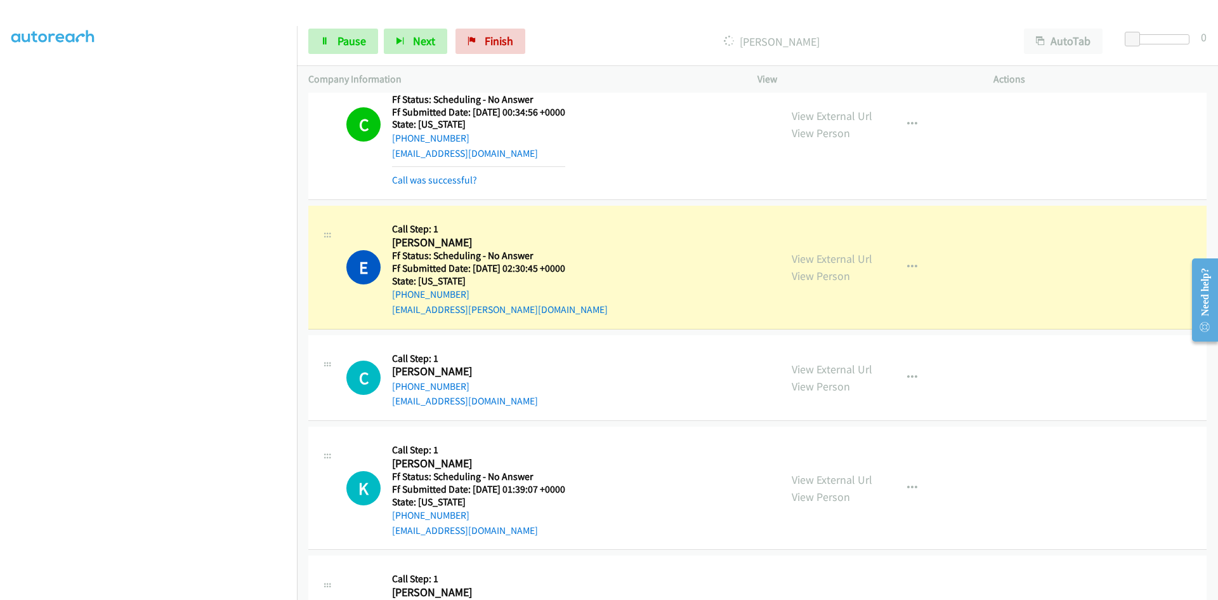
scroll to position [3807, 0]
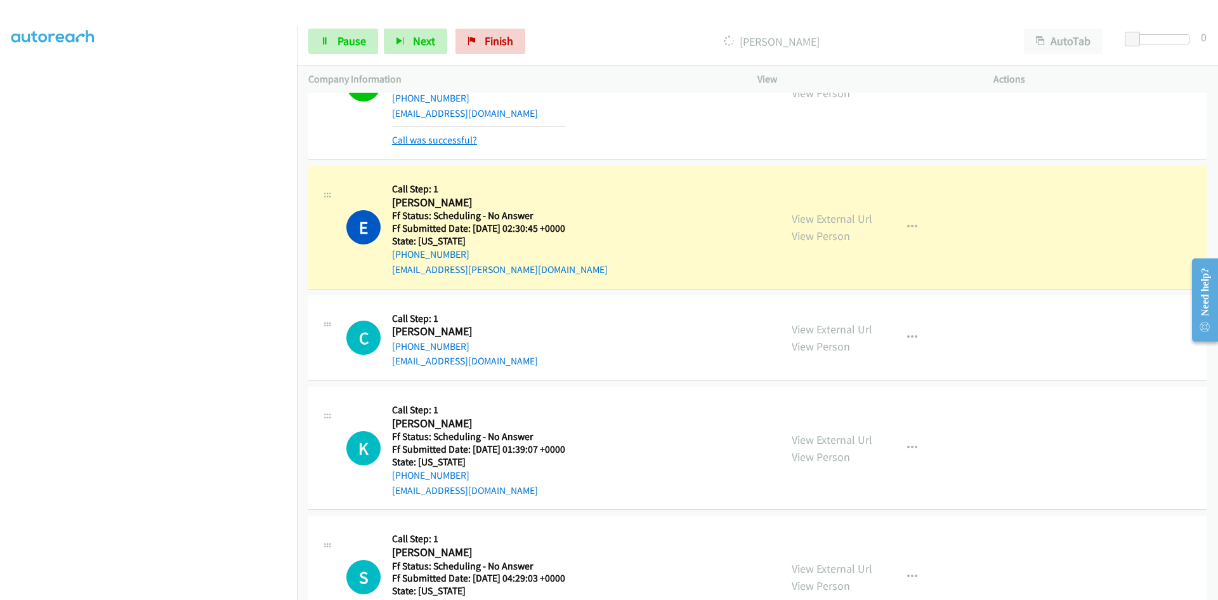
click at [463, 143] on link "Call was successful?" at bounding box center [434, 140] width 85 height 12
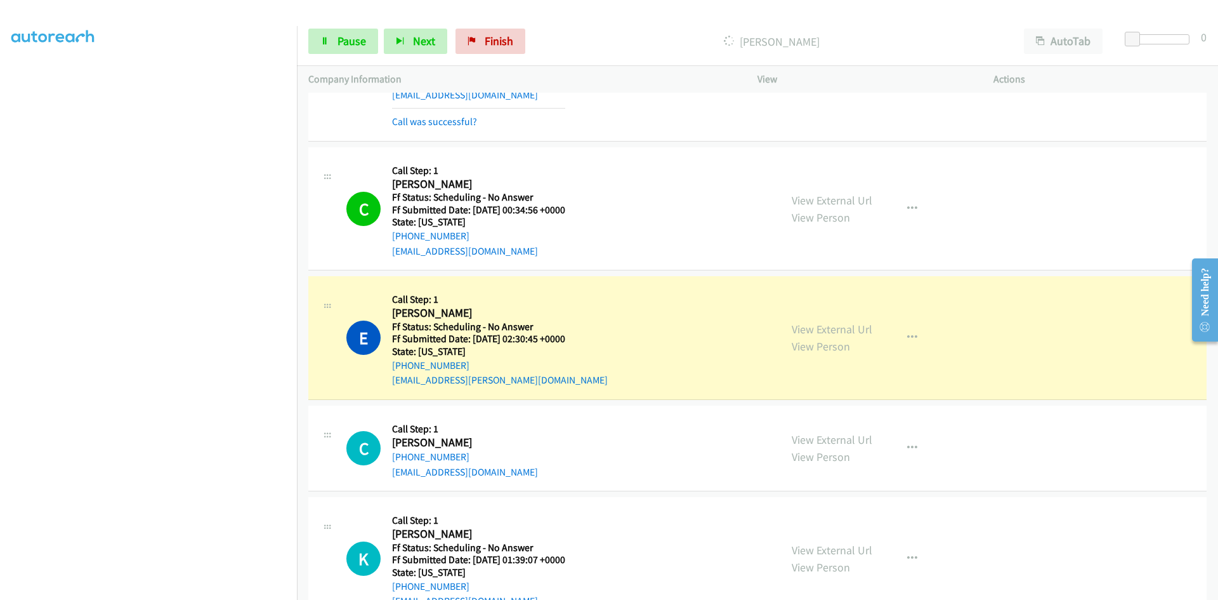
scroll to position [3666, 0]
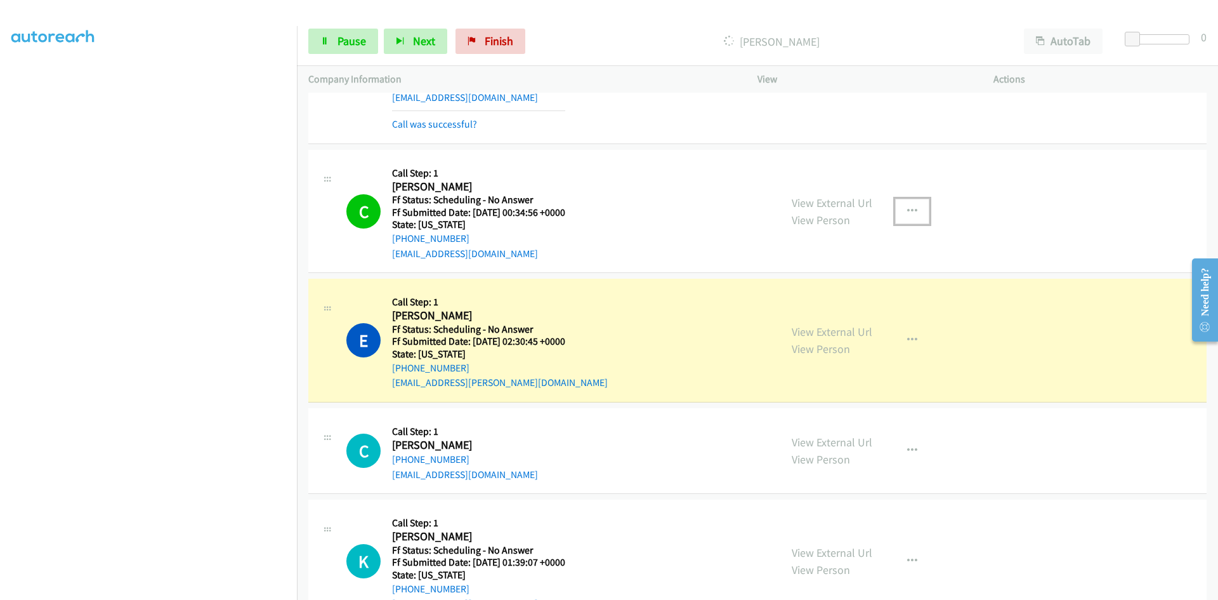
click at [907, 209] on icon "button" at bounding box center [912, 211] width 10 height 10
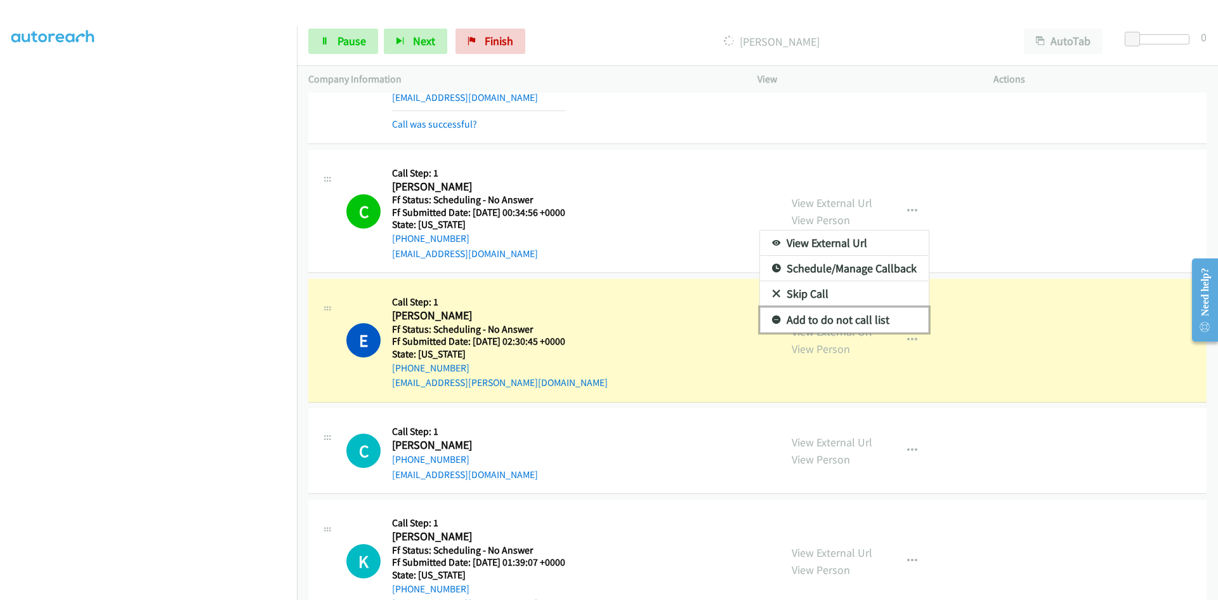
click at [826, 320] on link "Add to do not call list" at bounding box center [844, 319] width 169 height 25
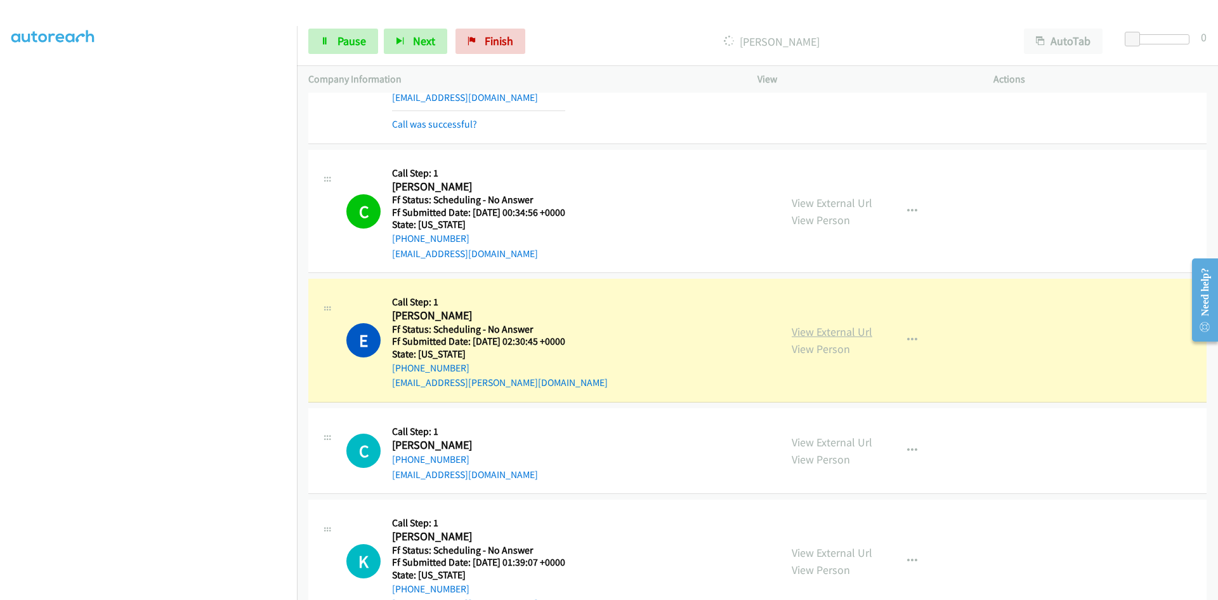
click at [819, 332] on link "View External Url" at bounding box center [832, 331] width 81 height 15
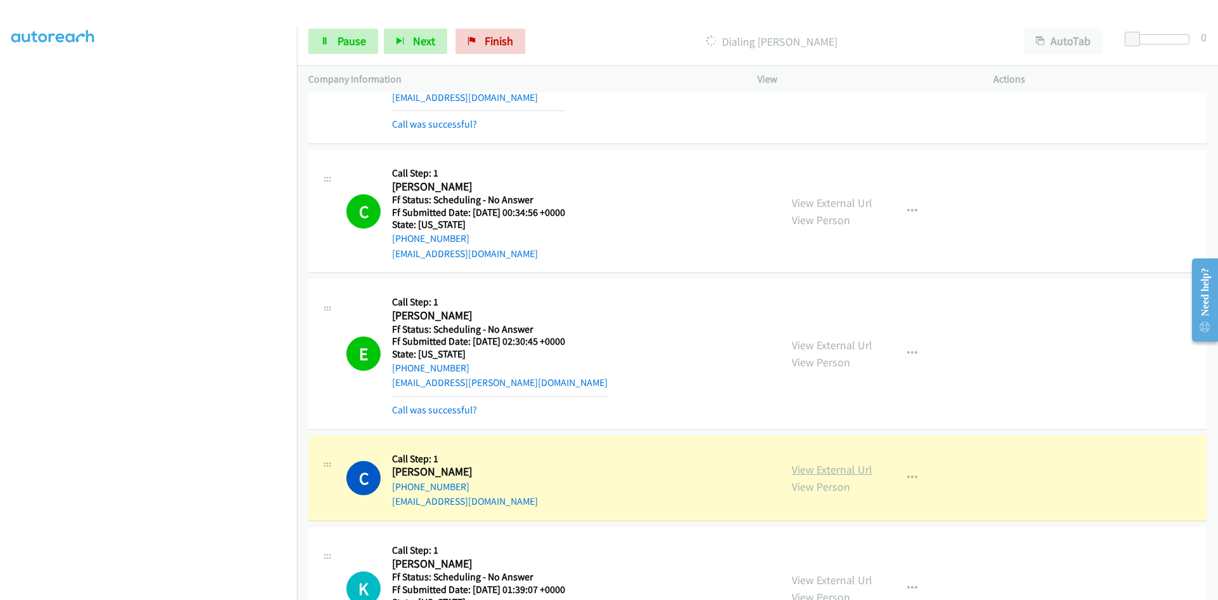
click at [863, 468] on link "View External Url" at bounding box center [832, 469] width 81 height 15
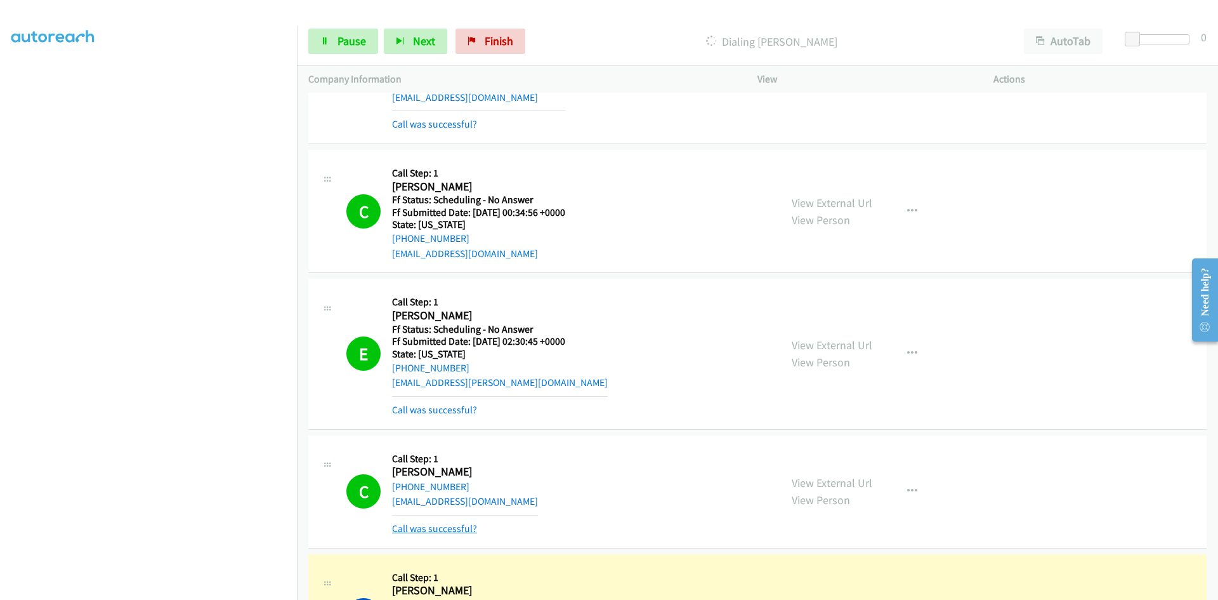
click at [414, 529] on link "Call was successful?" at bounding box center [434, 528] width 85 height 12
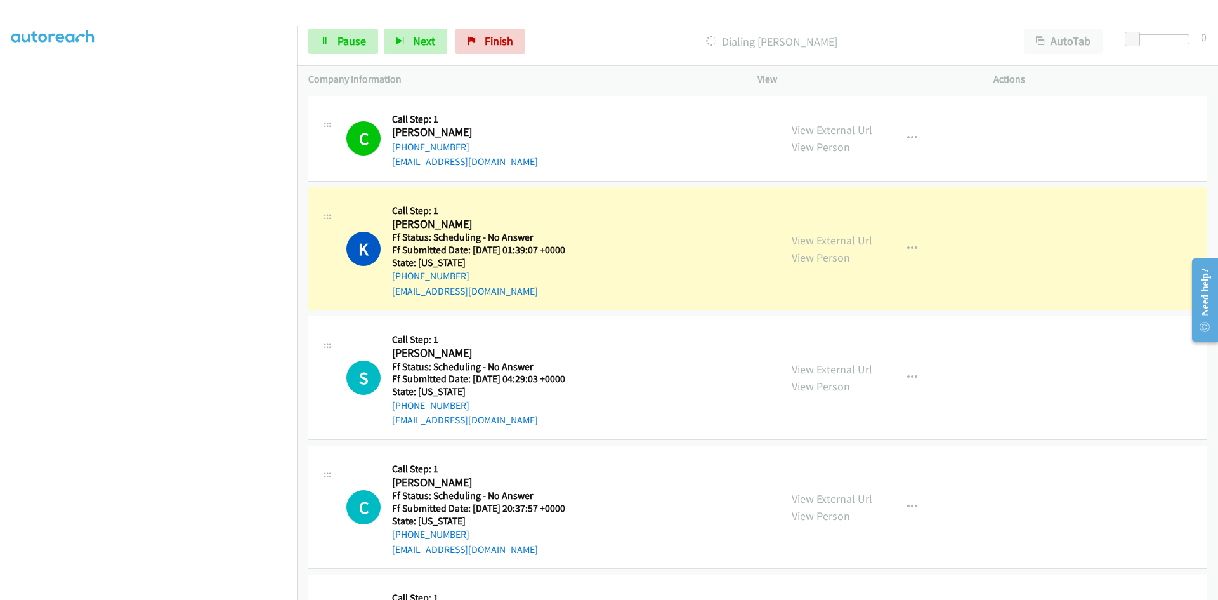
scroll to position [3984, 0]
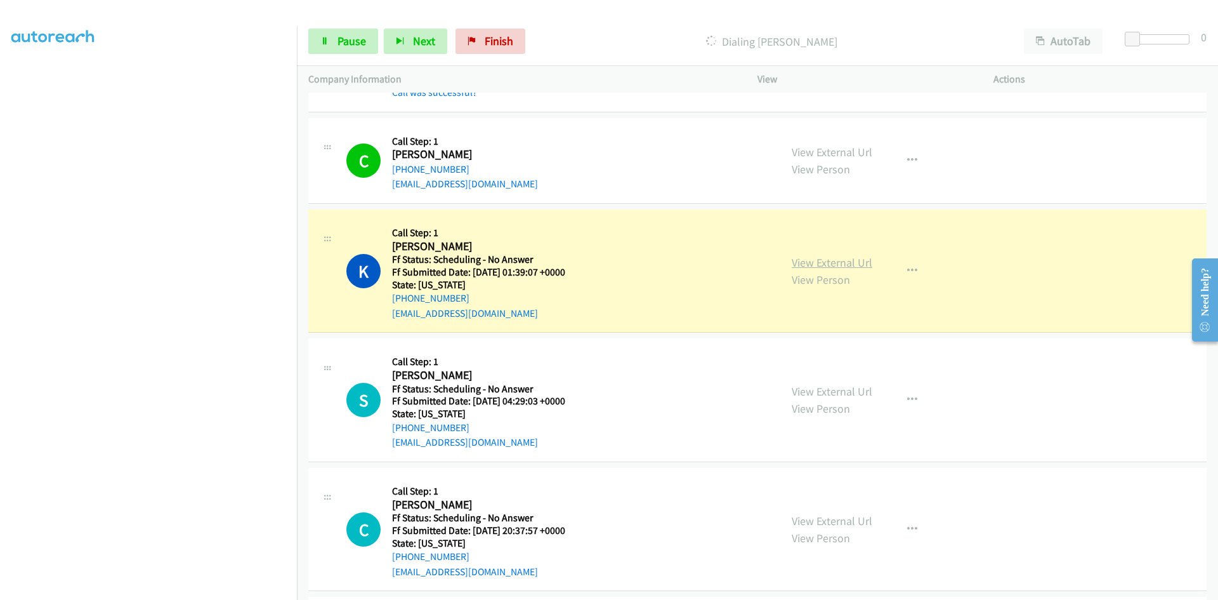
click at [815, 264] on link "View External Url" at bounding box center [832, 262] width 81 height 15
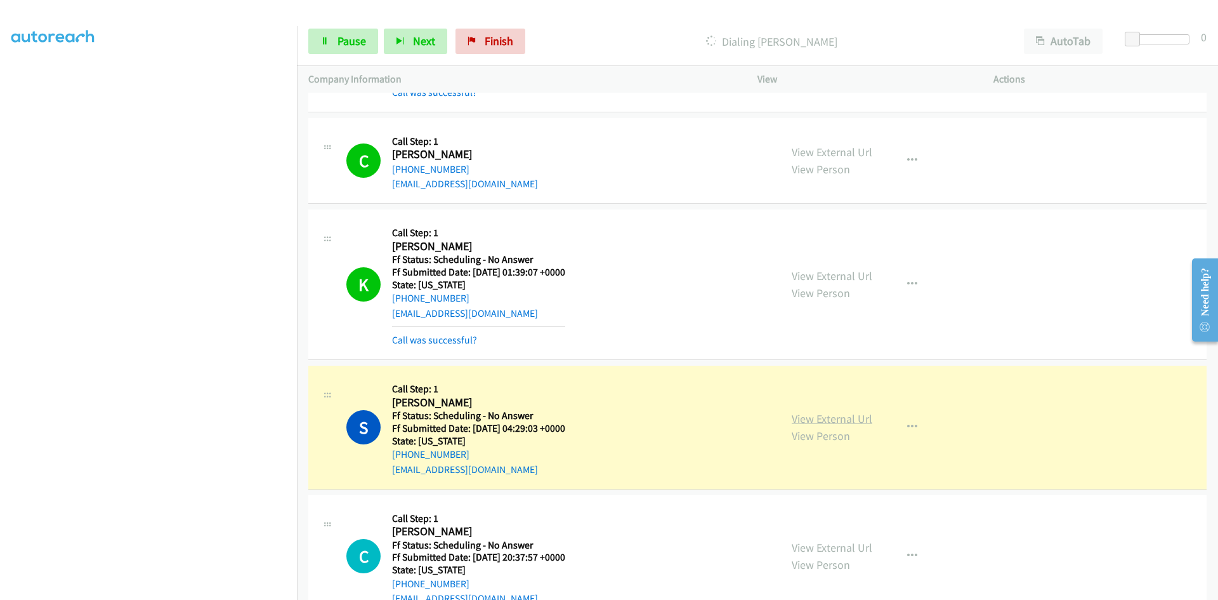
click at [798, 417] on link "View External Url" at bounding box center [832, 418] width 81 height 15
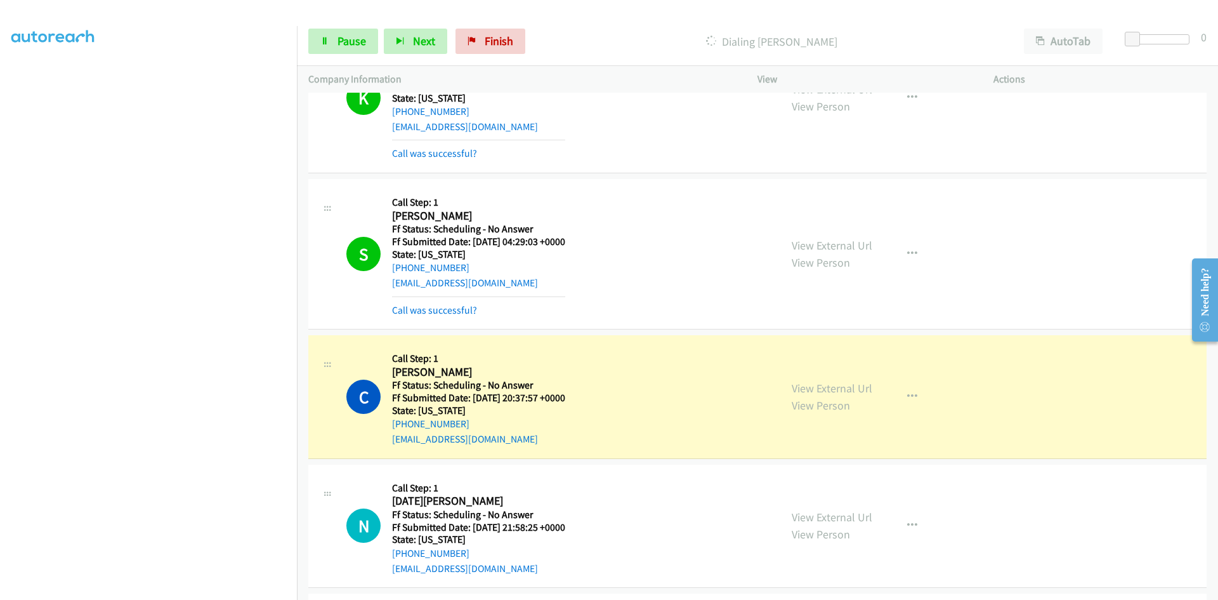
scroll to position [4174, 0]
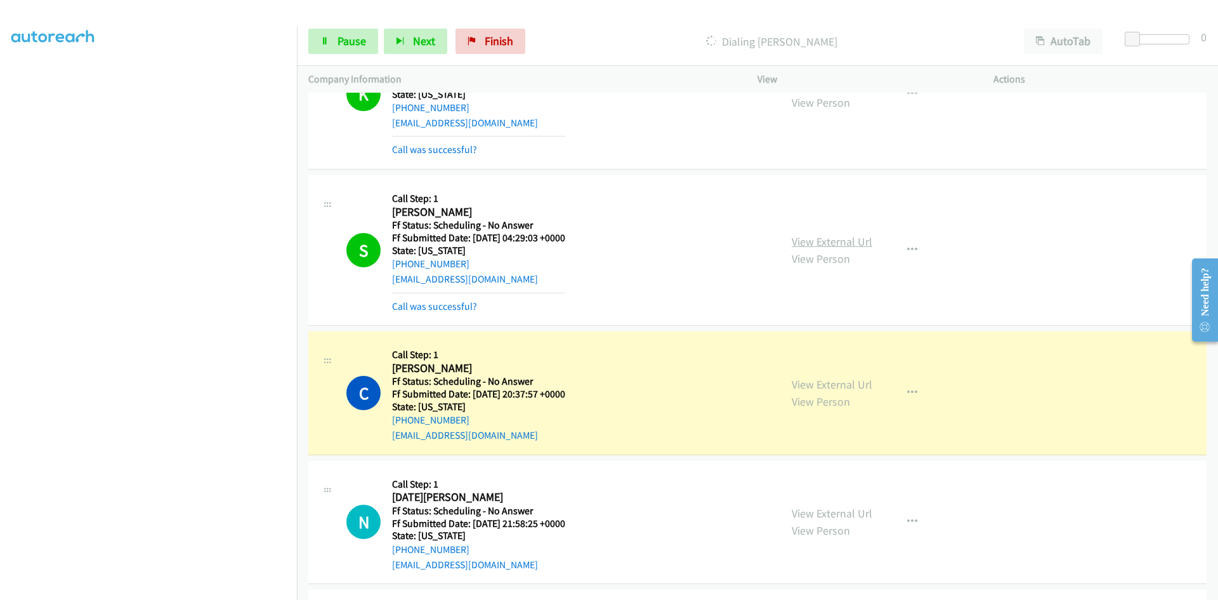
click at [807, 239] on link "View External Url" at bounding box center [832, 241] width 81 height 15
click at [811, 388] on link "View External Url" at bounding box center [832, 384] width 81 height 15
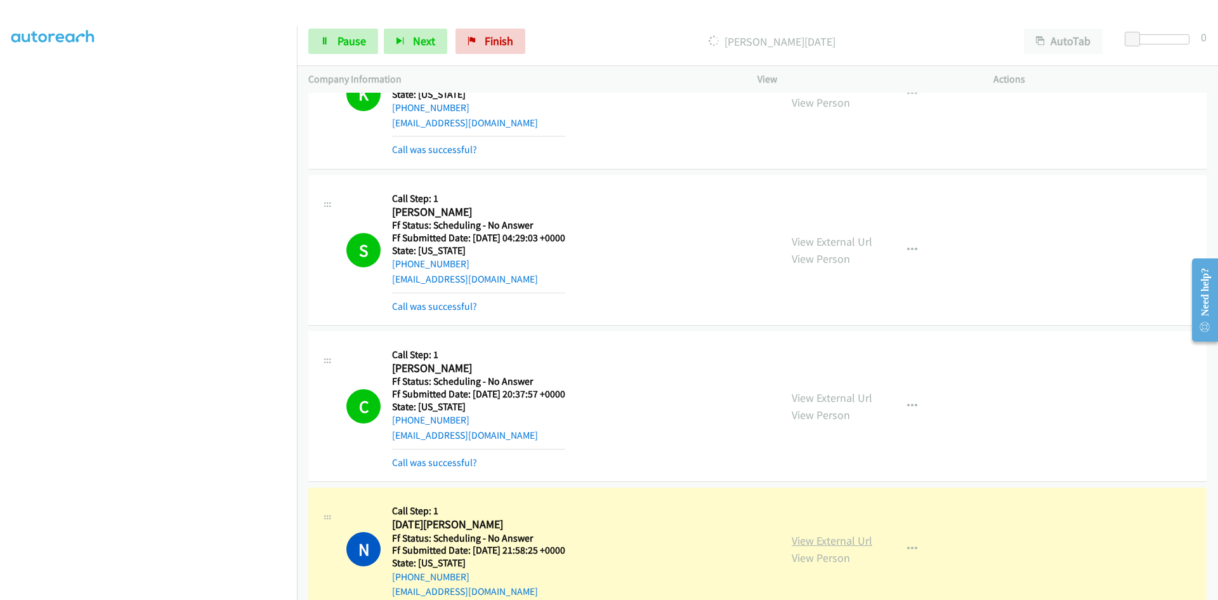
click at [845, 542] on link "View External Url" at bounding box center [832, 540] width 81 height 15
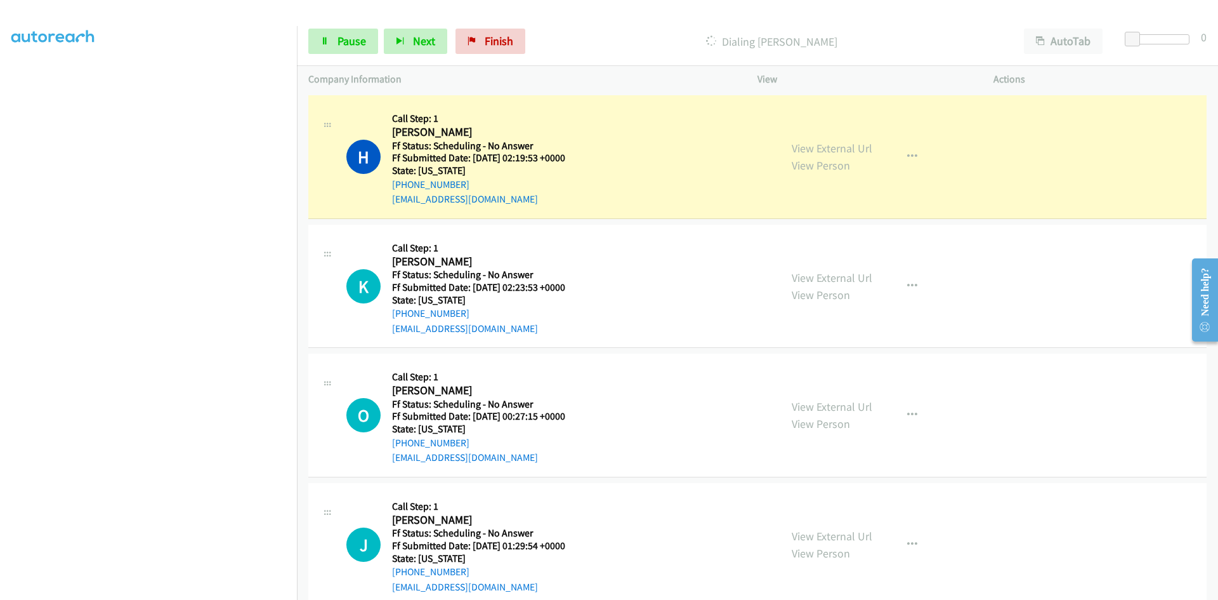
scroll to position [4745, 0]
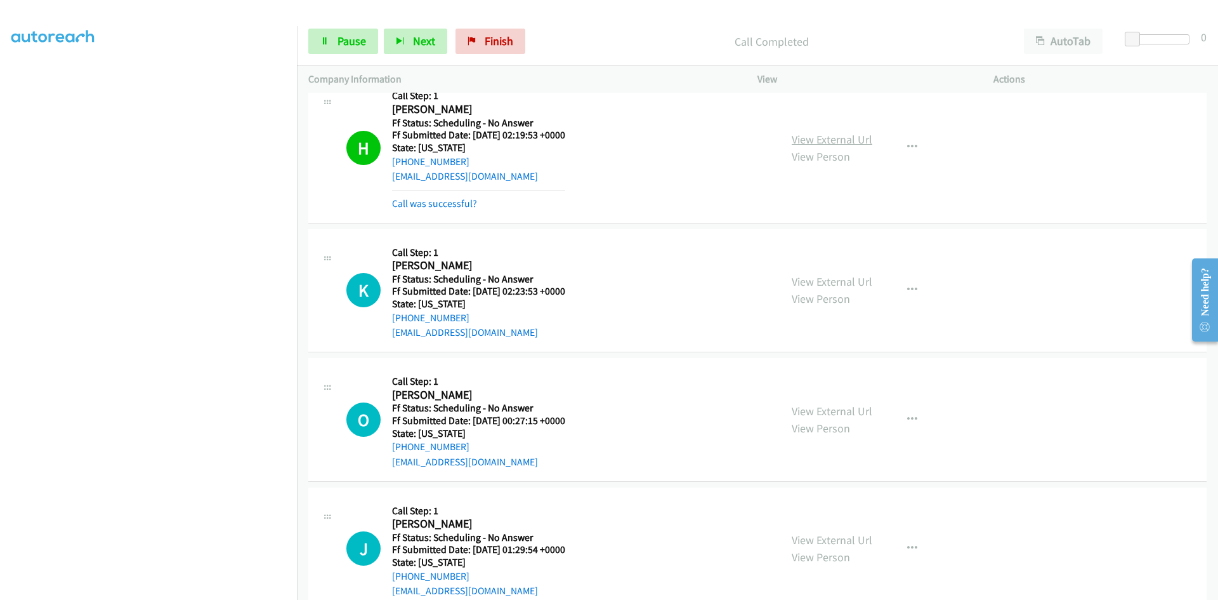
click at [837, 143] on link "View External Url" at bounding box center [832, 139] width 81 height 15
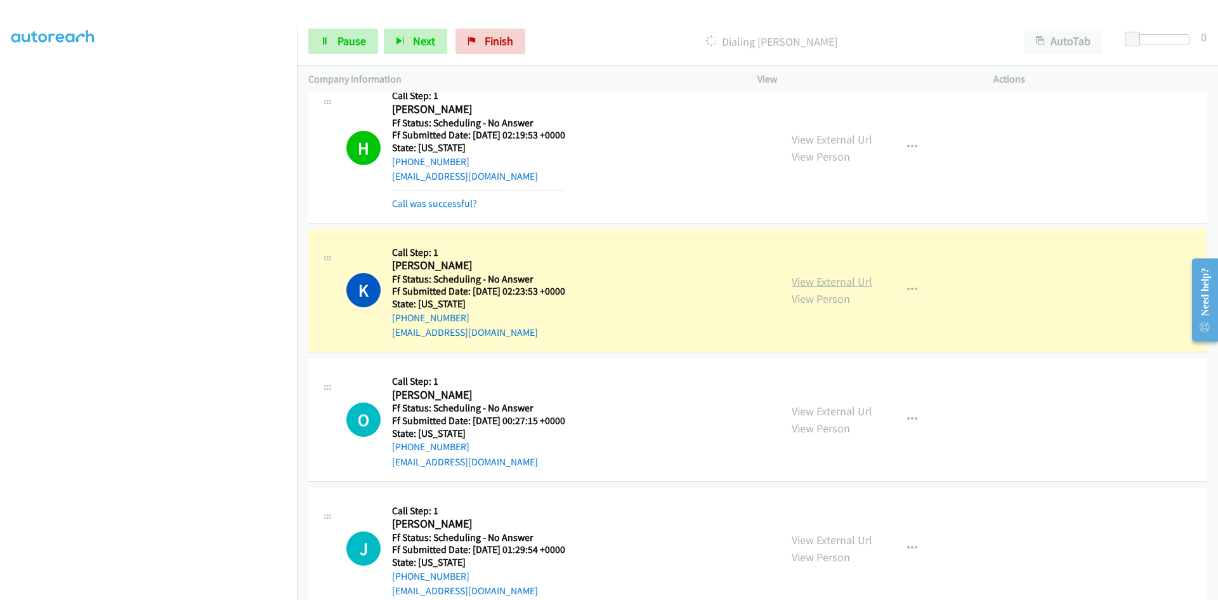
click at [811, 282] on link "View External Url" at bounding box center [832, 281] width 81 height 15
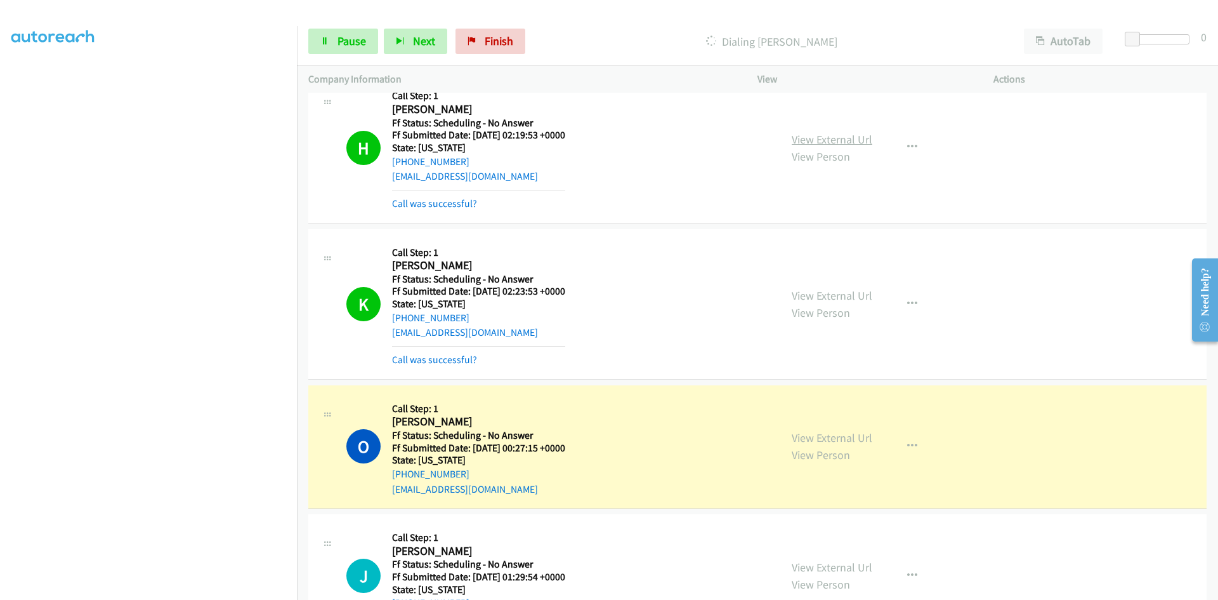
click at [858, 142] on link "View External Url" at bounding box center [832, 139] width 81 height 15
click at [817, 292] on link "View External Url" at bounding box center [832, 295] width 81 height 15
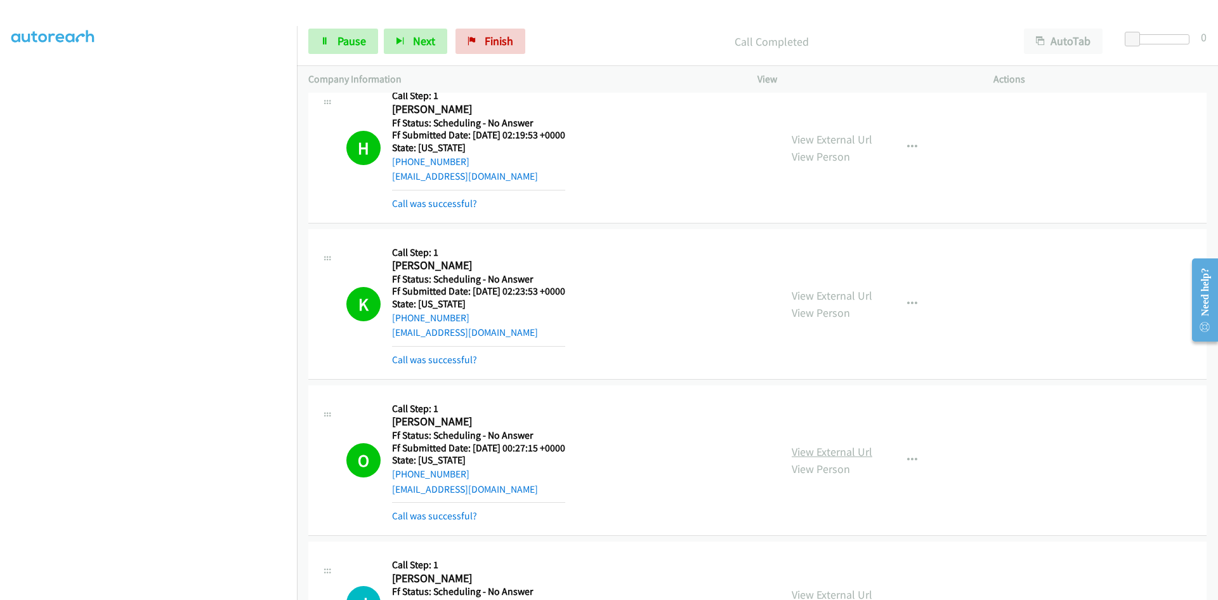
click at [824, 452] on link "View External Url" at bounding box center [832, 451] width 81 height 15
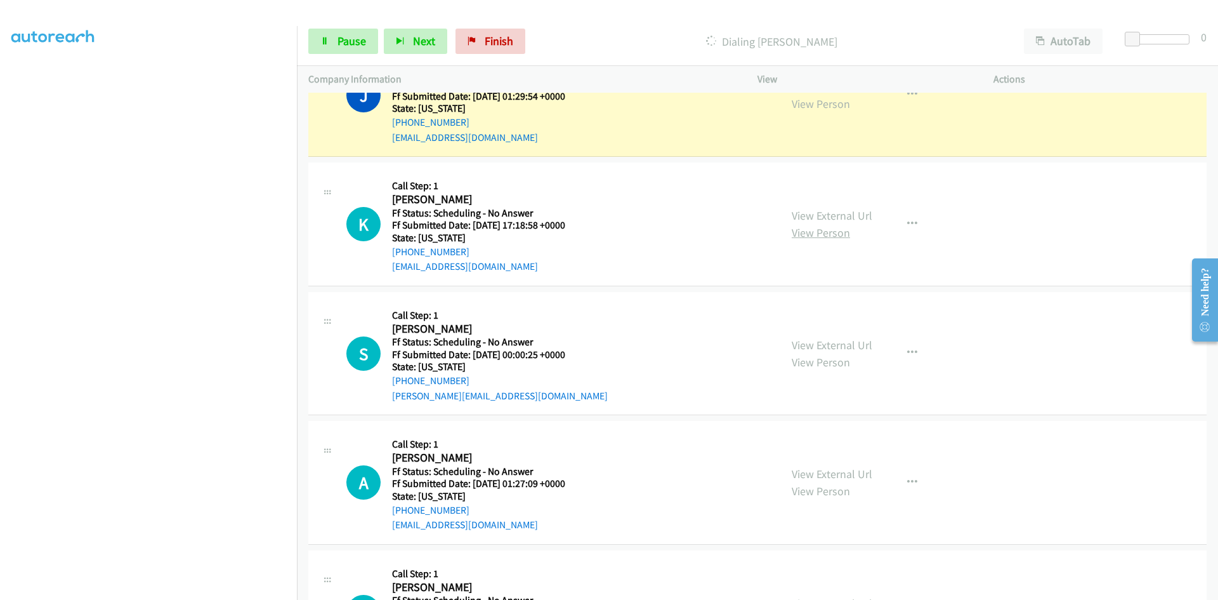
scroll to position [5189, 0]
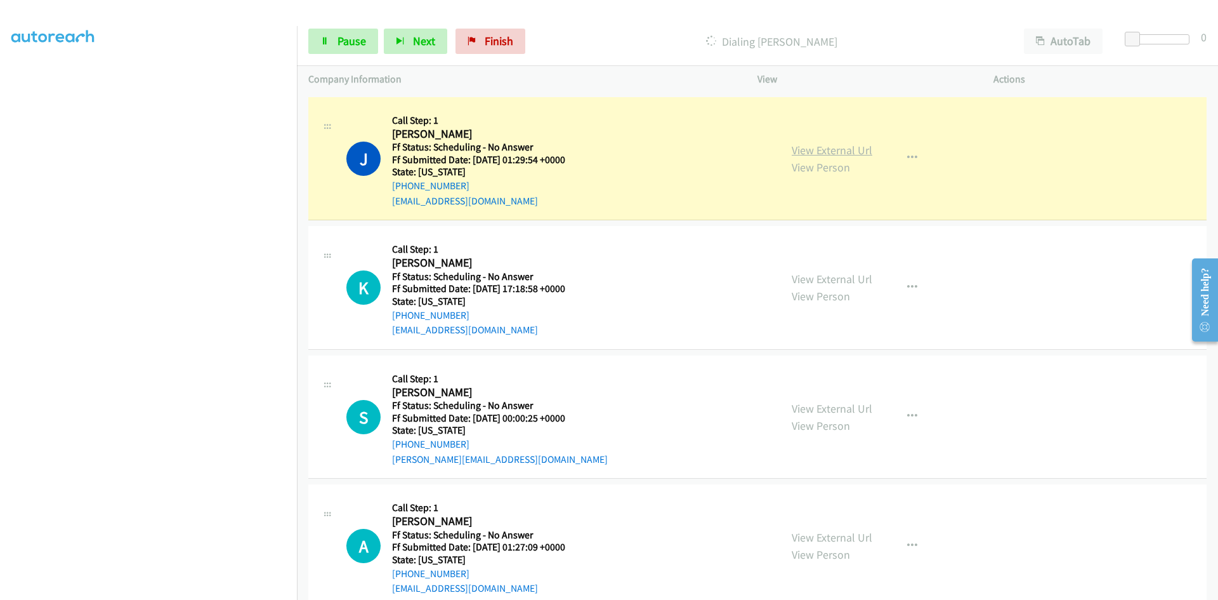
click at [832, 150] on link "View External Url" at bounding box center [832, 150] width 81 height 15
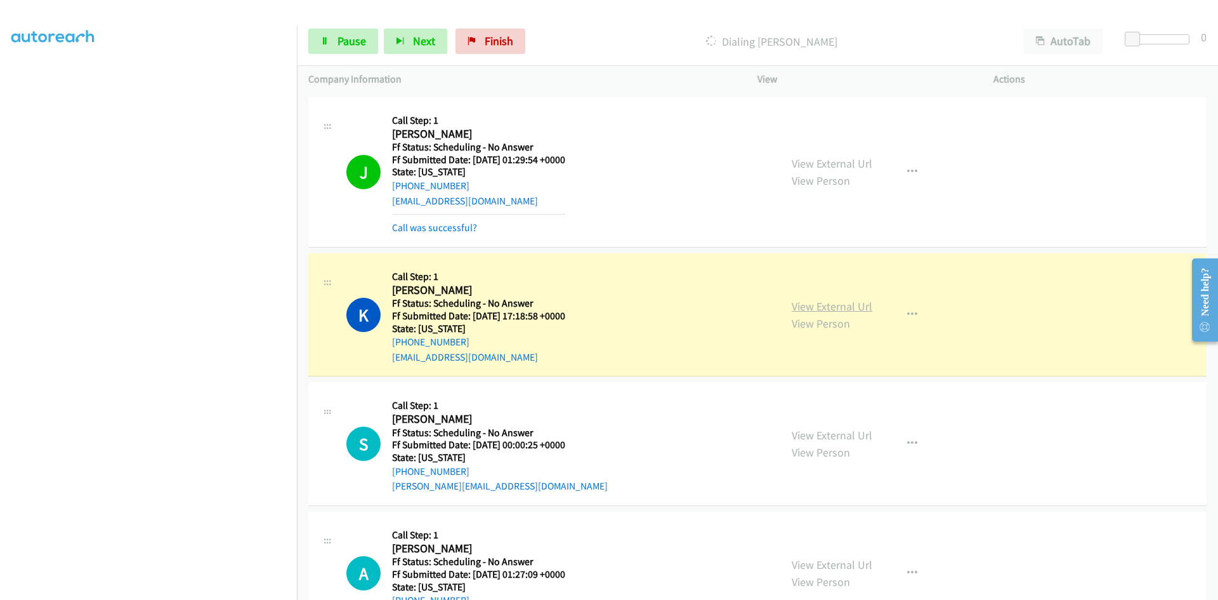
click at [825, 312] on link "View External Url" at bounding box center [832, 306] width 81 height 15
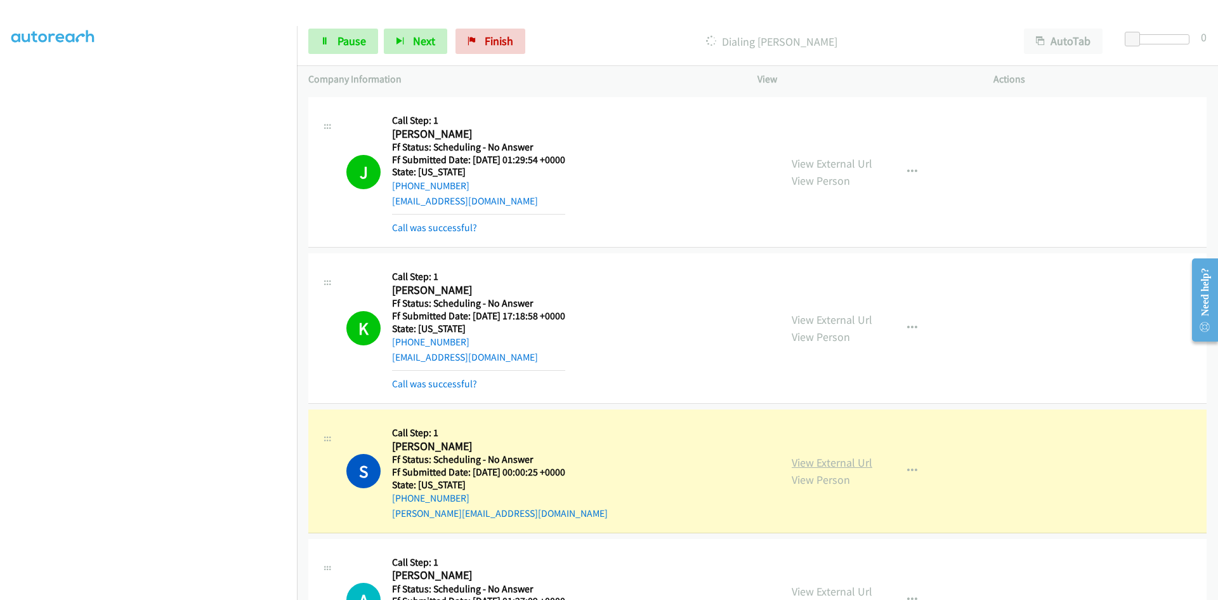
click at [829, 462] on link "View External Url" at bounding box center [832, 462] width 81 height 15
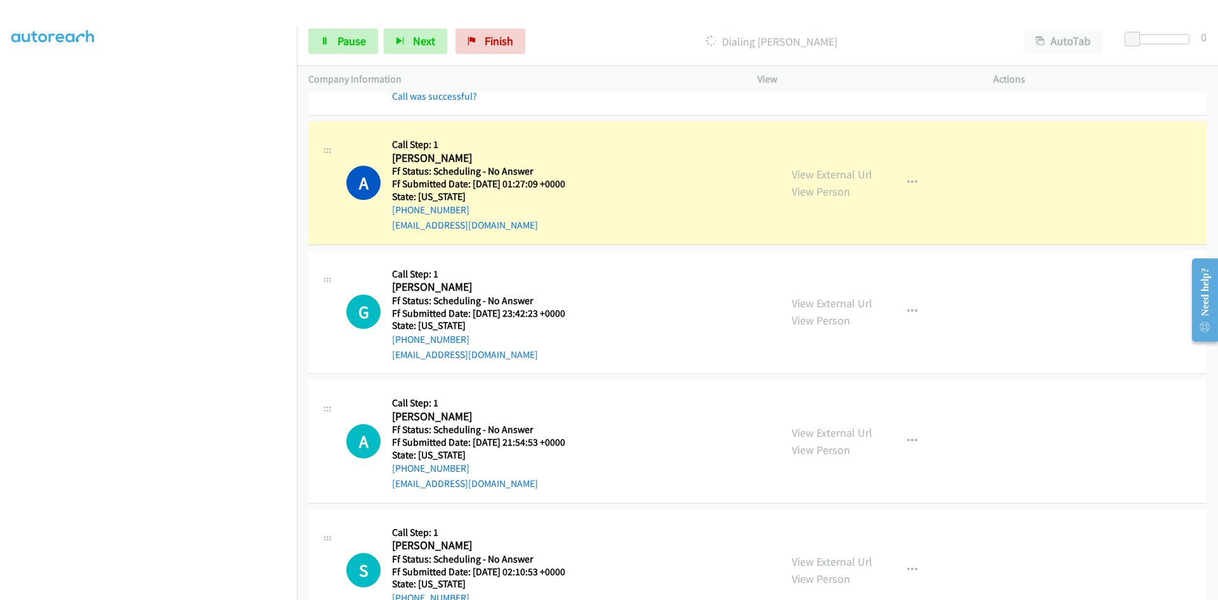
scroll to position [5697, 0]
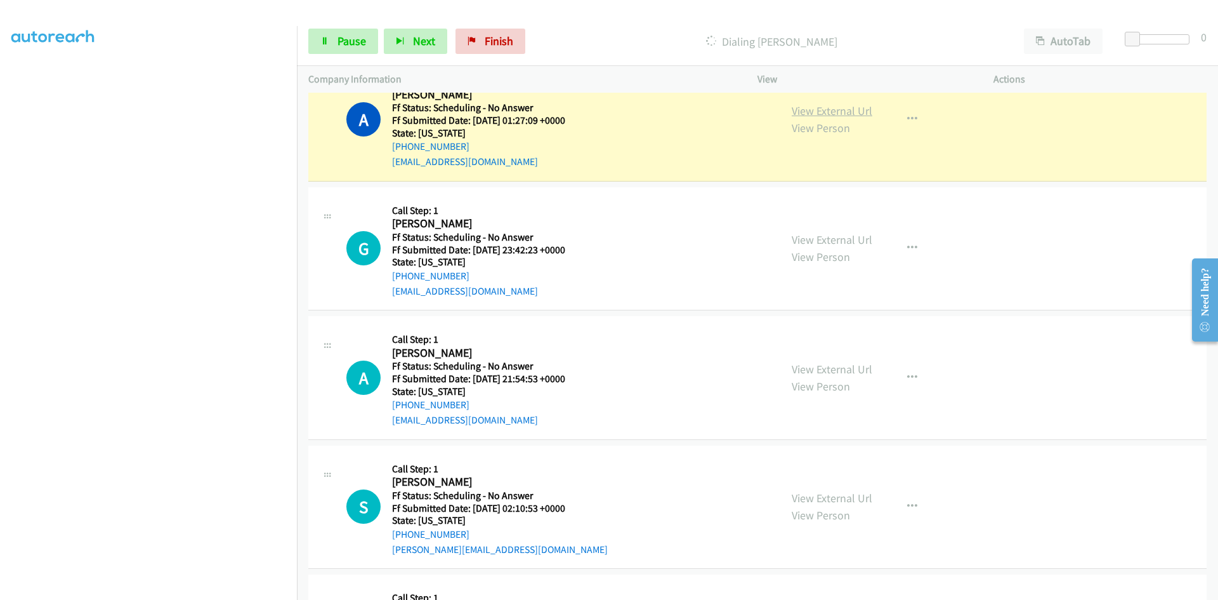
click at [863, 107] on link "View External Url" at bounding box center [832, 110] width 81 height 15
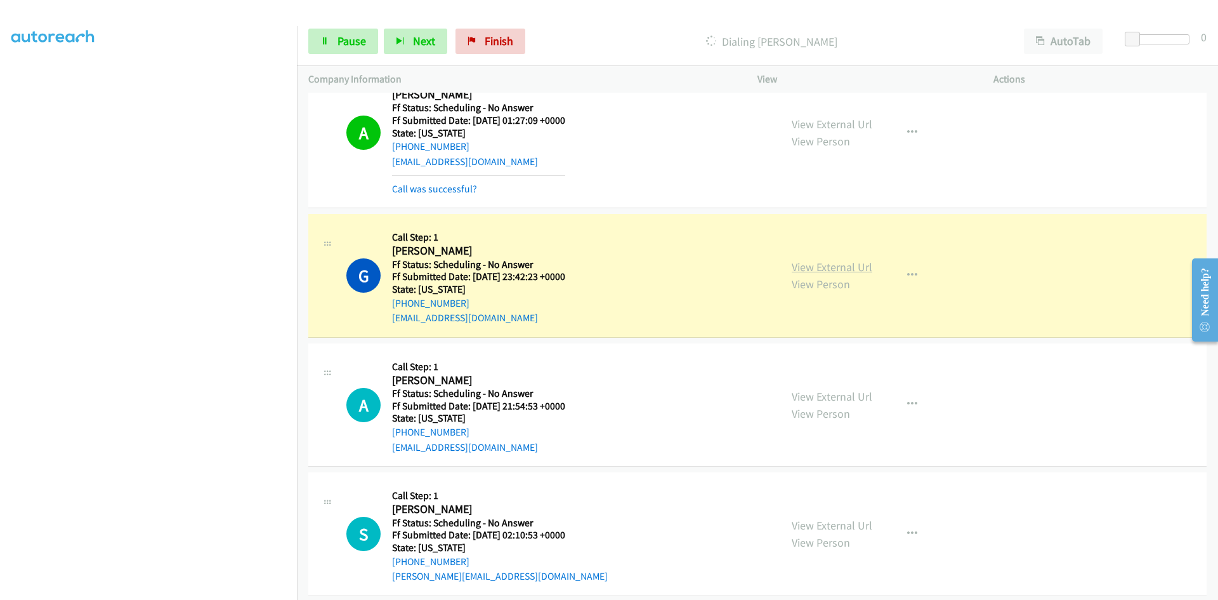
click at [799, 262] on link "View External Url" at bounding box center [832, 266] width 81 height 15
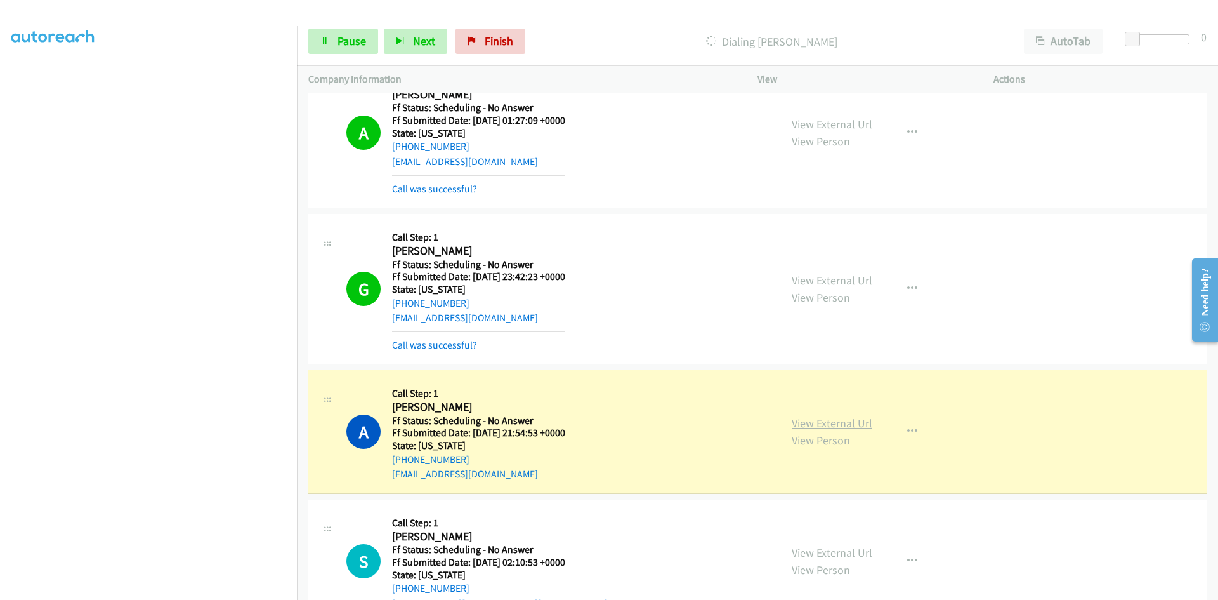
click at [796, 421] on link "View External Url" at bounding box center [832, 423] width 81 height 15
click at [358, 44] on span "Pause" at bounding box center [352, 41] width 29 height 15
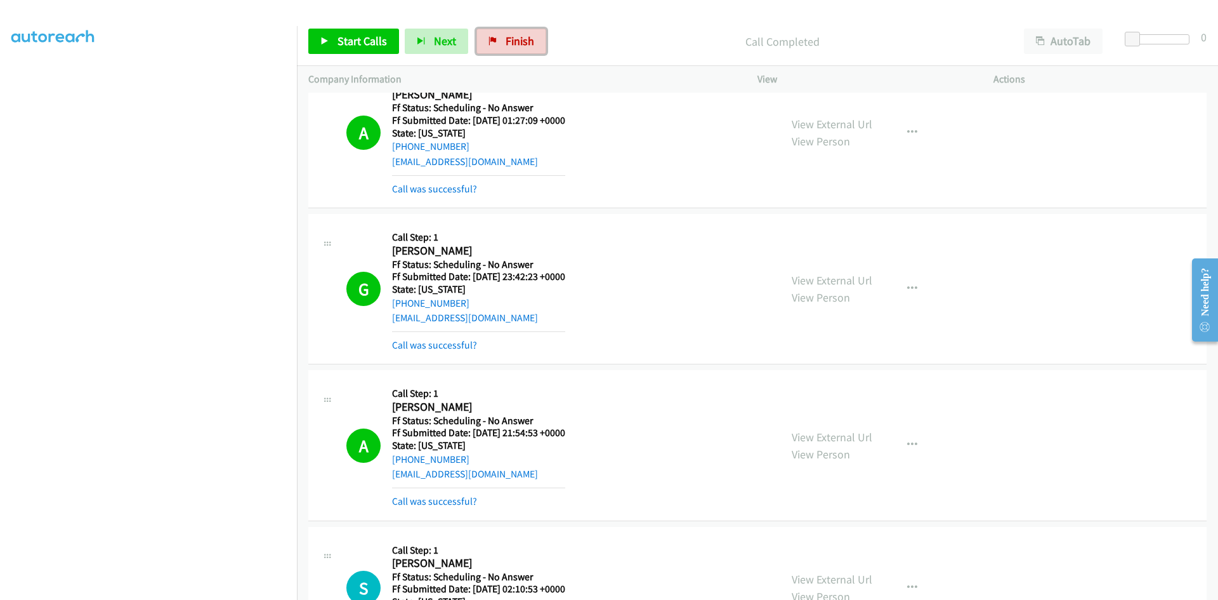
drag, startPoint x: 497, startPoint y: 33, endPoint x: 667, endPoint y: 73, distance: 175.3
click at [497, 33] on link "Finish" at bounding box center [511, 41] width 70 height 25
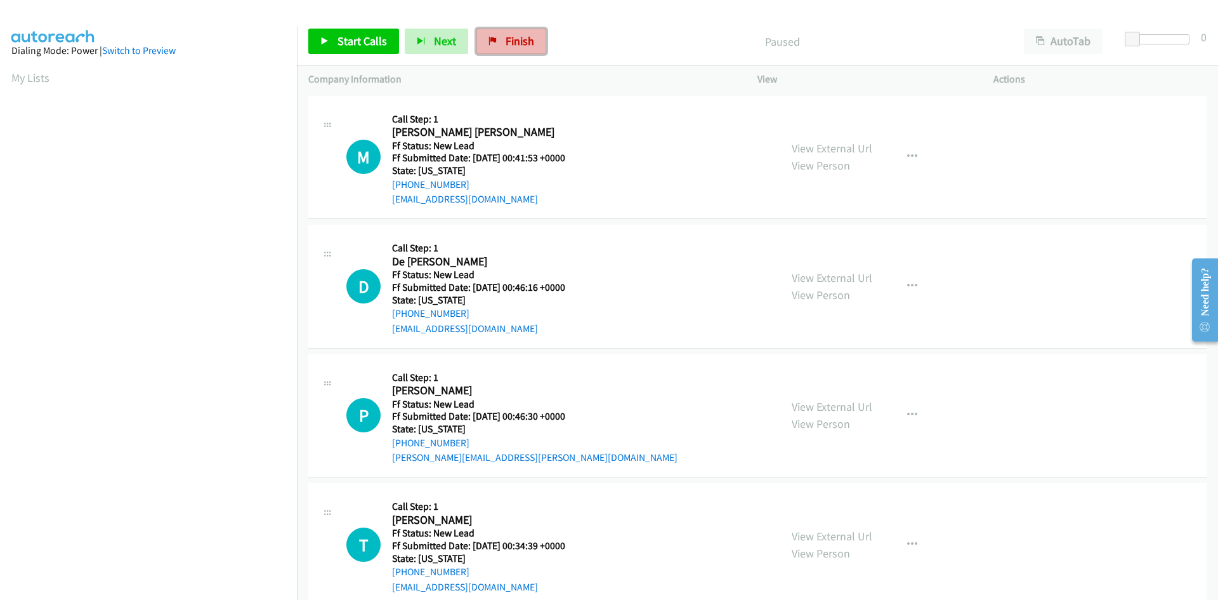
click at [516, 34] on span "Finish" at bounding box center [520, 41] width 29 height 15
